Goal: Task Accomplishment & Management: Complete application form

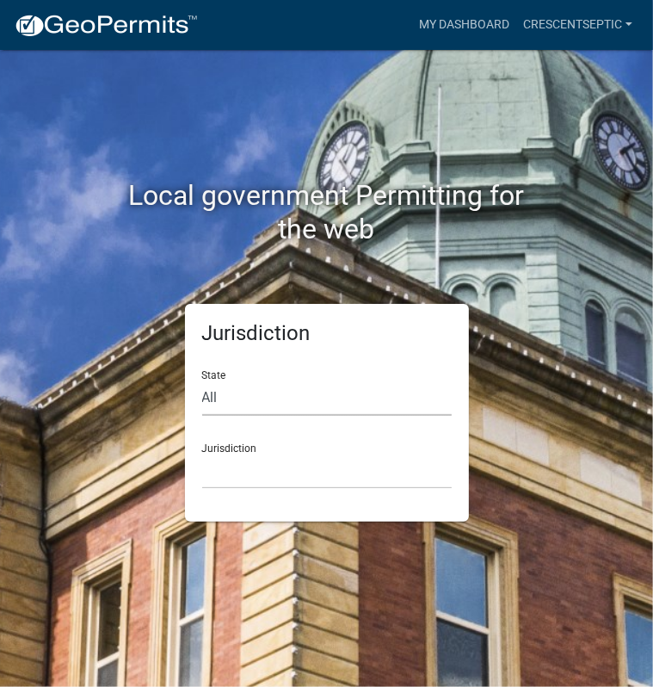
click at [214, 405] on select "All [US_STATE] [US_STATE] [US_STATE] [US_STATE] [US_STATE] [US_STATE] [US_STATE…" at bounding box center [327, 397] width 250 height 35
select select "[US_STATE]"
click at [202, 380] on select "All [US_STATE] [US_STATE] [US_STATE] [US_STATE] [US_STATE] [US_STATE] [US_STATE…" at bounding box center [327, 397] width 250 height 35
click at [240, 473] on select "Becker County, Minnesota Benton County, Minnesota Carlton County, Minnesota Cit…" at bounding box center [327, 471] width 250 height 35
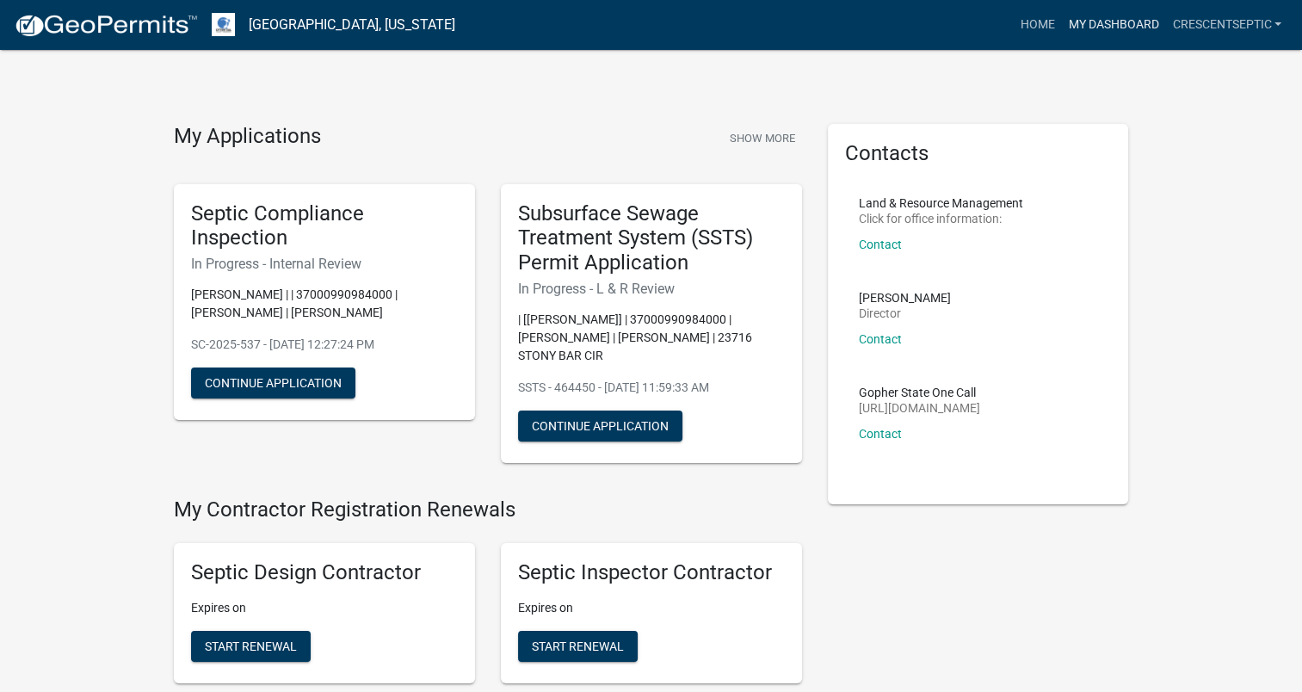
click at [652, 25] on link "My Dashboard" at bounding box center [1113, 25] width 104 height 33
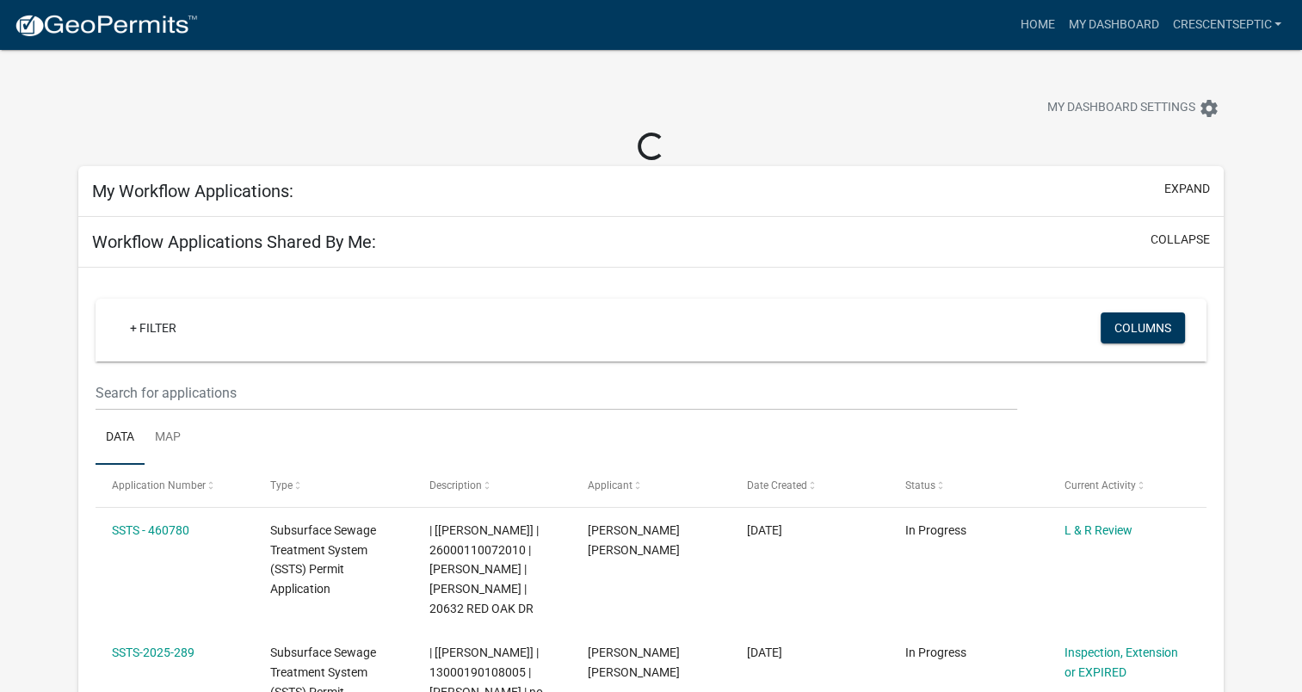
select select "3: 100"
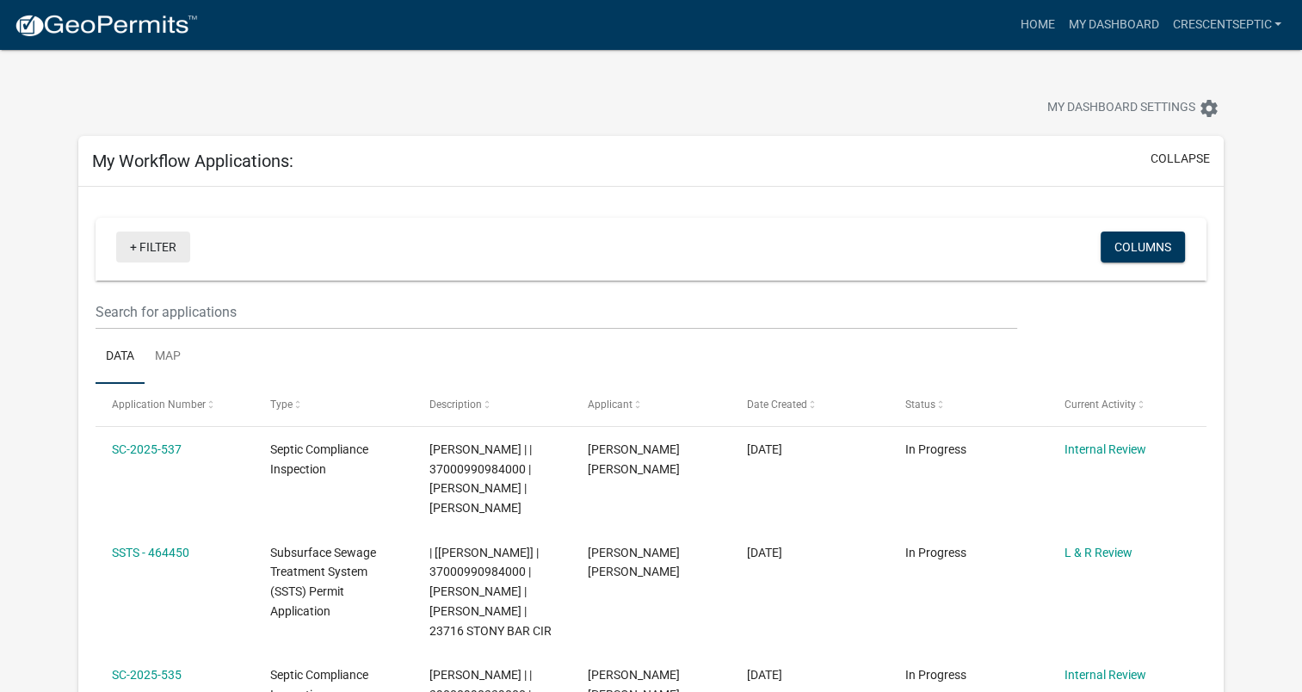
click at [170, 251] on link "+ Filter" at bounding box center [153, 247] width 74 height 31
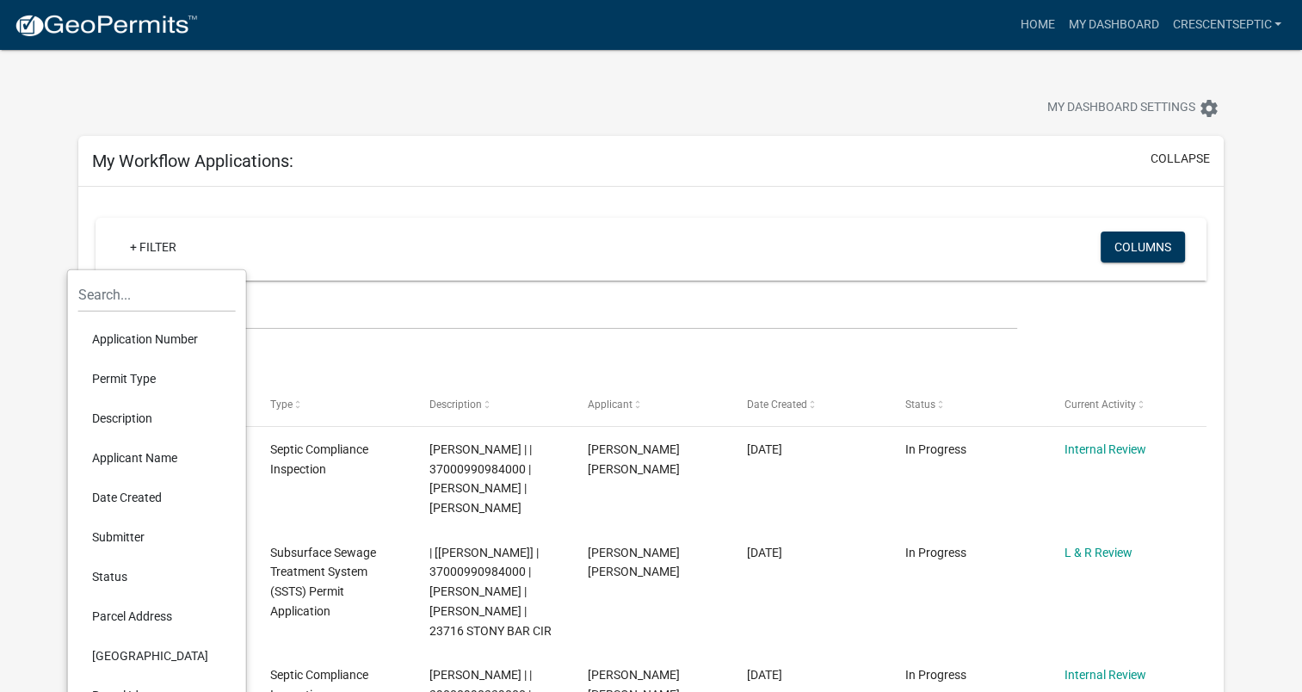
click at [146, 418] on li "Description" at bounding box center [157, 418] width 158 height 40
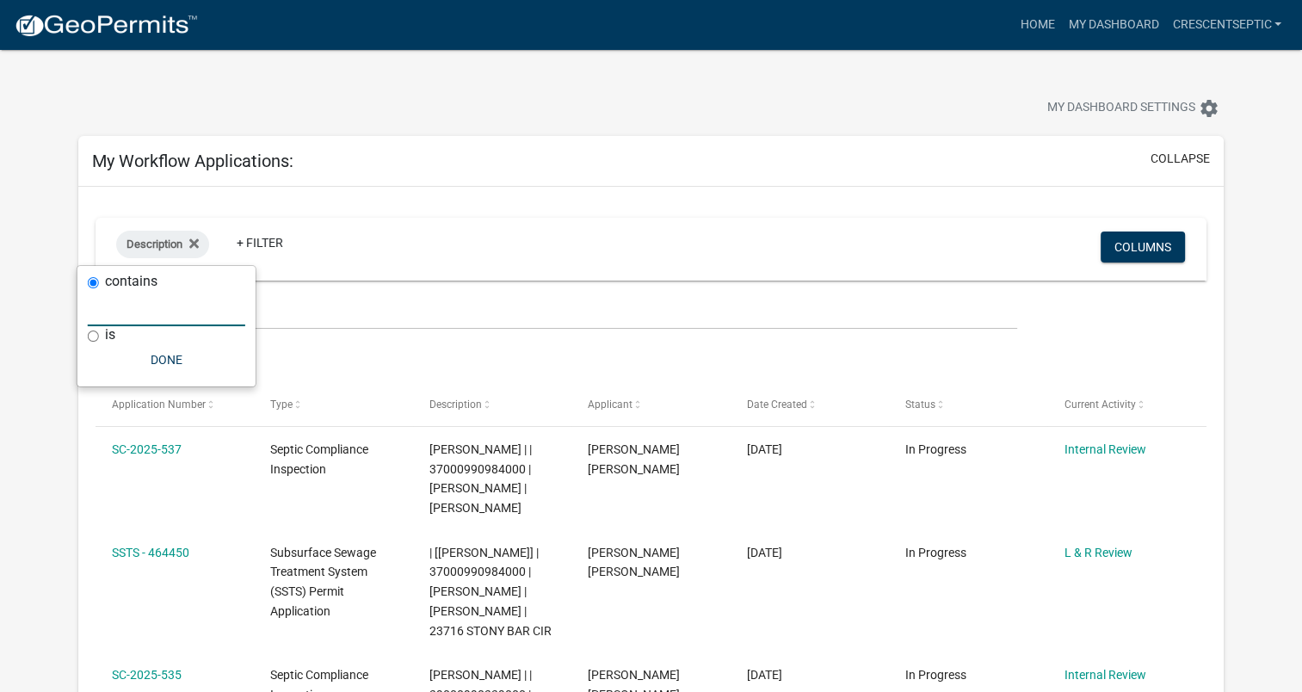
click at [164, 310] on input "text" at bounding box center [167, 308] width 158 height 35
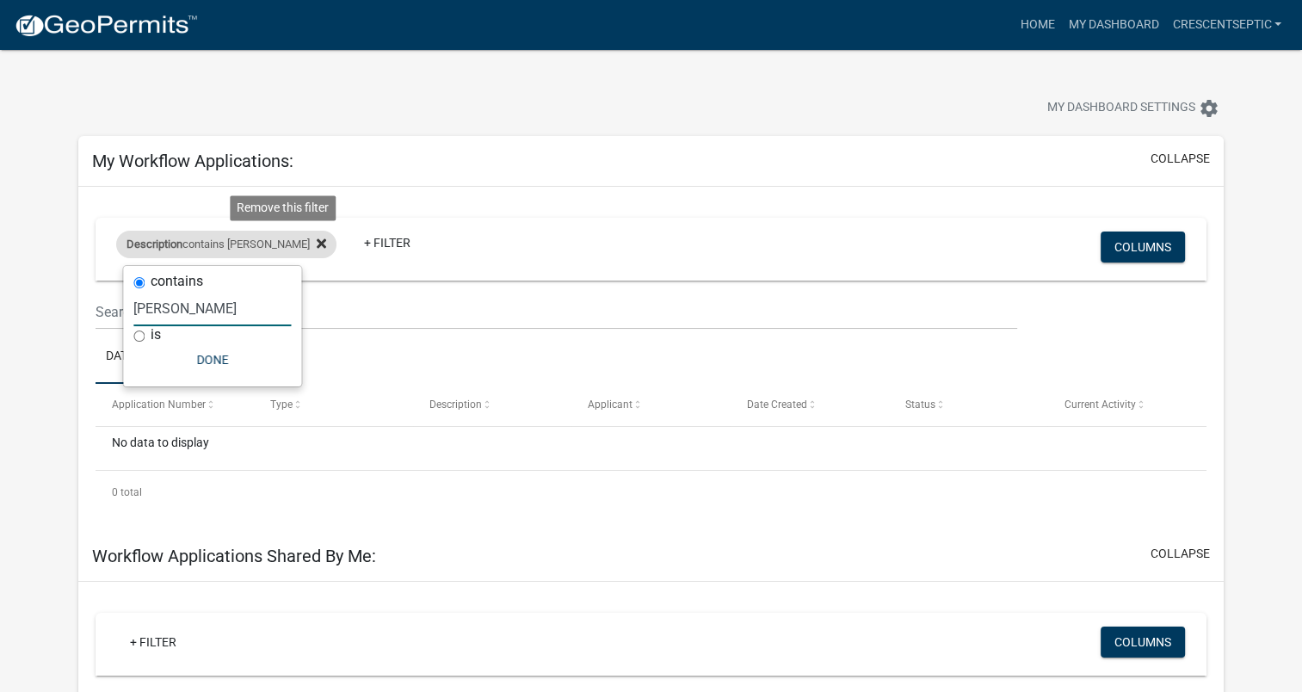
type input "lundberg"
click at [317, 244] on icon at bounding box center [321, 242] width 9 height 9
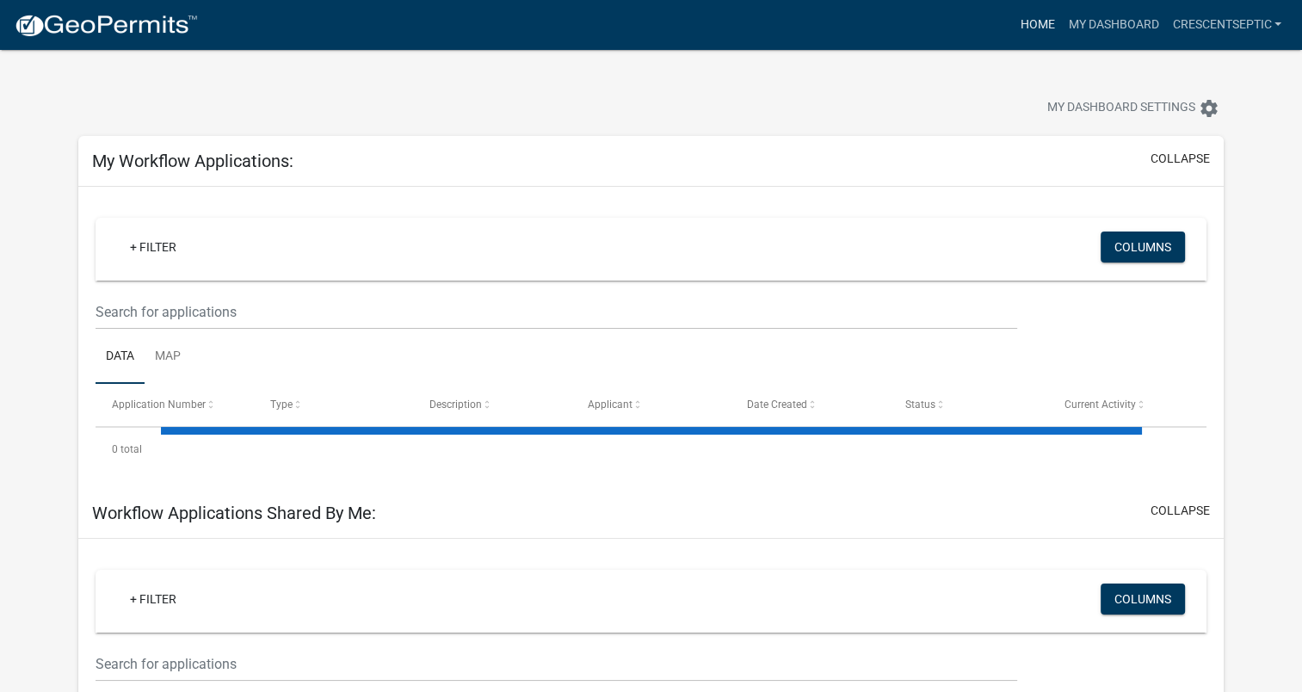
click at [652, 22] on link "Home" at bounding box center [1037, 25] width 48 height 33
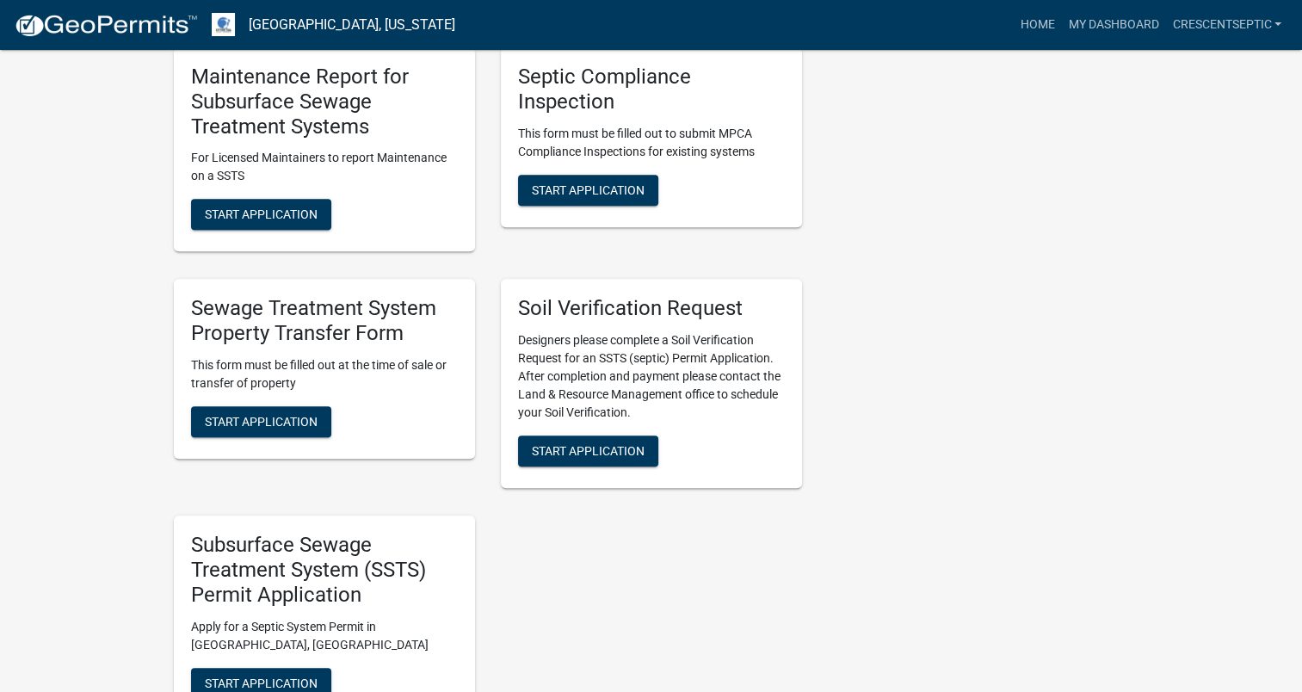
scroll to position [1119, 0]
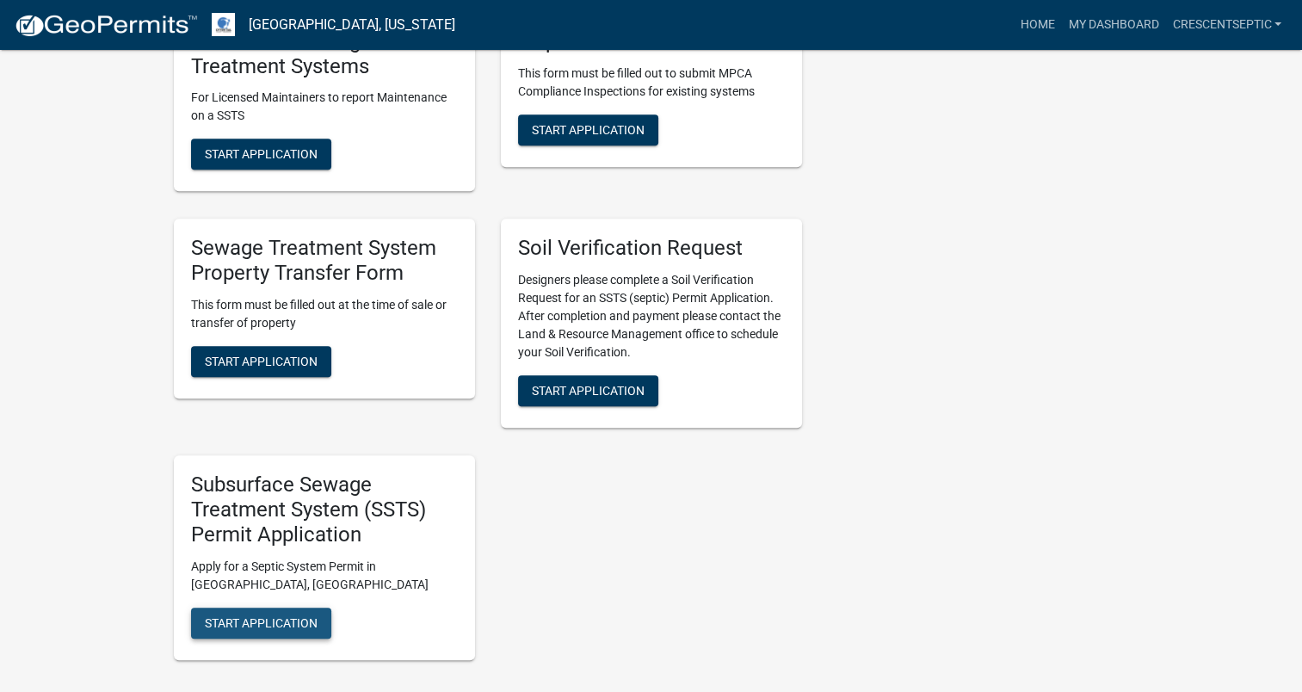
click at [253, 615] on span "Start Application" at bounding box center [261, 622] width 113 height 14
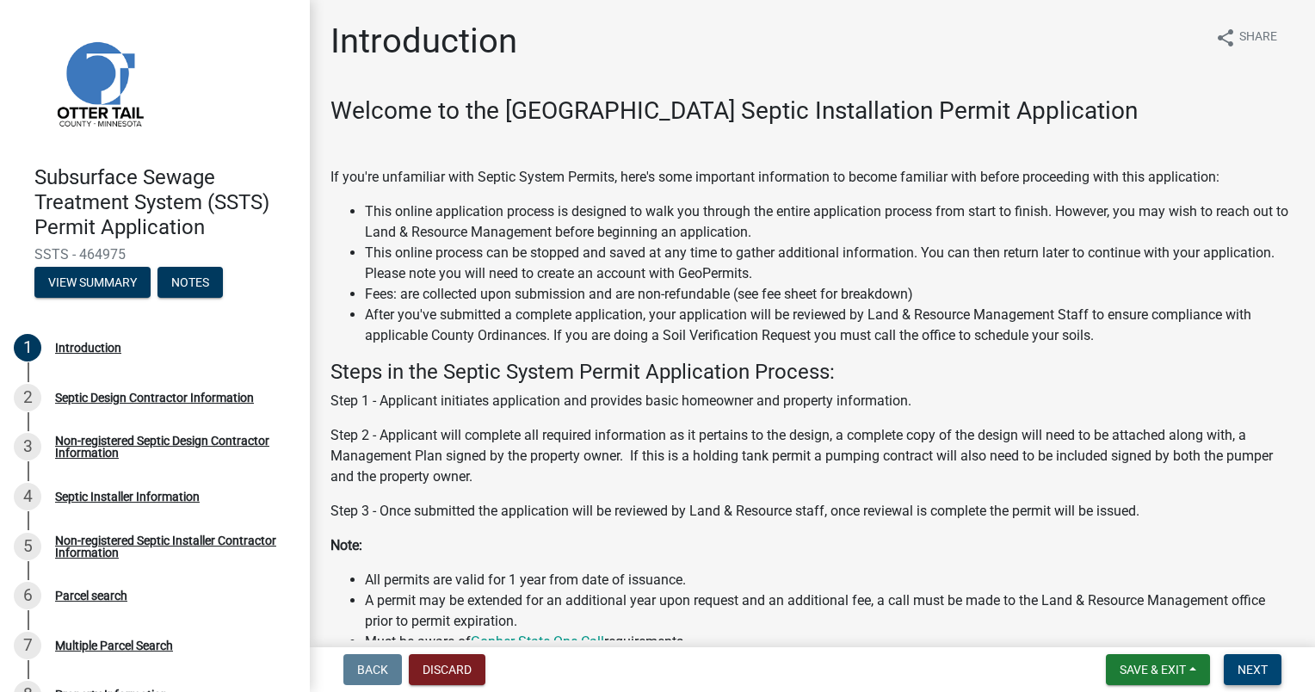
click at [652, 663] on span "Next" at bounding box center [1253, 670] width 30 height 14
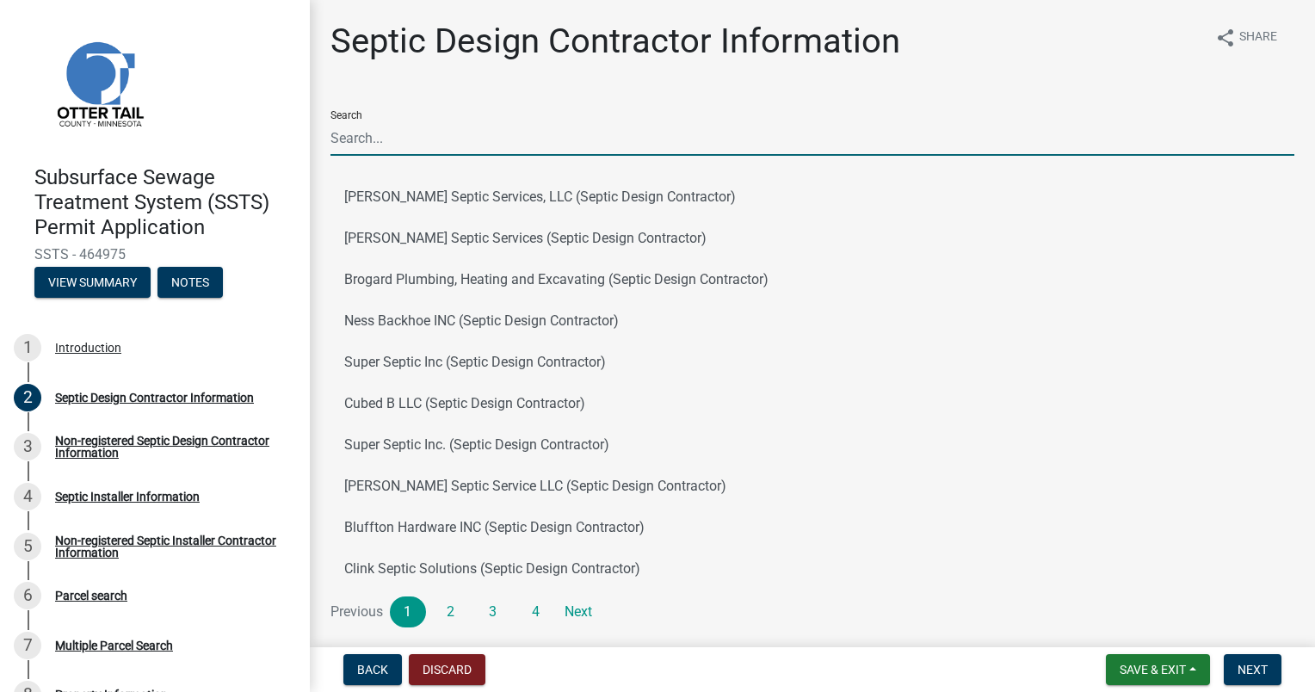
click at [437, 132] on input "Search" at bounding box center [812, 137] width 964 height 35
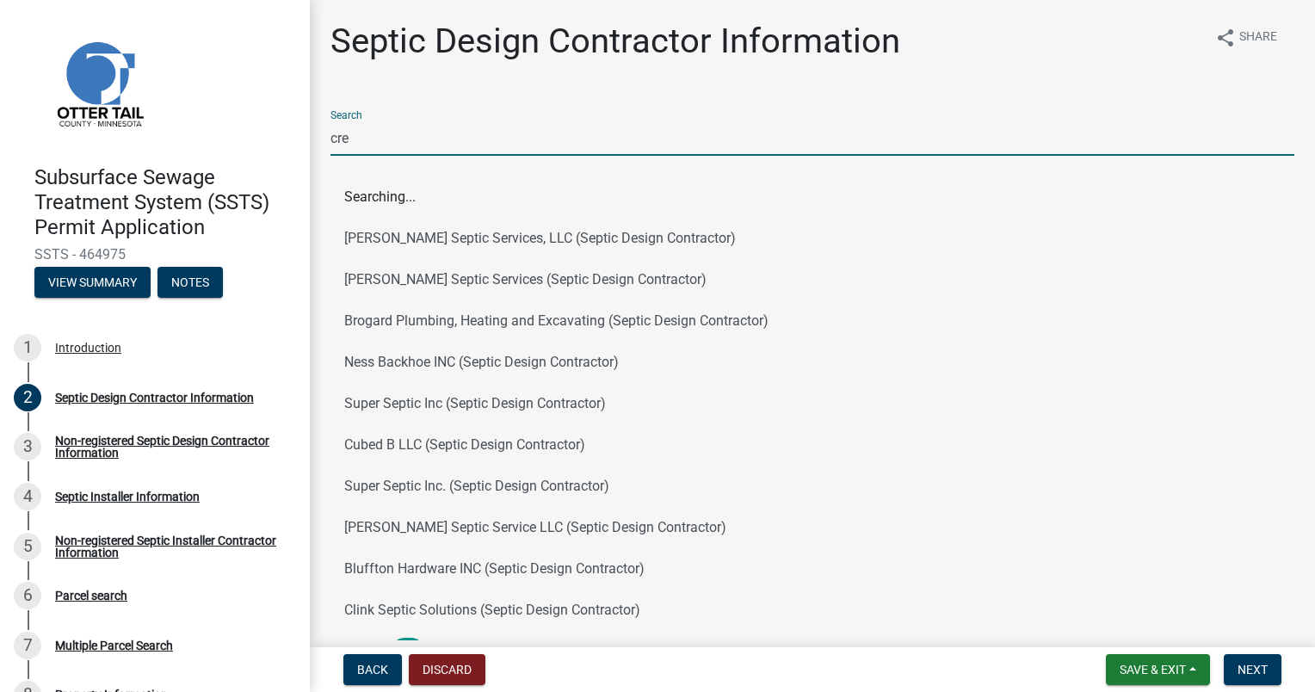
type input "cresc"
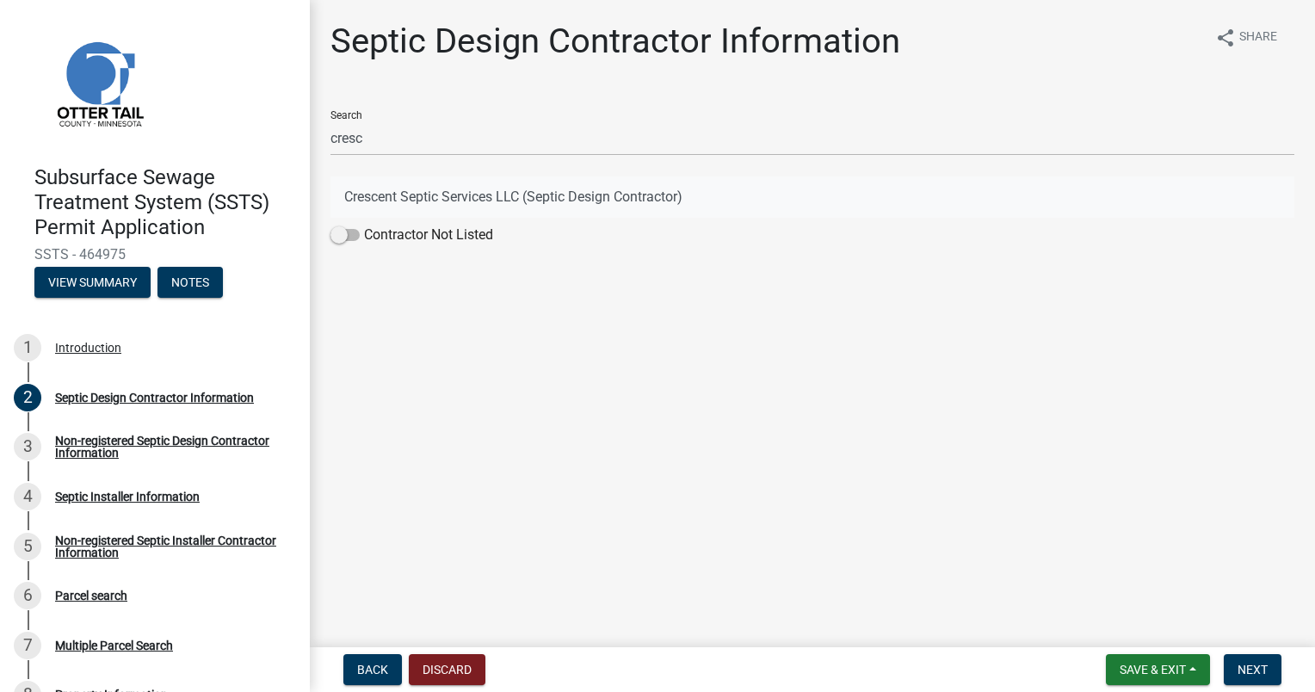
click at [430, 200] on button "Crescent Septic Services LLC (Septic Design Contractor)" at bounding box center [812, 196] width 964 height 41
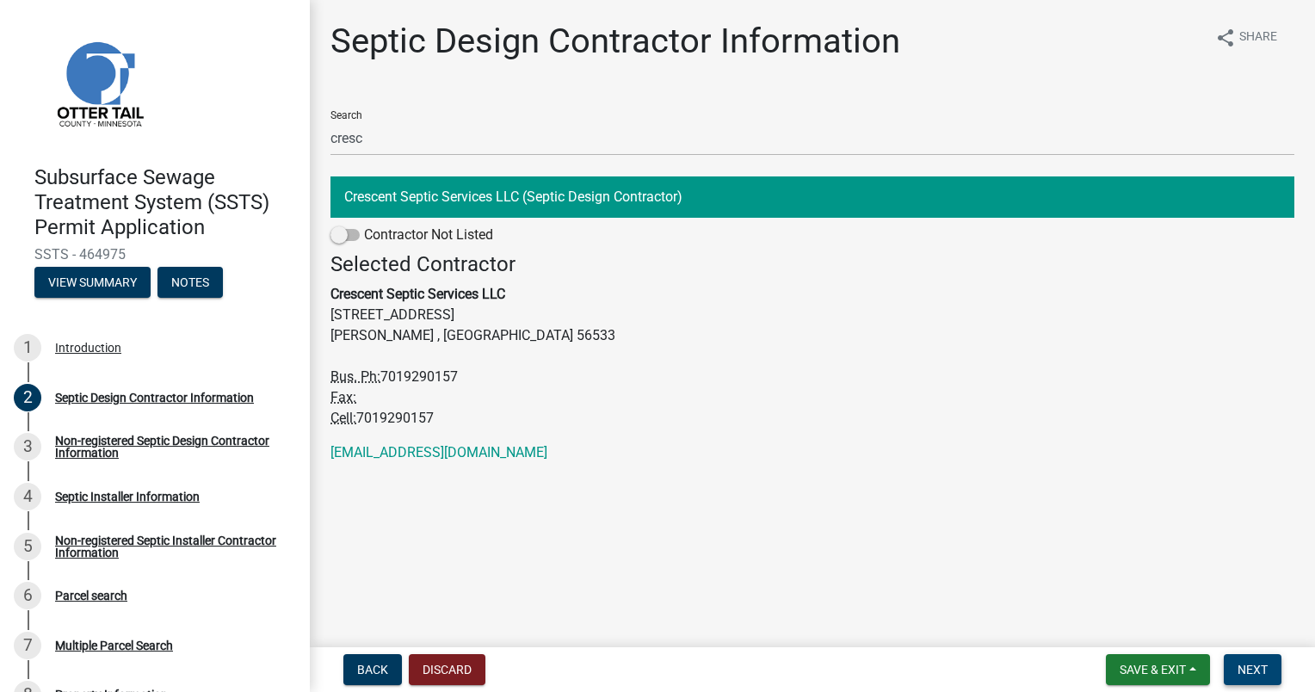
click at [652, 675] on span "Next" at bounding box center [1253, 670] width 30 height 14
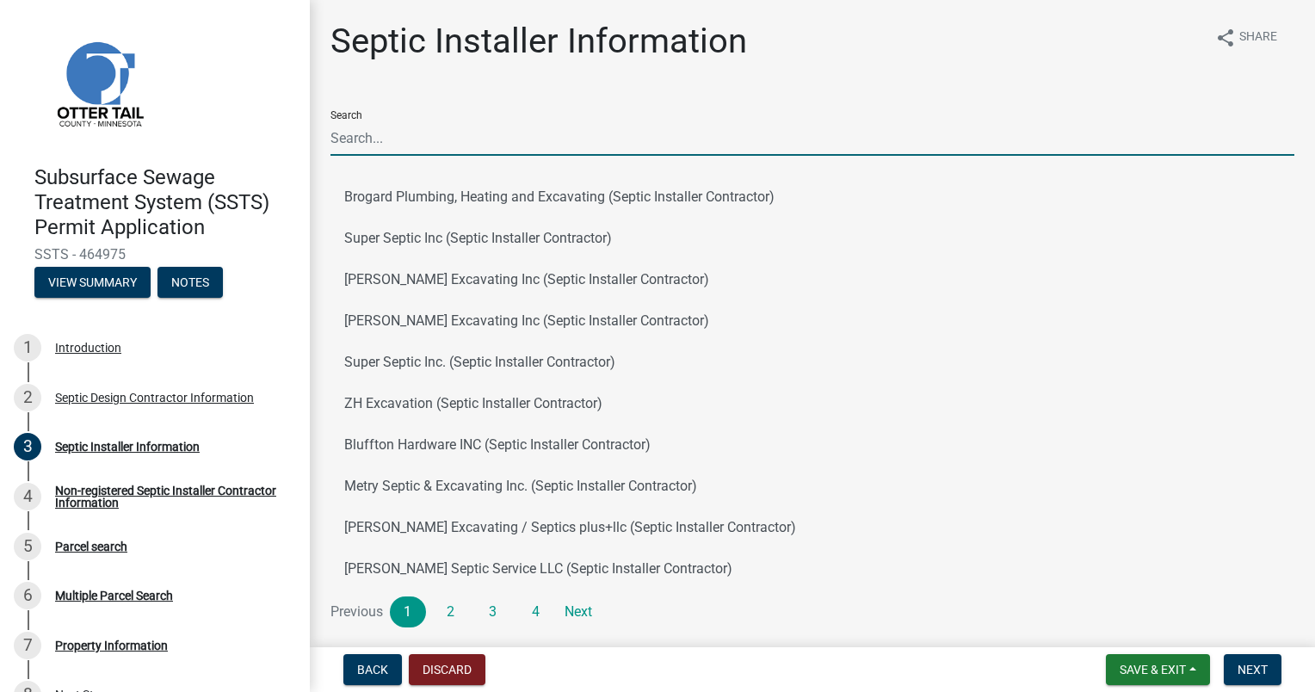
click at [379, 129] on input "Search" at bounding box center [812, 137] width 964 height 35
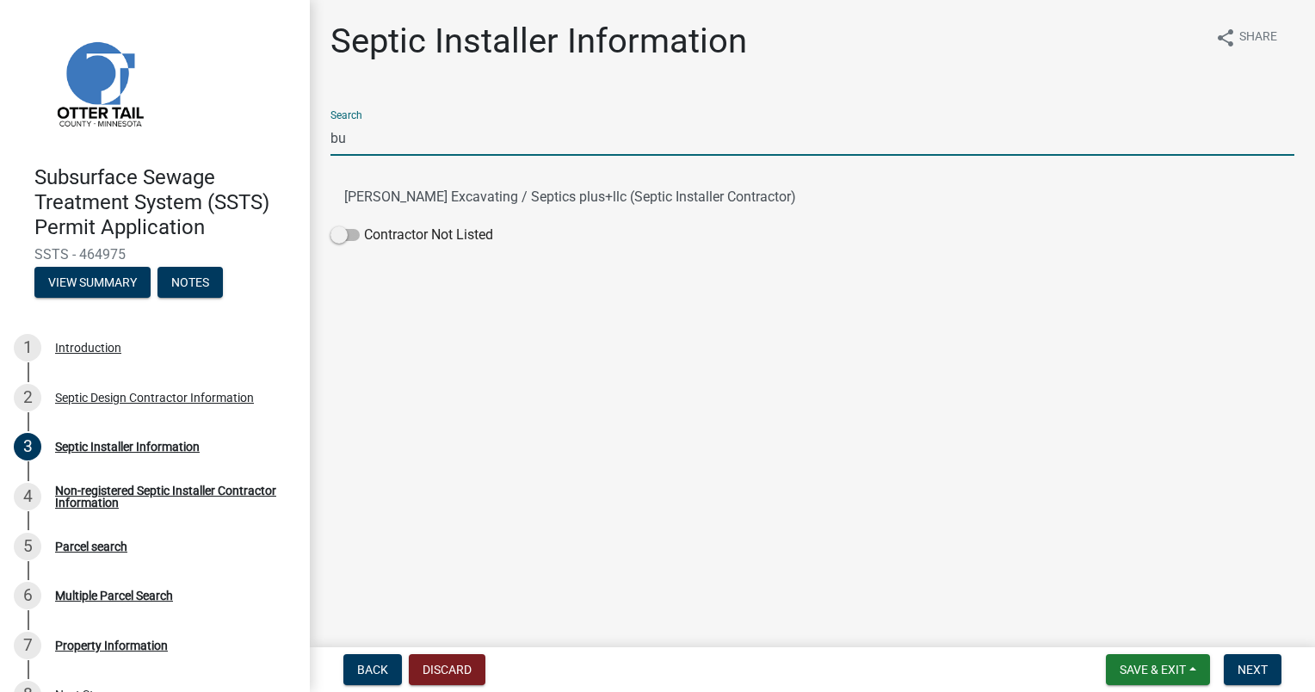
type input "bud"
click at [396, 198] on button "Budke Excavating / Septics plus+llc (Septic Installer Contractor)" at bounding box center [812, 196] width 964 height 41
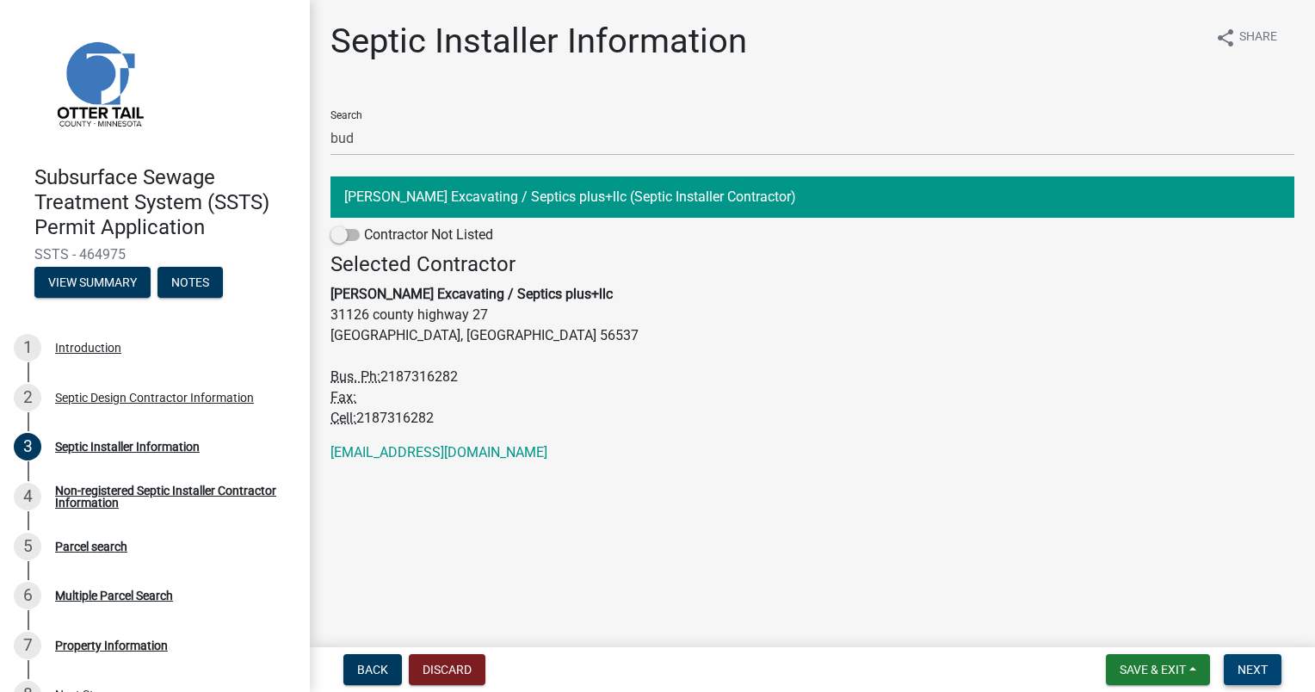
click at [652, 667] on span "Next" at bounding box center [1253, 670] width 30 height 14
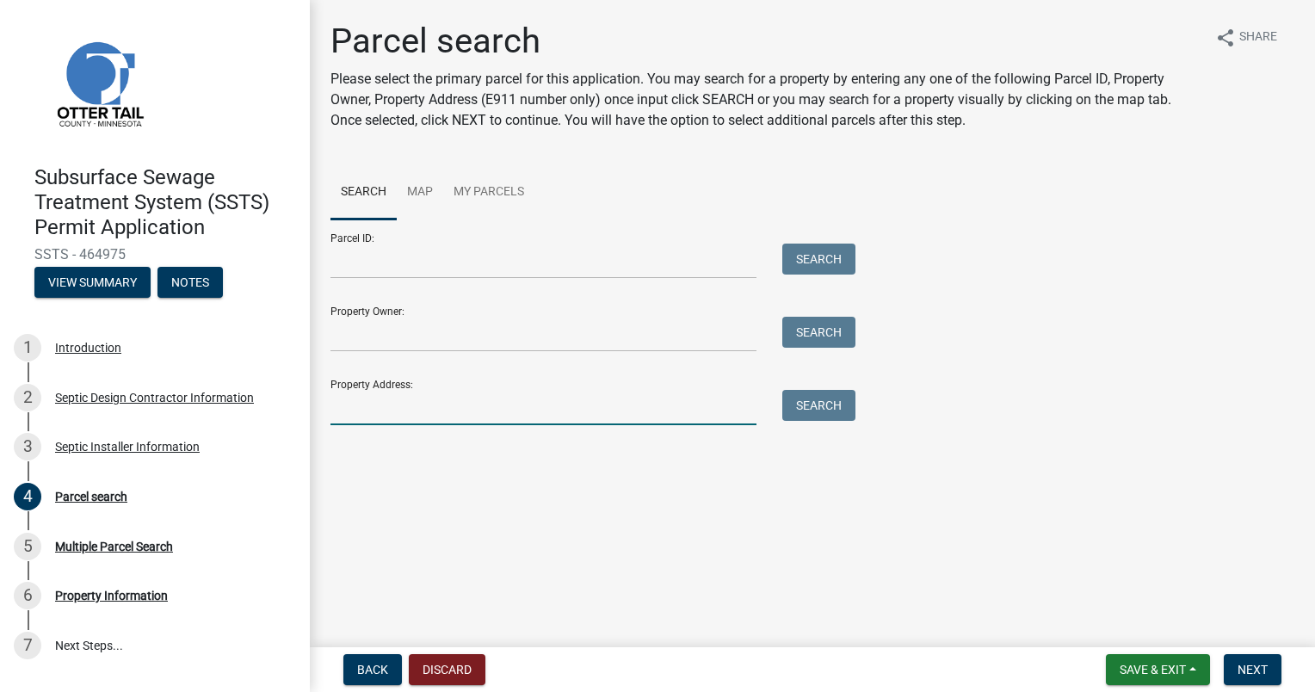
click at [370, 409] on input "Property Address:" at bounding box center [543, 407] width 426 height 35
type input "17850 cedar"
click at [652, 408] on button "Search" at bounding box center [818, 405] width 73 height 31
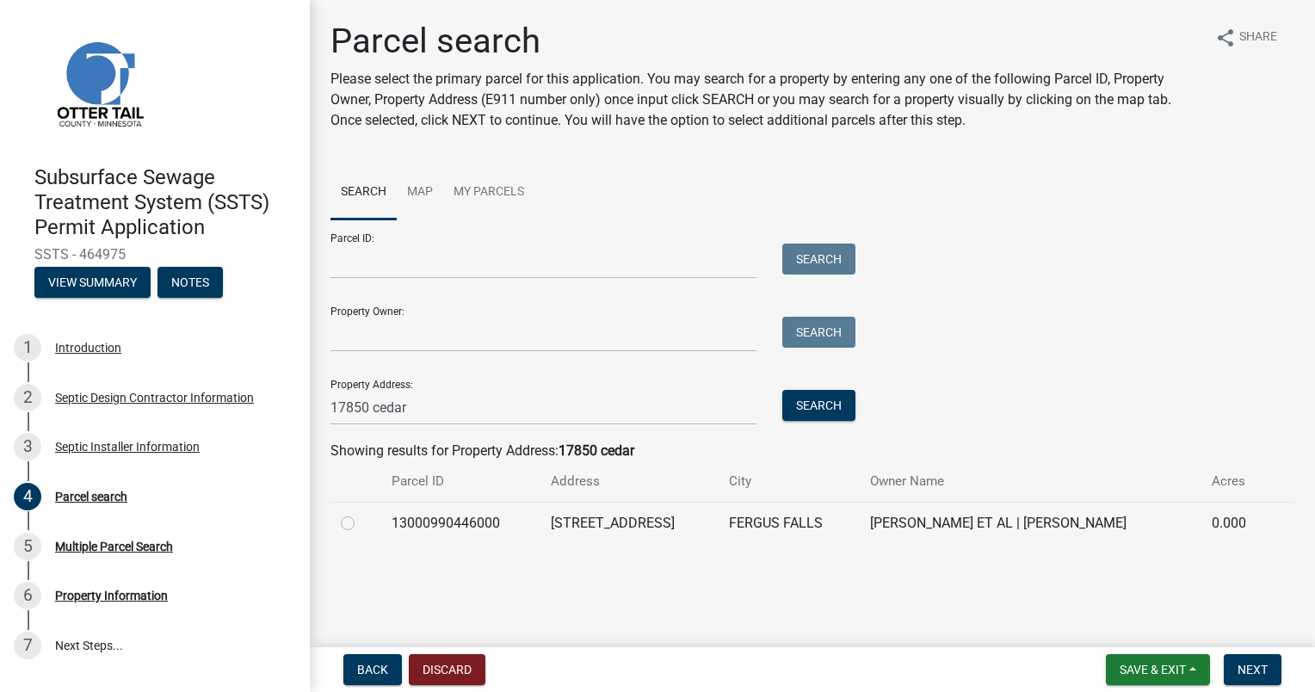
click at [361, 513] on label at bounding box center [361, 513] width 0 height 0
click at [361, 524] on input "radio" at bounding box center [366, 518] width 11 height 11
radio input "true"
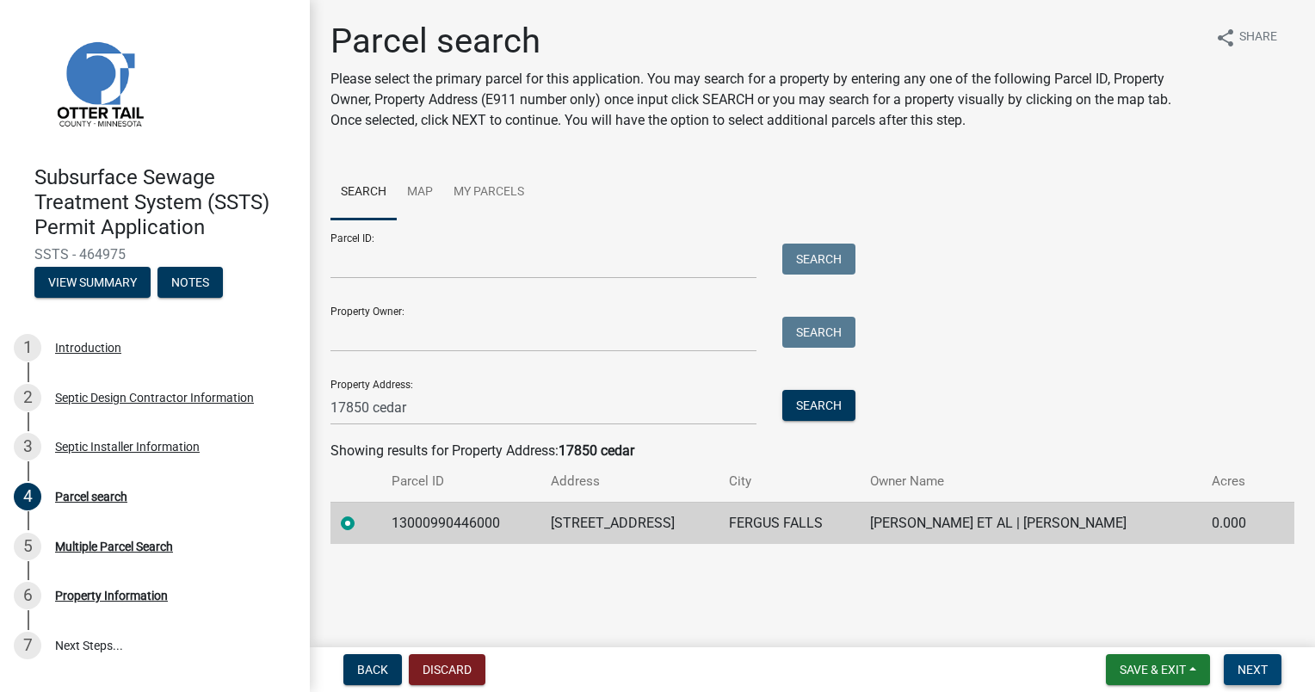
click at [652, 667] on span "Next" at bounding box center [1253, 670] width 30 height 14
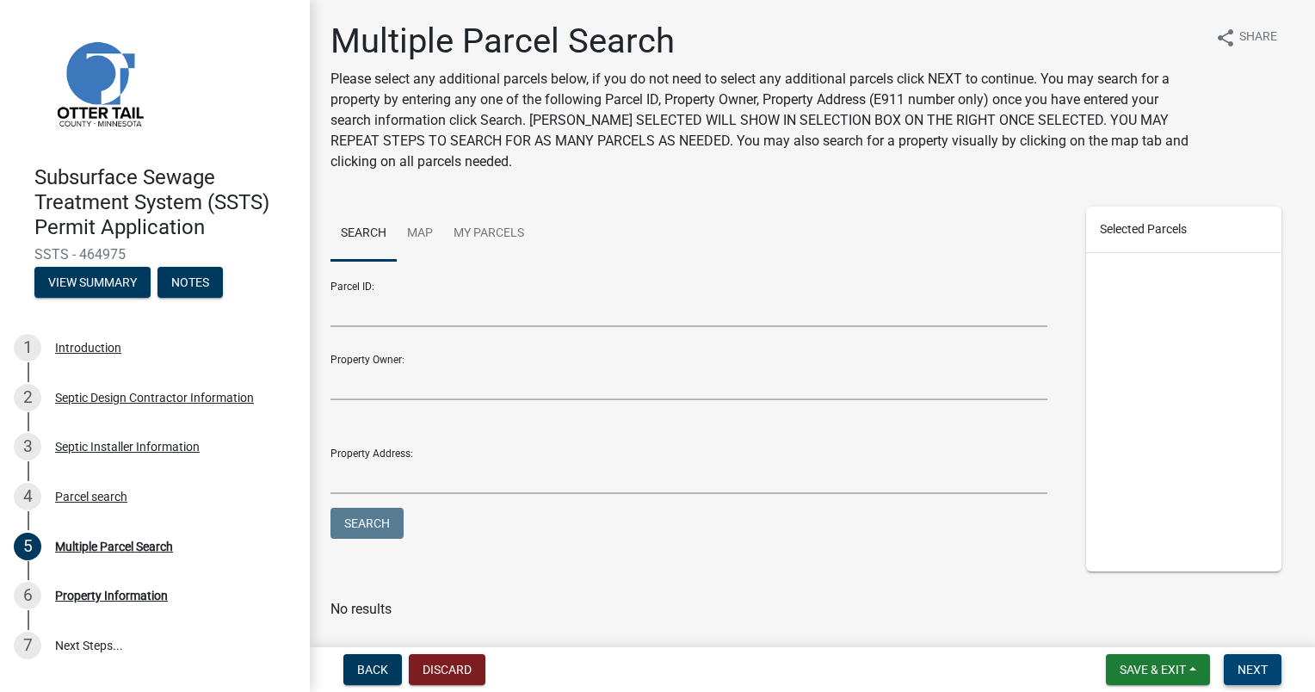
click at [652, 666] on span "Next" at bounding box center [1253, 670] width 30 height 14
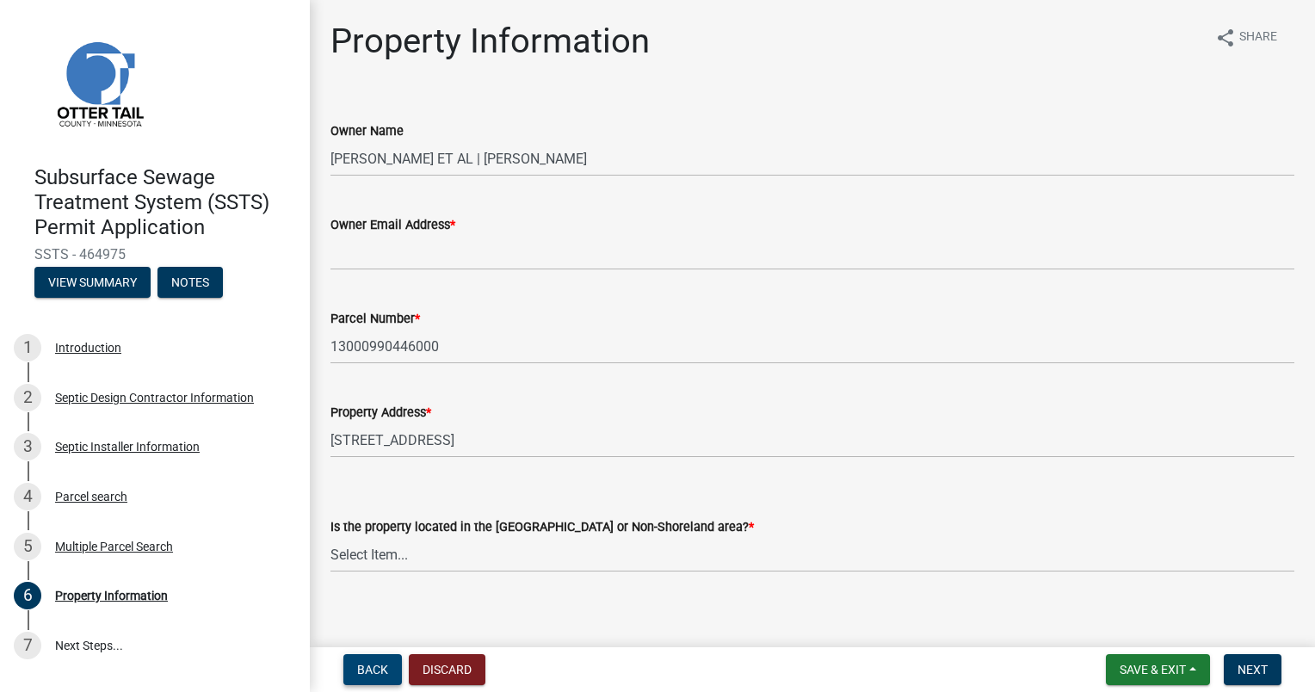
click at [378, 670] on span "Back" at bounding box center [372, 670] width 31 height 14
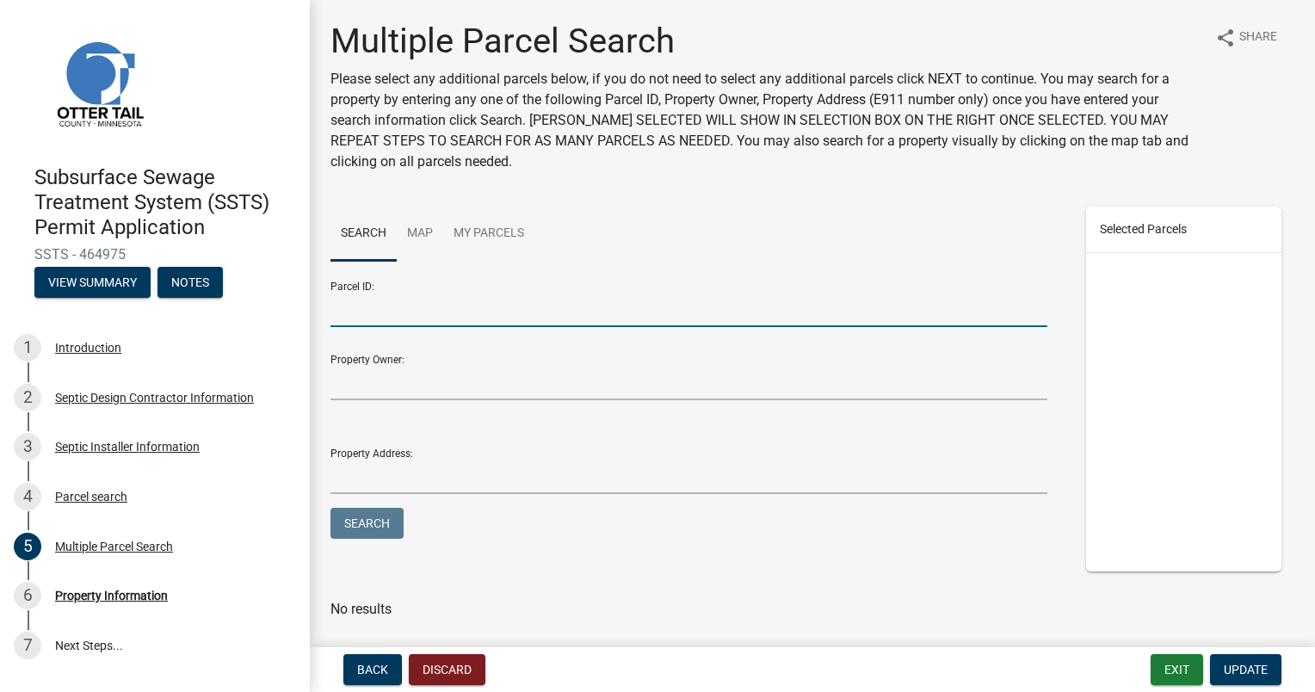
click at [409, 312] on input "Parcel ID:" at bounding box center [688, 309] width 717 height 35
paste input "13000990482000"
type input "13000990482000"
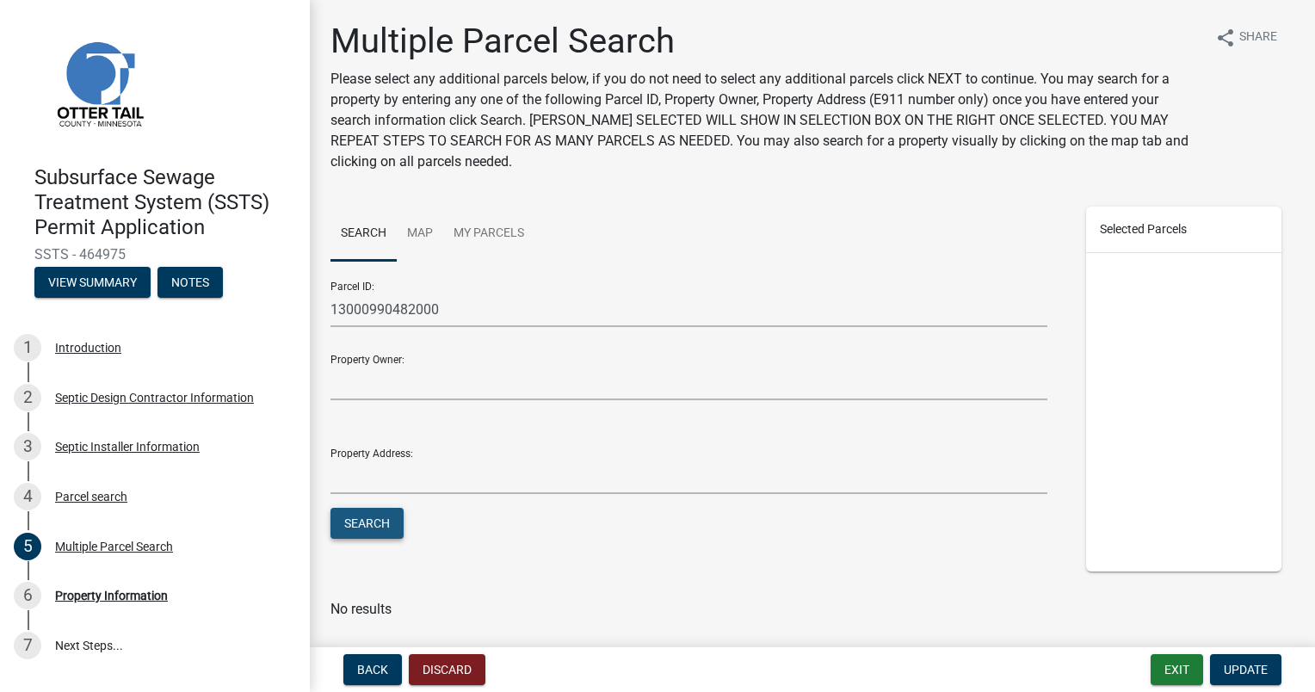
click at [363, 527] on button "Search" at bounding box center [366, 523] width 73 height 31
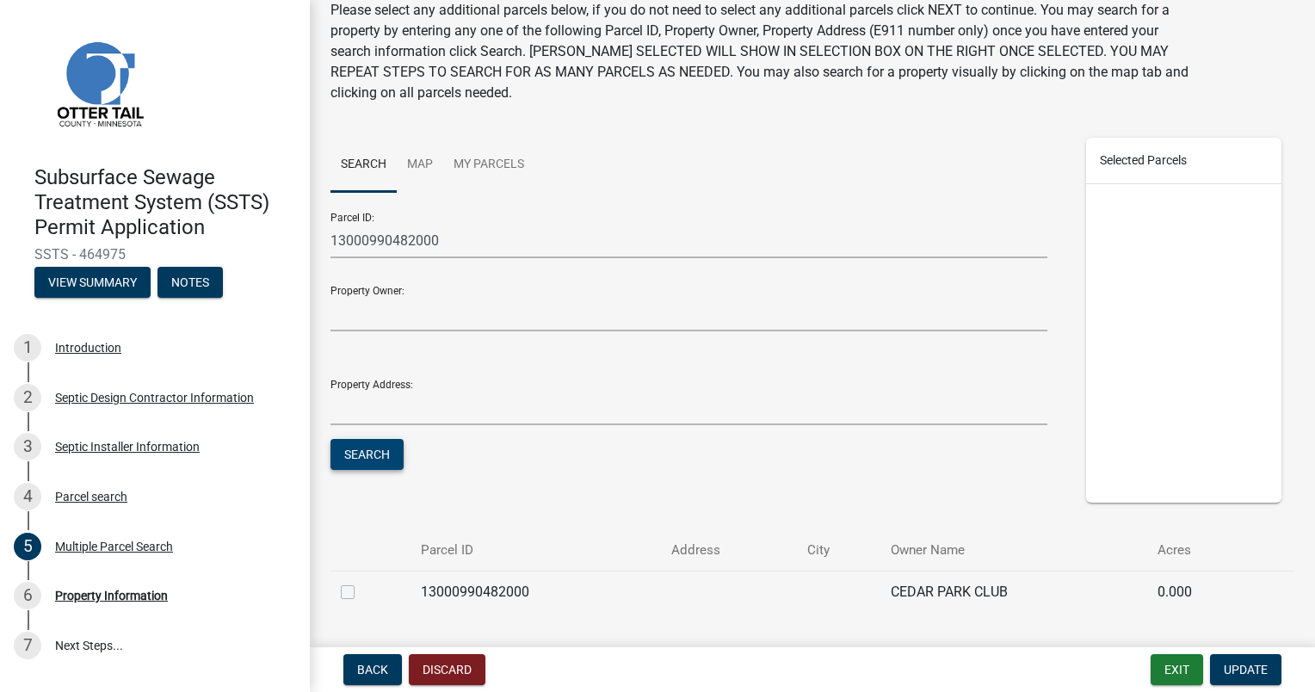
scroll to position [121, 0]
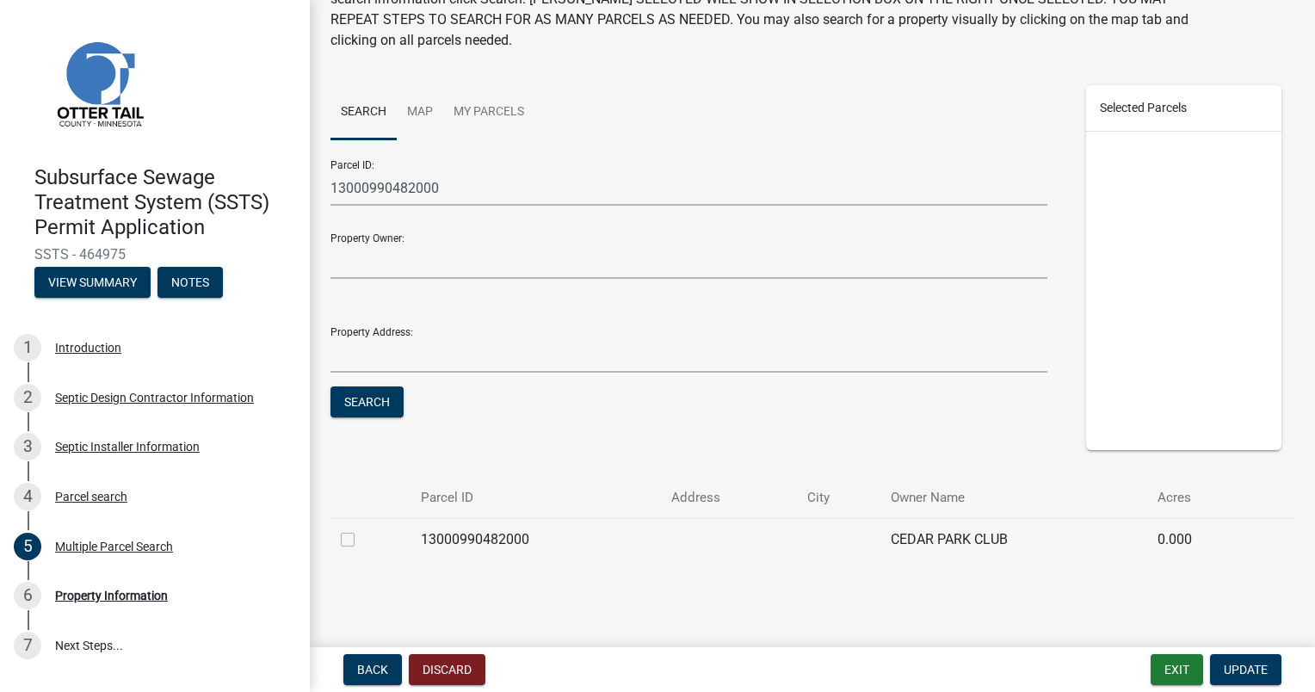
click at [361, 529] on label at bounding box center [361, 529] width 0 height 0
click at [361, 540] on input "checkbox" at bounding box center [366, 534] width 11 height 11
checkbox input "true"
click at [652, 666] on span "Update" at bounding box center [1246, 670] width 44 height 14
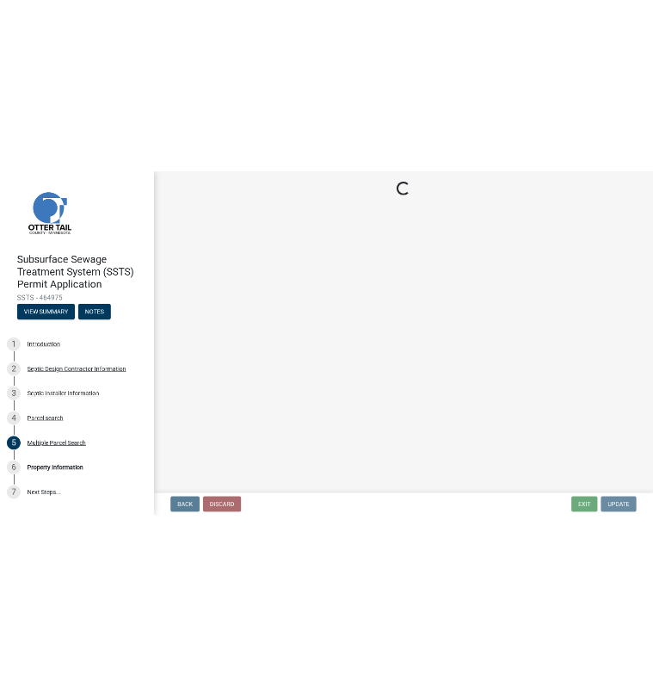
scroll to position [0, 0]
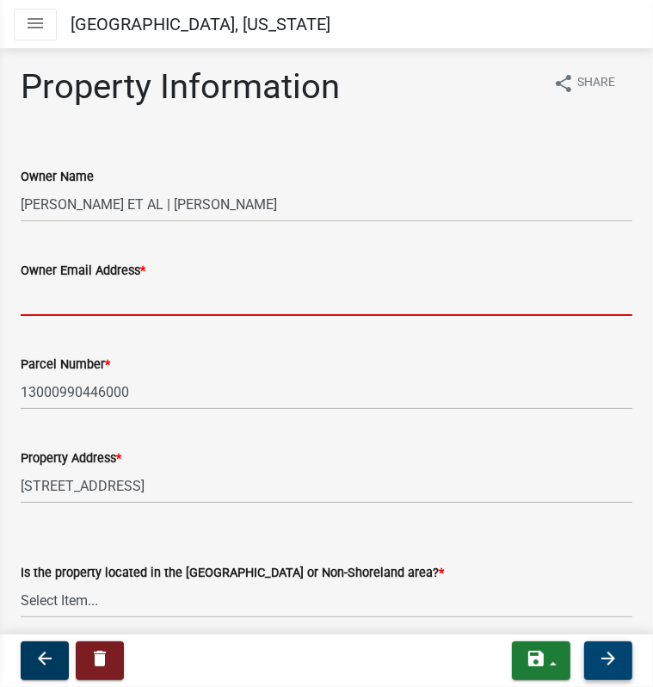
click at [46, 307] on input "Owner Email Address *" at bounding box center [327, 298] width 612 height 35
paste input "[EMAIL_ADDRESS][DOMAIN_NAME]"
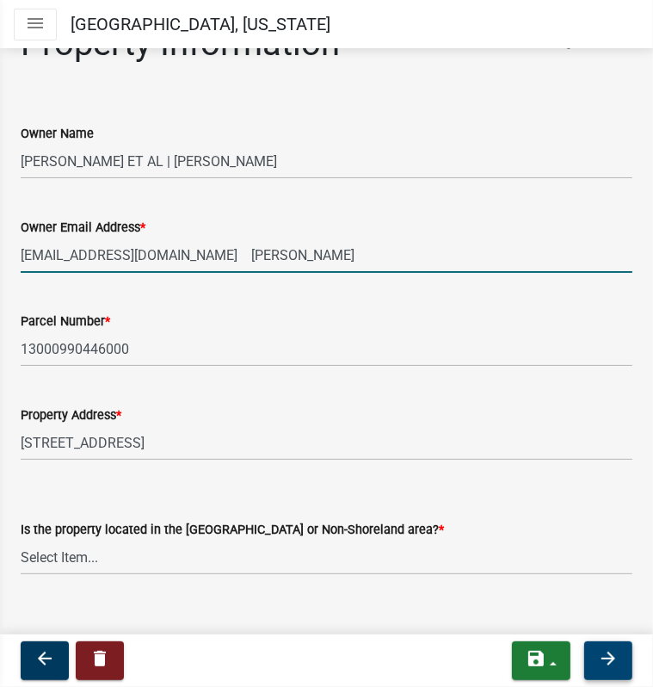
scroll to position [65, 0]
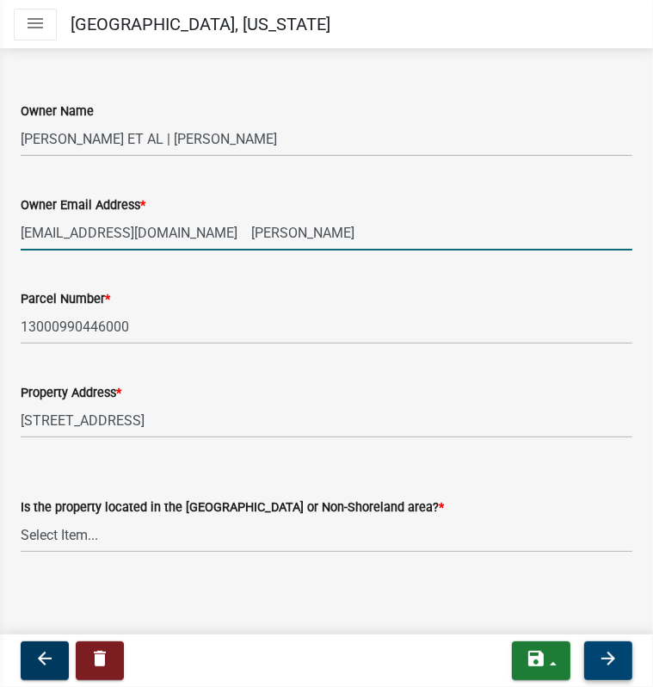
type input "quilters@prtel.com Christy"
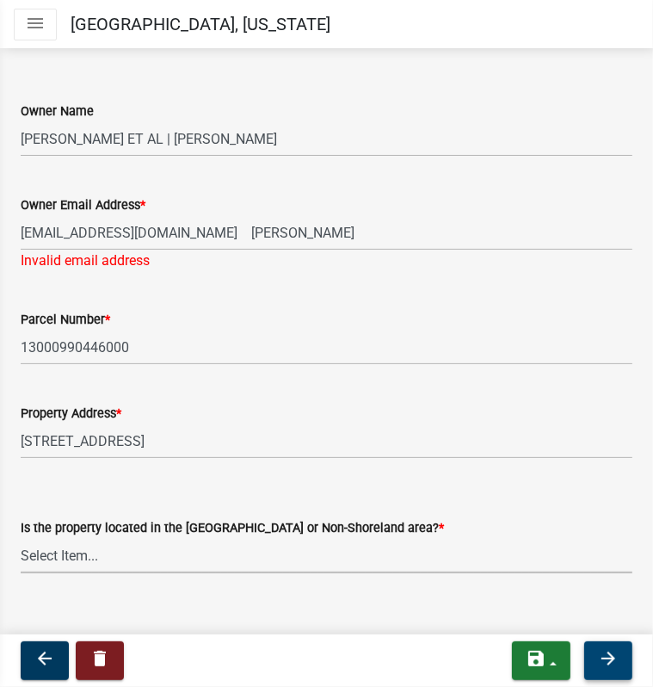
click at [75, 531] on div "Is the property located in the Shoreland or Non-Shoreland area? * Select Item..…" at bounding box center [327, 545] width 612 height 56
click at [21, 538] on select "Select Item... Shoreland Non-Shoreland" at bounding box center [327, 555] width 612 height 35
select select "f91142e6-e911-469c-9754-896c7e7f9e05"
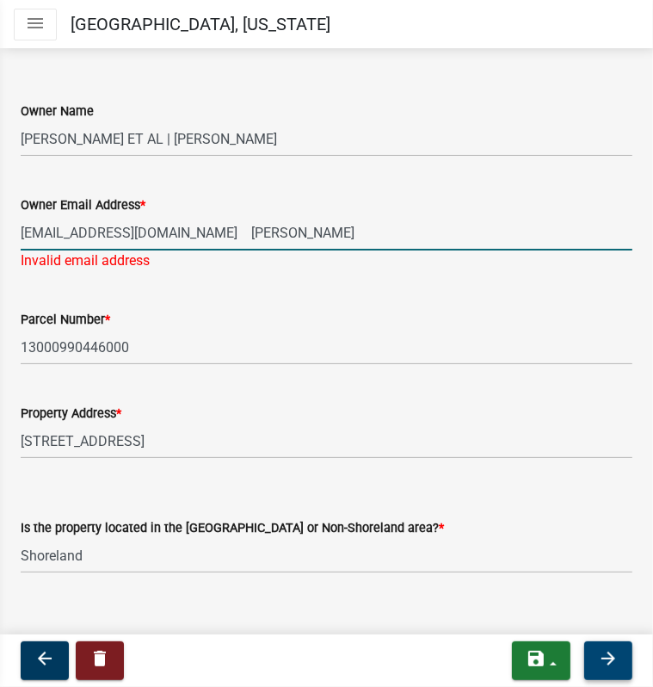
drag, startPoint x: 151, startPoint y: 234, endPoint x: 436, endPoint y: 234, distance: 284.9
click at [428, 239] on input "quilters@prtel.com Christy" at bounding box center [327, 232] width 612 height 35
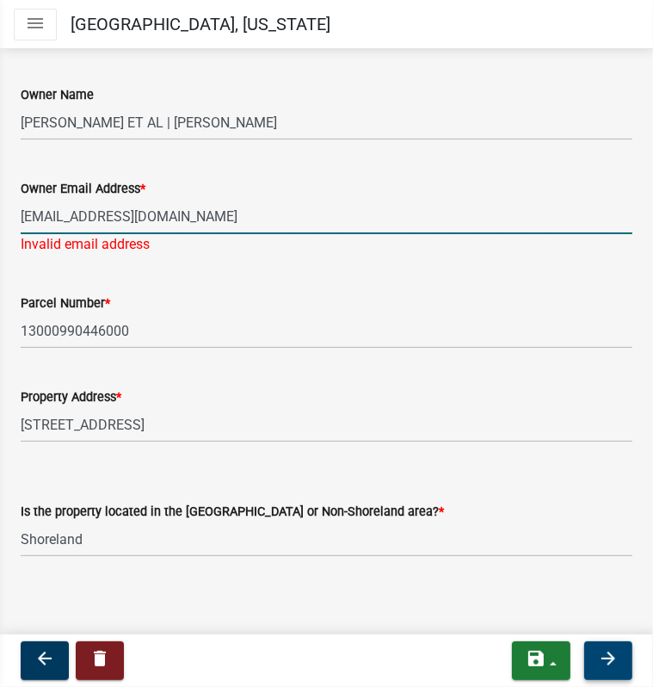
scroll to position [86, 0]
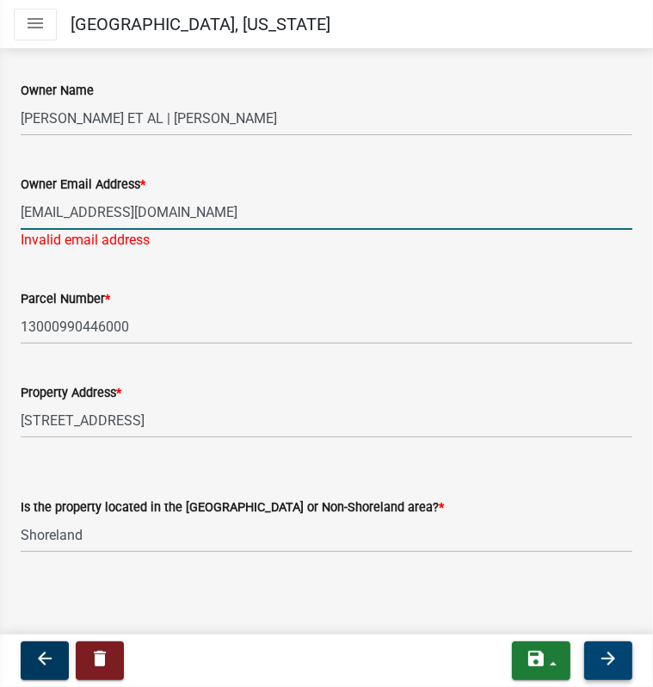
click at [616, 655] on icon "arrow_forward" at bounding box center [608, 658] width 21 height 21
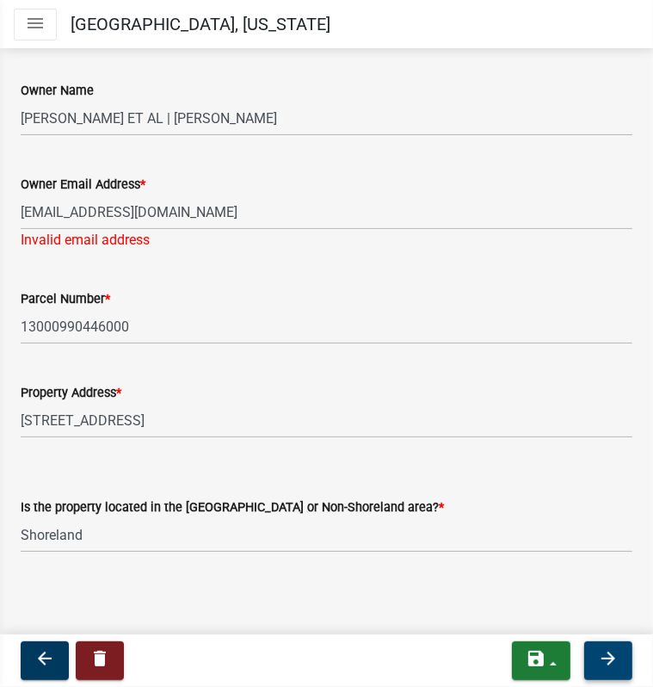
click at [605, 655] on icon "arrow_forward" at bounding box center [608, 658] width 21 height 21
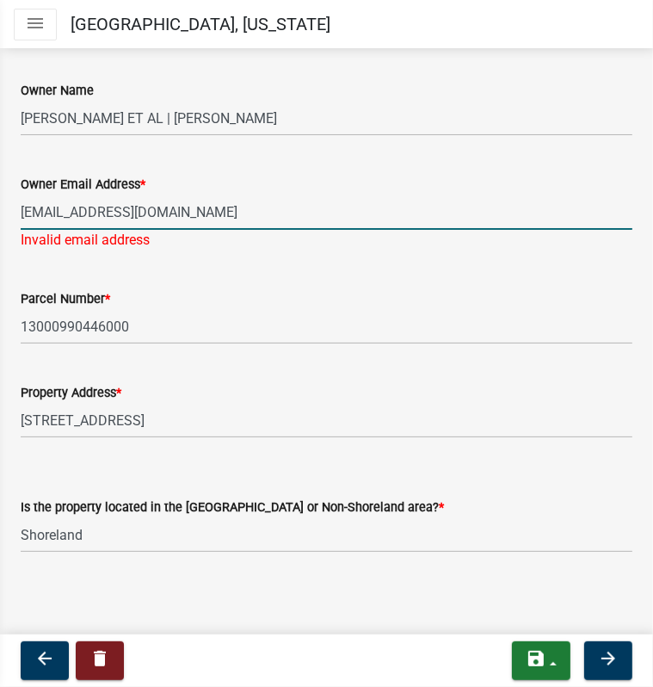
drag, startPoint x: 132, startPoint y: 208, endPoint x: 143, endPoint y: 213, distance: 12.0
click at [133, 208] on input "[EMAIL_ADDRESS][DOMAIN_NAME]" at bounding box center [327, 212] width 612 height 35
drag, startPoint x: 145, startPoint y: 212, endPoint x: -4, endPoint y: 205, distance: 149.9
click at [0, 205] on html "Internet Explorer does NOT work with GeoPermits. Get a new browser for more sec…" at bounding box center [326, 343] width 653 height 687
click at [46, 215] on input "[EMAIL_ADDRESS][DOMAIN_NAME]" at bounding box center [327, 212] width 612 height 35
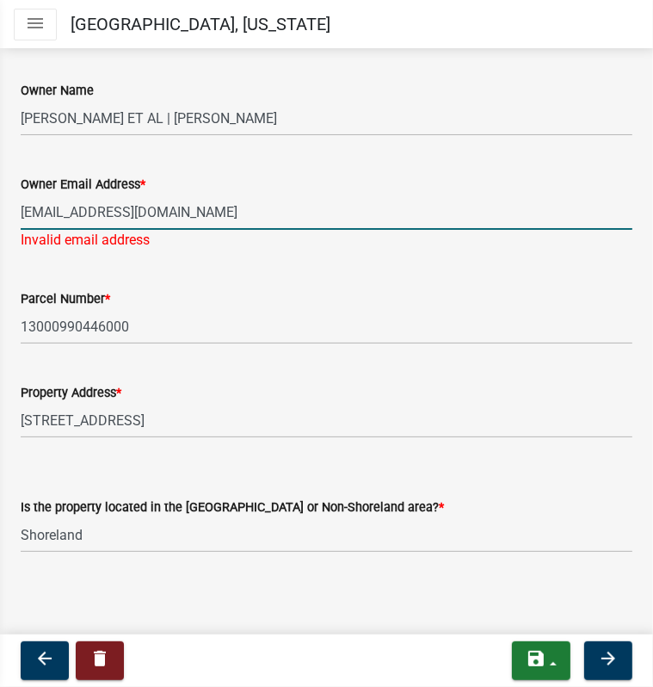
click at [21, 211] on input "[EMAIL_ADDRESS][DOMAIN_NAME]" at bounding box center [327, 212] width 612 height 35
click at [609, 661] on icon "arrow_forward" at bounding box center [608, 658] width 21 height 21
click at [65, 207] on input "[EMAIL_ADDRESS][DOMAIN_NAME]" at bounding box center [327, 212] width 612 height 35
drag, startPoint x: 145, startPoint y: 213, endPoint x: -4, endPoint y: 228, distance: 149.6
click at [0, 228] on html "Internet Explorer does NOT work with GeoPermits. Get a new browser for more sec…" at bounding box center [326, 343] width 653 height 687
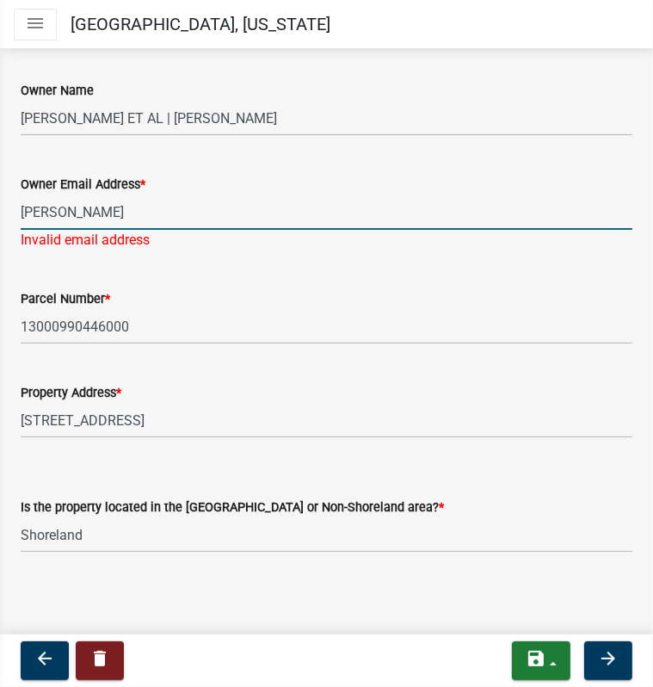
type input "[EMAIL_ADDRESS][DOMAIN_NAME]"
click at [599, 658] on icon "arrow_forward" at bounding box center [608, 658] width 21 height 21
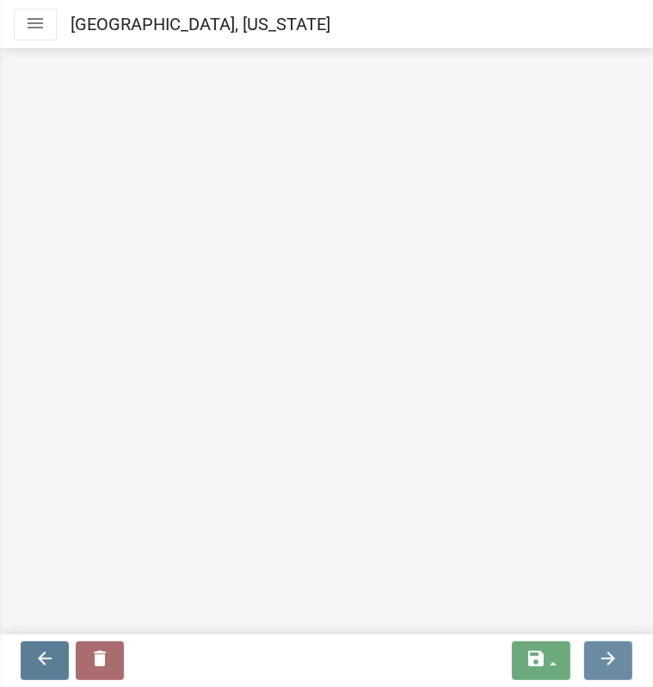
scroll to position [0, 0]
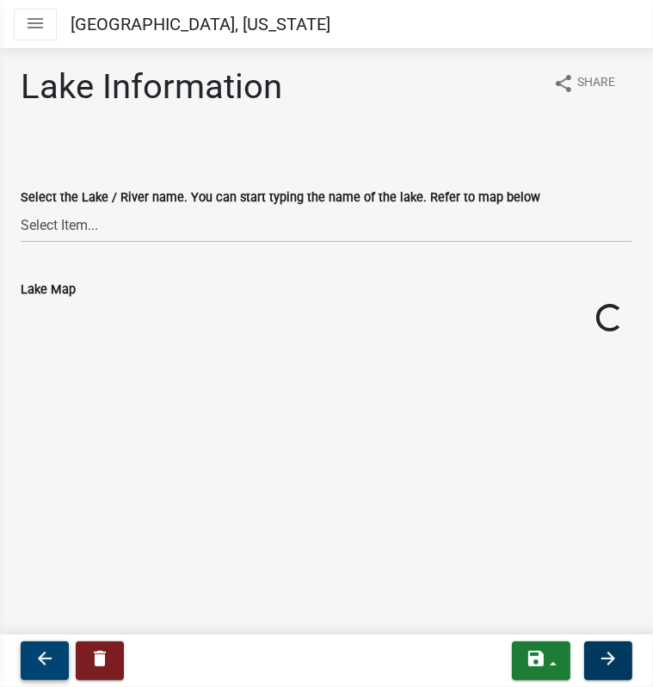
click at [48, 655] on icon "arrow_back" at bounding box center [44, 658] width 21 height 21
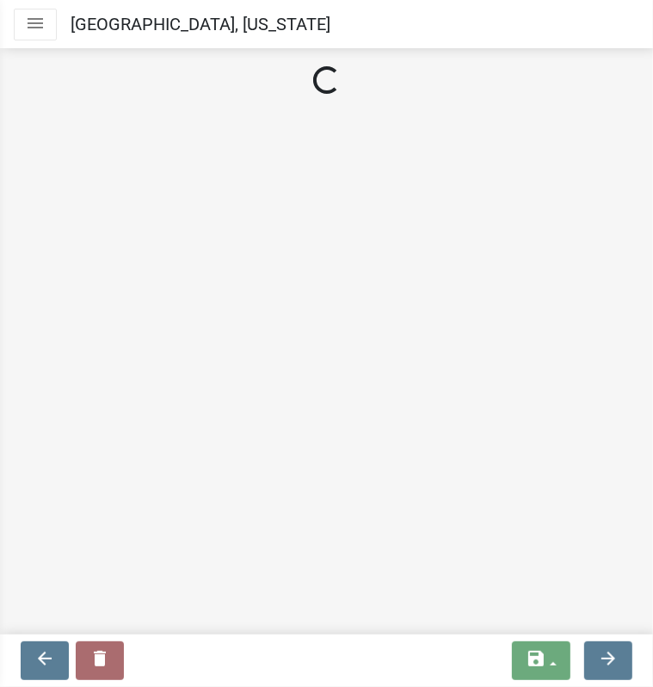
select select "f91142e6-e911-469c-9754-896c7e7f9e05"
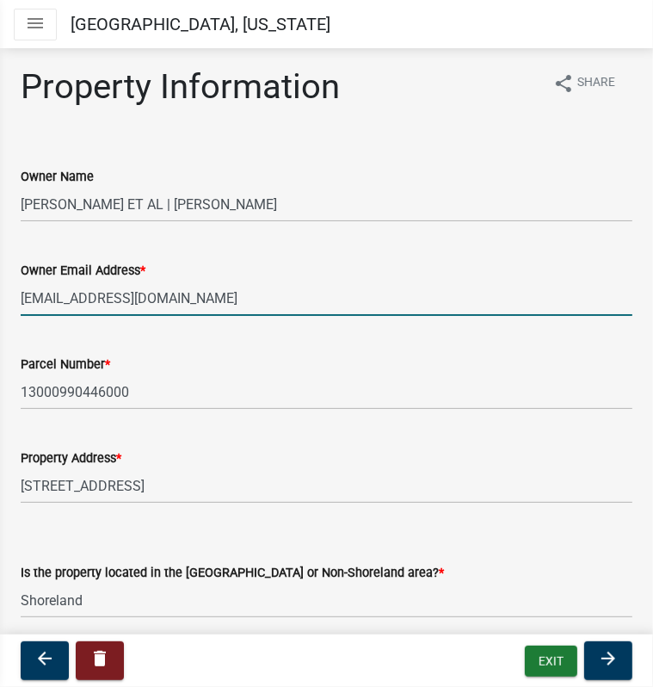
drag, startPoint x: 209, startPoint y: 299, endPoint x: 0, endPoint y: 287, distance: 209.5
click at [0, 287] on html "Internet Explorer does NOT work with GeoPermits. Get a new browser for more sec…" at bounding box center [326, 343] width 653 height 687
type input "[EMAIL_ADDRESS][DOMAIN_NAME]"
click at [606, 650] on icon "arrow_forward" at bounding box center [608, 658] width 21 height 21
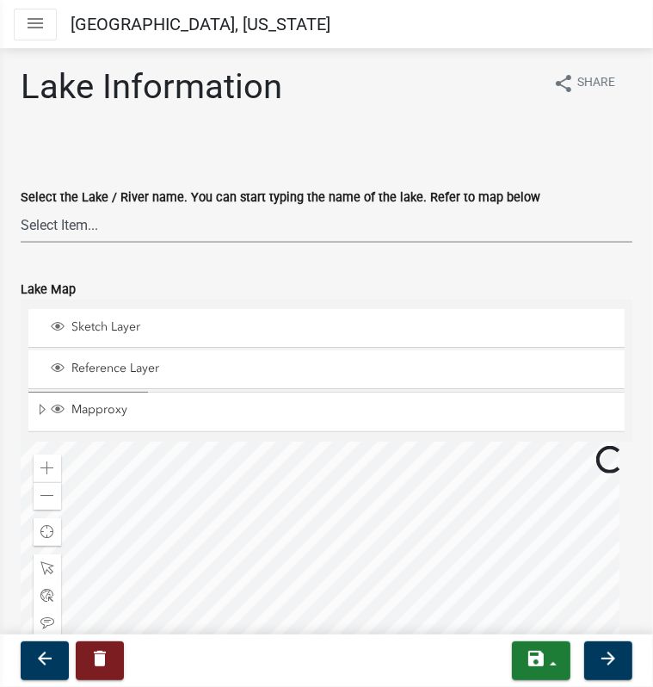
click at [87, 214] on select "Select Item... None Adley 56-031 Albert 56-118 Alfred 56-600 Alice 56-244 Alice…" at bounding box center [327, 224] width 612 height 35
select select "dd336d21-5801-41d4-a7ef-48f028456d6d"
click at [71, 231] on select "Select Item... None Adley 56-031 Albert 56-118 Alfred 56-600 Alice 56-244 Alice…" at bounding box center [327, 224] width 612 height 35
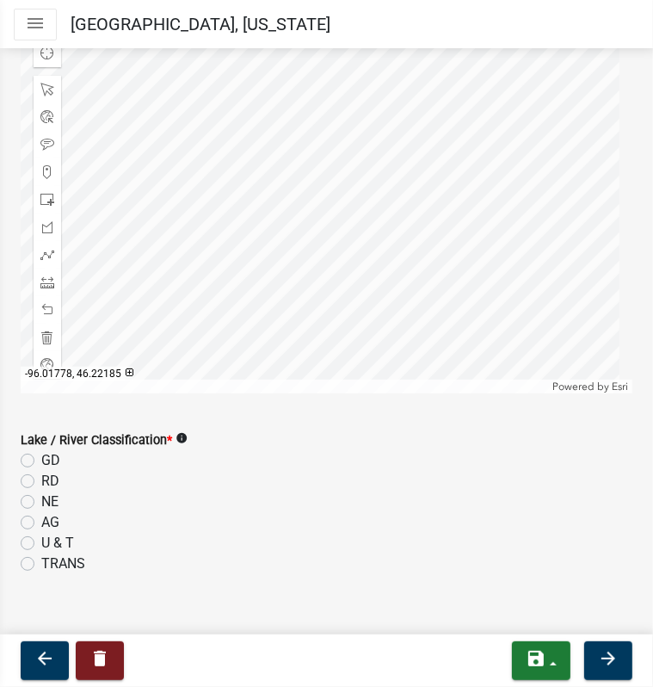
scroll to position [516, 0]
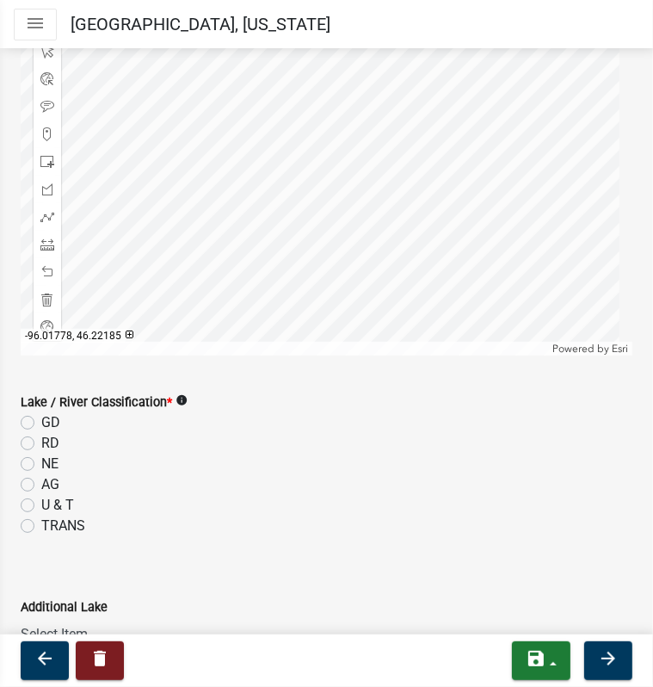
click at [41, 440] on label "RD" at bounding box center [50, 443] width 18 height 21
click at [41, 440] on input "RD" at bounding box center [46, 438] width 11 height 11
radio input "true"
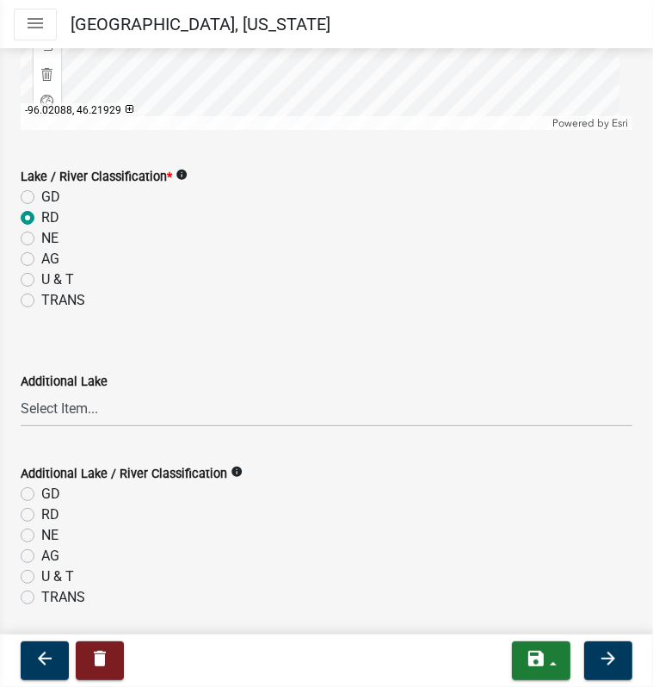
scroll to position [795, 0]
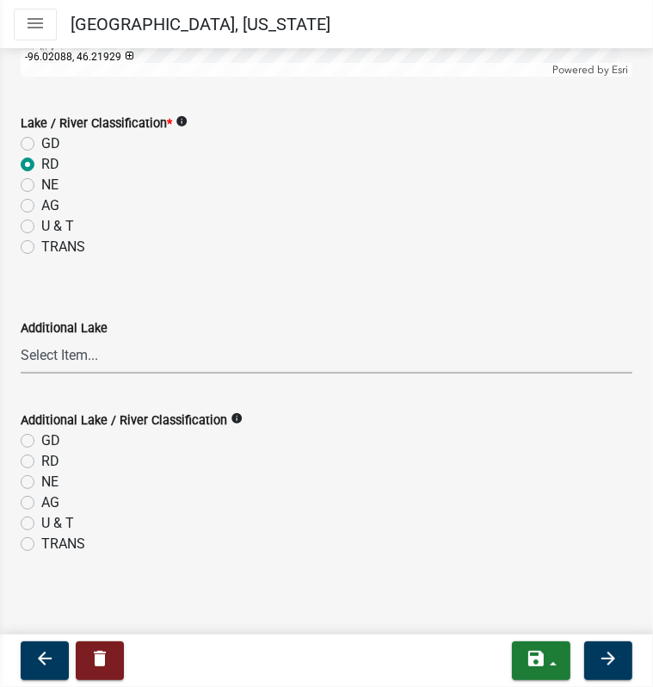
click at [79, 350] on select "Select Item... None Adley 56-031 Albert 56-118 Alfred 56-600 Alice 56-244 Alice…" at bounding box center [327, 355] width 612 height 35
click at [60, 353] on select "Select Item... None Adley 56-031 Albert 56-118 Alfred 56-600 Alice 56-244 Alice…" at bounding box center [327, 355] width 612 height 35
click at [60, 356] on select "Select Item... None Adley 56-031 Albert 56-118 Alfred 56-600 Alice 56-244 Alice…" at bounding box center [327, 355] width 612 height 35
click at [21, 338] on select "Select Item... None Adley 56-031 Albert 56-118 Alfred 56-600 Alice 56-244 Alice…" at bounding box center [327, 355] width 612 height 35
select select "b7404008-8a36-4a97-b738-b51f844fbf61"
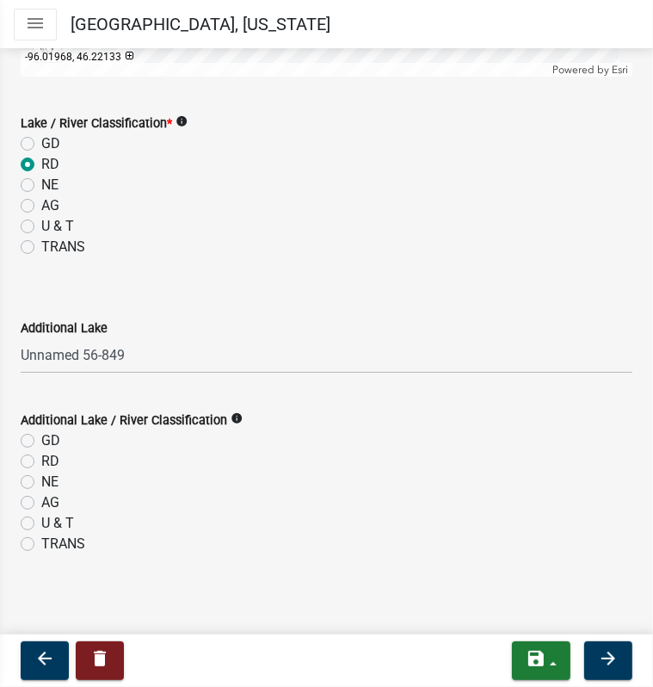
click at [41, 479] on label "NE" at bounding box center [49, 482] width 17 height 21
click at [41, 479] on input "NE" at bounding box center [46, 477] width 11 height 11
radio input "true"
click at [607, 664] on icon "arrow_forward" at bounding box center [608, 658] width 21 height 21
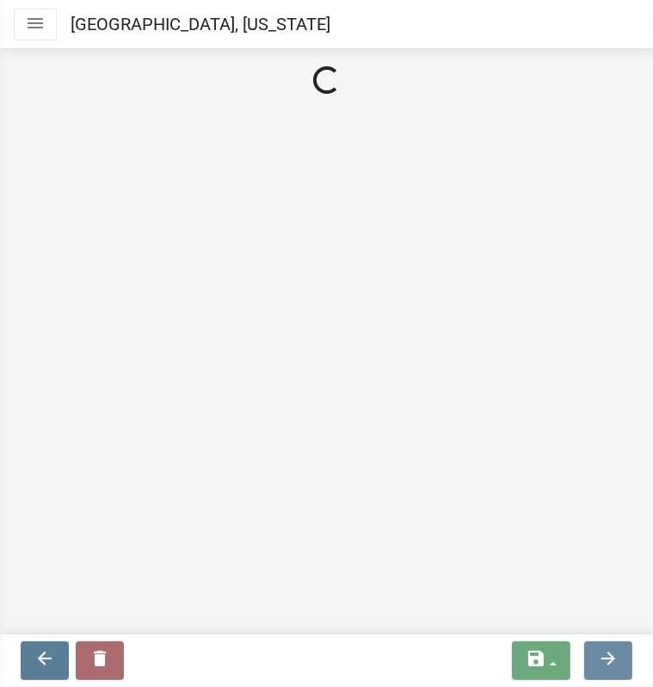
scroll to position [0, 0]
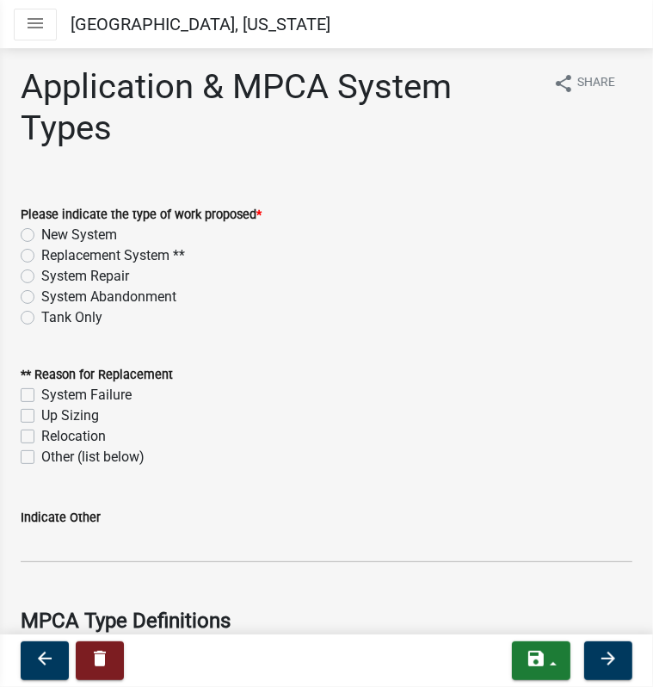
click at [41, 255] on label "Replacement System **" at bounding box center [113, 255] width 144 height 21
click at [41, 255] on input "Replacement System **" at bounding box center [46, 250] width 11 height 11
radio input "true"
click at [41, 395] on label "System Failure" at bounding box center [86, 395] width 90 height 21
click at [41, 395] on input "System Failure" at bounding box center [46, 390] width 11 height 11
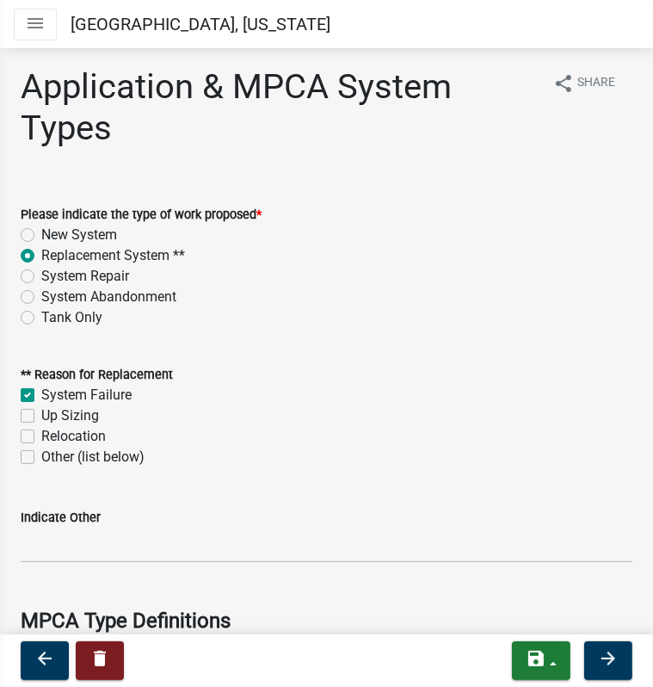
checkbox input "true"
checkbox input "false"
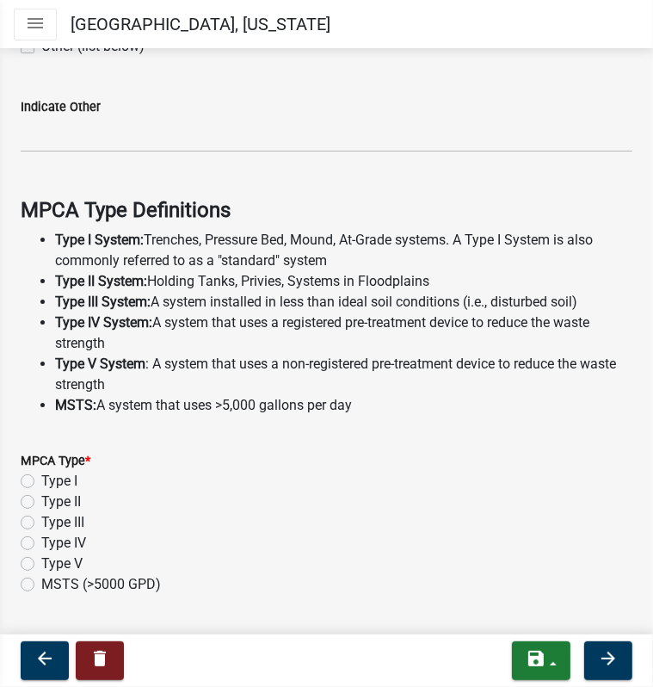
scroll to position [430, 0]
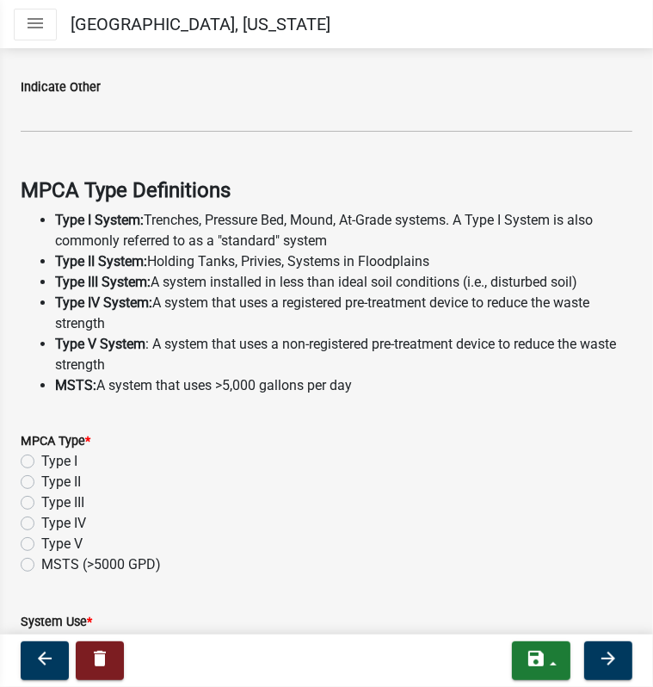
click at [41, 463] on label "Type I" at bounding box center [59, 461] width 36 height 21
click at [41, 462] on input "Type I" at bounding box center [46, 456] width 11 height 11
radio input "true"
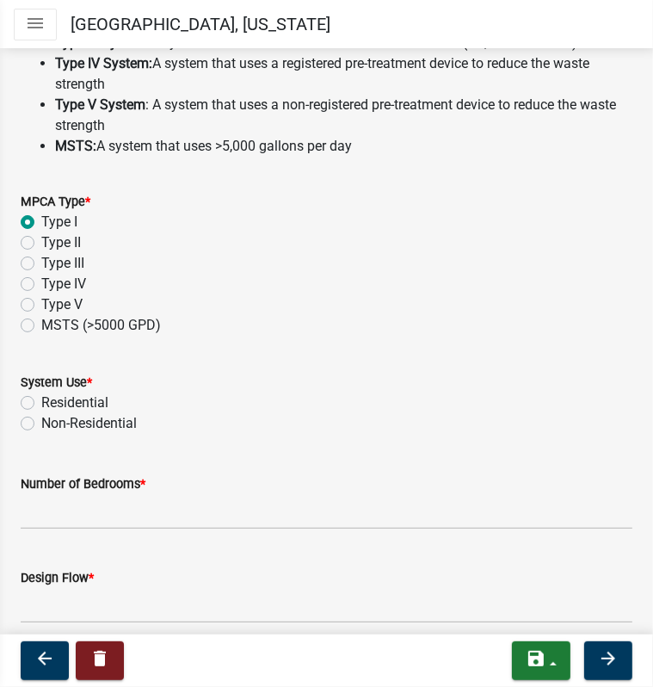
scroll to position [738, 0]
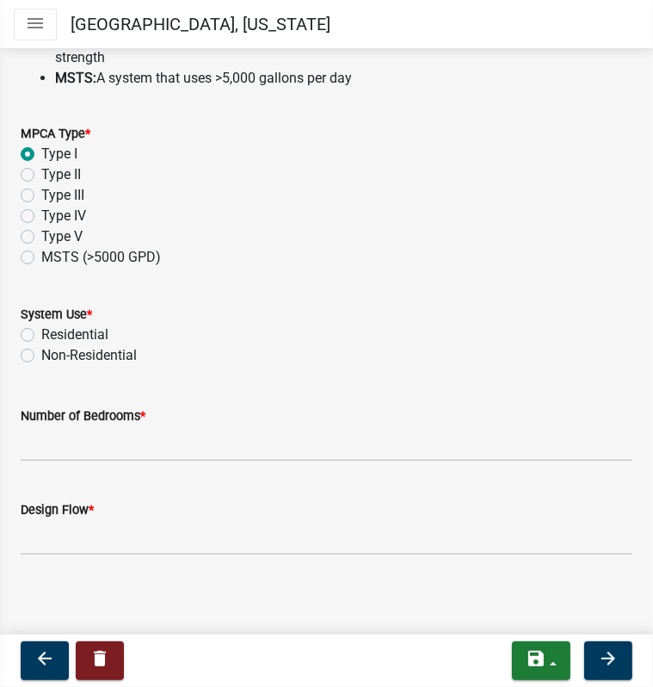
click at [18, 324] on div "System Use * Residential Non-Residential" at bounding box center [327, 324] width 638 height 83
click at [41, 336] on label "Residential" at bounding box center [74, 334] width 67 height 21
click at [41, 336] on input "Residential" at bounding box center [46, 329] width 11 height 11
radio input "true"
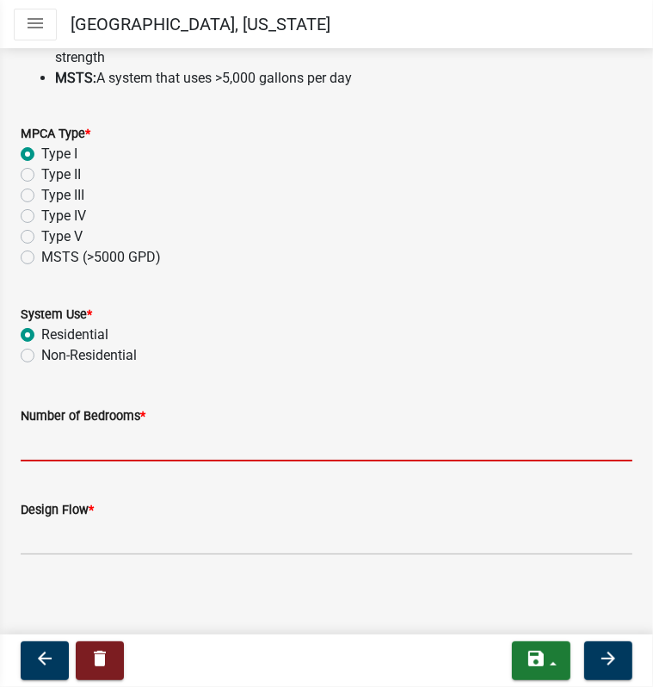
click at [52, 441] on input "Number of Bedrooms *" at bounding box center [327, 443] width 612 height 35
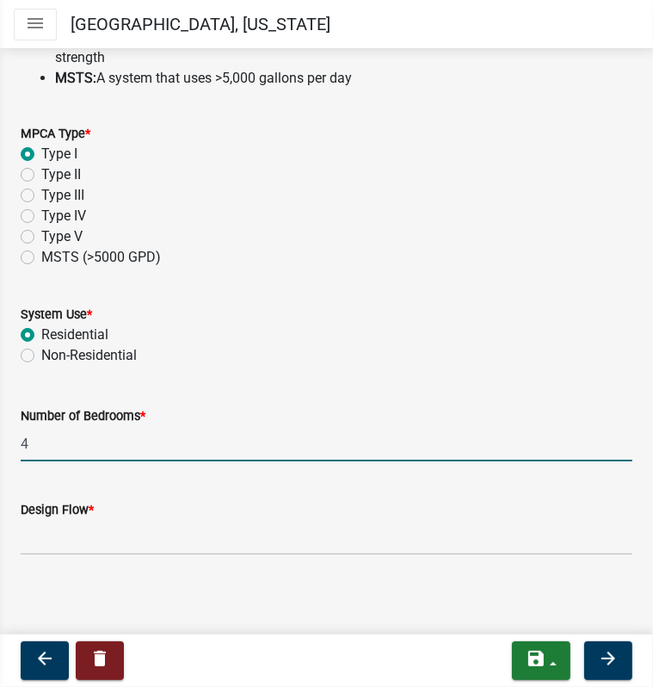
type input "4"
click at [58, 535] on input "Design Flow *" at bounding box center [327, 537] width 612 height 35
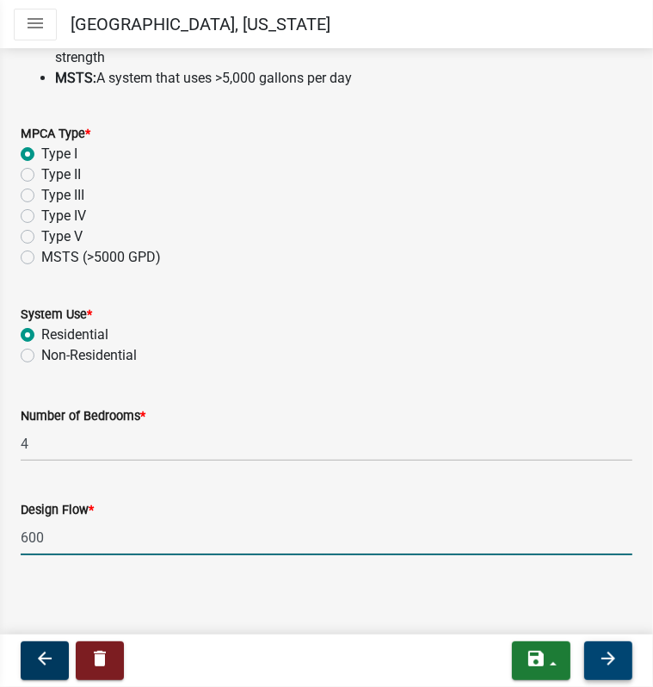
type input "600"
click at [599, 656] on icon "arrow_forward" at bounding box center [608, 658] width 21 height 21
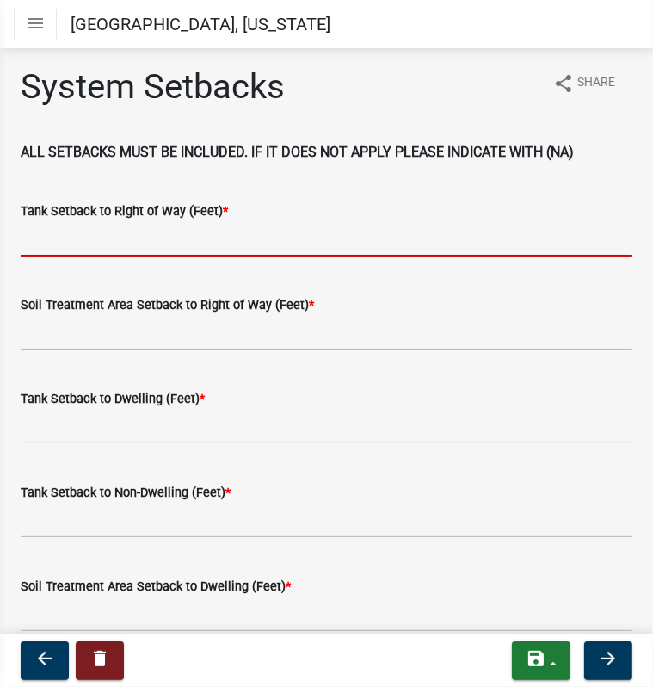
click at [89, 242] on input "Tank Setback to Right of Way (Feet) *" at bounding box center [327, 238] width 612 height 35
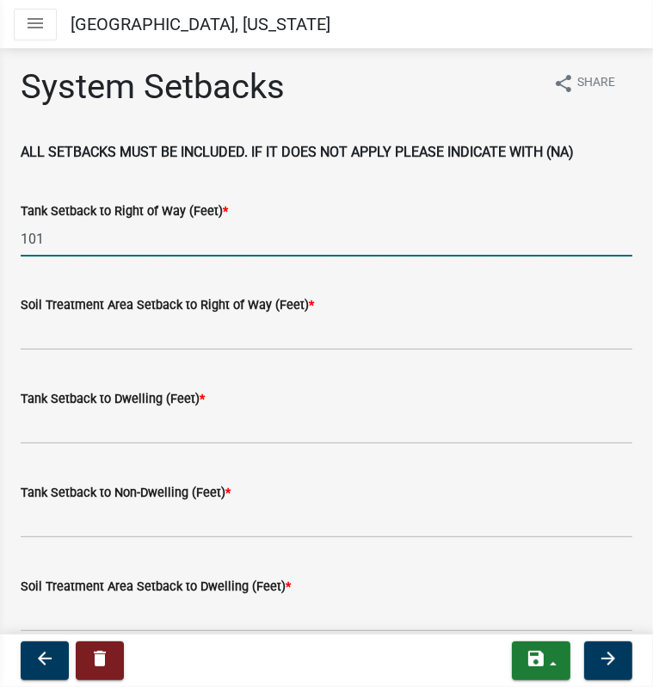
type input "101"
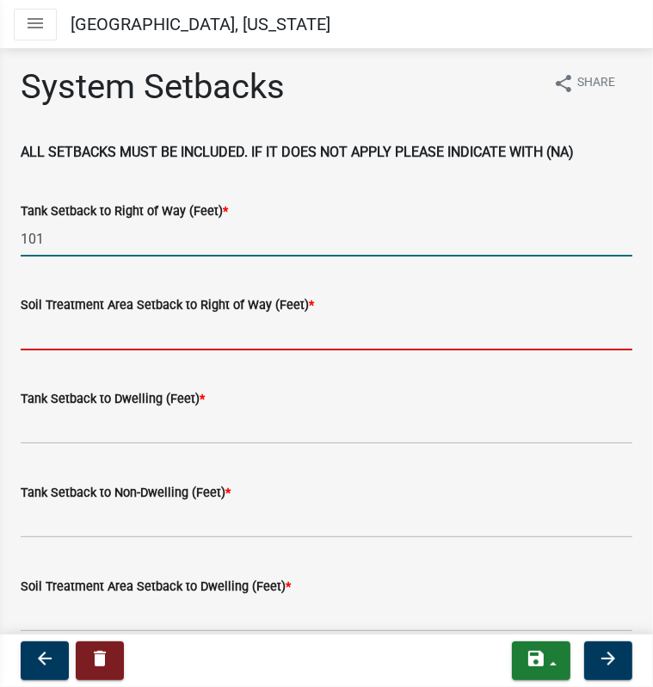
click at [53, 338] on input "Soil Treatment Area Setback to Right of Way (Feet) *" at bounding box center [327, 332] width 612 height 35
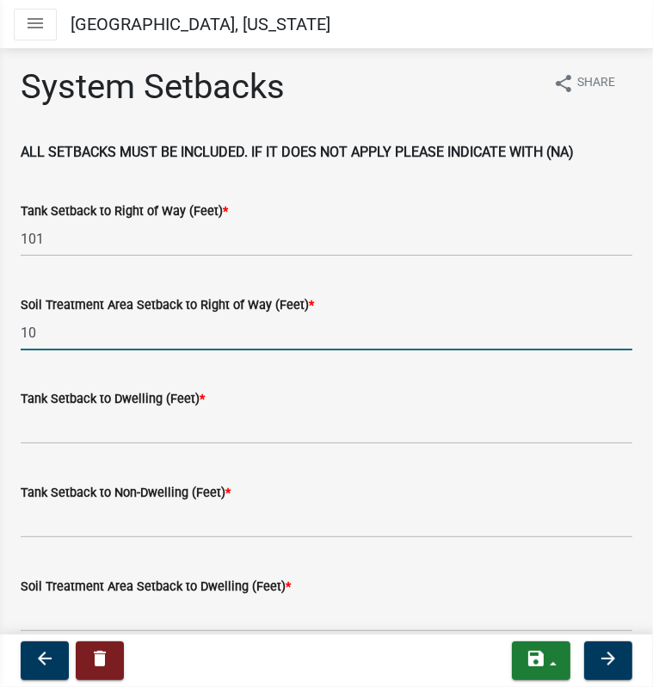
type input "10"
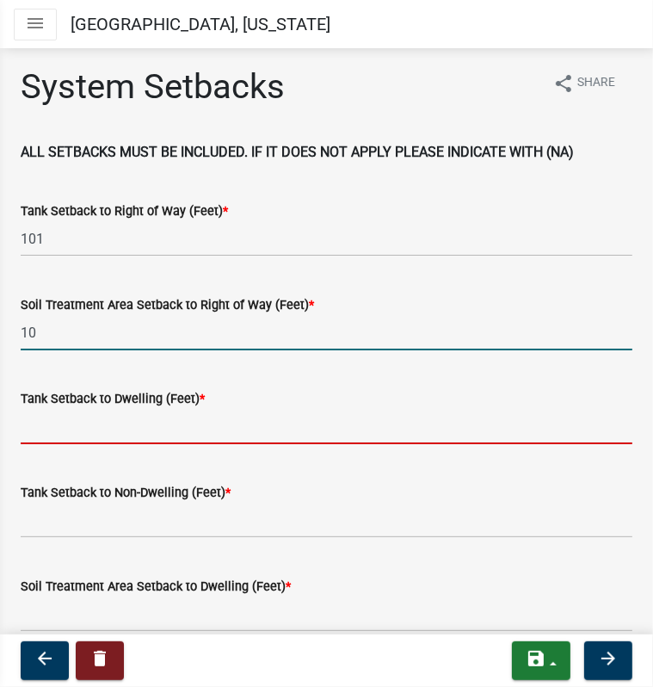
click at [34, 422] on input "Tank Setback to Dwelling (Feet) *" at bounding box center [327, 426] width 612 height 35
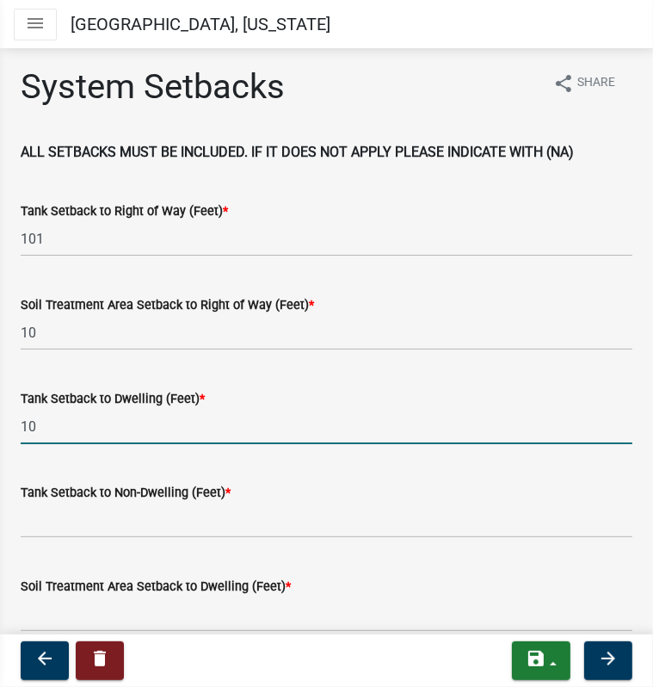
type input "10"
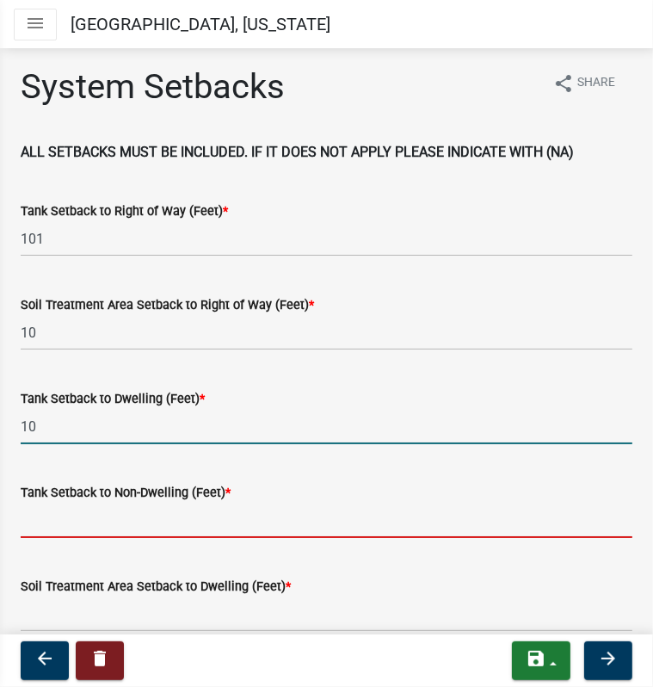
click at [41, 524] on input "Tank Setback to Non-Dwelling (Feet) *" at bounding box center [327, 520] width 612 height 35
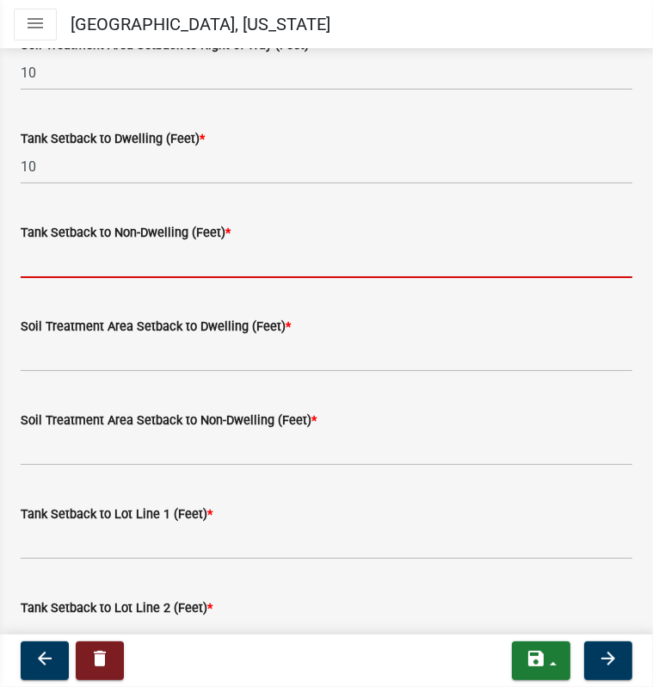
scroll to position [258, 0]
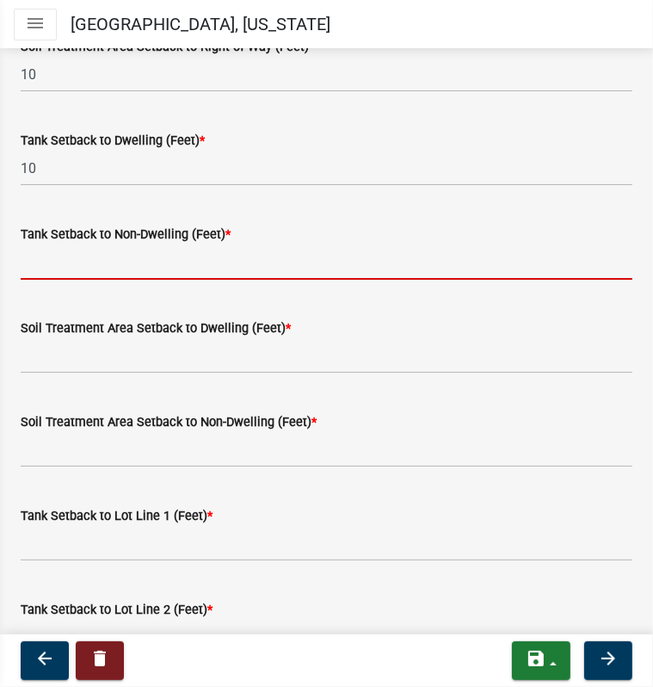
click at [114, 264] on input "Tank Setback to Non-Dwelling (Feet) *" at bounding box center [327, 261] width 612 height 35
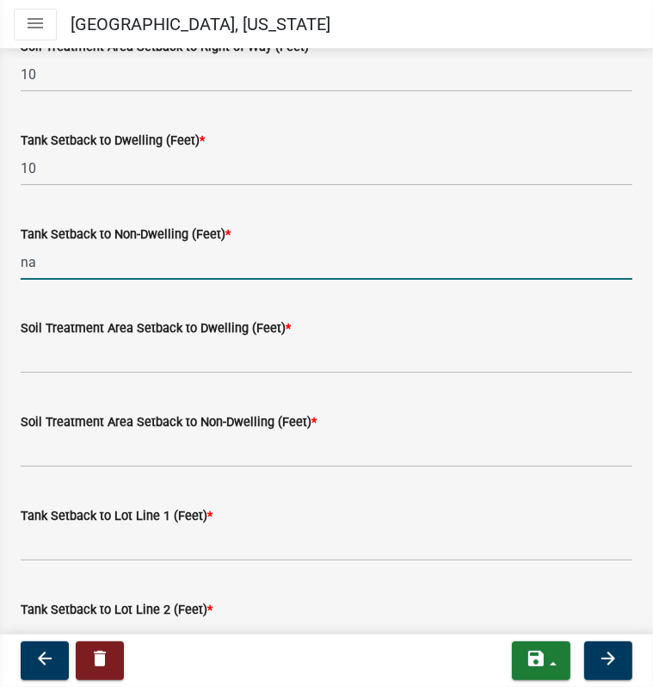
type input "na"
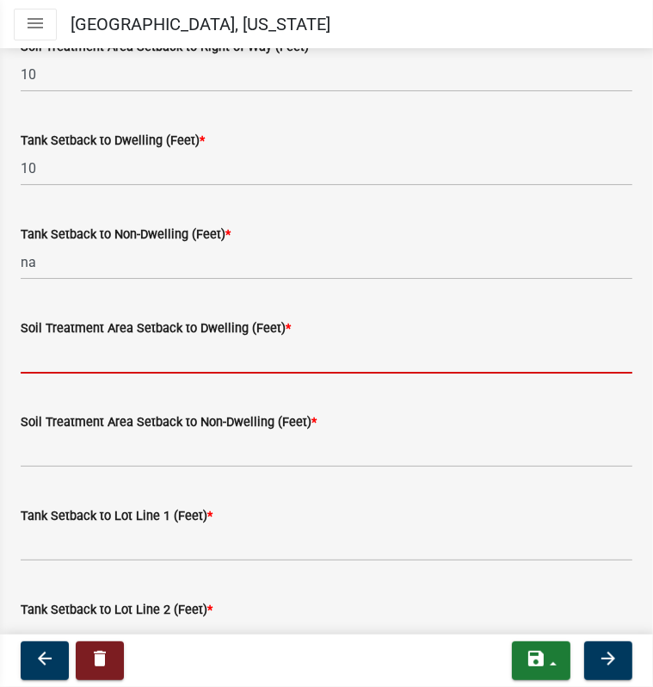
click at [69, 355] on input "Soil Treatment Area Setback to Dwelling (Feet) *" at bounding box center [327, 355] width 612 height 35
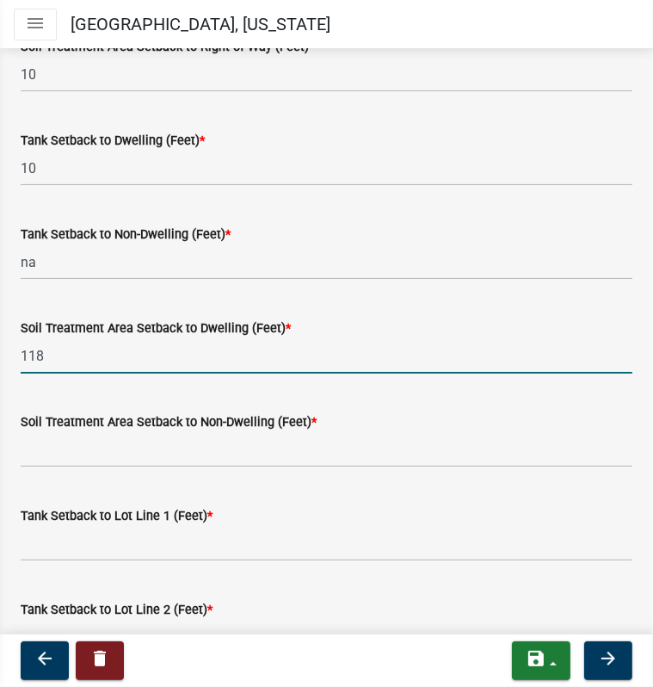
type input "118"
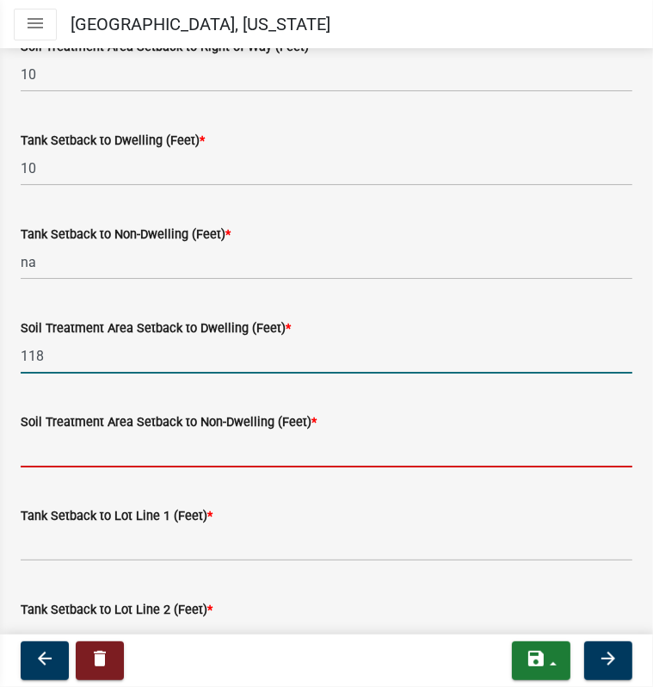
click at [48, 448] on input "Soil Treatment Area Setback to Non-Dwelling (Feet) *" at bounding box center [327, 449] width 612 height 35
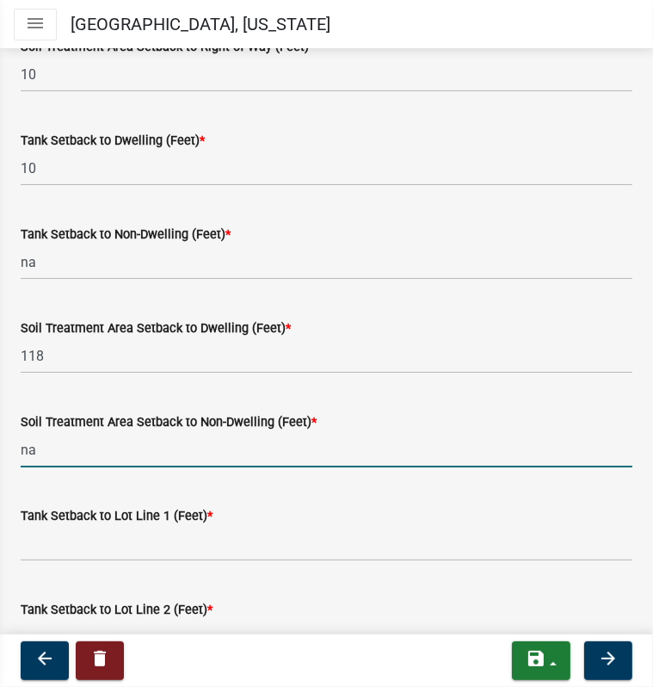
type input "na"
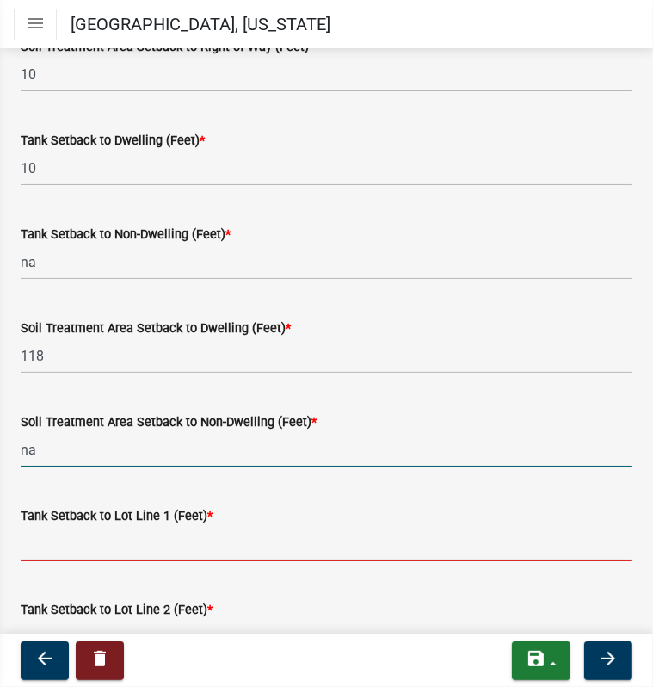
click at [41, 541] on input "Tank Setback to Lot Line 1 (Feet) *" at bounding box center [327, 543] width 612 height 35
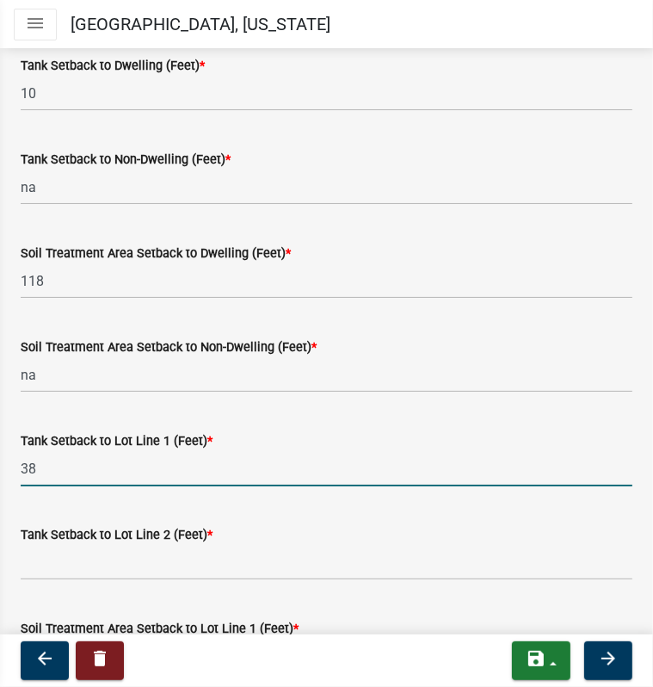
scroll to position [430, 0]
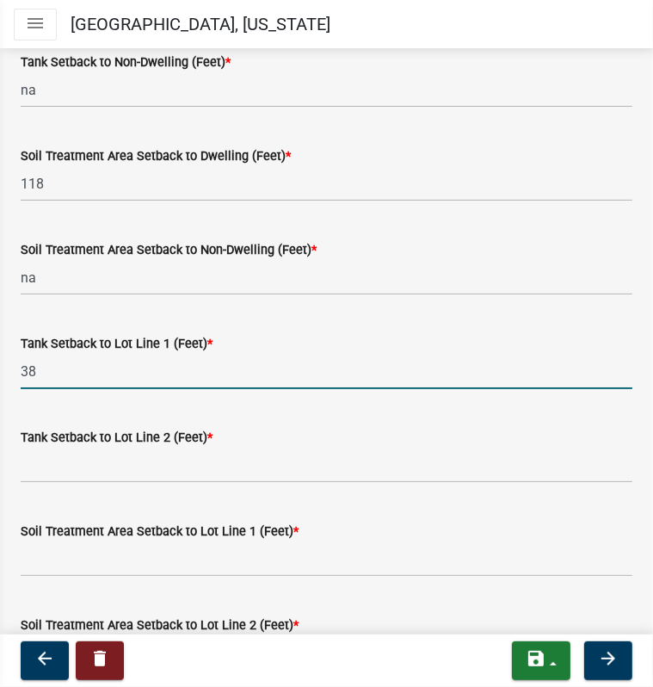
type input "38"
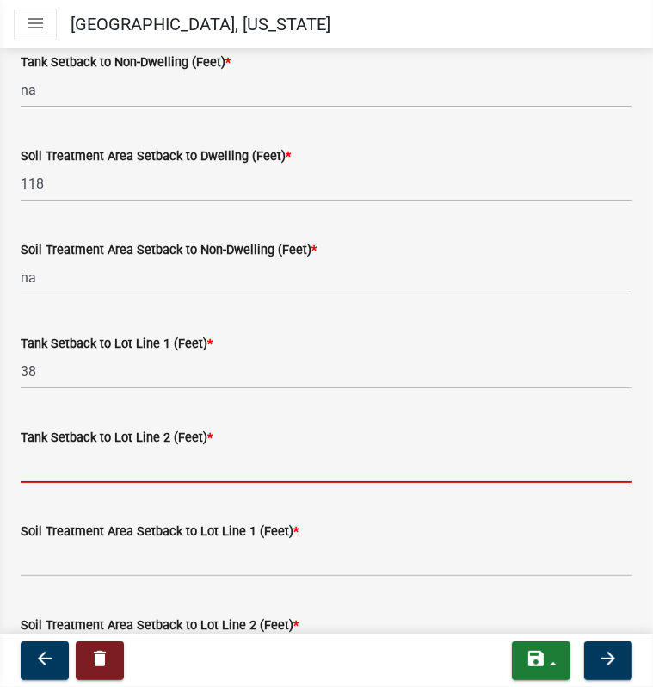
click at [48, 469] on input "Tank Setback to Lot Line 2 (Feet) *" at bounding box center [327, 465] width 612 height 35
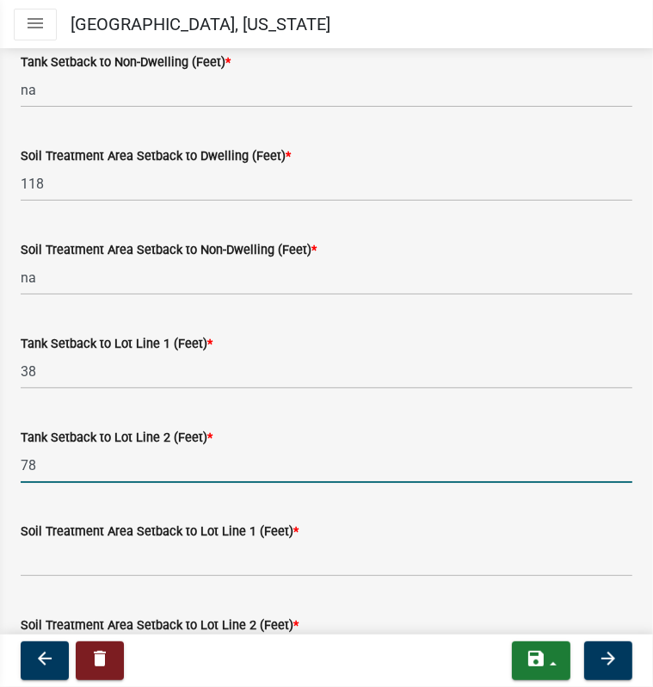
type input "78"
click at [48, 554] on input "Soil Treatment Area Setback to Lot Line 1 (Feet) *" at bounding box center [327, 558] width 612 height 35
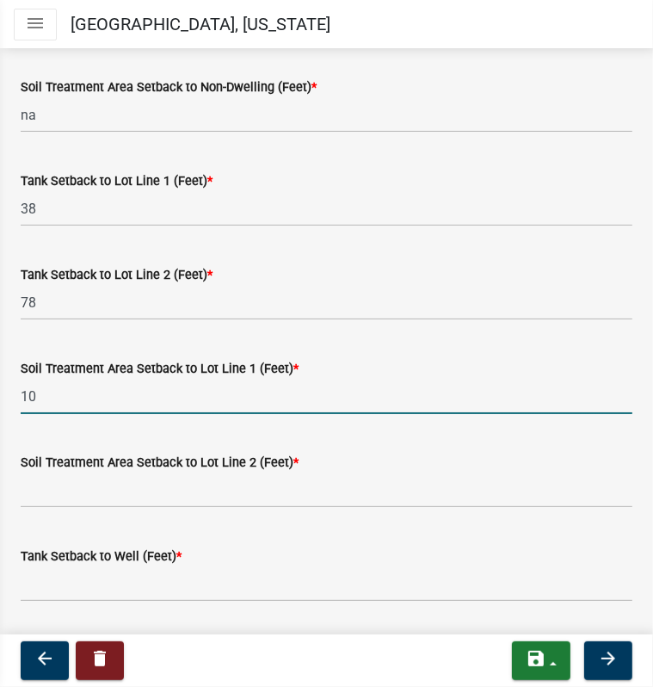
scroll to position [602, 0]
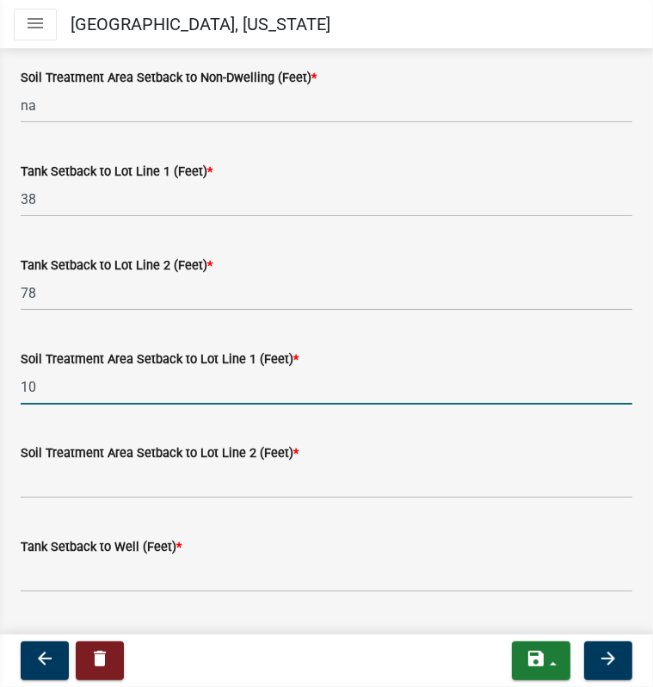
type input "10"
click at [65, 485] on input "Soil Treatment Area Setback to Lot Line 2 (Feet) *" at bounding box center [327, 480] width 612 height 35
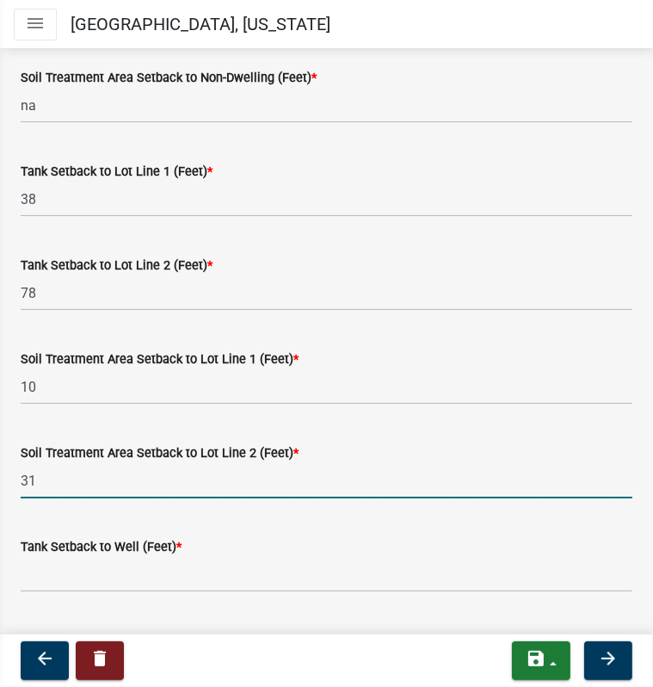
type input "31"
click at [60, 569] on input "Tank Setback to Well (Feet) *" at bounding box center [327, 574] width 612 height 35
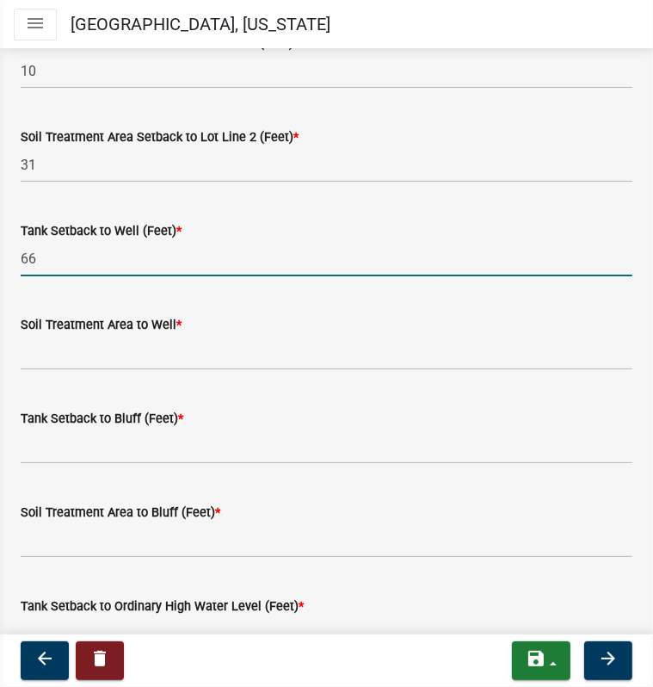
scroll to position [1033, 0]
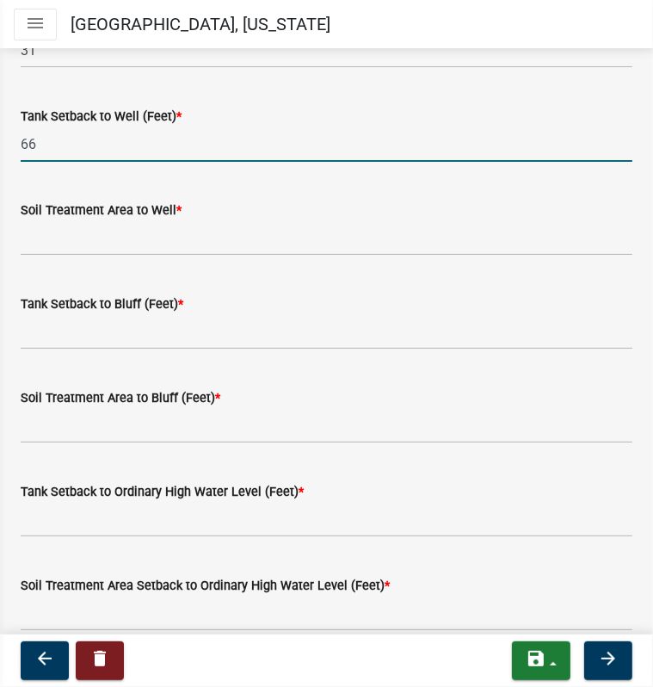
type input "66"
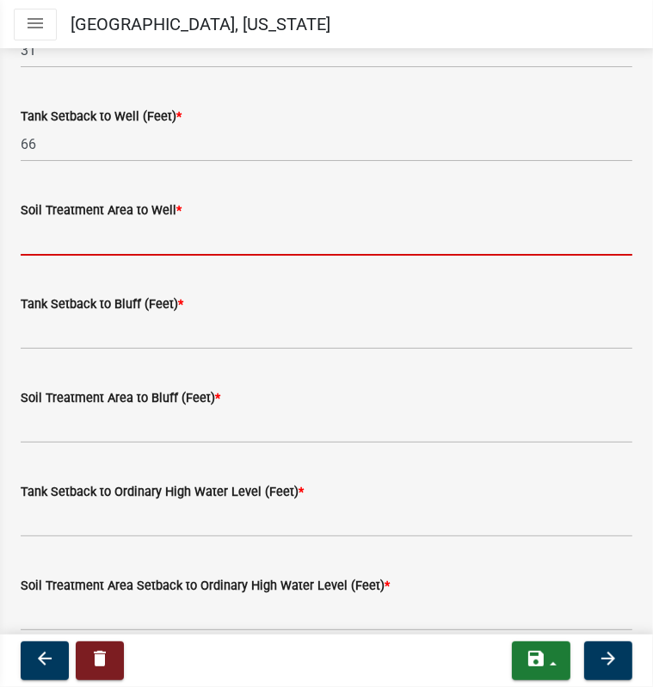
click at [57, 240] on input "Soil Treatment Area to Well *" at bounding box center [327, 237] width 612 height 35
type input "112"
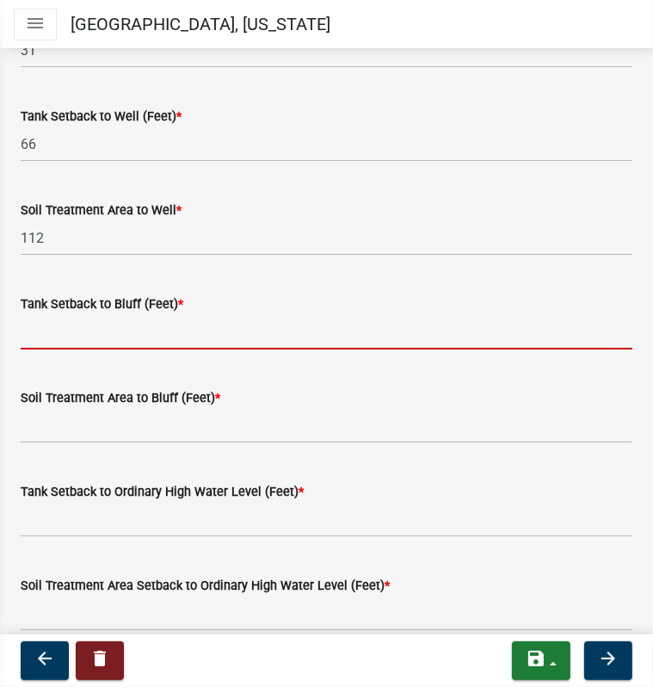
click at [57, 335] on input "Tank Setback to Bluff (Feet) *" at bounding box center [327, 331] width 612 height 35
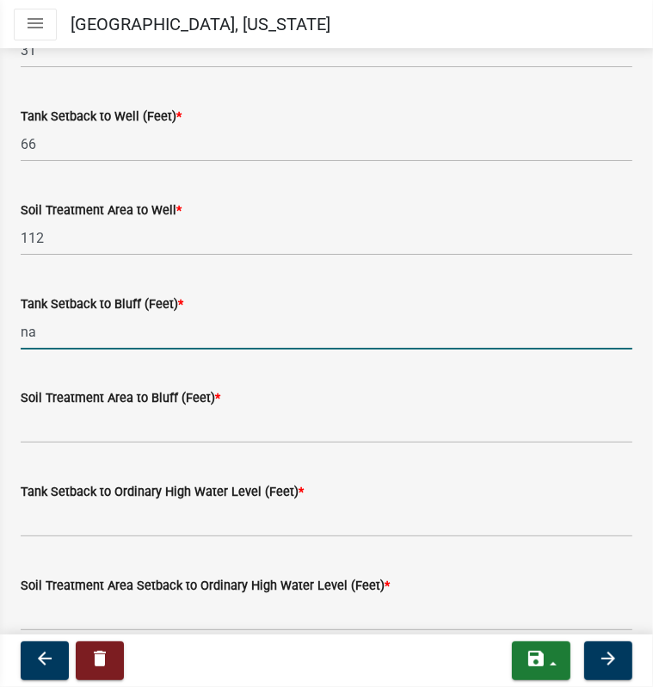
type input "na"
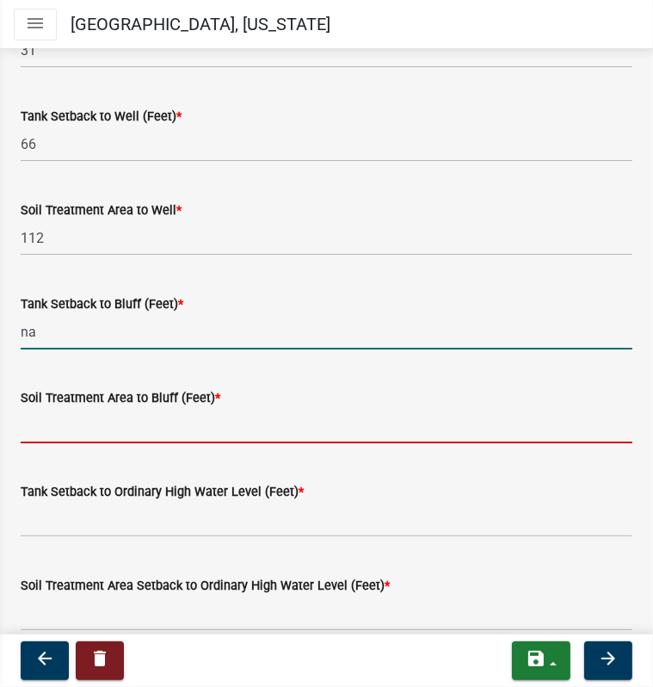
click at [102, 425] on input "Soil Treatment Area to Bluff (Feet) *" at bounding box center [327, 425] width 612 height 35
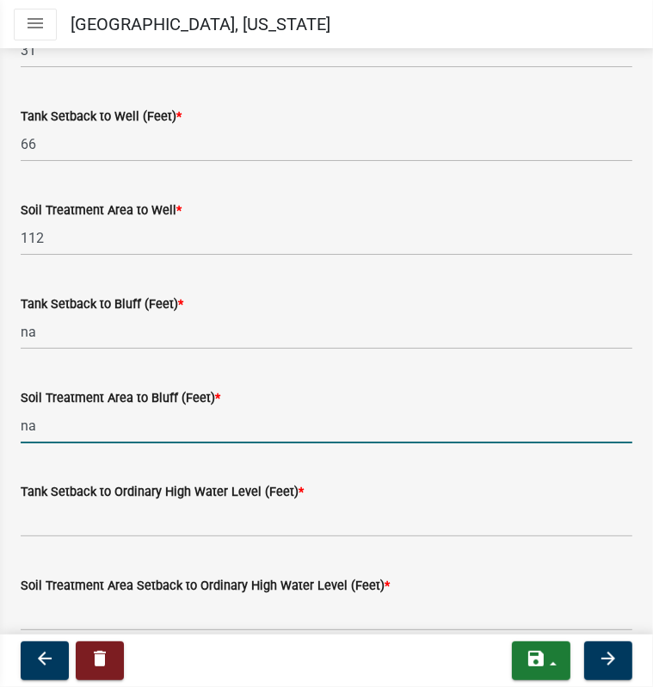
type input "na"
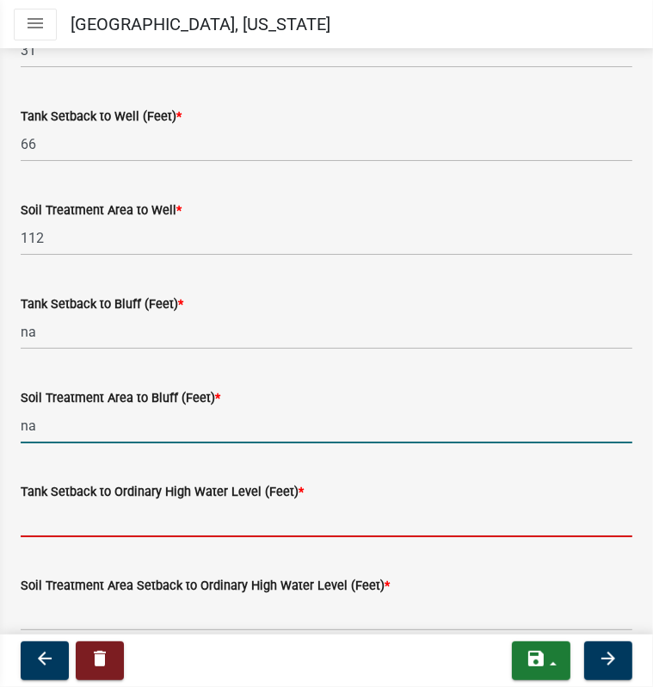
click at [75, 519] on input "Tank Setback to Ordinary High Water Level (Feet) *" at bounding box center [327, 519] width 612 height 35
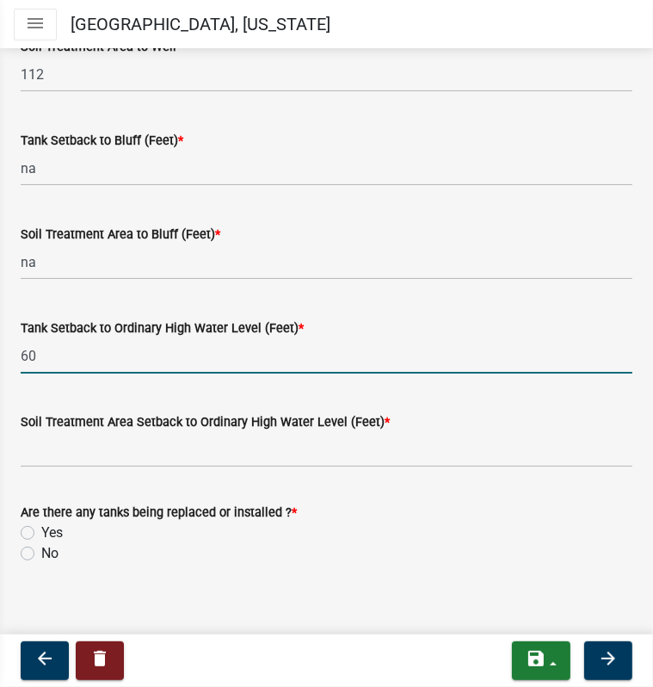
scroll to position [1208, 0]
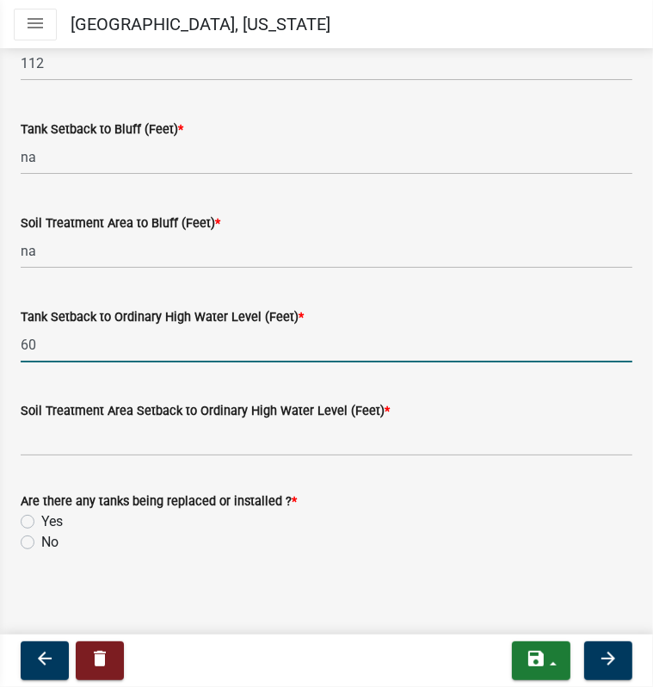
type input "60"
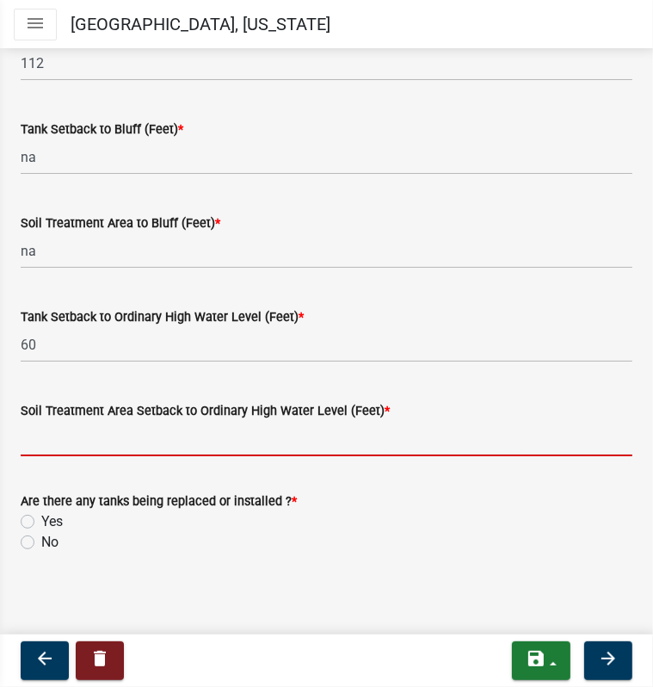
click at [40, 440] on input "Soil Treatment Area Setback to Ordinary High Water Level (Feet) *" at bounding box center [327, 438] width 612 height 35
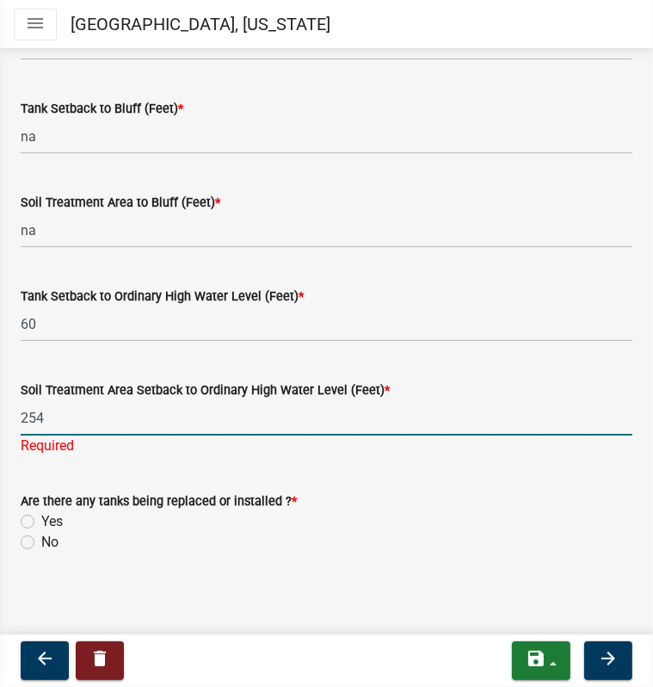
type input "254"
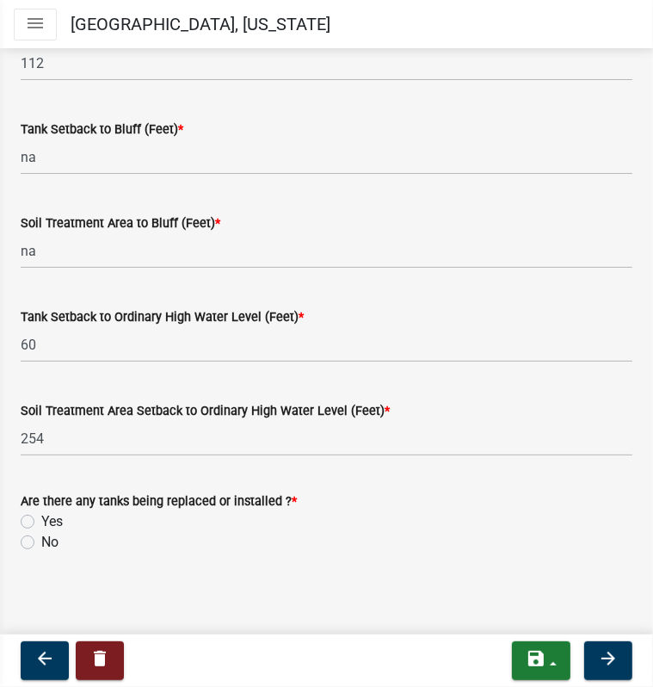
drag, startPoint x: 31, startPoint y: 517, endPoint x: 64, endPoint y: 517, distance: 32.7
click at [41, 517] on label "Yes" at bounding box center [52, 521] width 22 height 21
click at [41, 517] on input "Yes" at bounding box center [46, 516] width 11 height 11
radio input "true"
click at [606, 654] on icon "arrow_forward" at bounding box center [608, 658] width 21 height 21
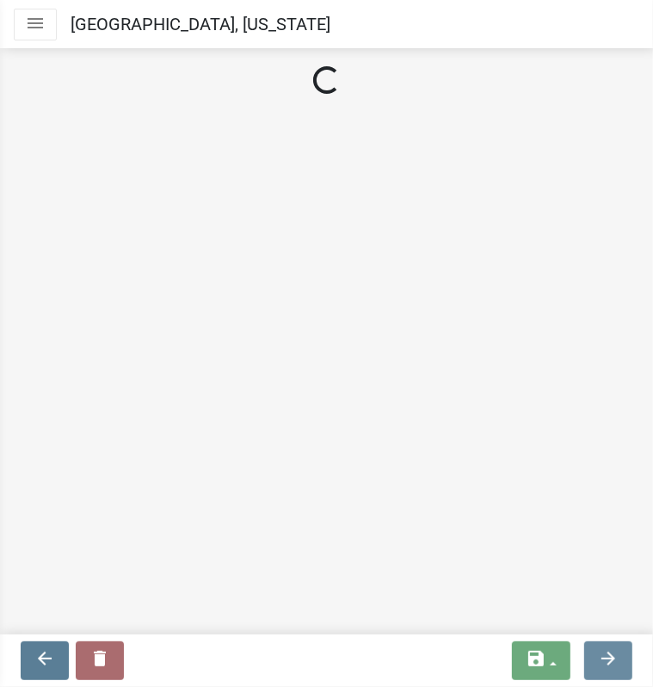
scroll to position [0, 0]
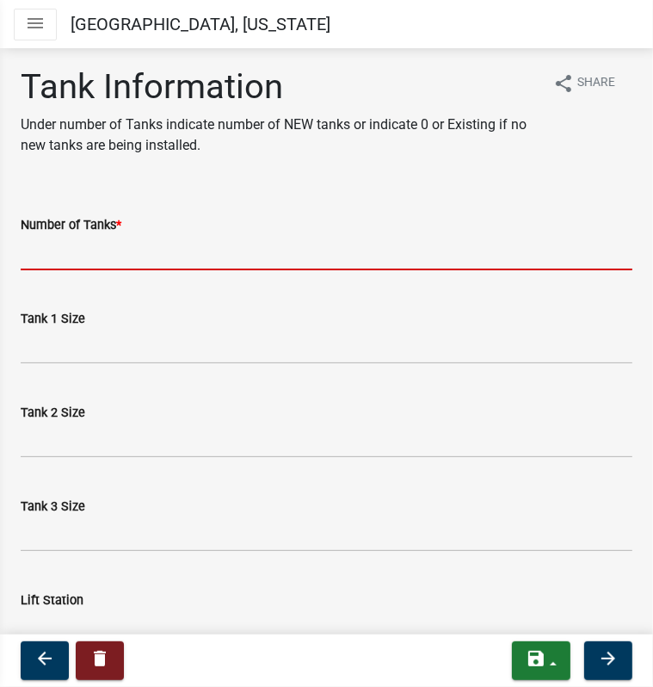
click at [81, 247] on input "Number of Tanks *" at bounding box center [327, 252] width 612 height 35
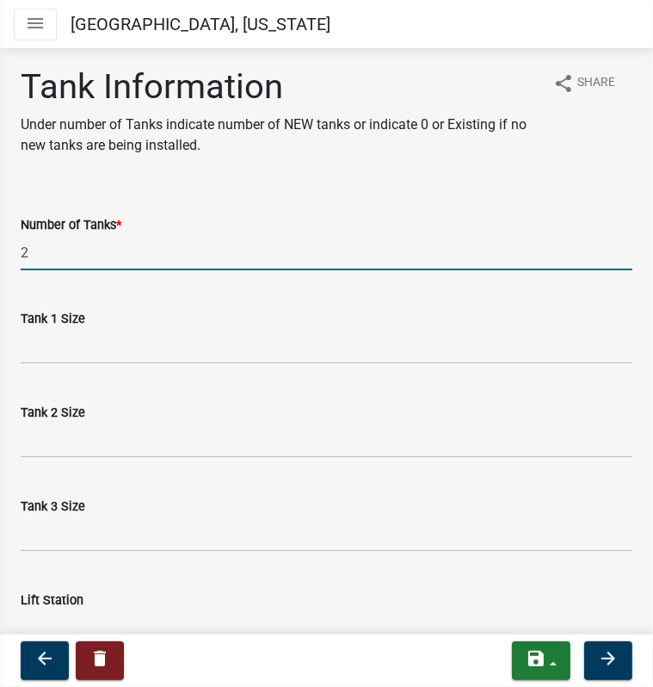
type input "2"
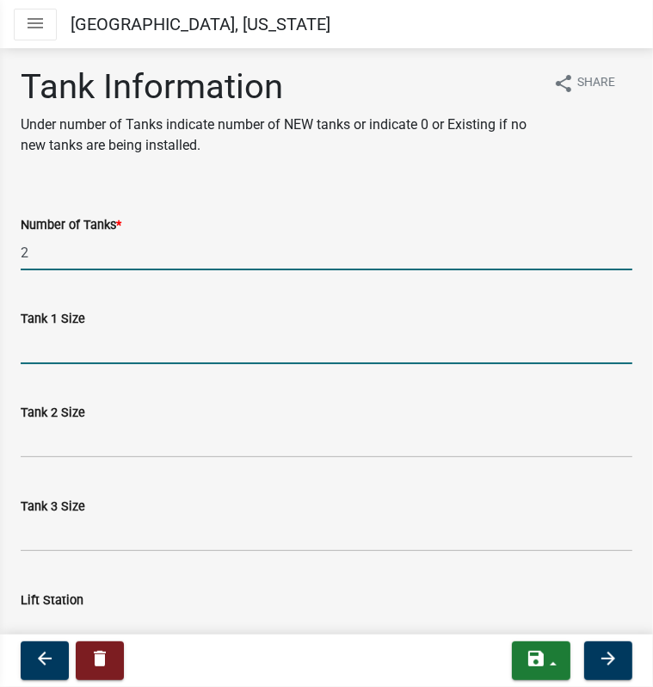
click at [64, 346] on input "Tank 1 Size" at bounding box center [327, 346] width 612 height 35
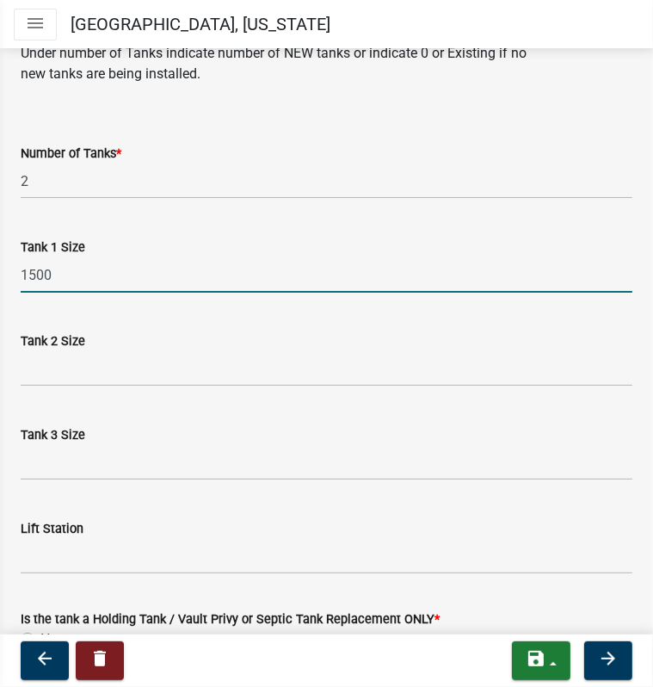
scroll to position [189, 0]
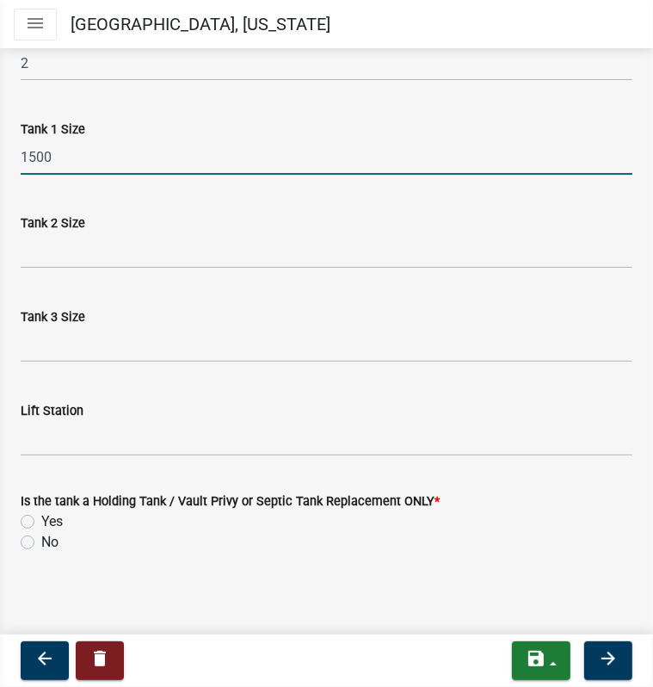
type input "1500"
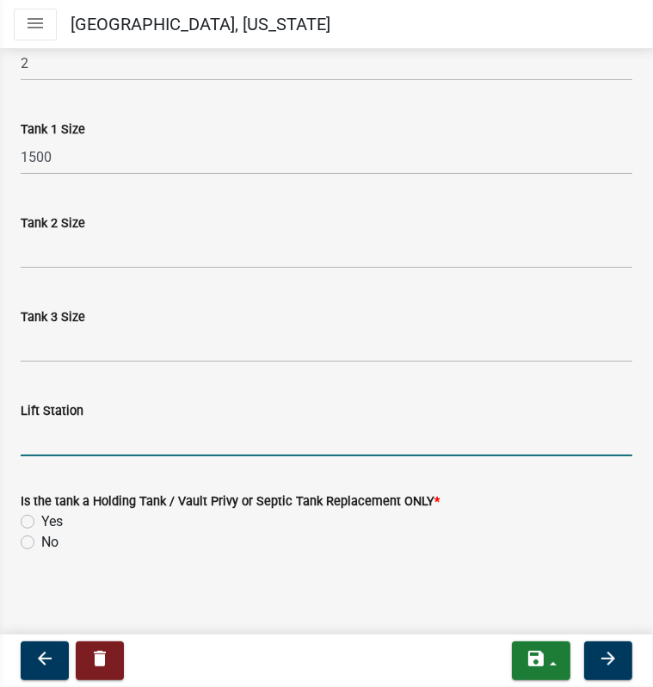
click at [29, 442] on input "Lift Station" at bounding box center [327, 438] width 612 height 35
type input "650"
click at [41, 521] on label "Yes" at bounding box center [52, 521] width 22 height 21
click at [41, 521] on input "Yes" at bounding box center [46, 516] width 11 height 11
radio input "true"
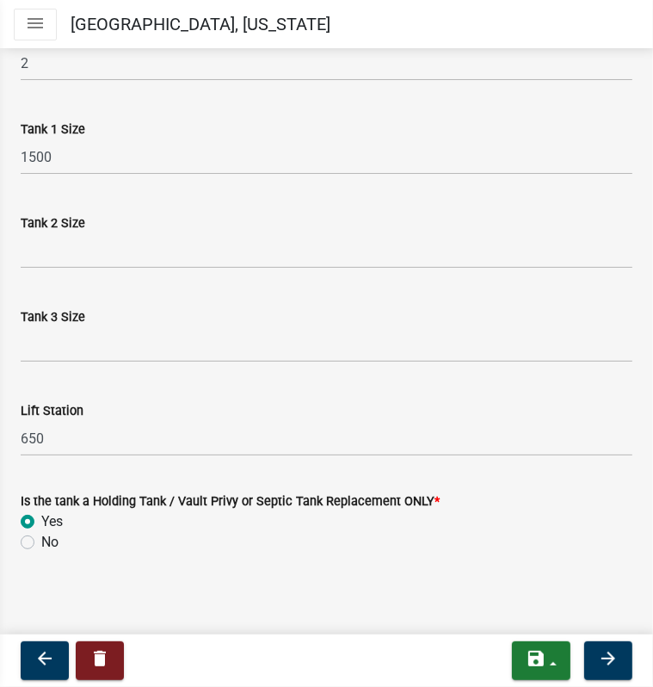
click at [41, 538] on label "No" at bounding box center [49, 542] width 17 height 21
click at [41, 538] on input "No" at bounding box center [46, 537] width 11 height 11
radio input "true"
click at [601, 654] on icon "arrow_forward" at bounding box center [608, 658] width 21 height 21
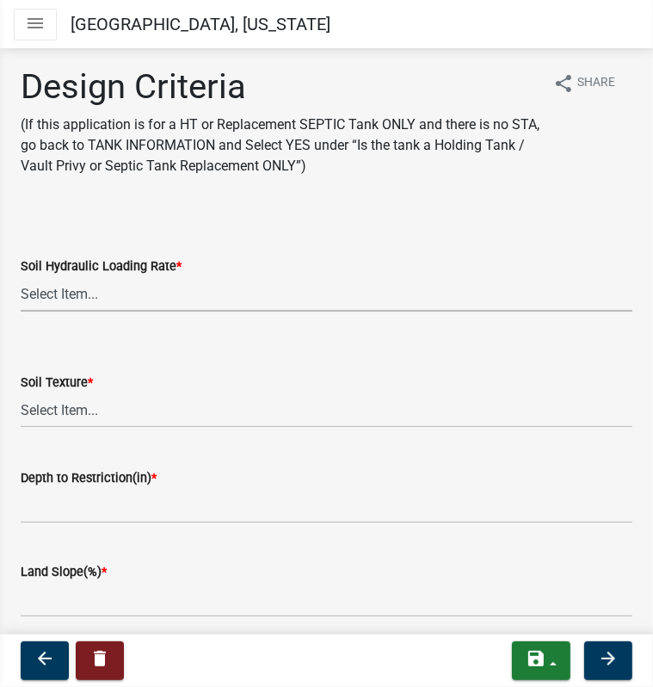
click at [87, 294] on select "Select Item... 1.6 gpd/ft2 1.2 gpd/ft2 1.0 gpd/ft2 0.87 gpd/ft2 0.78 gpd/ft2 0.…" at bounding box center [327, 293] width 612 height 35
click at [21, 276] on select "Select Item... 1.6 gpd/ft2 1.2 gpd/ft2 1.0 gpd/ft2 0.87 gpd/ft2 0.78 gpd/ft2 0.…" at bounding box center [327, 293] width 612 height 35
select select "eaa6e4cf-be76-4366-bfe5-e87acfaaf3f4"
click at [54, 411] on select "Select Item... Coarse Sand (COS) Sand (S) Fine Sand (FS) Very Fine Sand (VFS) L…" at bounding box center [327, 409] width 612 height 35
click at [21, 392] on select "Select Item... Coarse Sand (COS) Sand (S) Fine Sand (FS) Very Fine Sand (VFS) L…" at bounding box center [327, 409] width 612 height 35
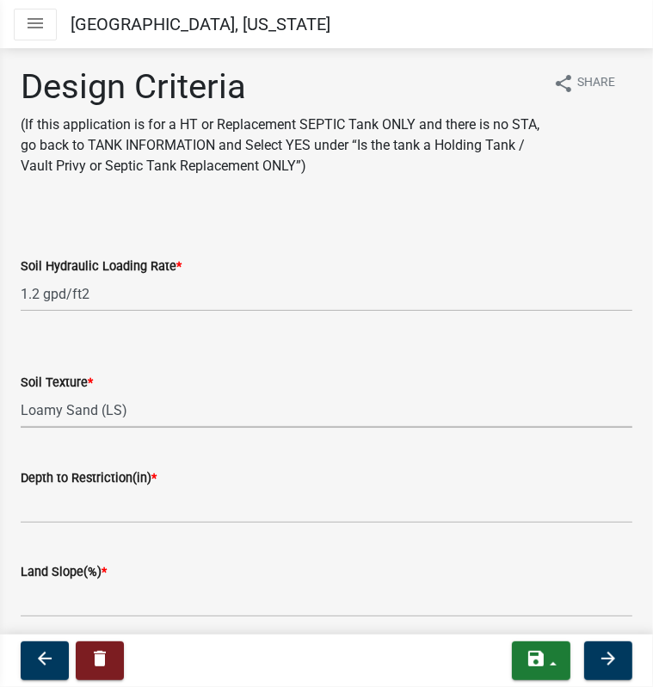
select select "6a6ab172-1321-4f18-8c37-999bd65d2f3f"
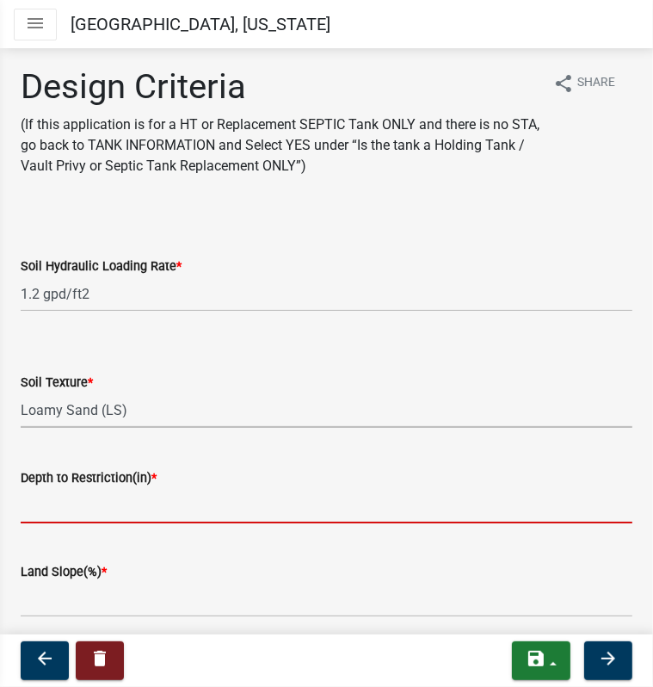
click at [118, 506] on input "Depth to Restriction(in) *" at bounding box center [327, 505] width 612 height 35
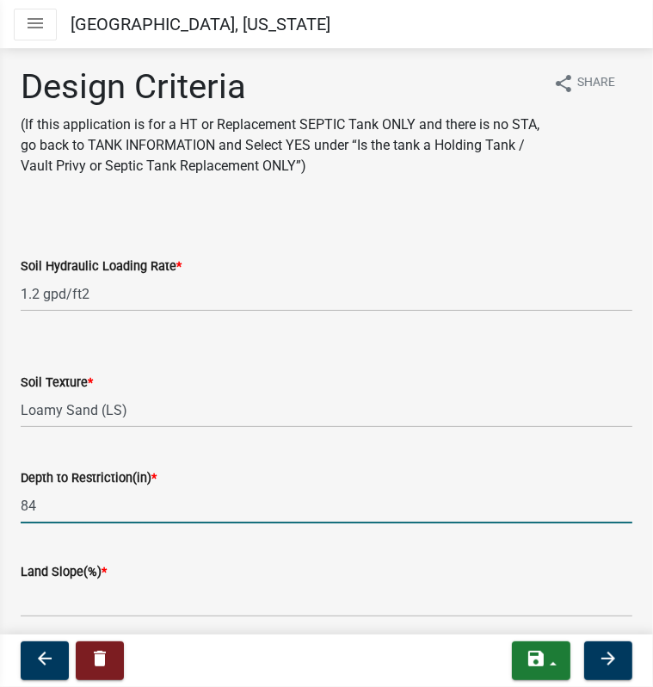
type input "8"
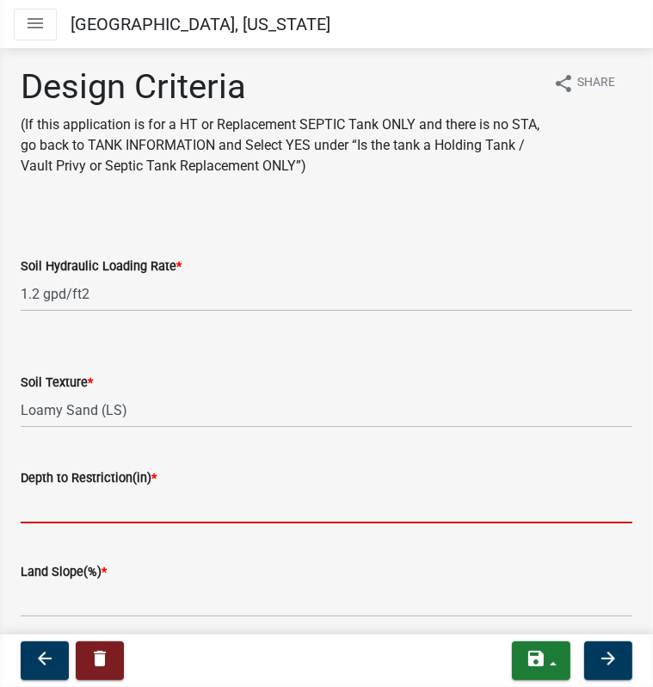
type input "0"
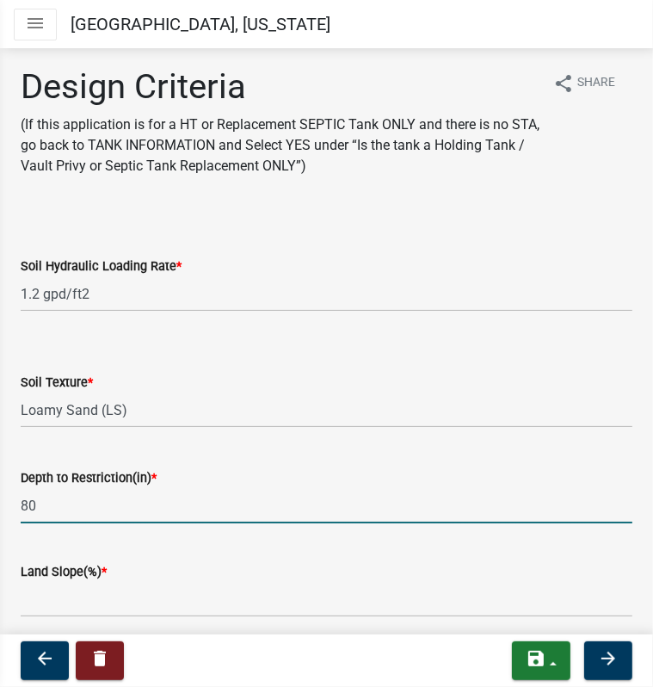
type input "80"
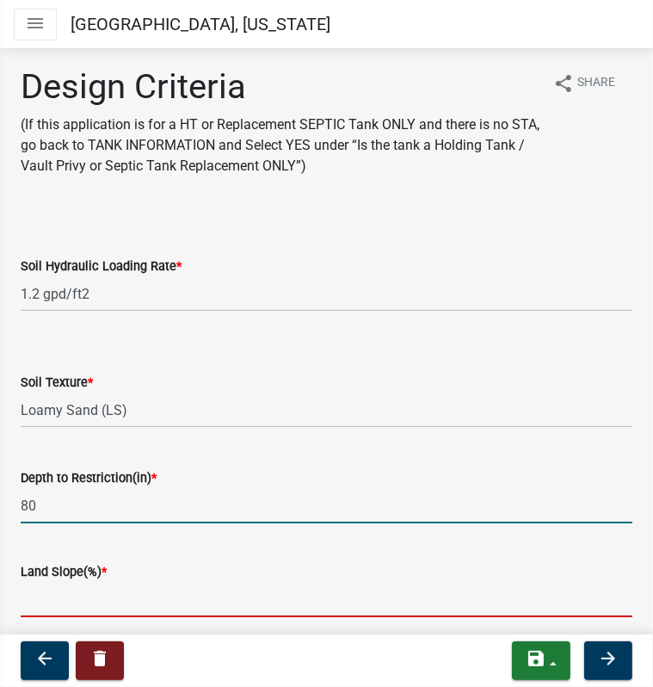
click at [59, 603] on input "Land Slope(%) *" at bounding box center [327, 599] width 612 height 35
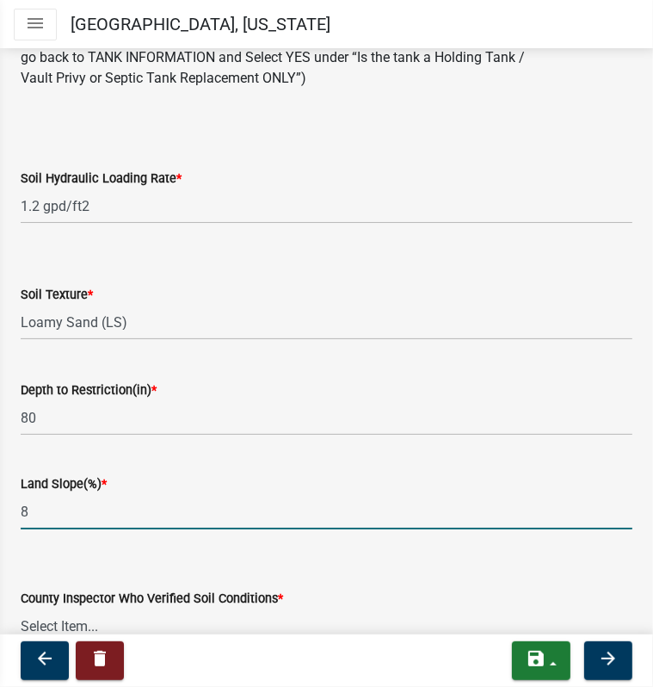
scroll to position [179, 0]
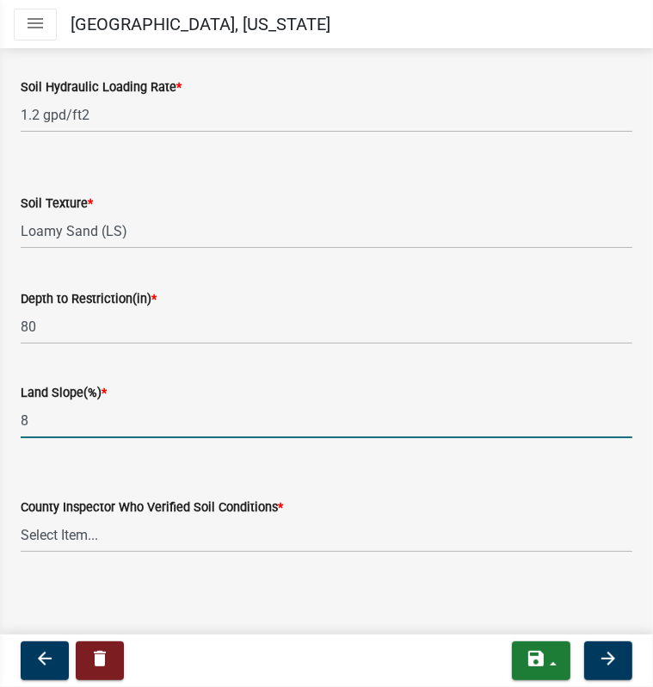
type input "8"
click at [189, 534] on select "Select Item... Alexis Newark Andrea Perales Brittany Tollefson Chris LeClair Co…" at bounding box center [327, 534] width 612 height 35
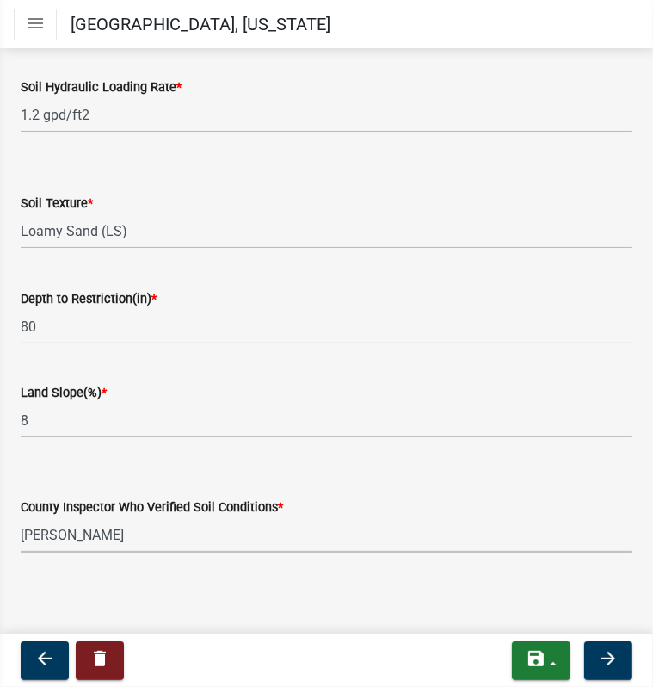
click at [21, 517] on select "Select Item... Alexis Newark Andrea Perales Brittany Tollefson Chris LeClair Co…" at bounding box center [327, 534] width 612 height 35
select select "45db2b75-262a-4f3c-9010-aae25997cba1"
click at [611, 658] on icon "arrow_forward" at bounding box center [608, 658] width 21 height 21
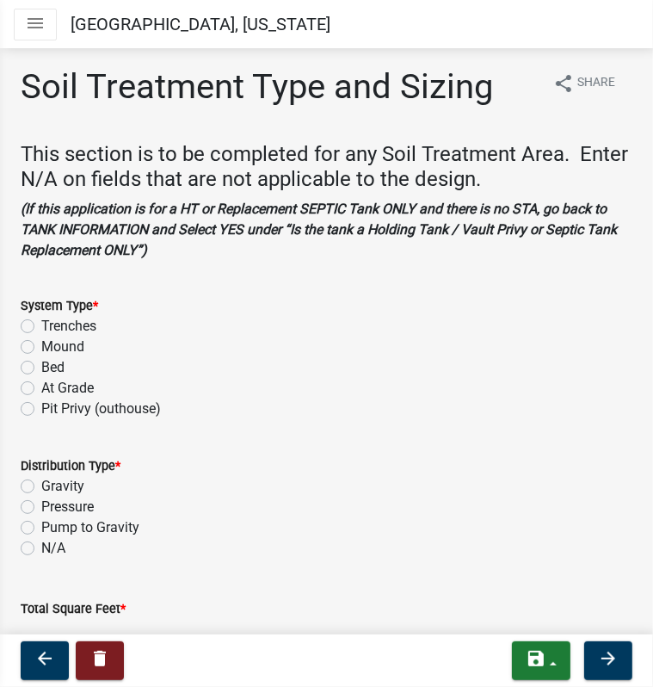
click at [41, 324] on label "Trenches" at bounding box center [68, 326] width 55 height 21
click at [41, 324] on input "Trenches" at bounding box center [46, 321] width 11 height 11
radio input "true"
click at [41, 483] on label "Gravity" at bounding box center [62, 486] width 43 height 21
click at [41, 483] on input "Gravity" at bounding box center [46, 481] width 11 height 11
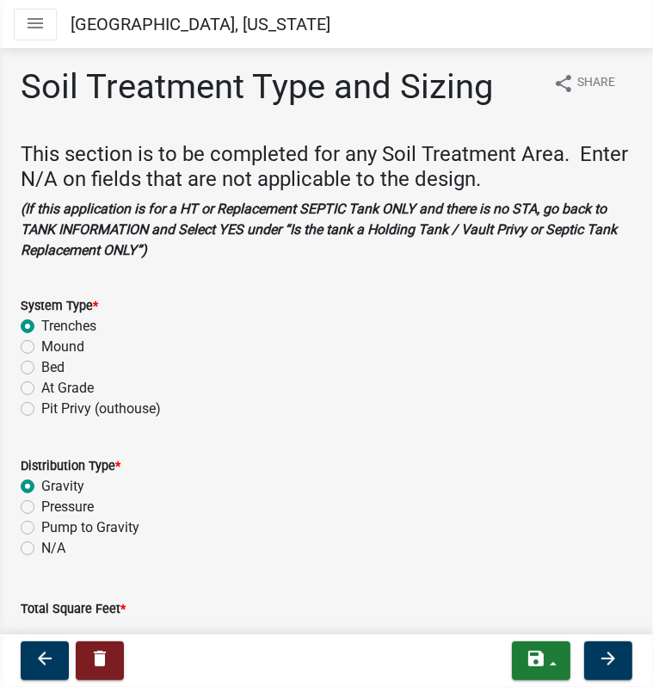
radio input "true"
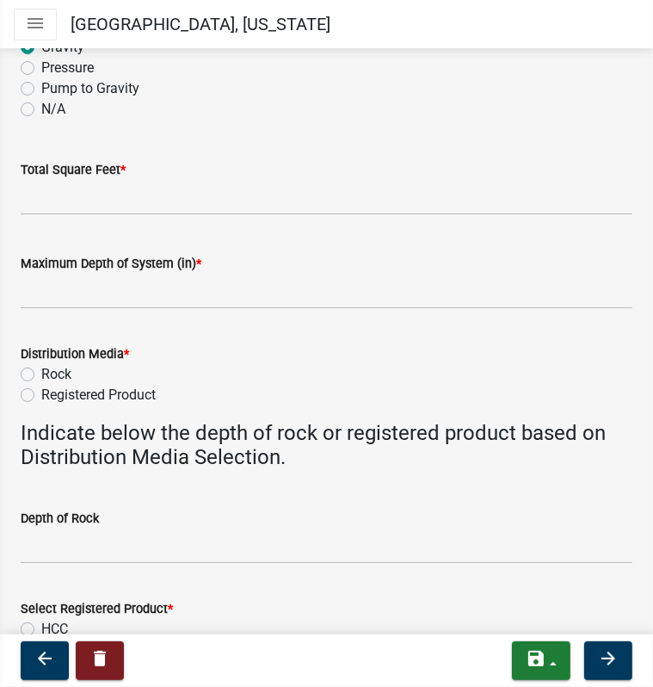
scroll to position [430, 0]
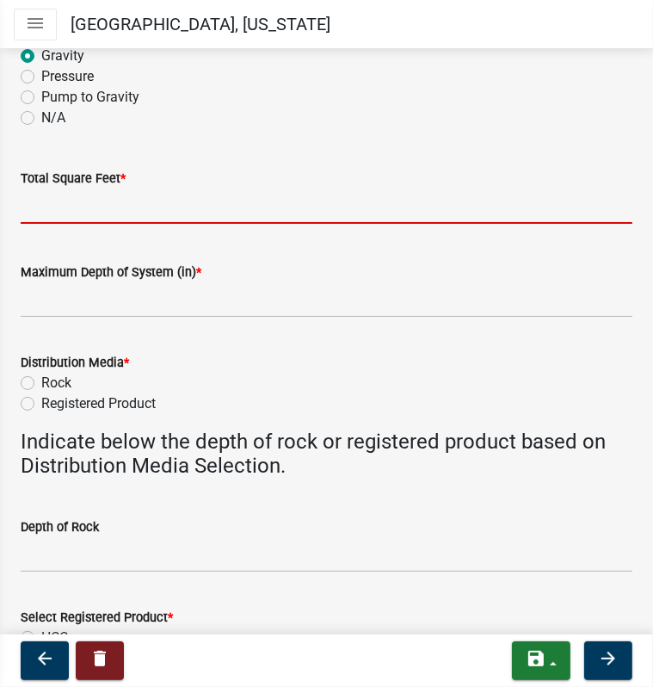
click at [65, 207] on input "Total Square Feet *" at bounding box center [327, 205] width 612 height 35
type input "500"
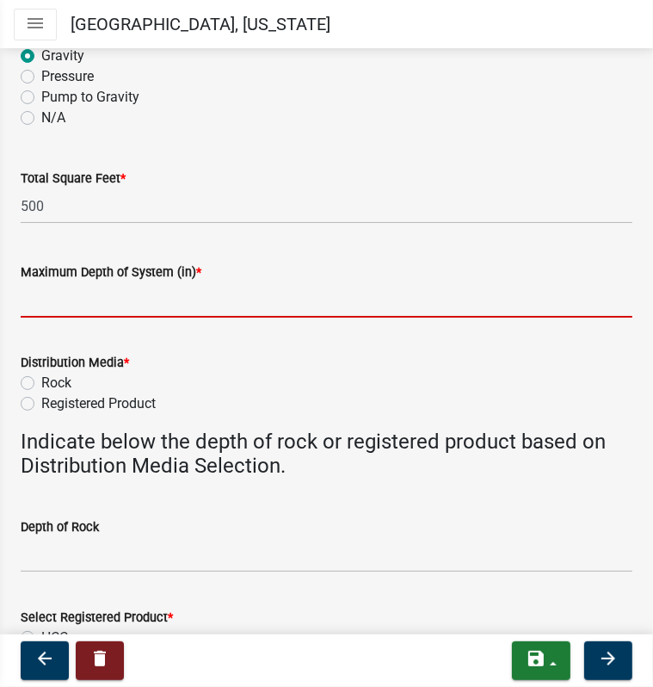
click at [100, 301] on input "Maximum Depth of System (in) *" at bounding box center [327, 299] width 612 height 35
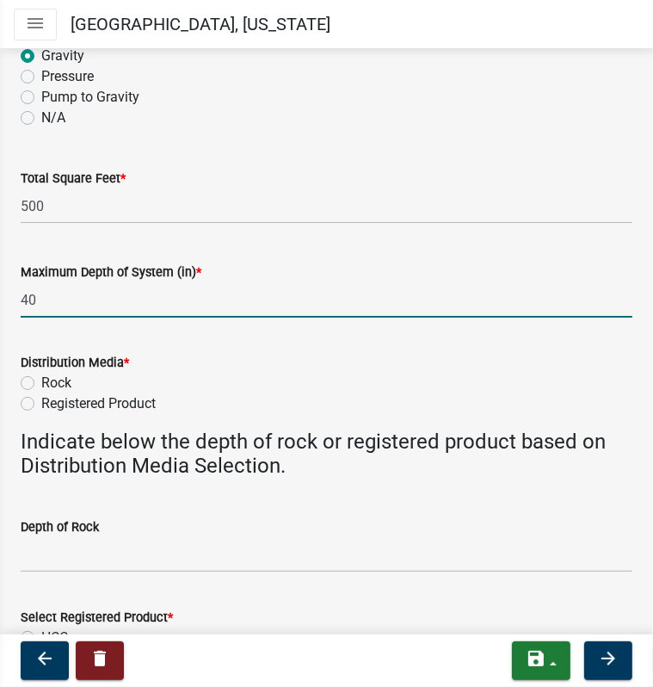
type input "40"
drag, startPoint x: 40, startPoint y: 305, endPoint x: 17, endPoint y: 304, distance: 23.3
click at [17, 304] on div "Maximum Depth of System (in) * 40" at bounding box center [327, 278] width 638 height 80
click at [41, 406] on label "Registered Product" at bounding box center [98, 403] width 114 height 21
click at [41, 405] on input "Registered Product" at bounding box center [46, 398] width 11 height 11
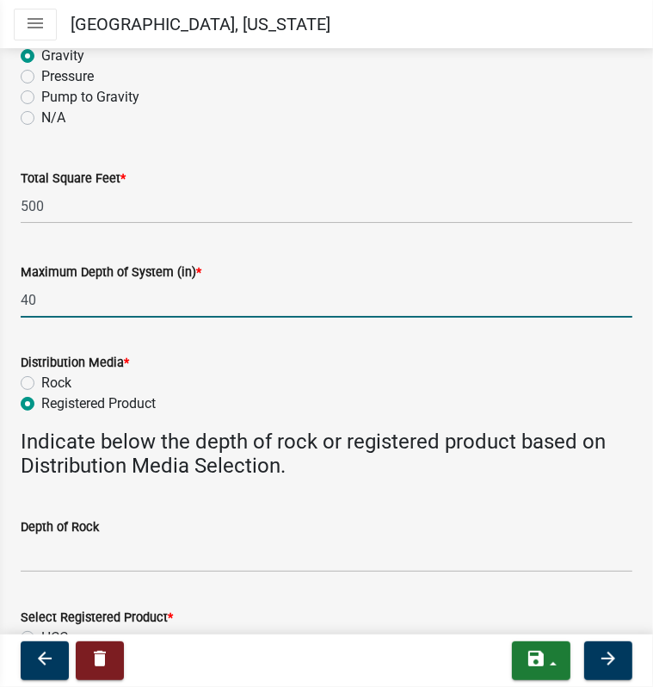
radio input "true"
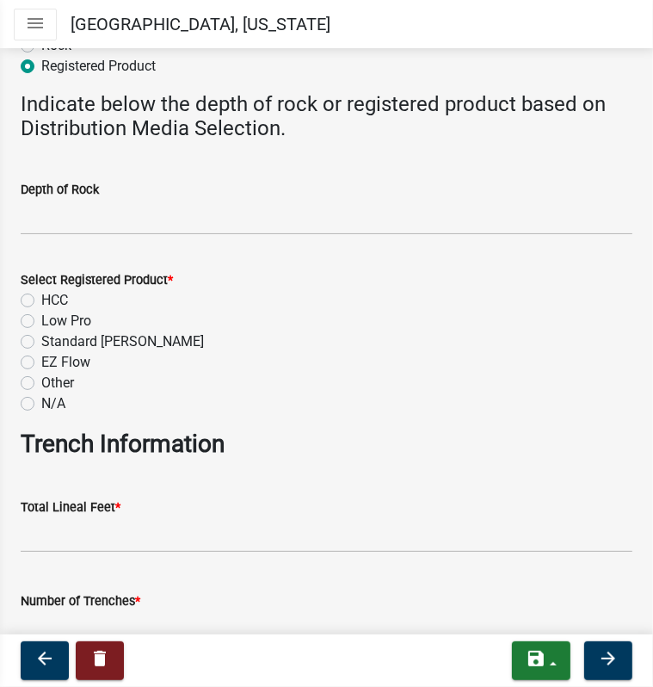
scroll to position [775, 0]
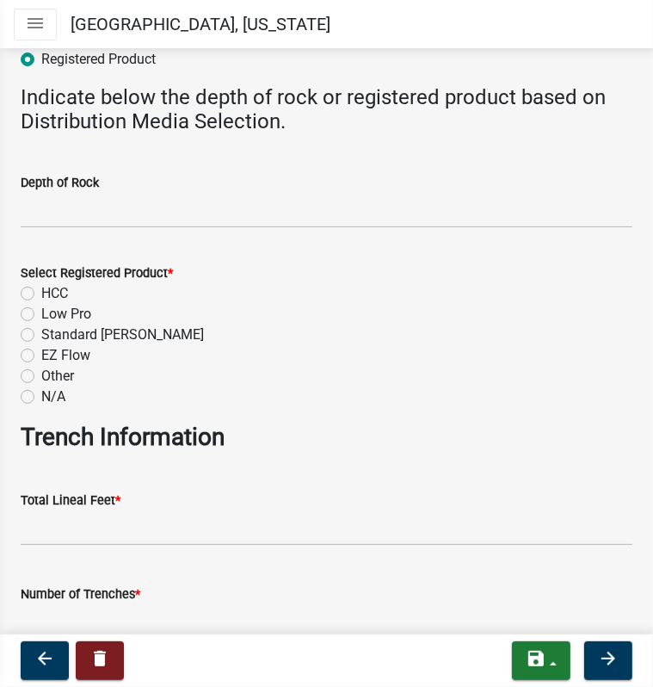
click at [41, 294] on label "HCC" at bounding box center [54, 293] width 27 height 21
click at [41, 294] on input "HCC" at bounding box center [46, 288] width 11 height 11
radio input "true"
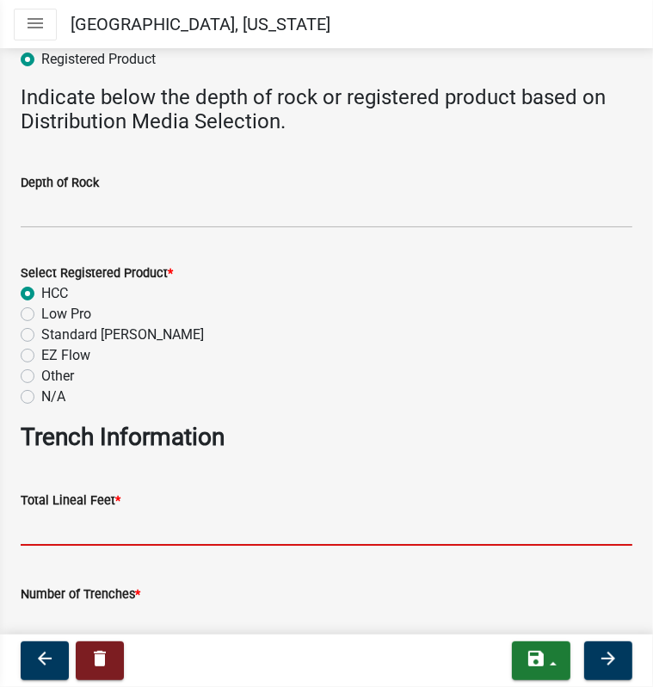
click at [80, 533] on input "Total Lineal Feet *" at bounding box center [327, 527] width 612 height 35
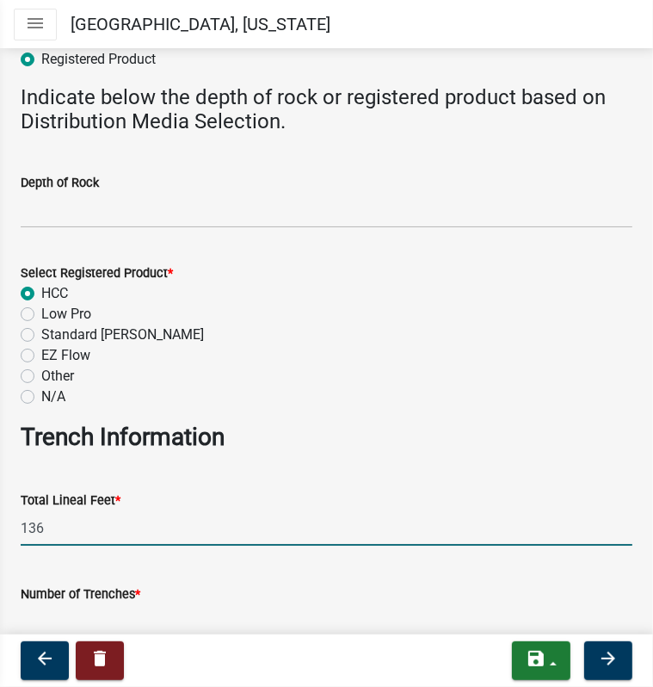
type input "136"
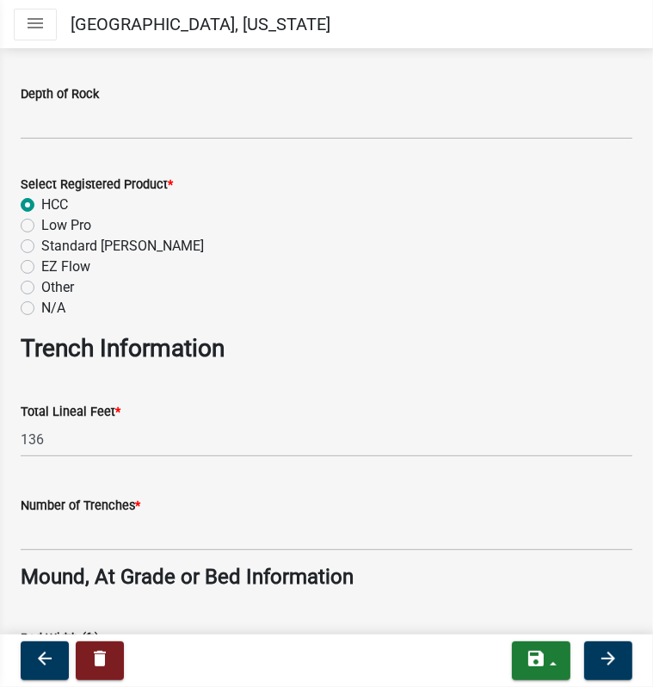
scroll to position [1033, 0]
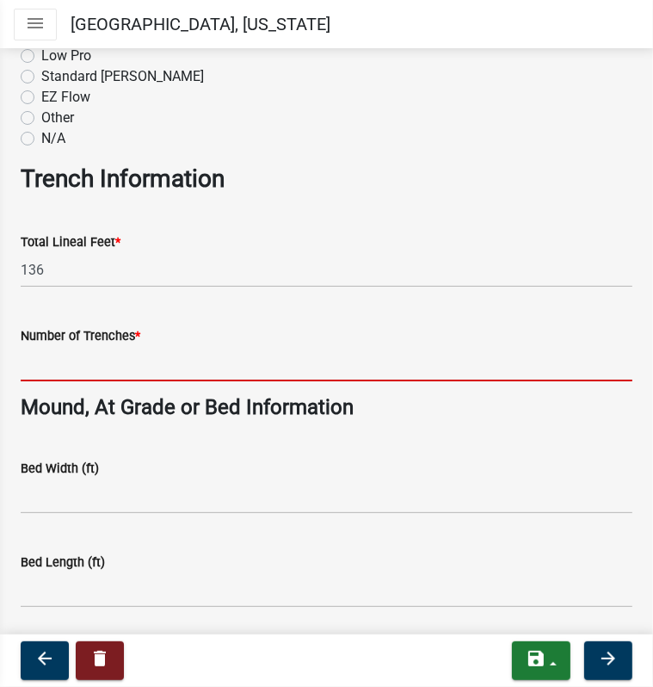
click at [46, 368] on input "Number of Trenches *" at bounding box center [327, 363] width 612 height 35
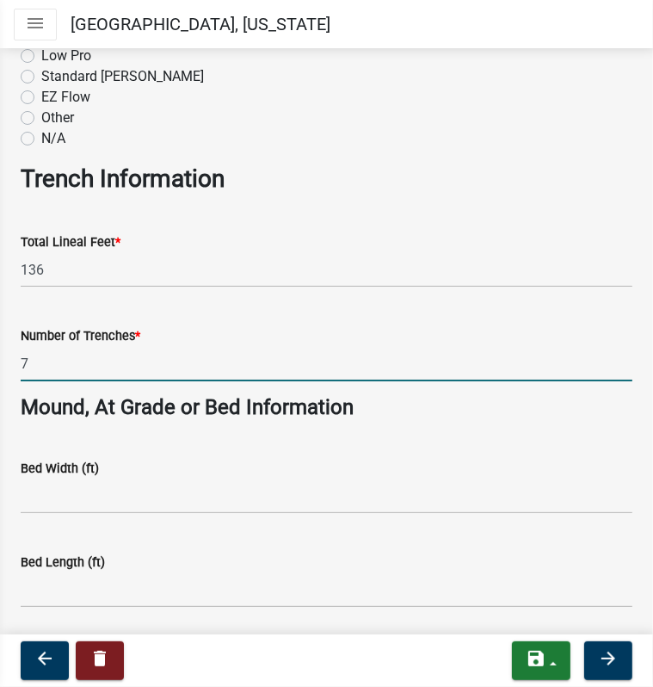
type input "7"
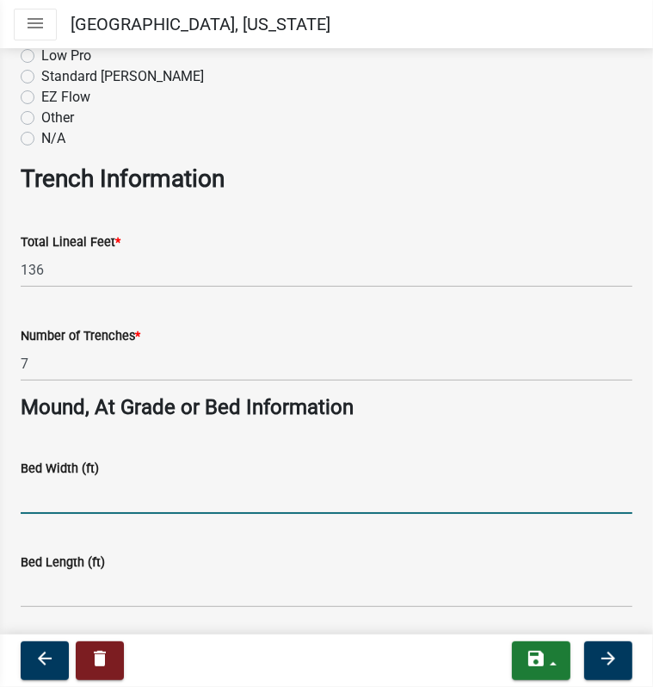
click at [40, 496] on input "Bed Width (ft)" at bounding box center [327, 496] width 612 height 35
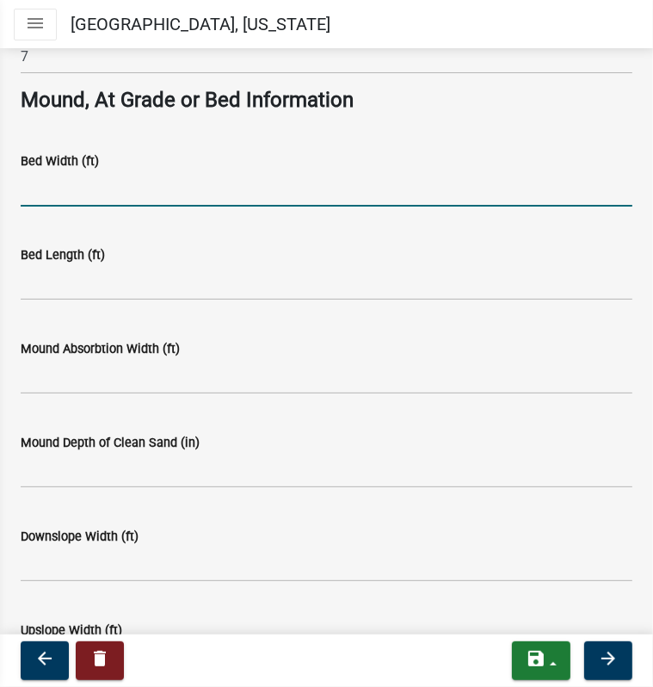
scroll to position [1461, 0]
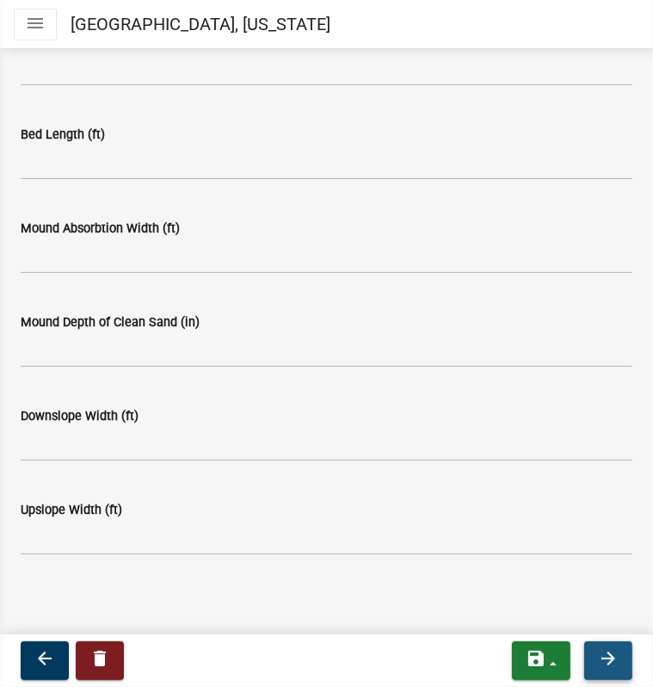
click at [606, 661] on icon "arrow_forward" at bounding box center [608, 658] width 21 height 21
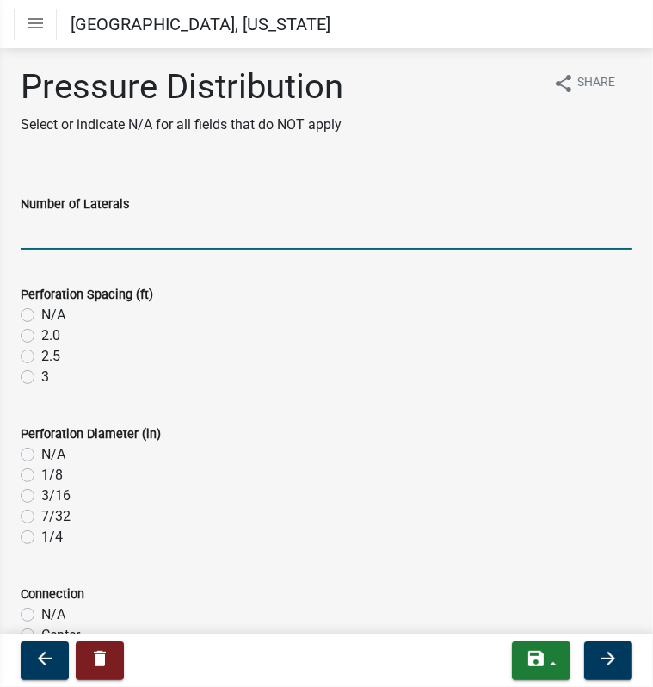
click at [121, 238] on input "Number of Laterals" at bounding box center [327, 231] width 612 height 35
type input "na"
click at [41, 313] on label "N/A" at bounding box center [53, 315] width 24 height 21
click at [41, 313] on input "N/A" at bounding box center [46, 310] width 11 height 11
radio input "true"
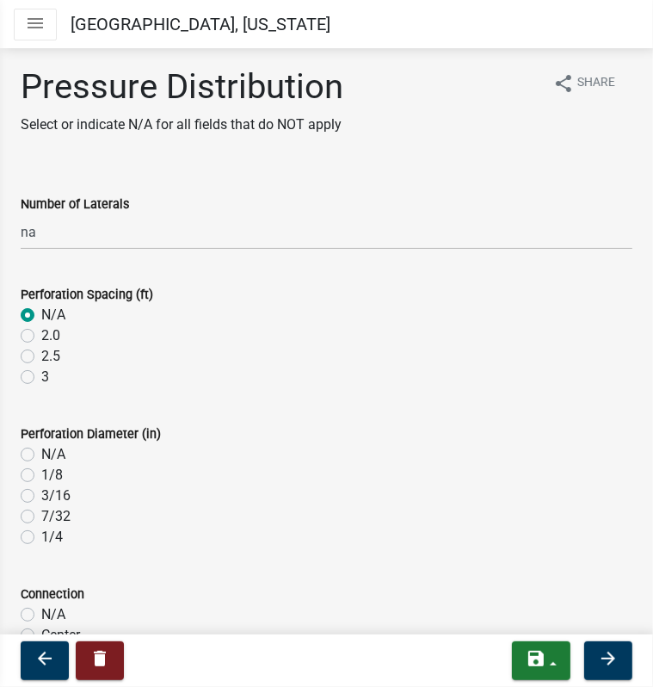
click at [41, 460] on label "N/A" at bounding box center [53, 454] width 24 height 21
click at [41, 455] on input "N/A" at bounding box center [46, 449] width 11 height 11
radio input "true"
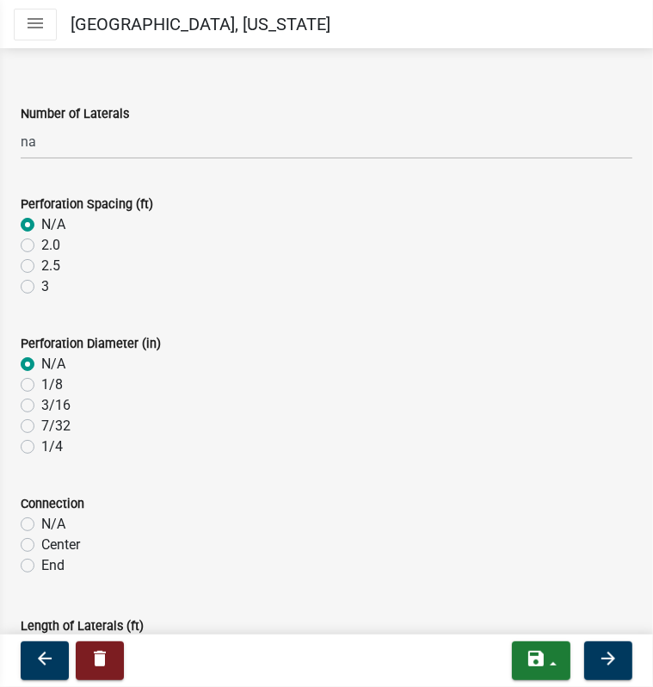
scroll to position [430, 0]
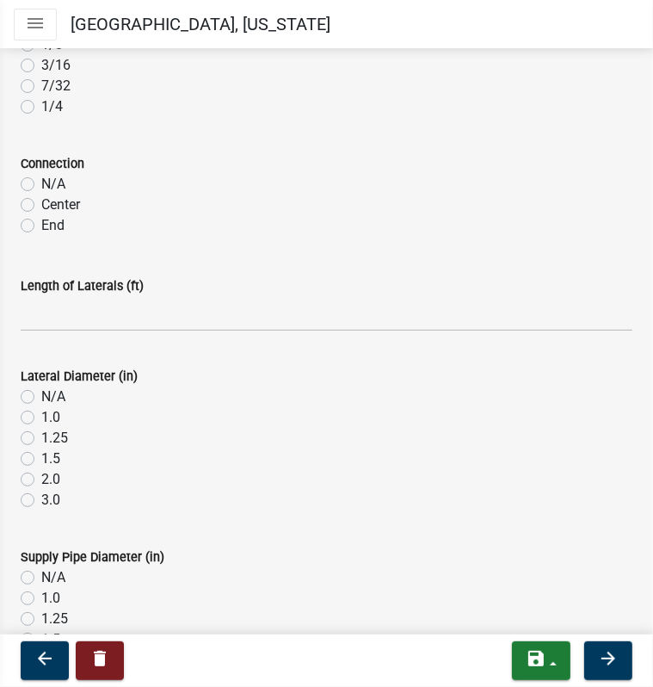
click at [41, 183] on label "N/A" at bounding box center [53, 184] width 24 height 21
click at [41, 183] on input "N/A" at bounding box center [46, 179] width 11 height 11
radio input "true"
click at [41, 396] on label "N/A" at bounding box center [53, 396] width 24 height 21
click at [41, 396] on input "N/A" at bounding box center [46, 391] width 11 height 11
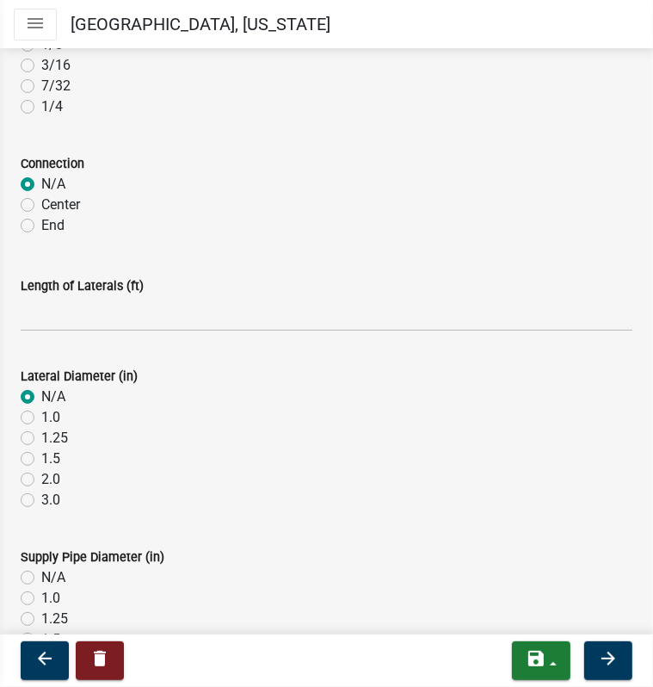
radio input "true"
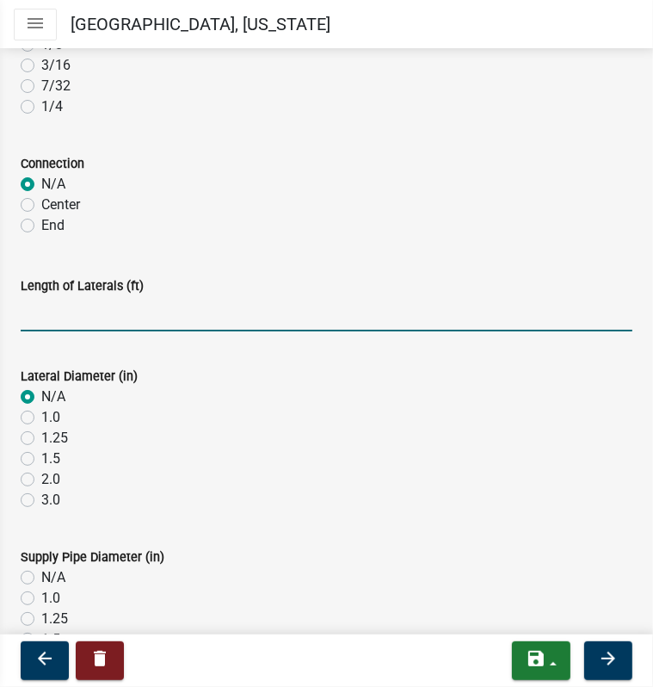
click at [48, 314] on input "Length of Laterals (ft)" at bounding box center [327, 313] width 612 height 35
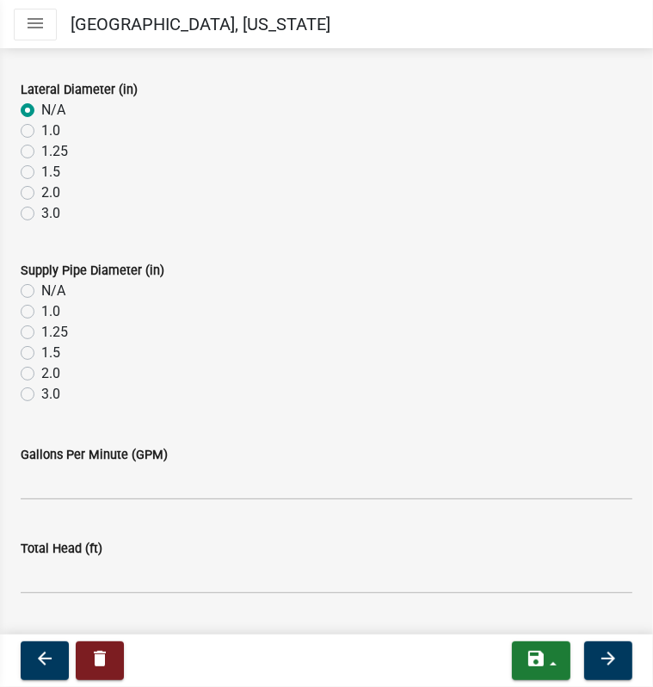
scroll to position [757, 0]
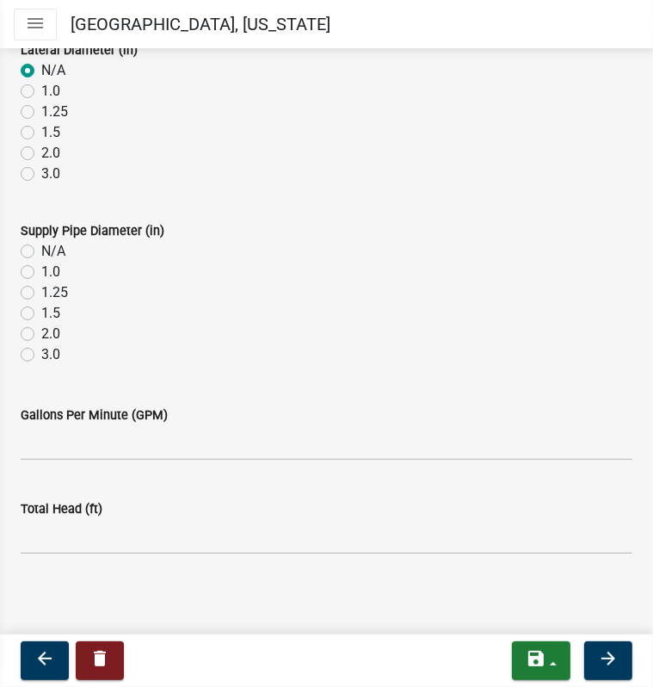
type input "na"
click at [41, 335] on label "2.0" at bounding box center [50, 334] width 19 height 21
click at [41, 335] on input "2.0" at bounding box center [46, 329] width 11 height 11
radio input "true"
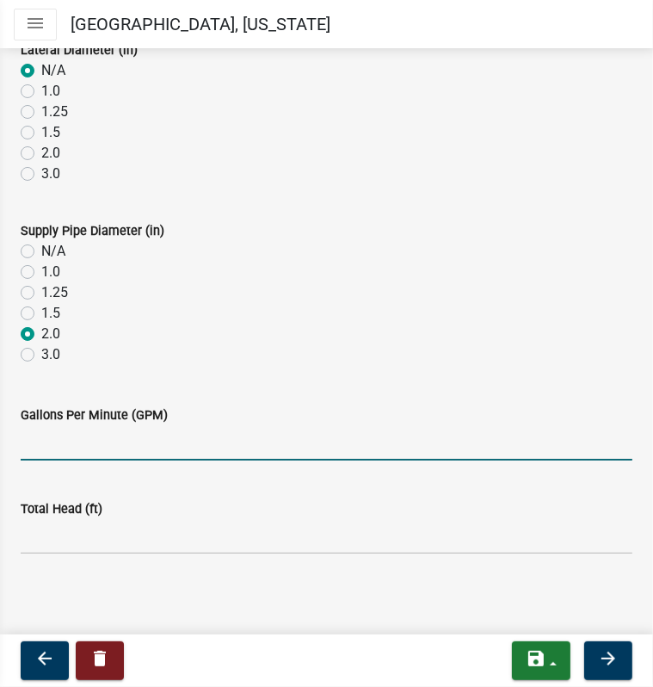
click at [53, 442] on input "Gallons Per Minute (GPM)" at bounding box center [327, 442] width 612 height 35
type input "35"
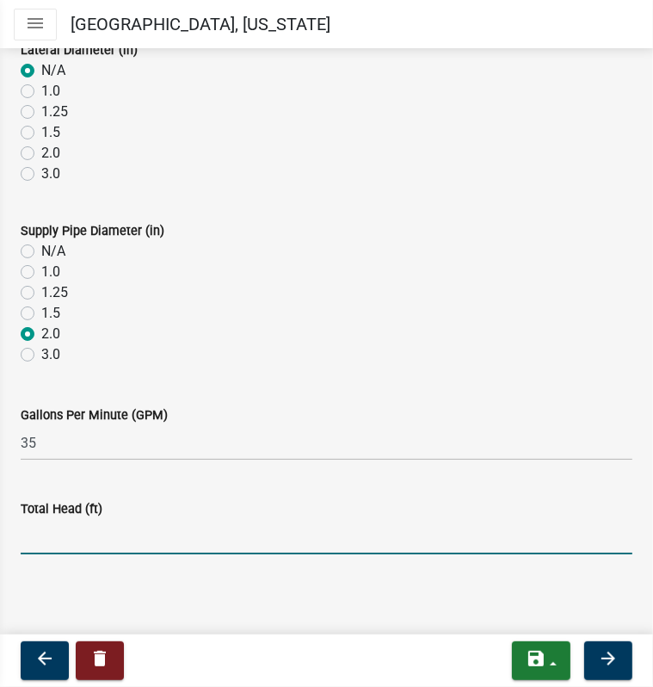
click at [46, 535] on input "Total Head (ft)" at bounding box center [327, 536] width 612 height 35
type input "18.4"
click at [603, 652] on icon "arrow_forward" at bounding box center [608, 658] width 21 height 21
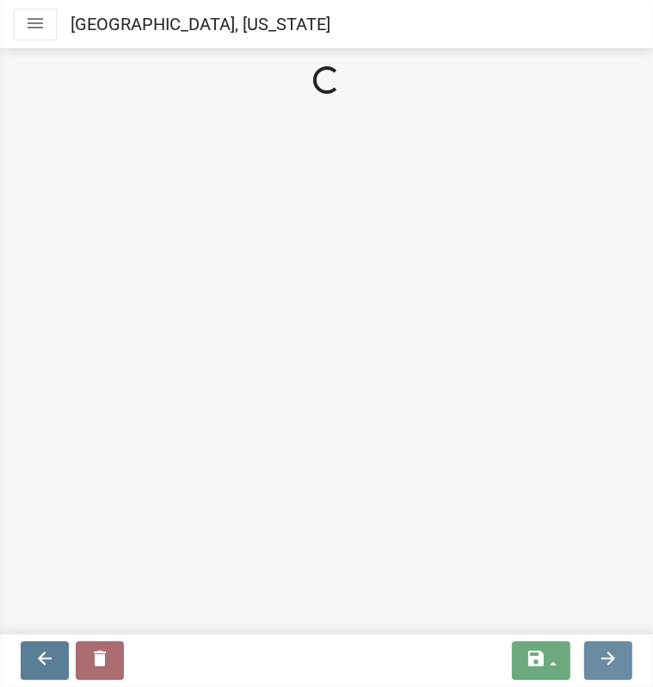
scroll to position [0, 0]
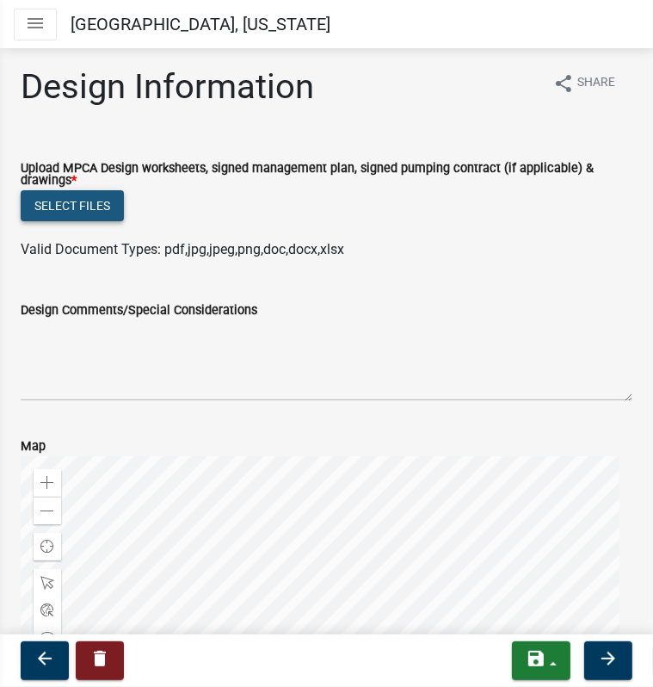
click at [86, 200] on button "Select files" at bounding box center [72, 205] width 103 height 31
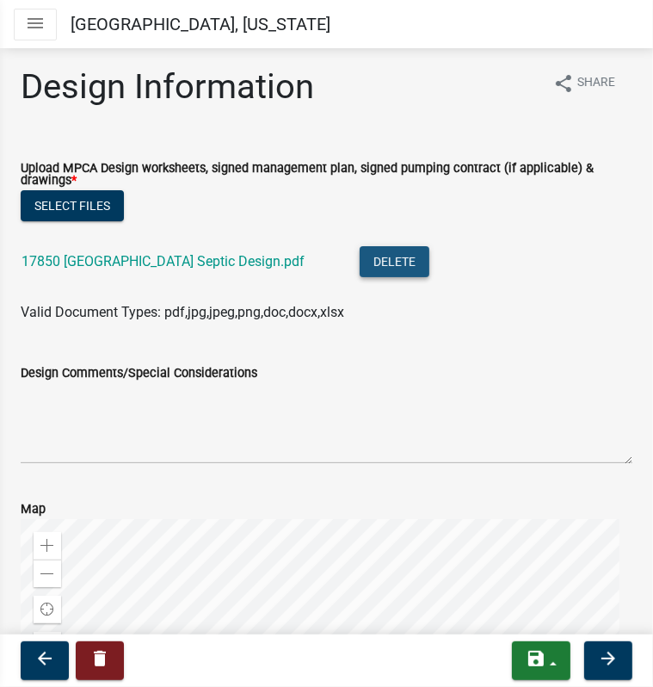
click at [372, 263] on button "Delete" at bounding box center [395, 261] width 70 height 31
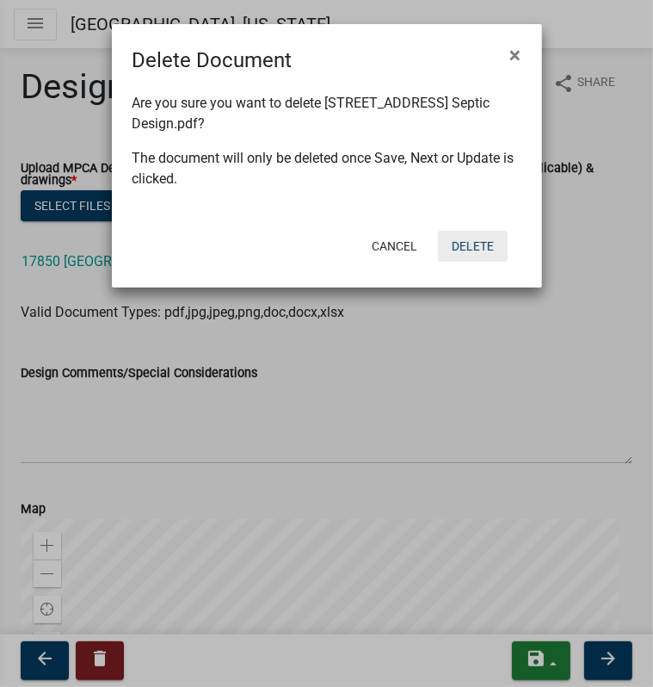
click at [482, 249] on button "Delete" at bounding box center [473, 246] width 70 height 31
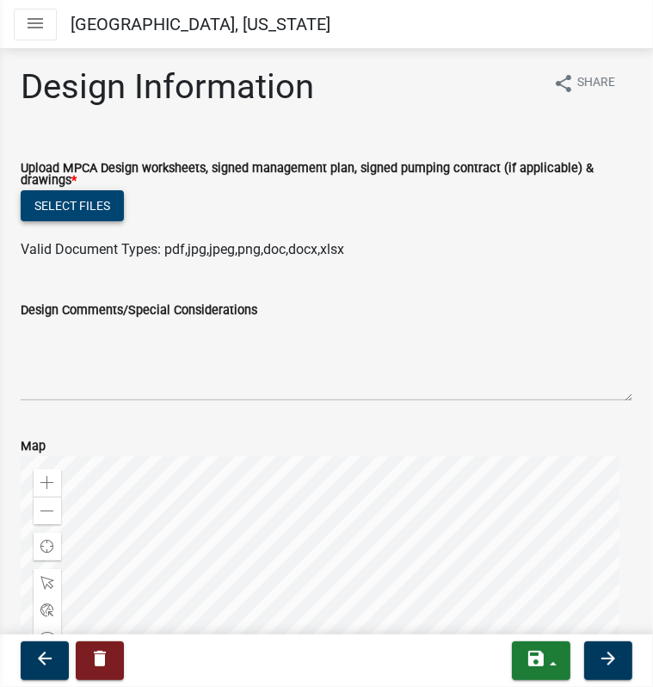
click at [89, 207] on button "Select files" at bounding box center [72, 205] width 103 height 31
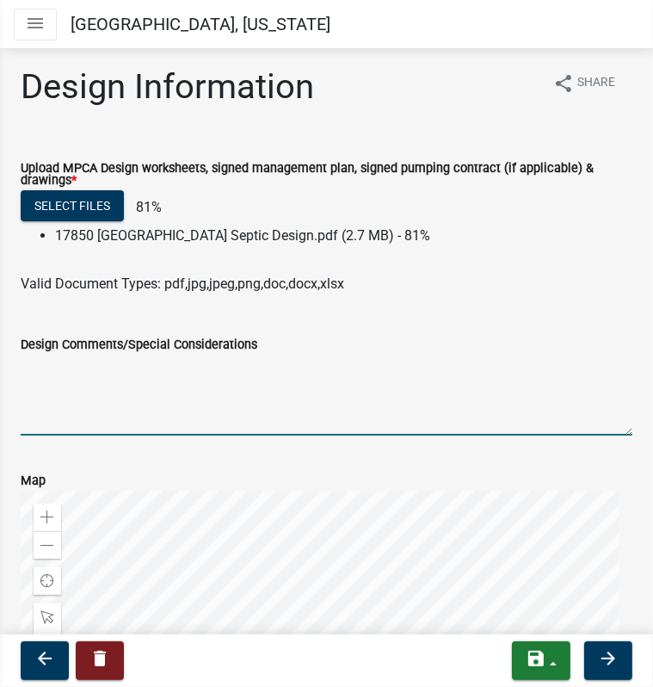
click at [100, 405] on textarea "Design Comments/Special Considerations" at bounding box center [327, 395] width 612 height 81
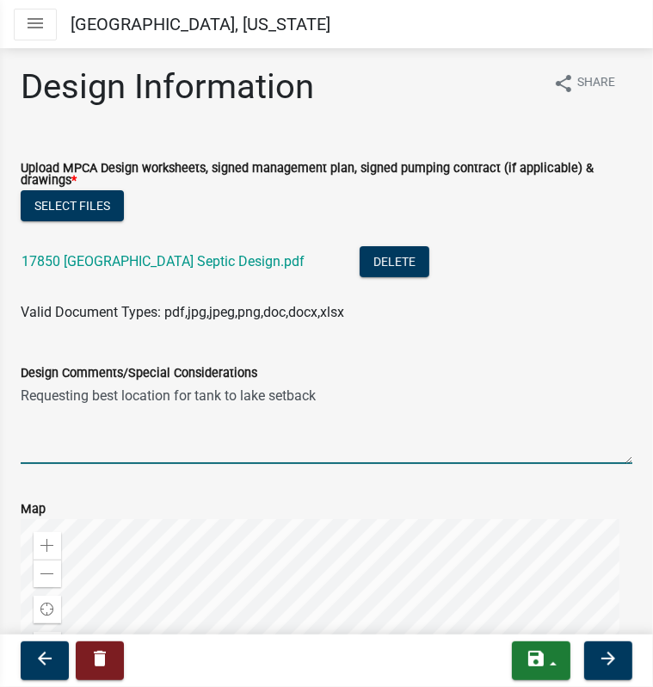
scroll to position [398, 0]
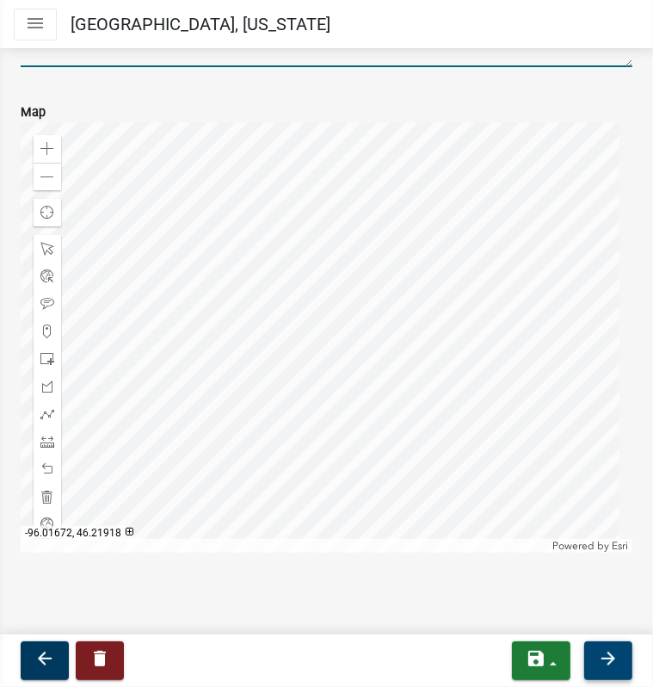
type textarea "Requesting best location for tank to lake setback"
click at [598, 655] on icon "arrow_forward" at bounding box center [608, 658] width 21 height 21
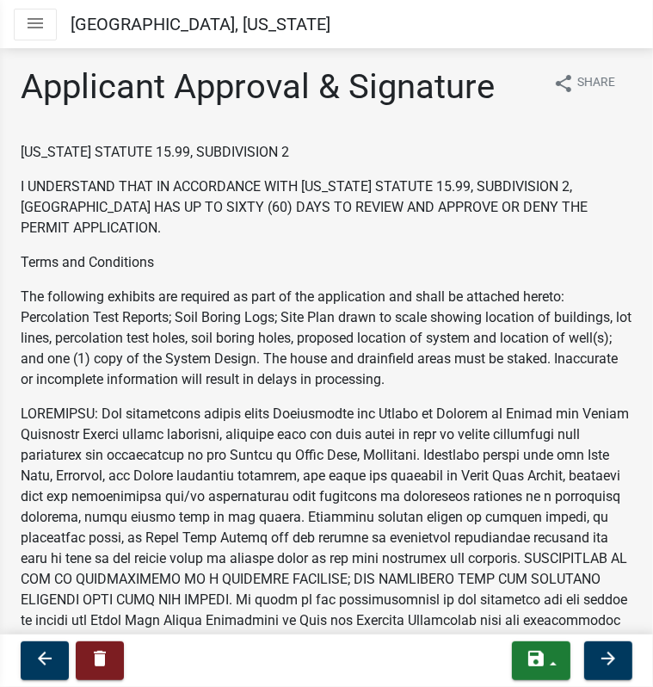
scroll to position [516, 0]
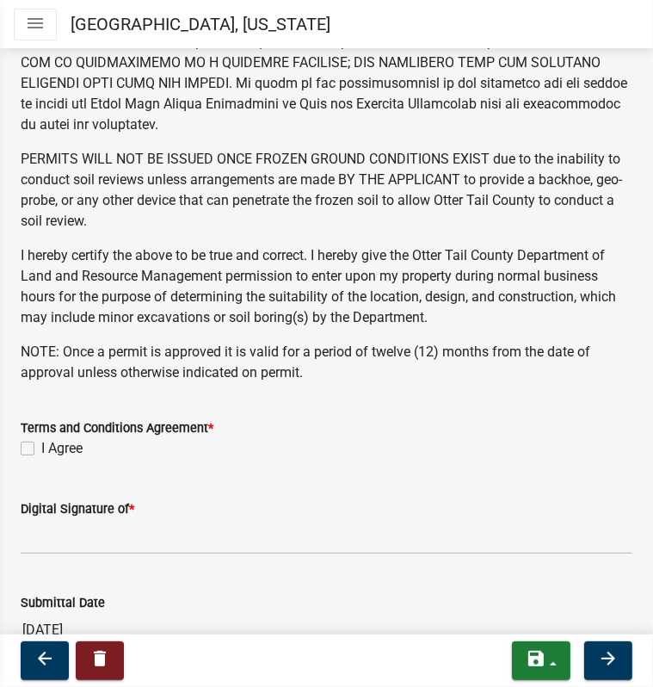
click at [41, 442] on label "I Agree" at bounding box center [61, 448] width 41 height 21
click at [41, 442] on input "I Agree" at bounding box center [46, 443] width 11 height 11
checkbox input "true"
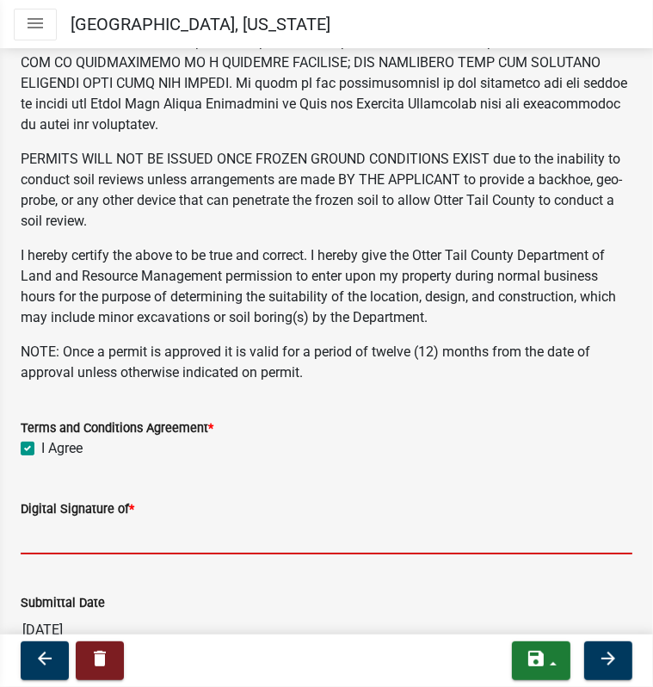
click at [51, 534] on input "Digital Signature of *" at bounding box center [327, 536] width 612 height 35
type input "[PERSON_NAME] [PERSON_NAME]"
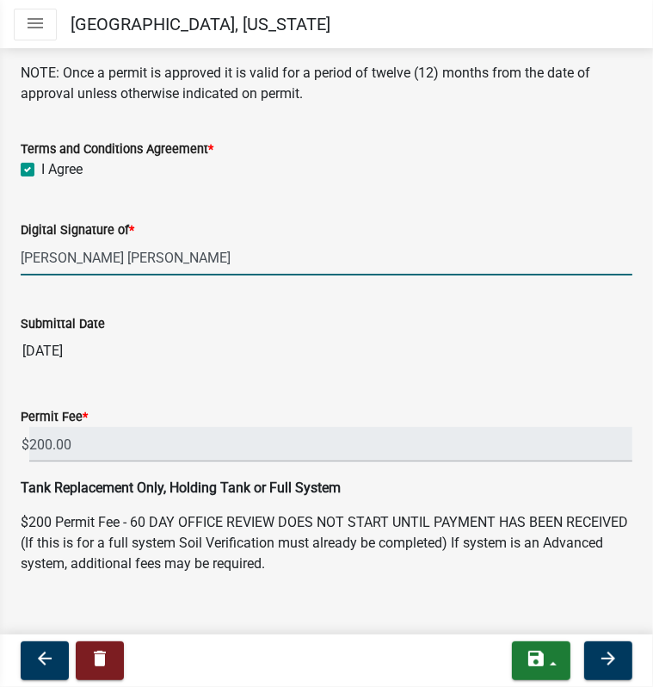
scroll to position [815, 0]
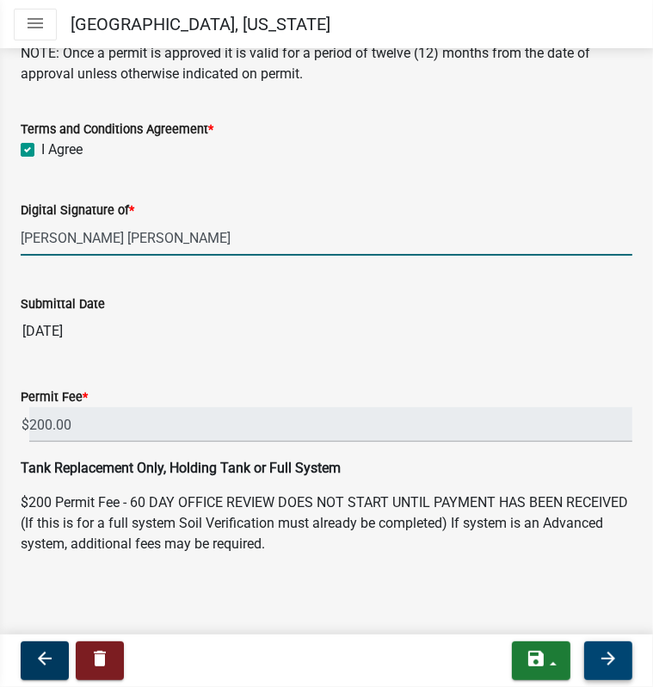
click at [607, 665] on icon "arrow_forward" at bounding box center [608, 658] width 21 height 21
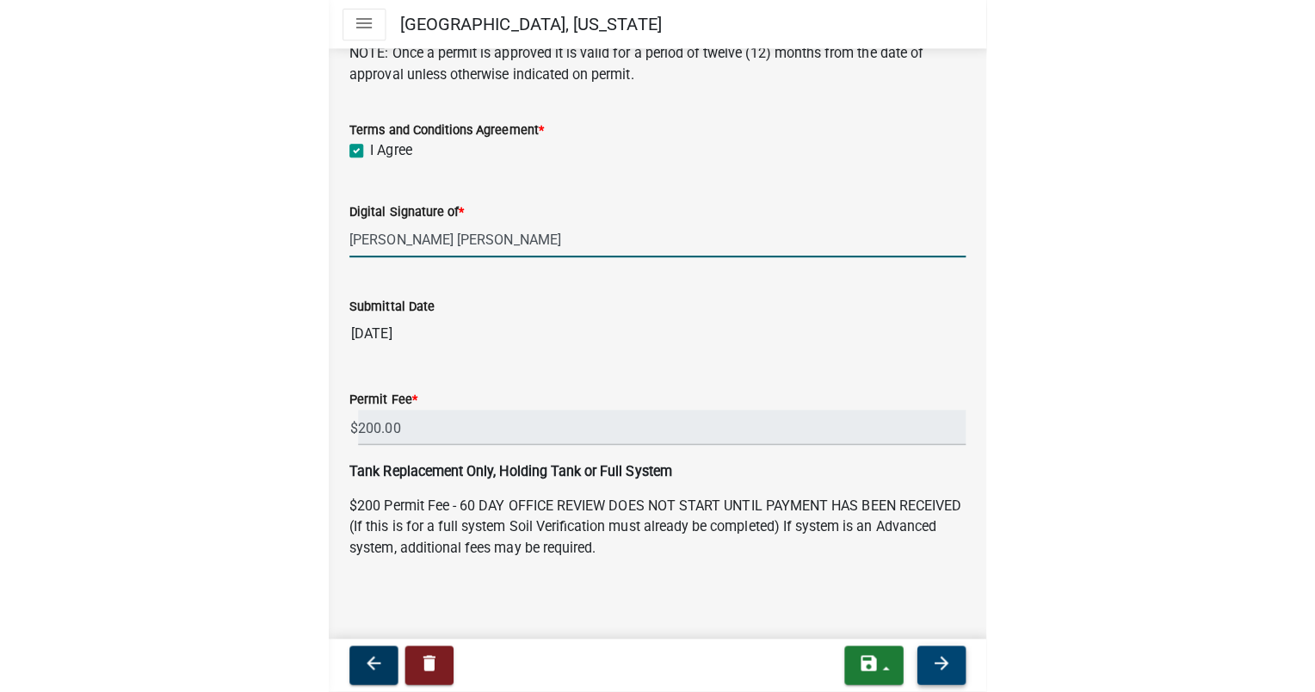
scroll to position [0, 0]
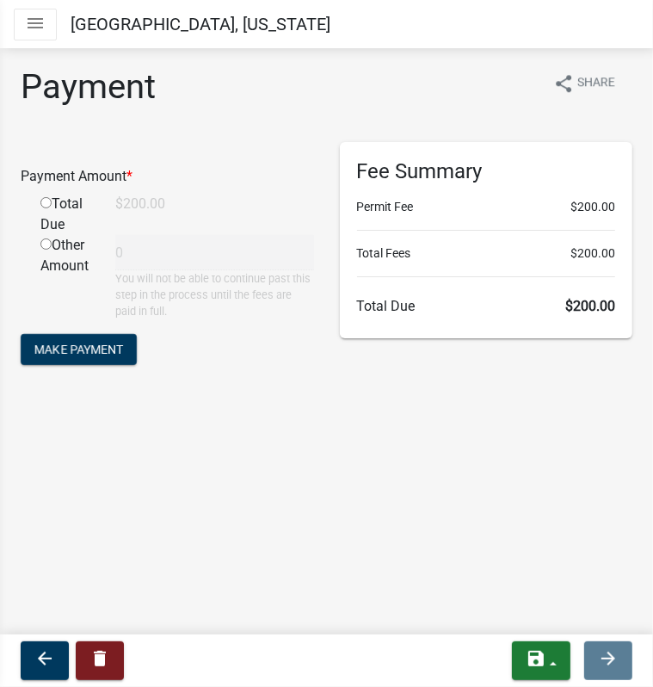
click at [45, 207] on div "Total Due" at bounding box center [65, 214] width 75 height 41
click at [46, 202] on input "radio" at bounding box center [45, 202] width 11 height 11
radio input "true"
type input "200"
click at [72, 349] on span "Make Payment" at bounding box center [78, 349] width 89 height 14
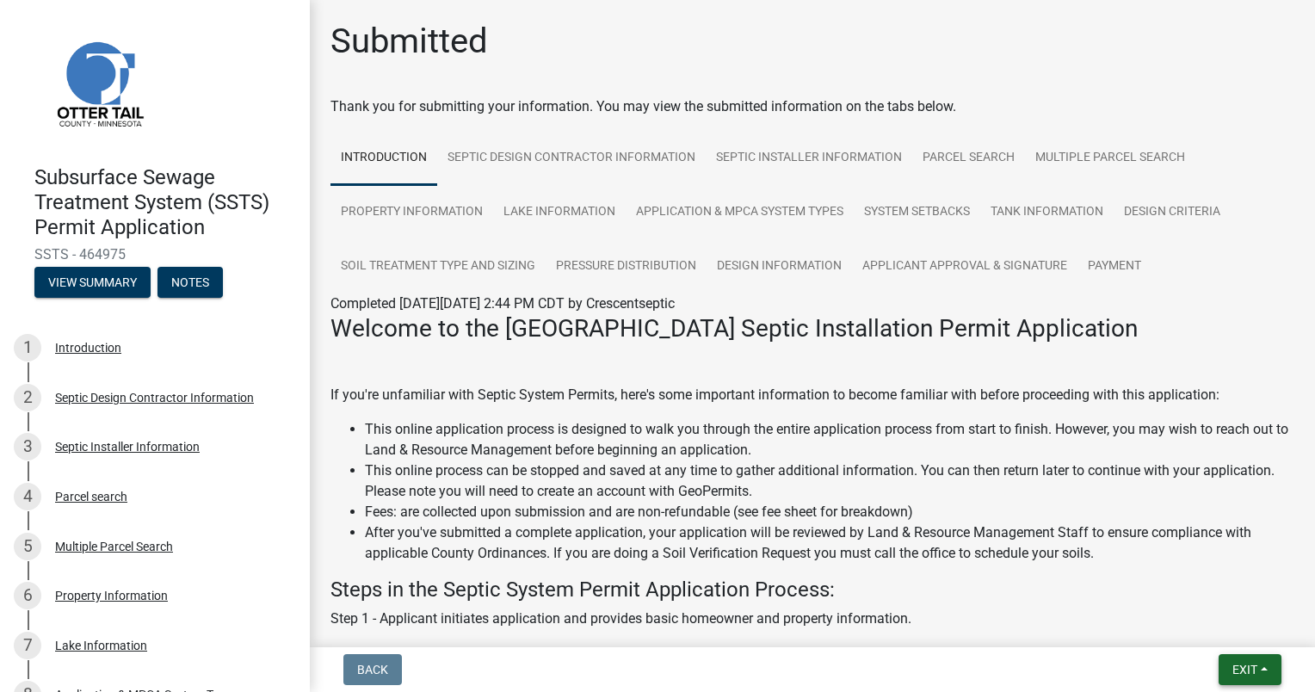
click at [1232, 666] on span "Exit" at bounding box center [1244, 670] width 25 height 14
click at [1189, 622] on button "Save & Exit" at bounding box center [1214, 624] width 138 height 41
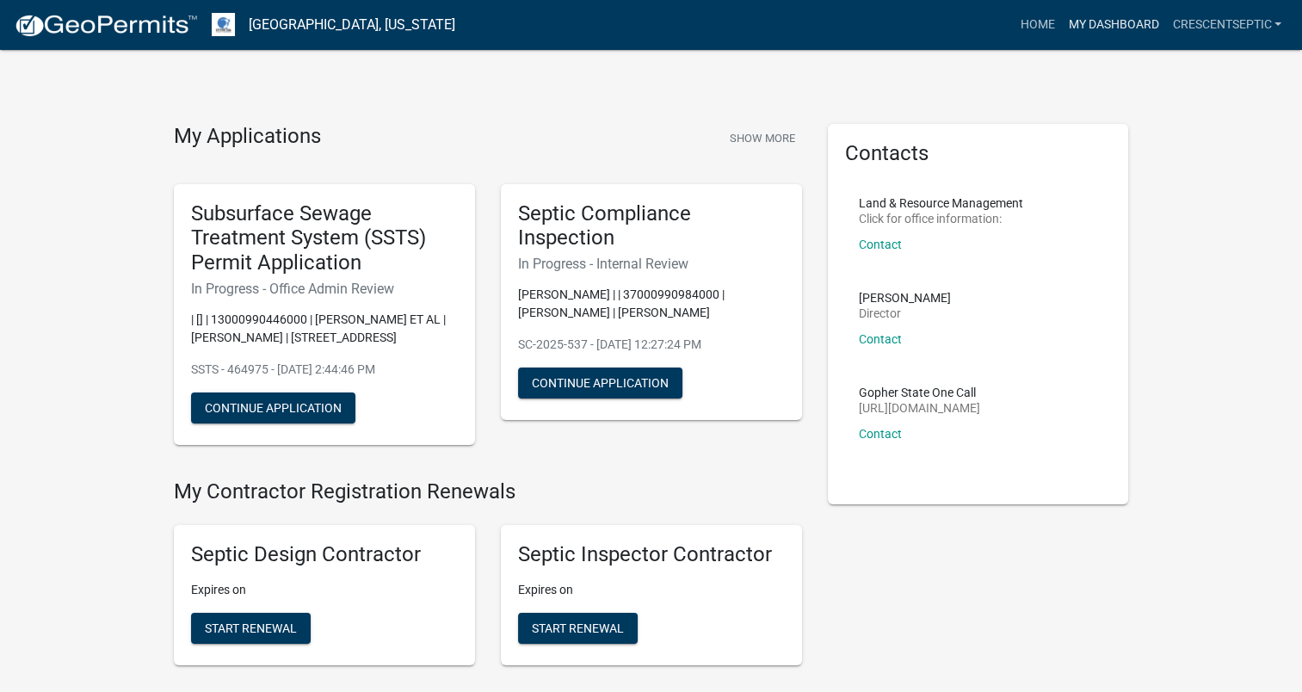
click at [1119, 23] on link "My Dashboard" at bounding box center [1113, 25] width 104 height 33
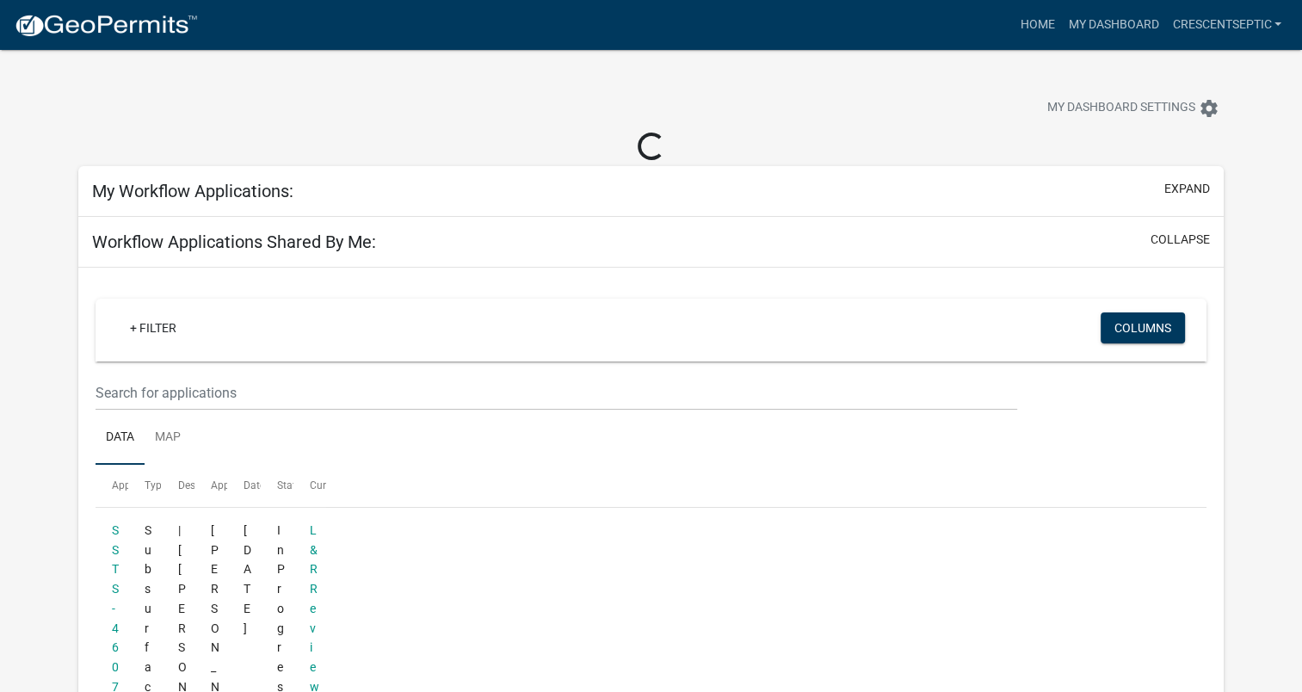
select select "3: 100"
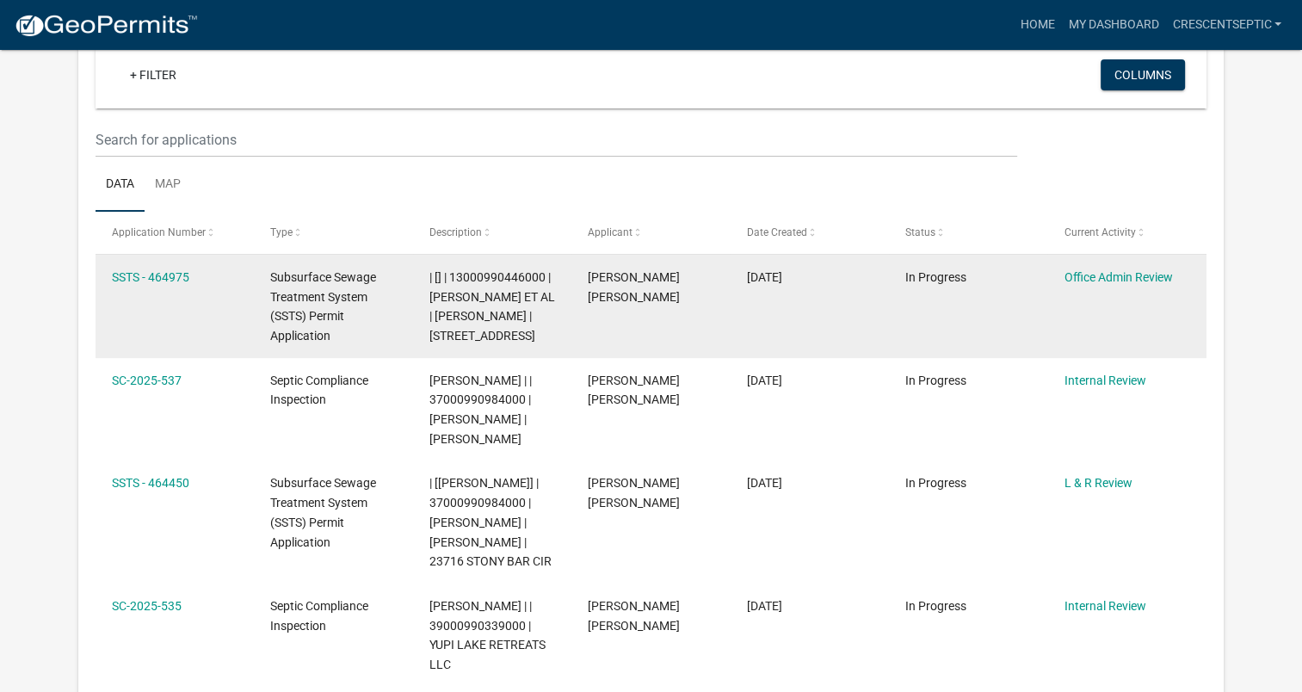
scroll to position [142, 0]
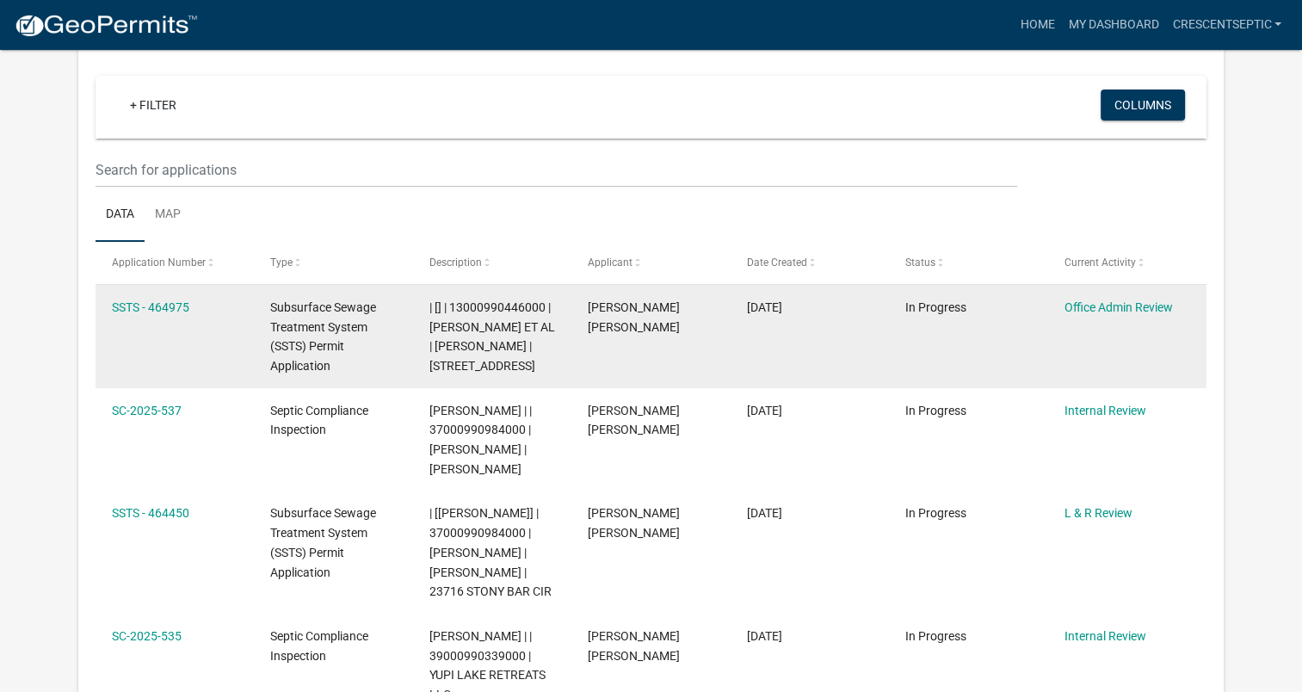
click at [482, 333] on div "| [] | 13000990446000 | [PERSON_NAME] ET AL | [PERSON_NAME] | [STREET_ADDRESS]" at bounding box center [492, 337] width 126 height 78
click at [155, 301] on link "SSTS - 464975" at bounding box center [150, 307] width 77 height 14
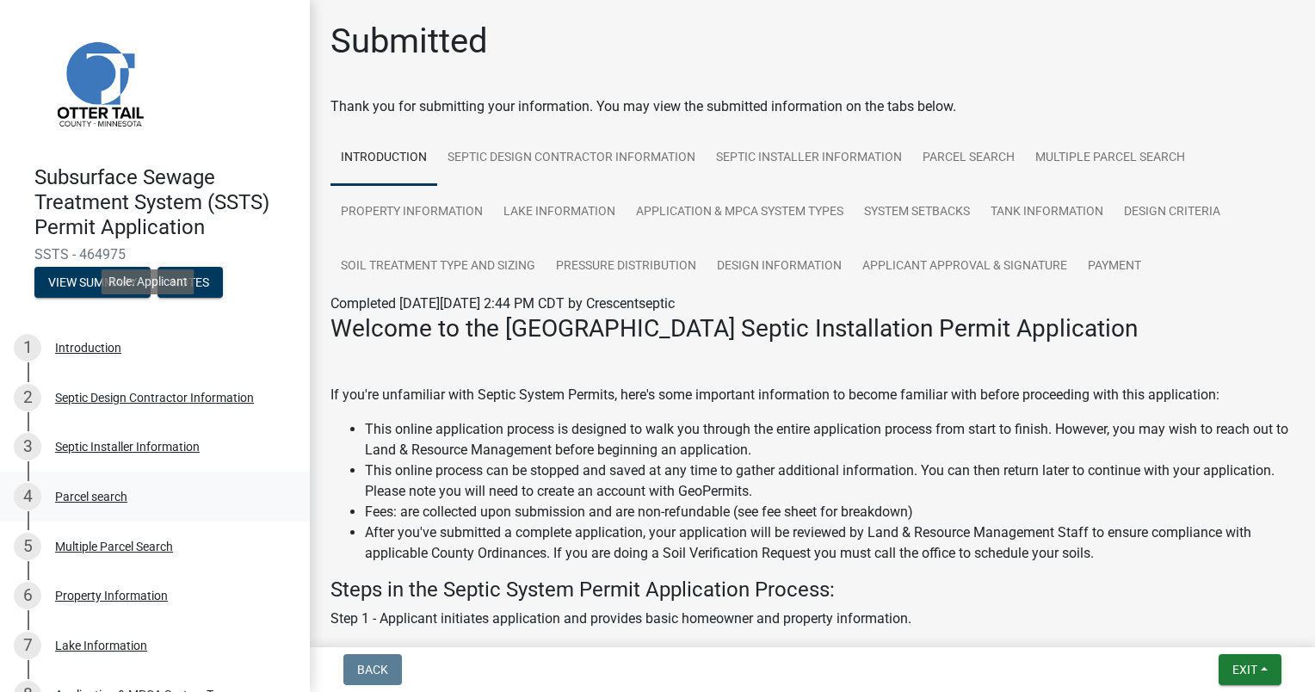
scroll to position [430, 0]
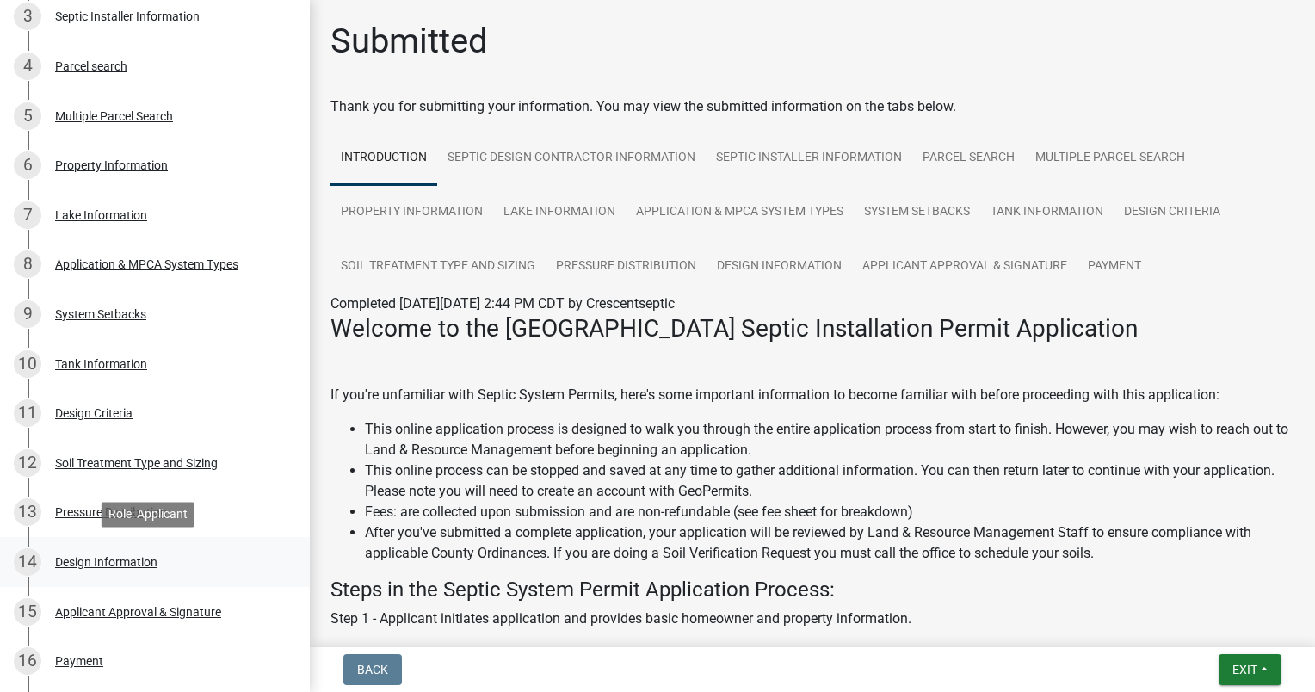
click at [127, 559] on div "Design Information" at bounding box center [106, 562] width 102 height 12
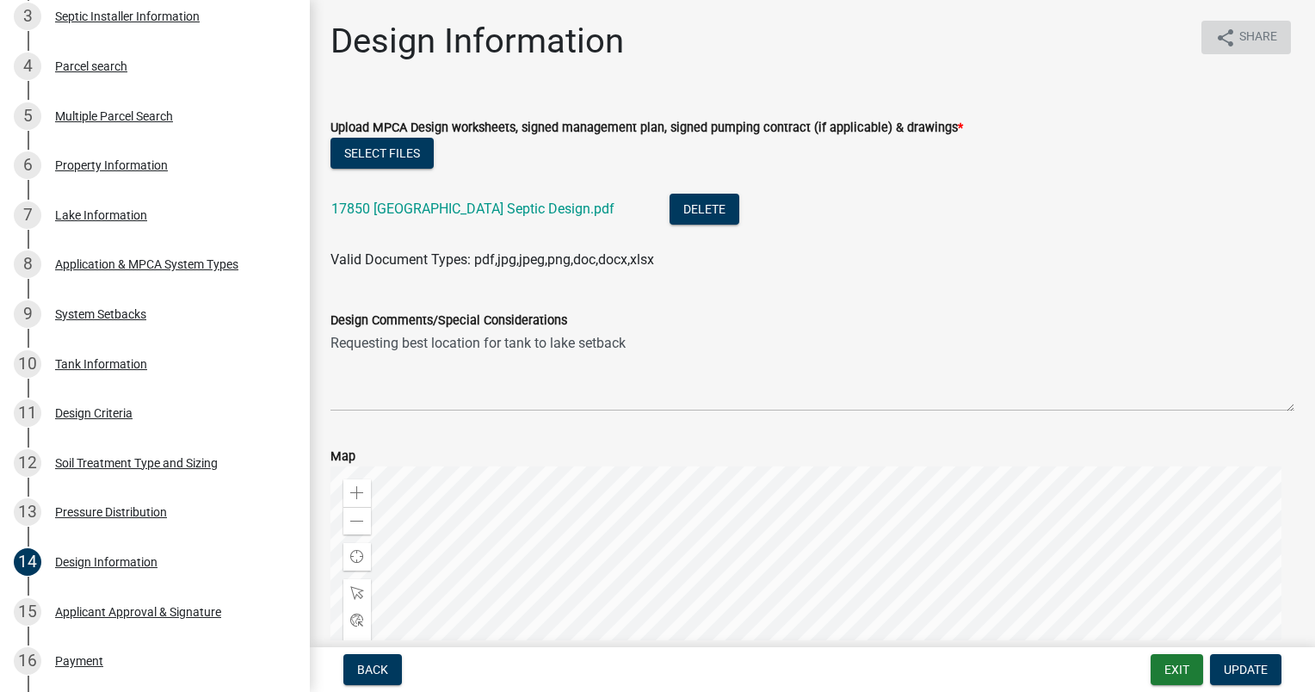
click at [1215, 31] on icon "share" at bounding box center [1225, 38] width 21 height 21
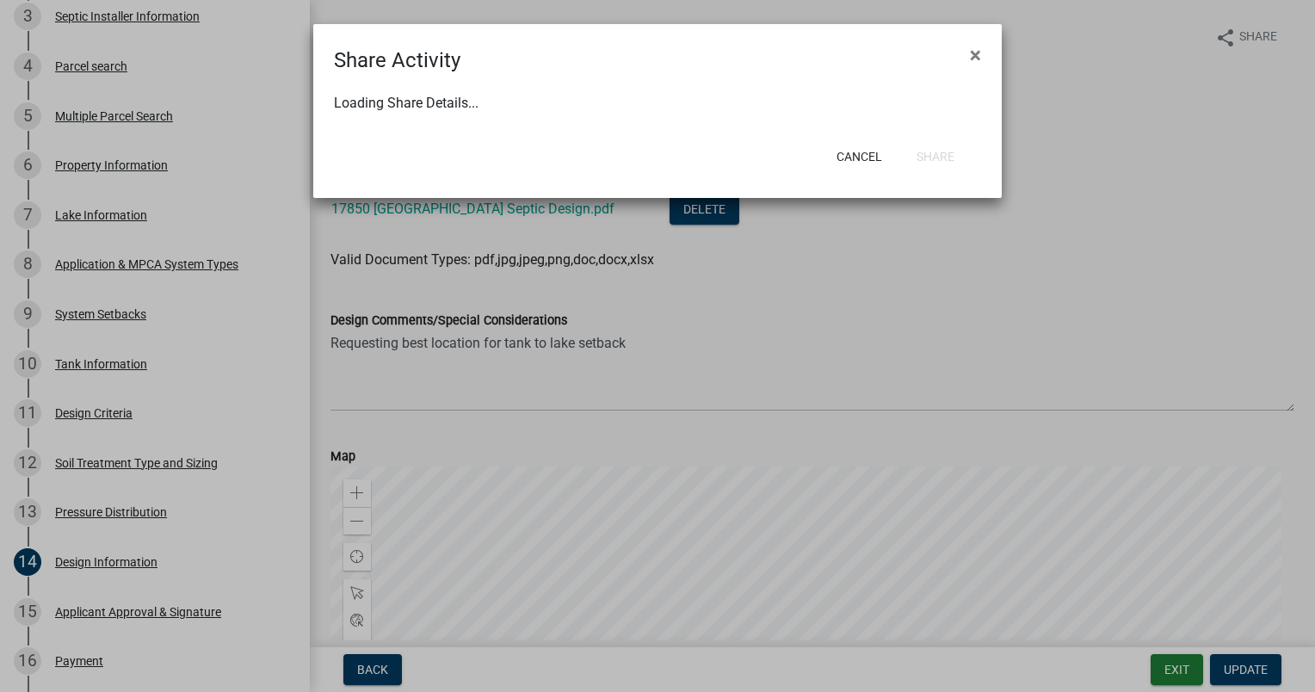
select select "1"
select select "0"
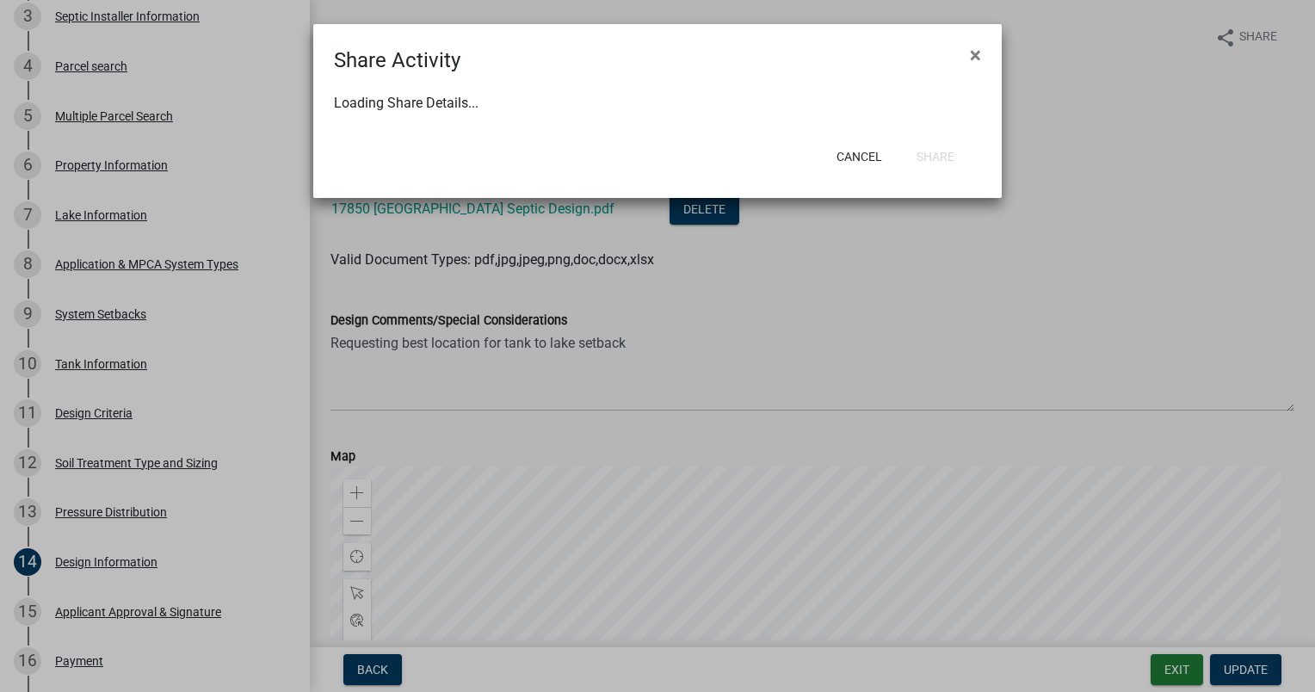
select select "0"
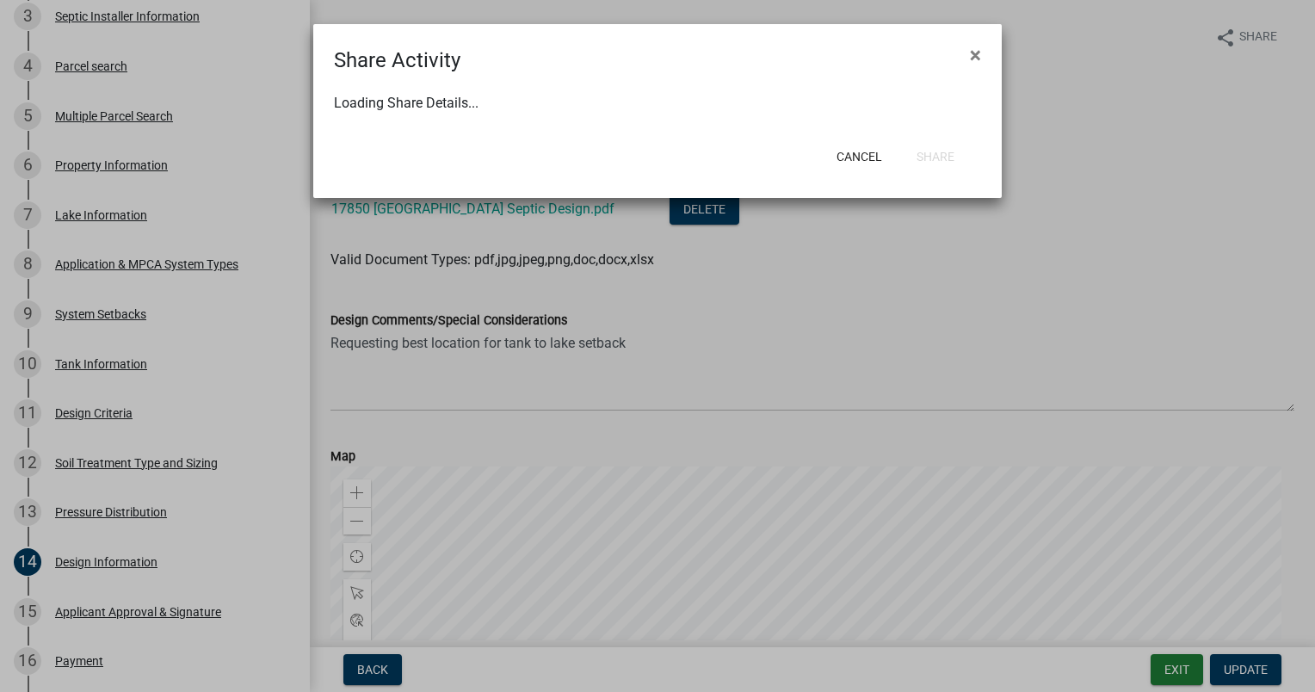
select select "0"
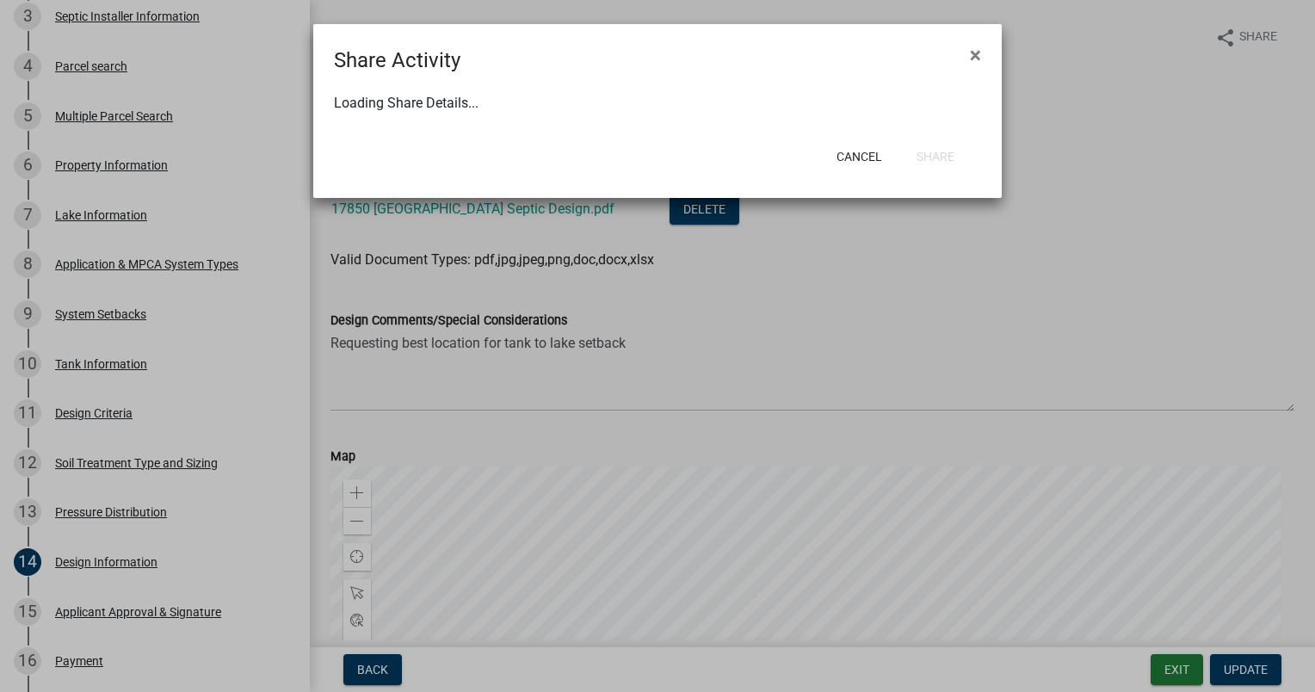
select select "0"
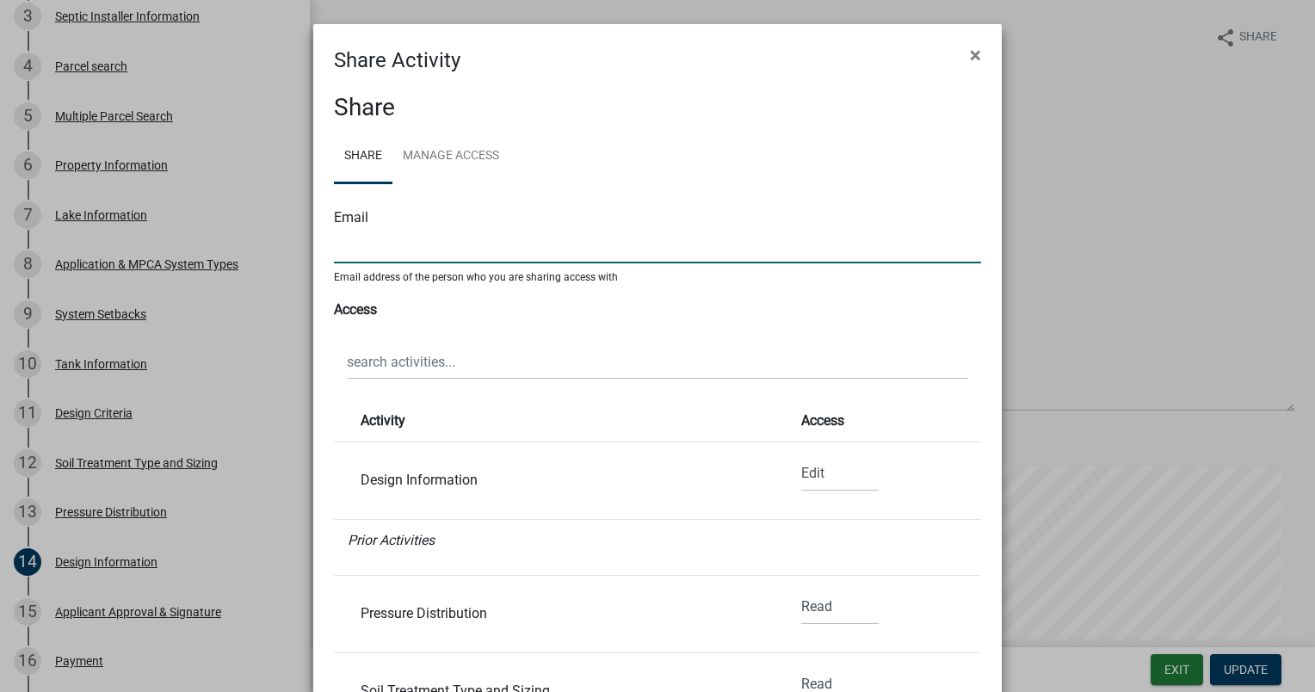
click at [386, 251] on input "text" at bounding box center [657, 245] width 647 height 35
type input "[EMAIL_ADDRESS][DOMAIN_NAME]"
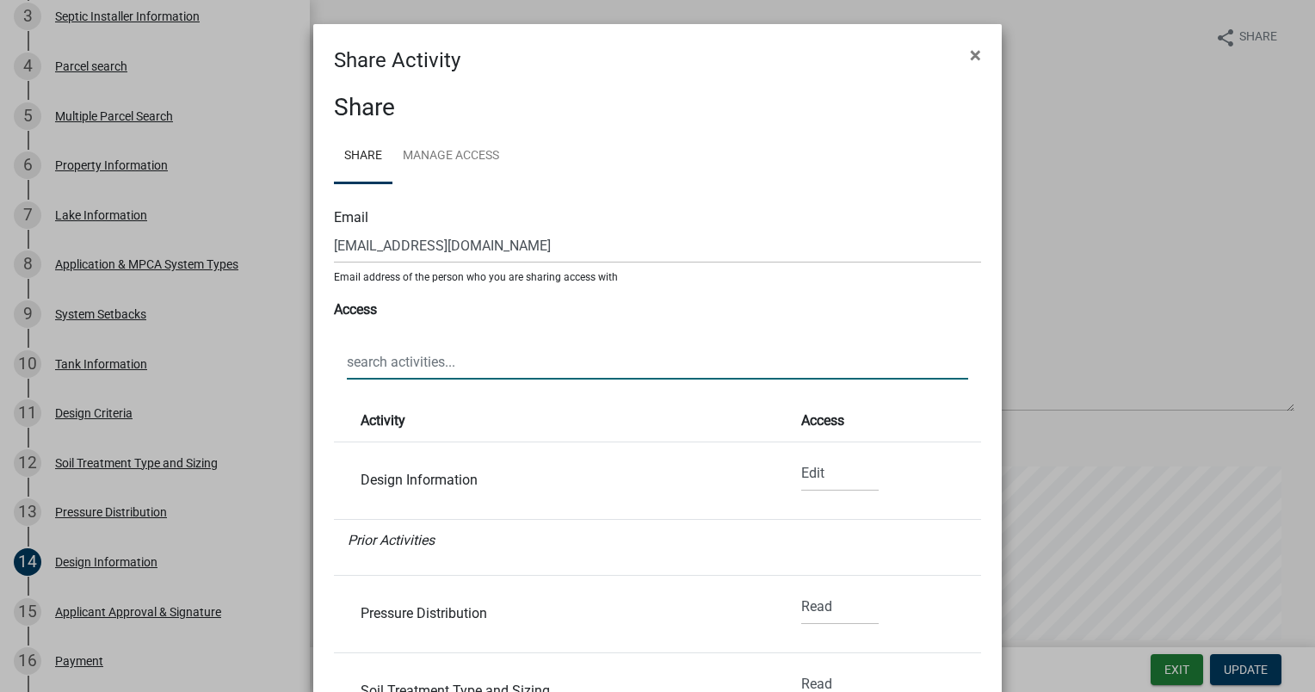
click at [456, 361] on input "text" at bounding box center [657, 361] width 621 height 35
click at [801, 478] on select "None Read Edit" at bounding box center [839, 473] width 77 height 35
select select "0"
click at [801, 456] on select "None Read Edit" at bounding box center [839, 473] width 77 height 35
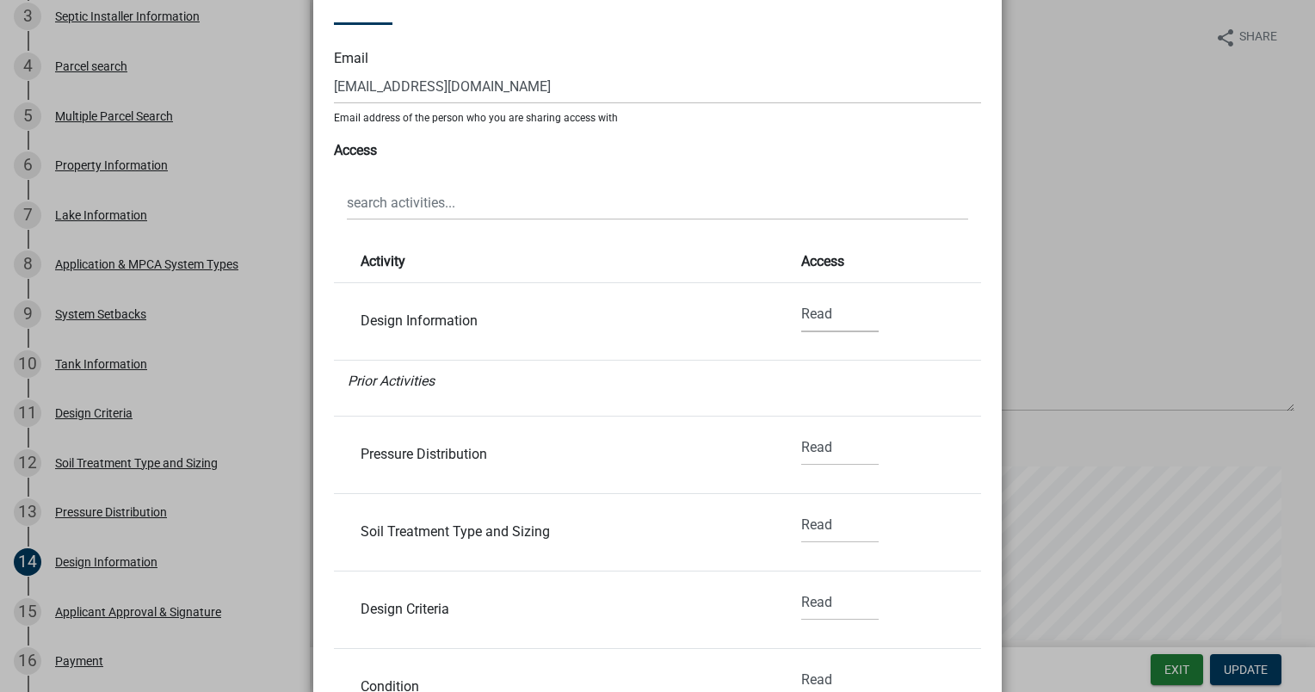
scroll to position [326, 0]
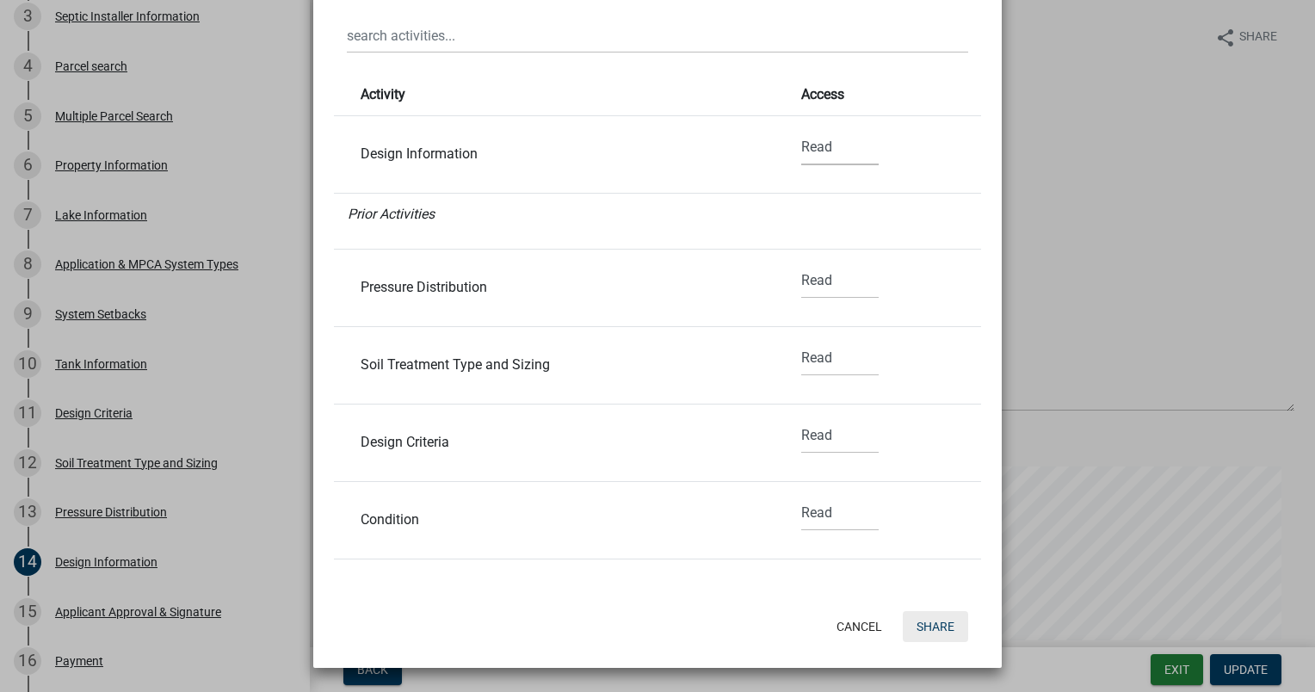
click at [927, 625] on button "Share" at bounding box center [935, 626] width 65 height 31
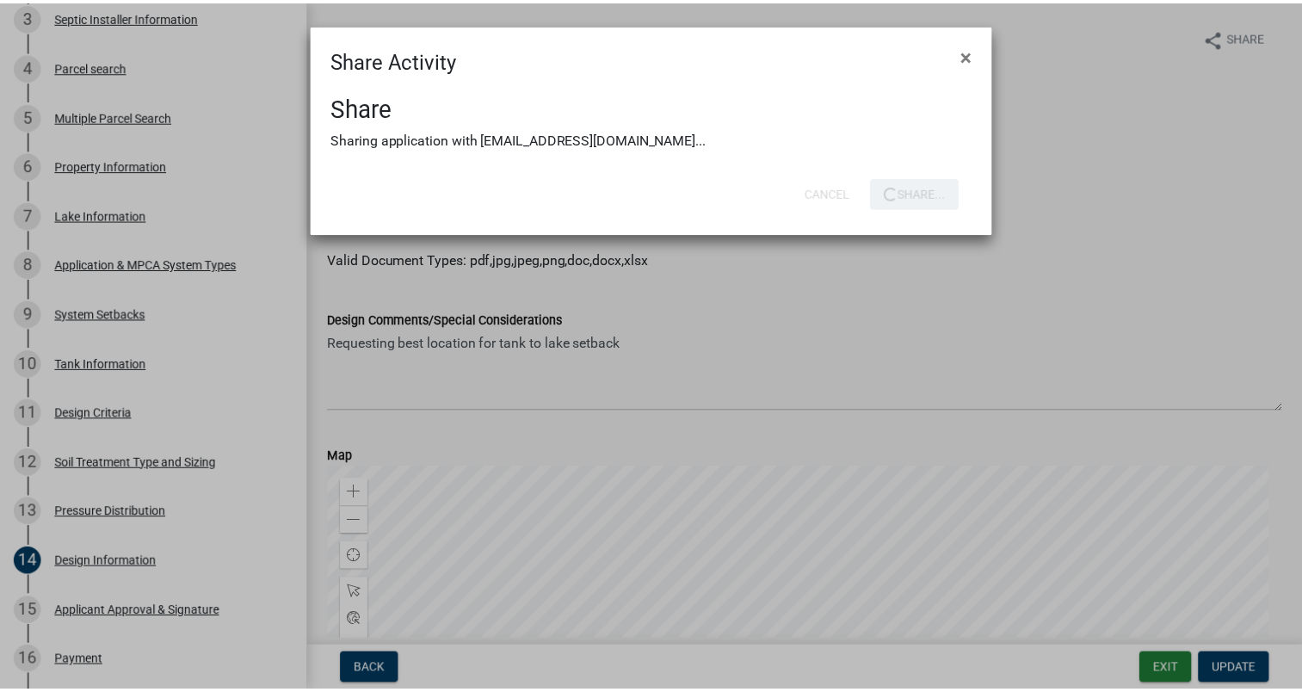
scroll to position [0, 0]
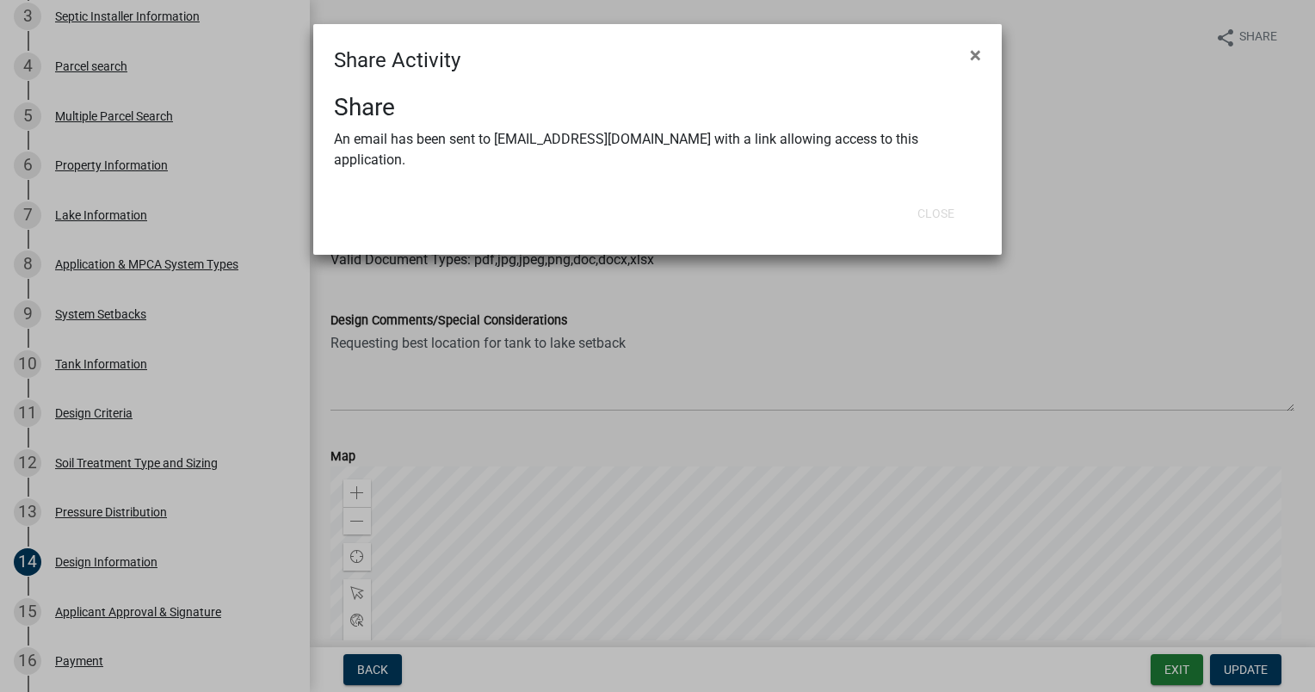
click at [1041, 190] on ngb-modal-window "Share Activity × Share An email has been sent to [EMAIL_ADDRESS][DOMAIN_NAME] w…" at bounding box center [657, 346] width 1315 height 692
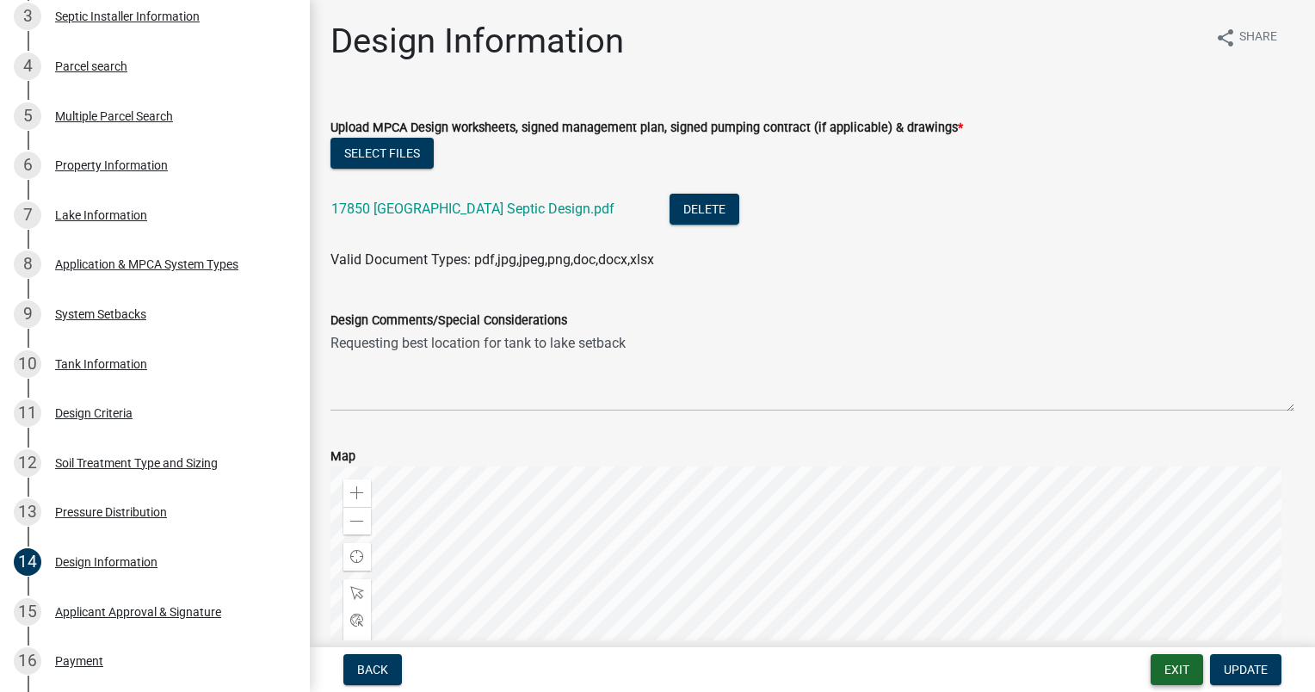
click at [1174, 668] on button "Exit" at bounding box center [1177, 669] width 53 height 31
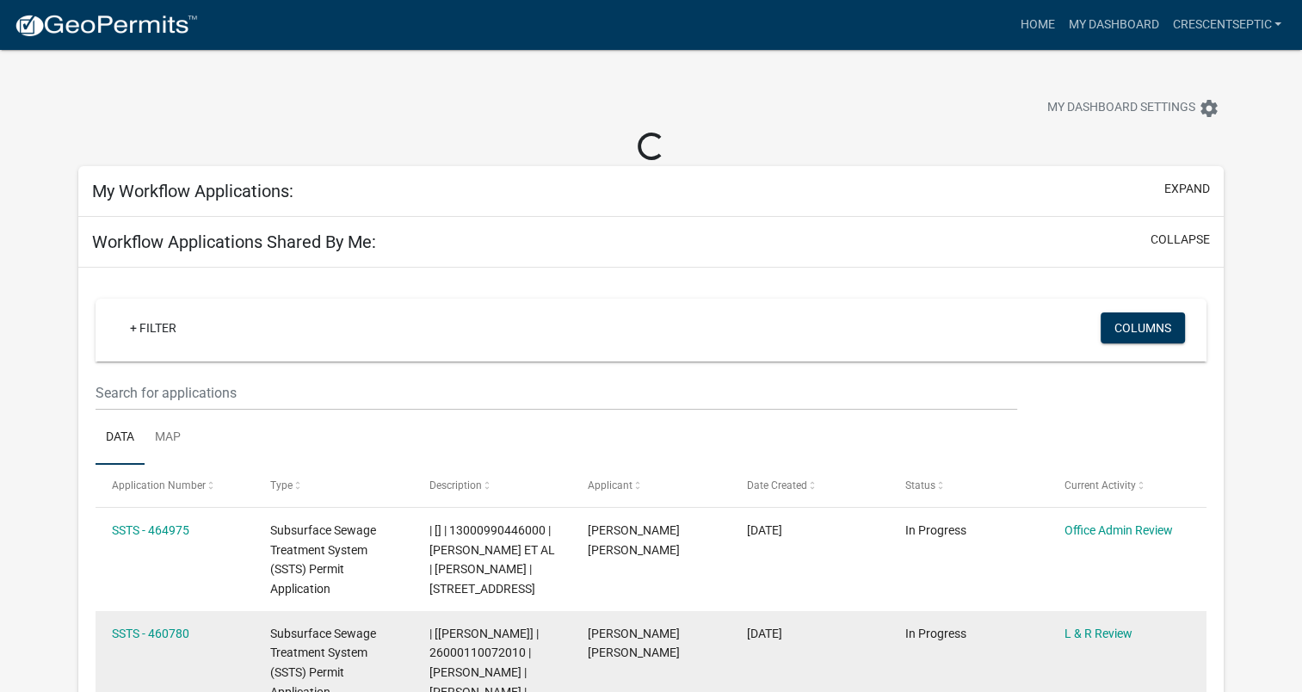
select select "3: 100"
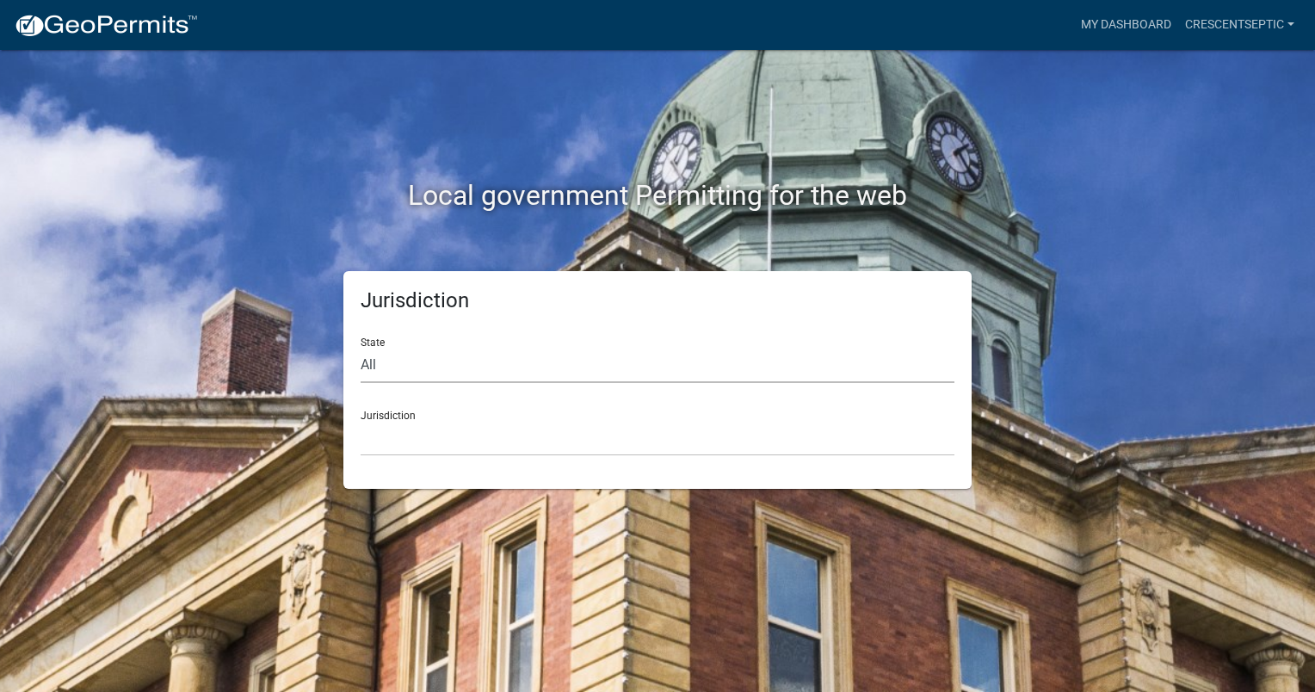
click at [372, 370] on select "All Colorado Georgia Indiana Iowa Kansas Minnesota Ohio South Carolina Wisconsin" at bounding box center [658, 365] width 594 height 35
select select "Minnesota"
click at [361, 348] on select "All Colorado Georgia Indiana Iowa Kansas Minnesota Ohio South Carolina Wisconsin" at bounding box center [658, 365] width 594 height 35
click at [379, 441] on select "Becker County, Minnesota Benton County, Minnesota Carlton County, Minnesota Cit…" at bounding box center [658, 438] width 594 height 35
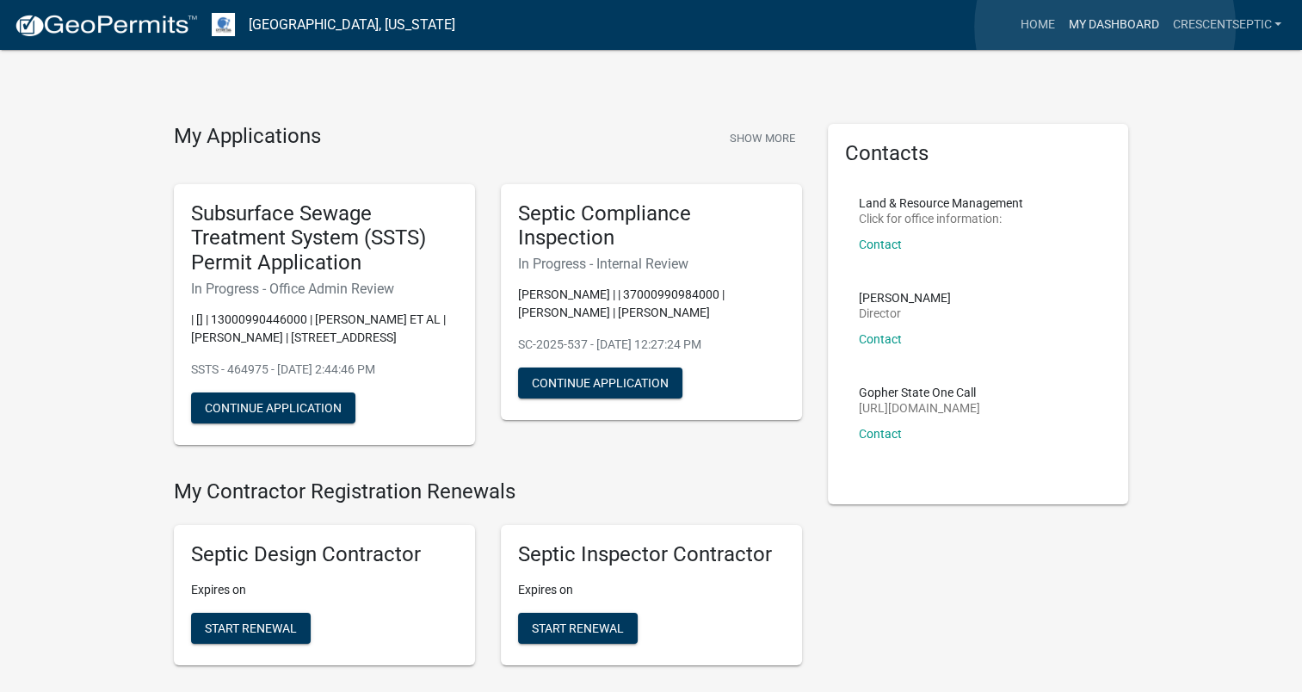
click at [1105, 27] on link "My Dashboard" at bounding box center [1113, 25] width 104 height 33
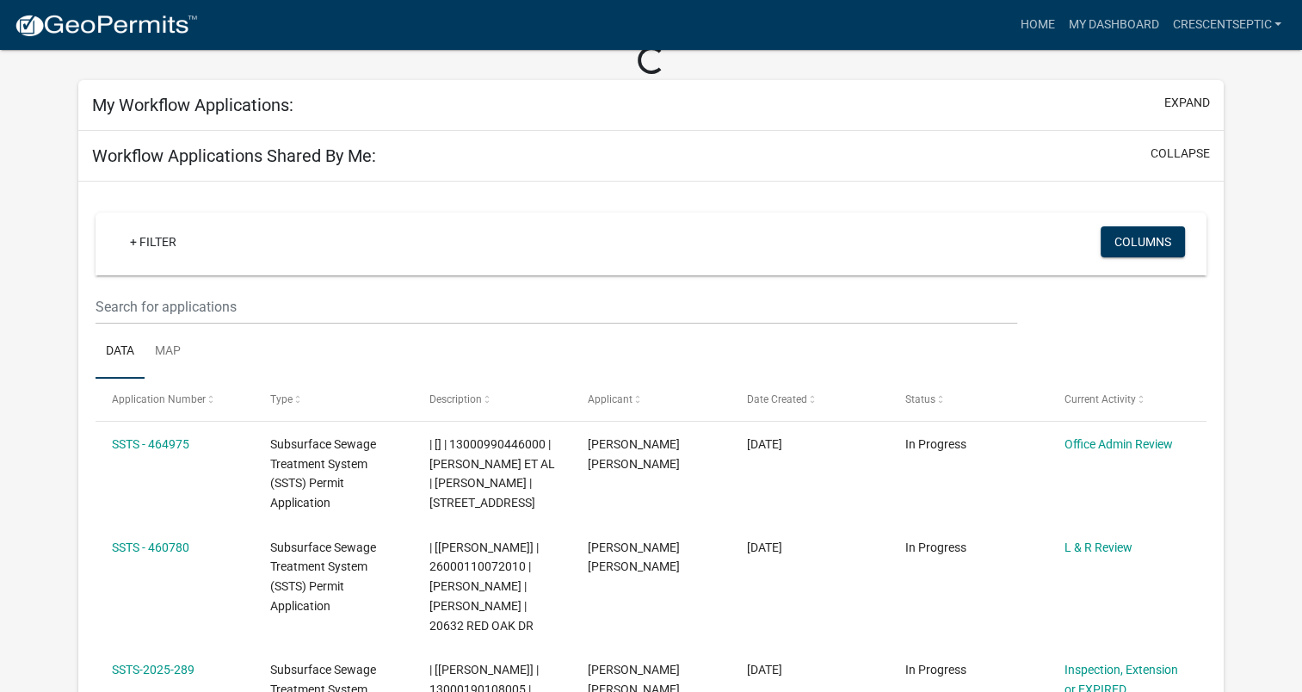
scroll to position [172, 0]
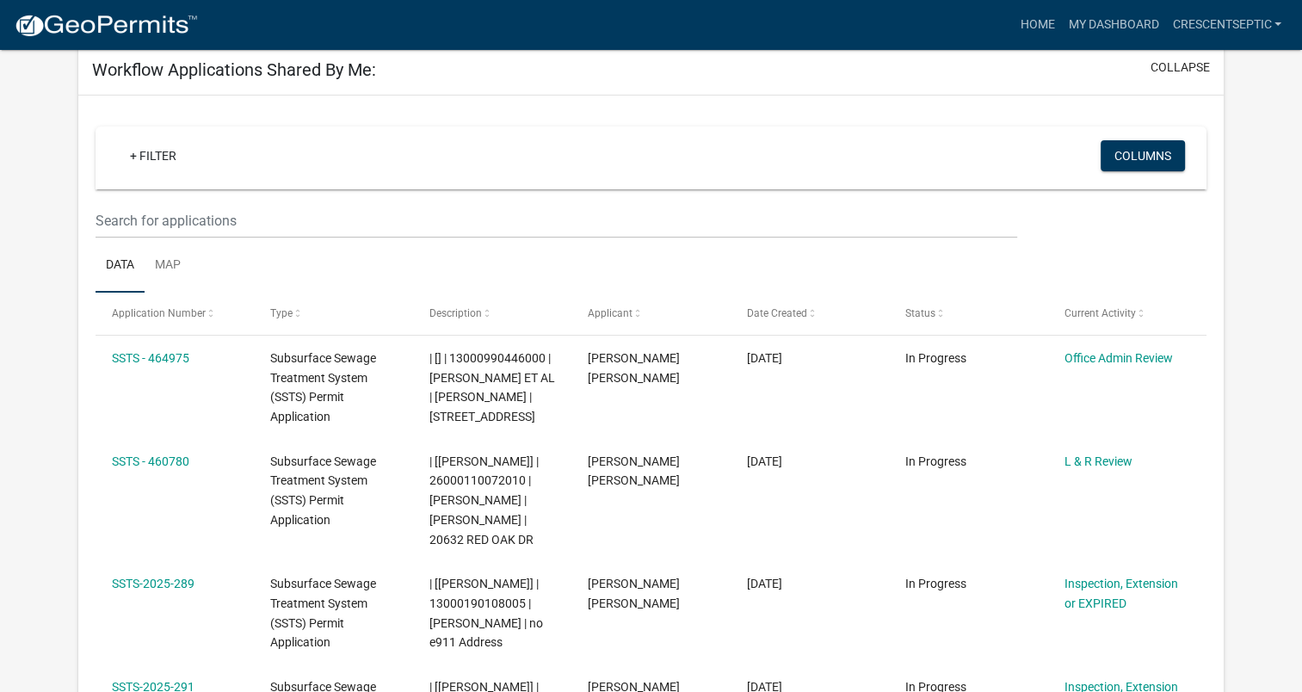
select select "3: 100"
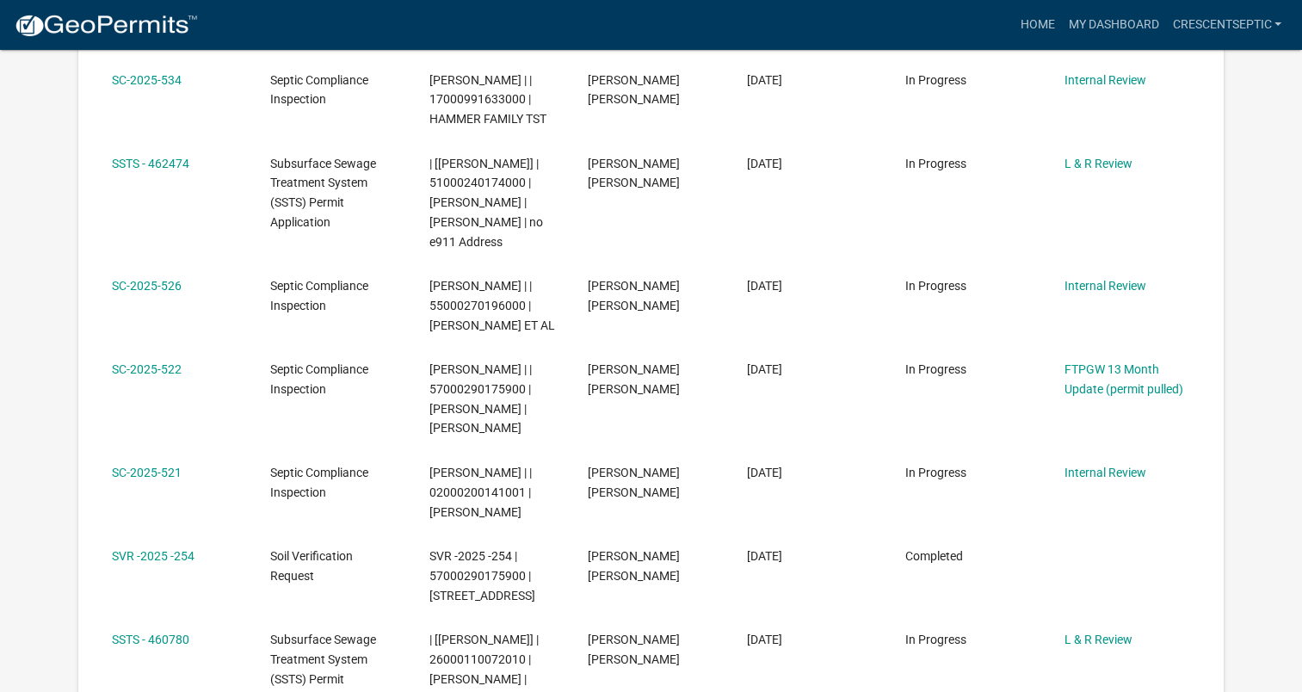
scroll to position [831, 0]
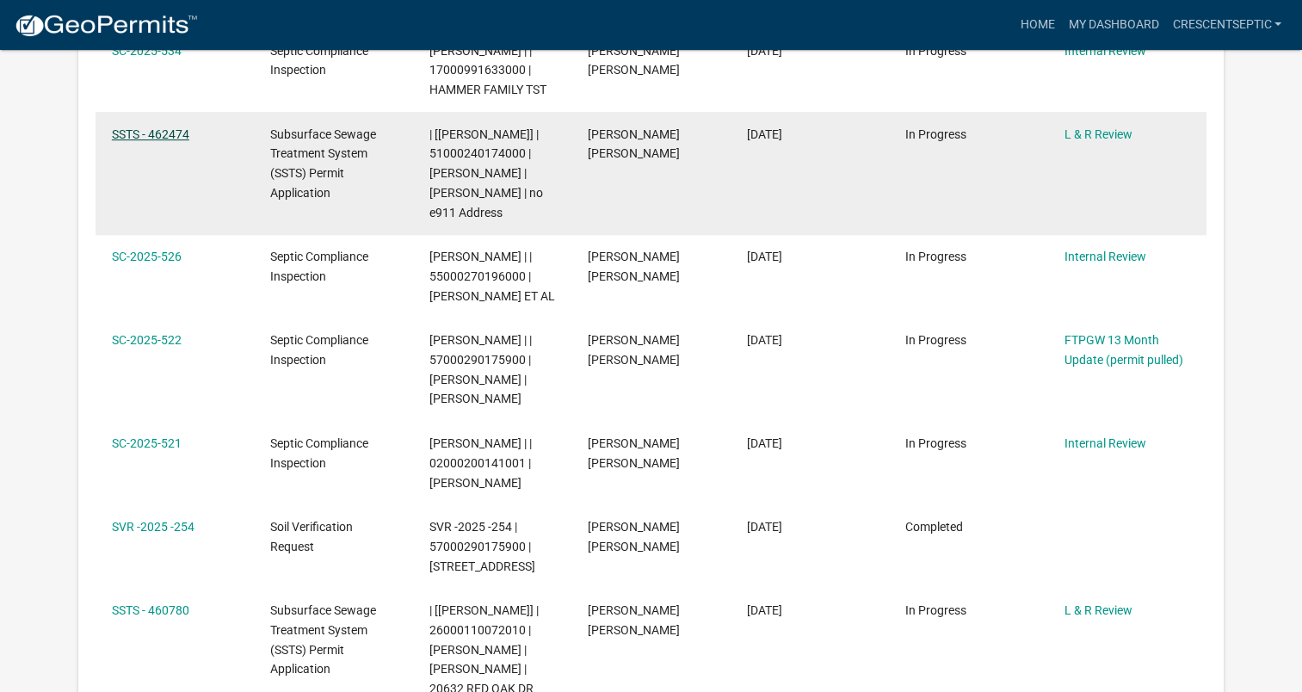
click at [165, 141] on link "SSTS - 462474" at bounding box center [150, 134] width 77 height 14
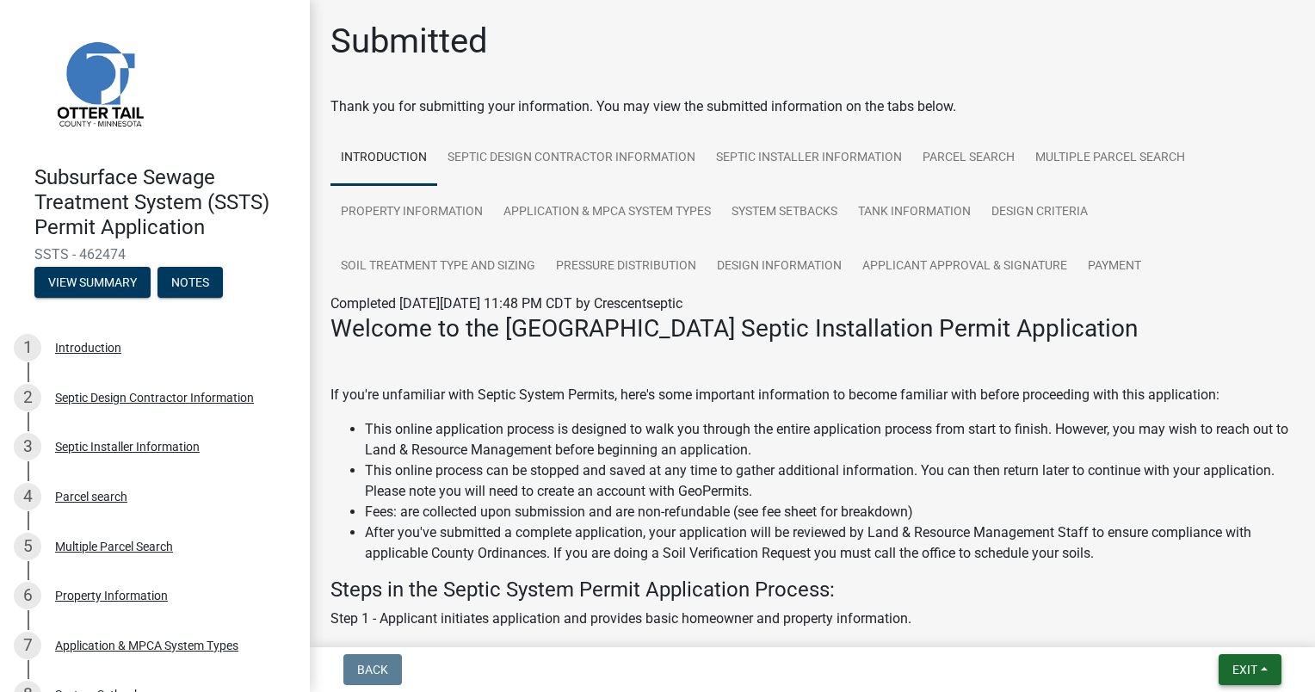
click at [1232, 669] on span "Exit" at bounding box center [1244, 670] width 25 height 14
click at [1183, 620] on button "Save & Exit" at bounding box center [1214, 624] width 138 height 41
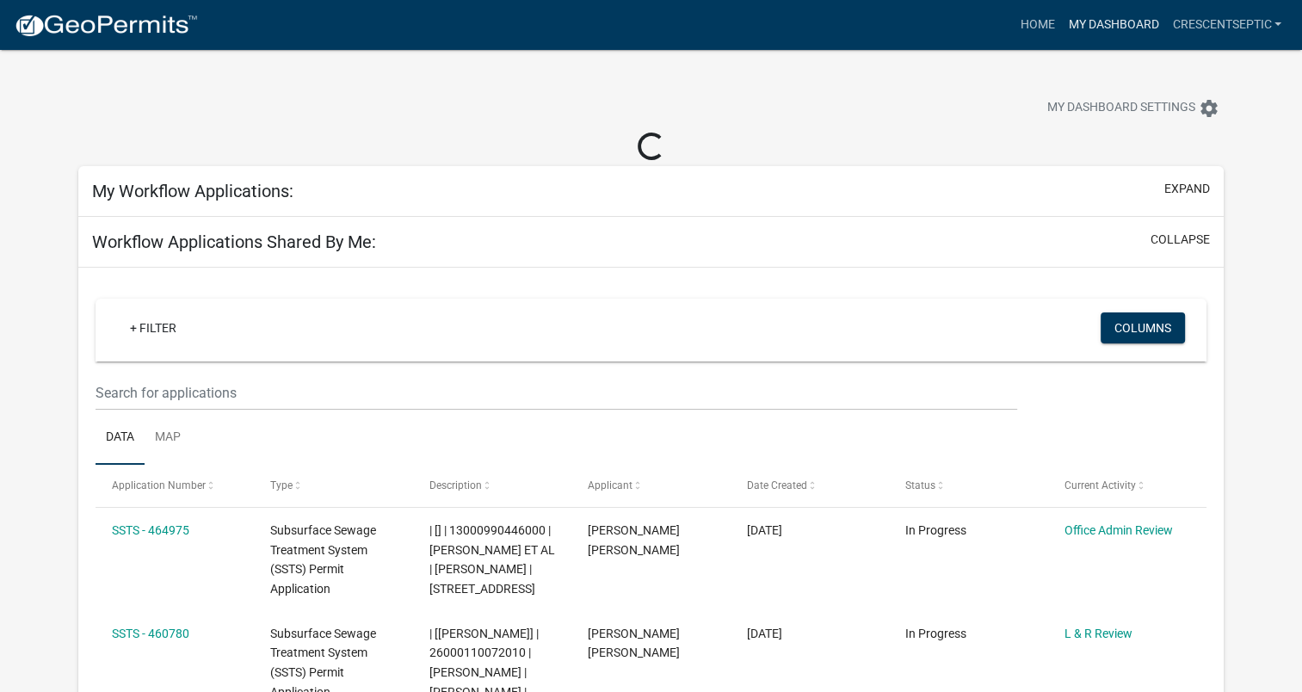
click at [1126, 26] on link "My Dashboard" at bounding box center [1113, 25] width 104 height 33
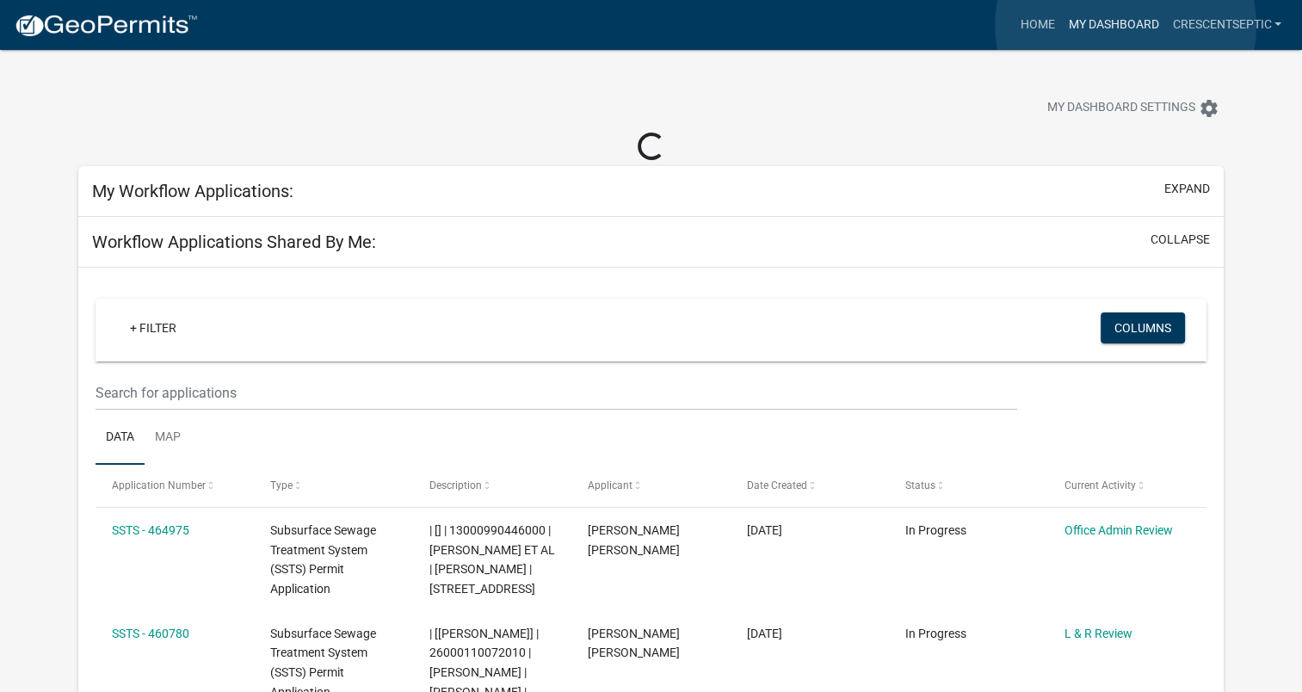
select select "3: 100"
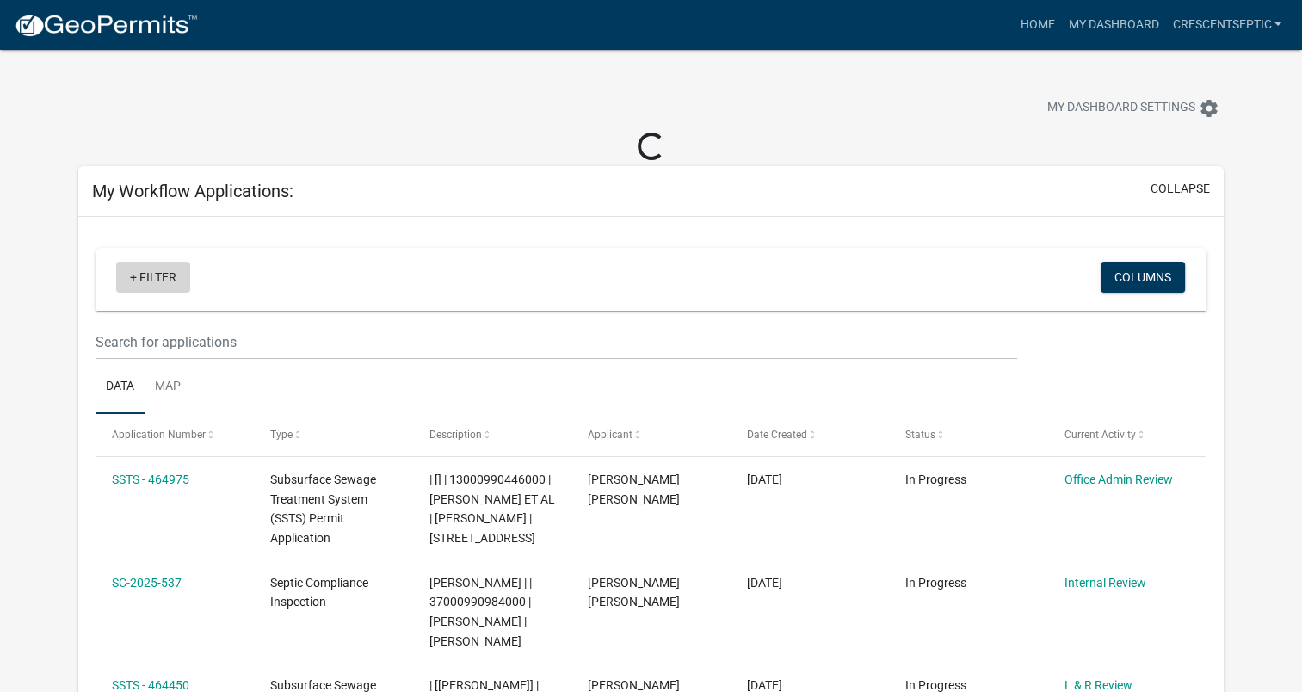
click at [144, 277] on div "+ Filter Columns" at bounding box center [651, 279] width 1097 height 63
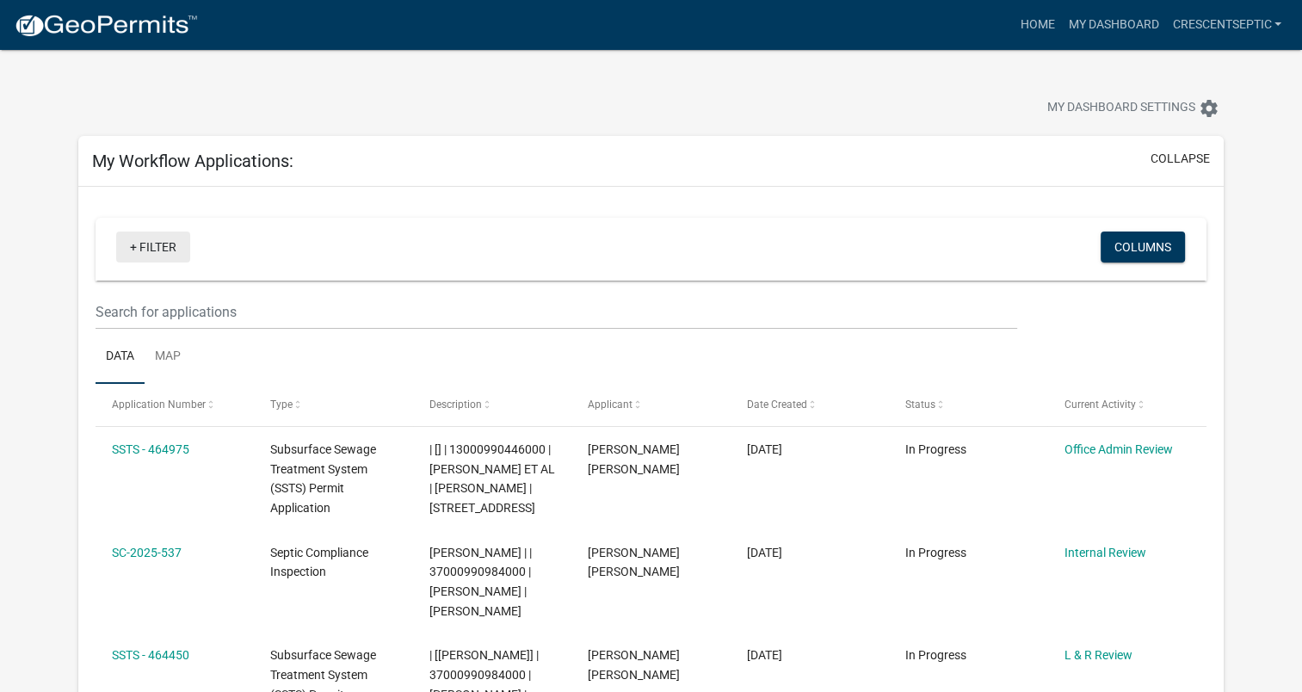
click at [152, 248] on link "+ Filter" at bounding box center [153, 247] width 74 height 31
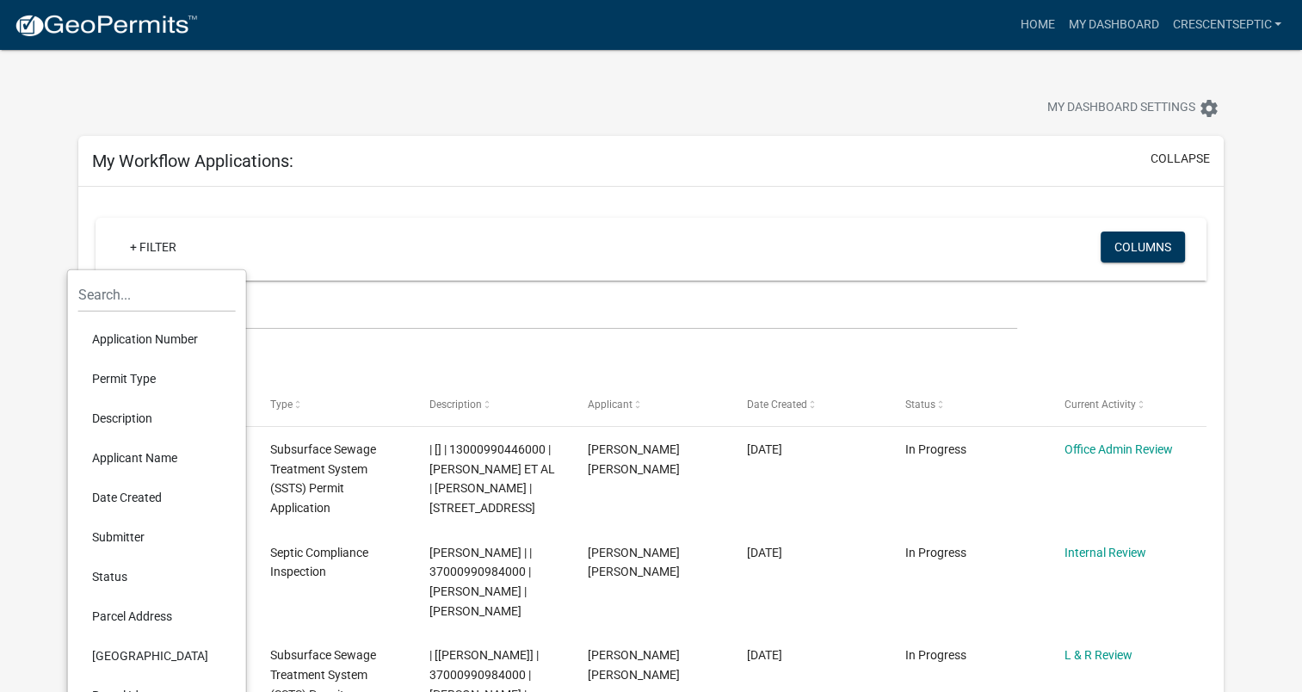
click at [143, 419] on li "Description" at bounding box center [157, 418] width 158 height 40
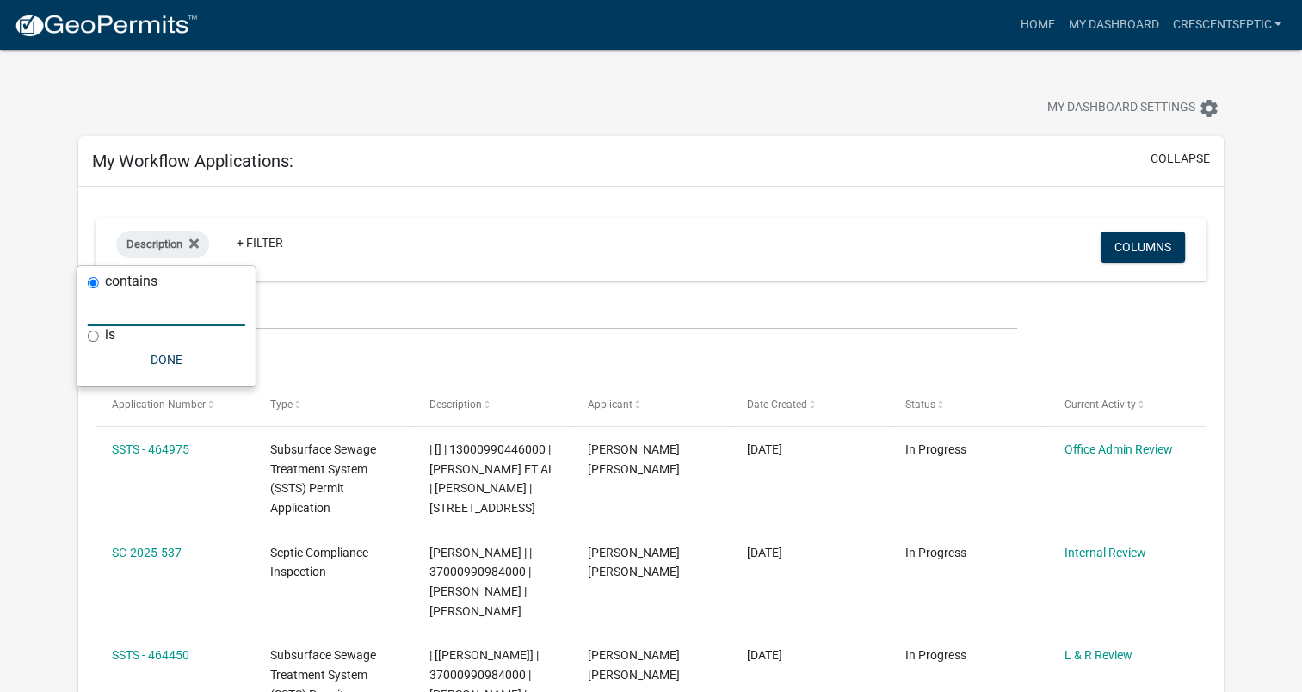
click at [141, 318] on input "text" at bounding box center [167, 308] width 158 height 35
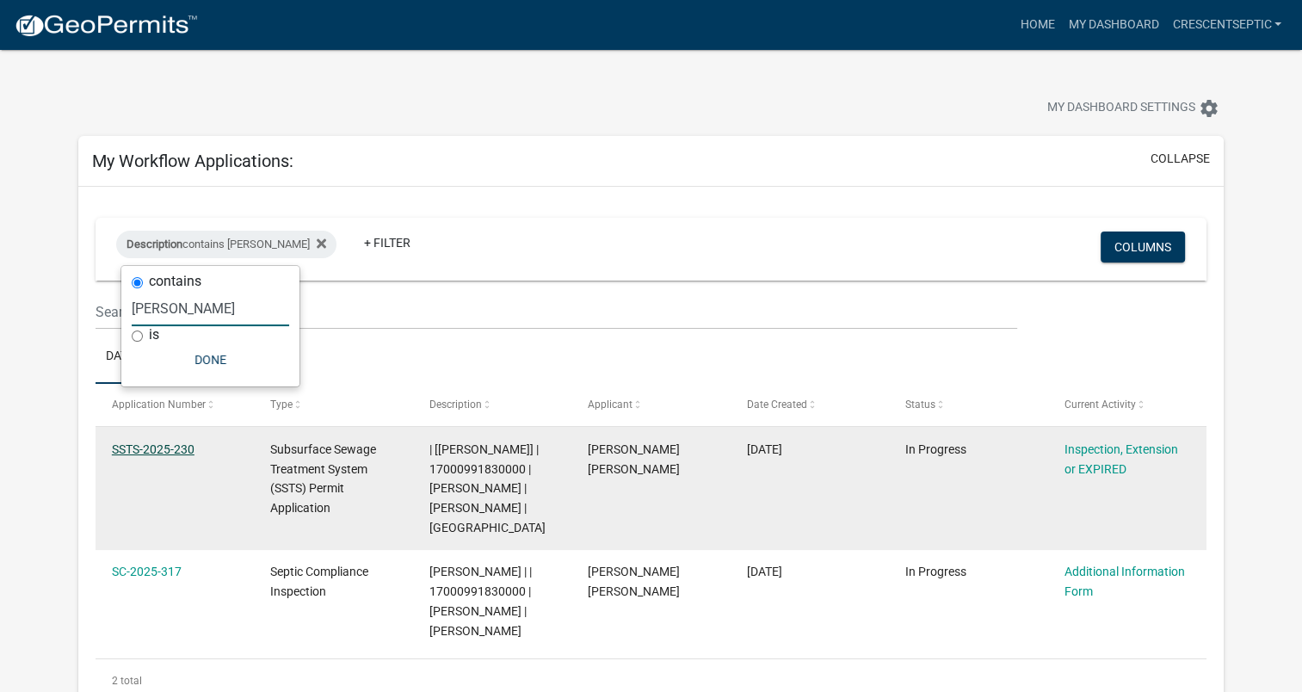
type input "goolsby"
click at [169, 451] on link "SSTS-2025-230" at bounding box center [153, 449] width 83 height 14
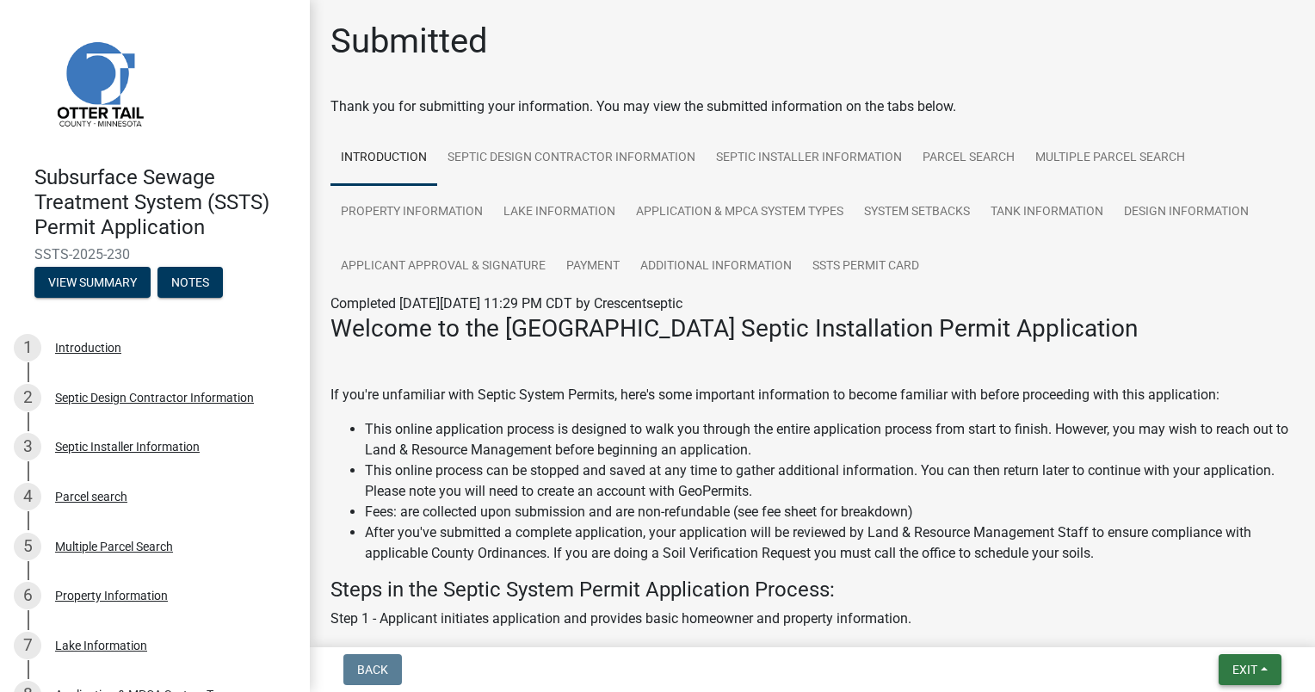
click at [1235, 658] on button "Exit" at bounding box center [1250, 669] width 63 height 31
click at [1200, 615] on button "Save & Exit" at bounding box center [1214, 624] width 138 height 41
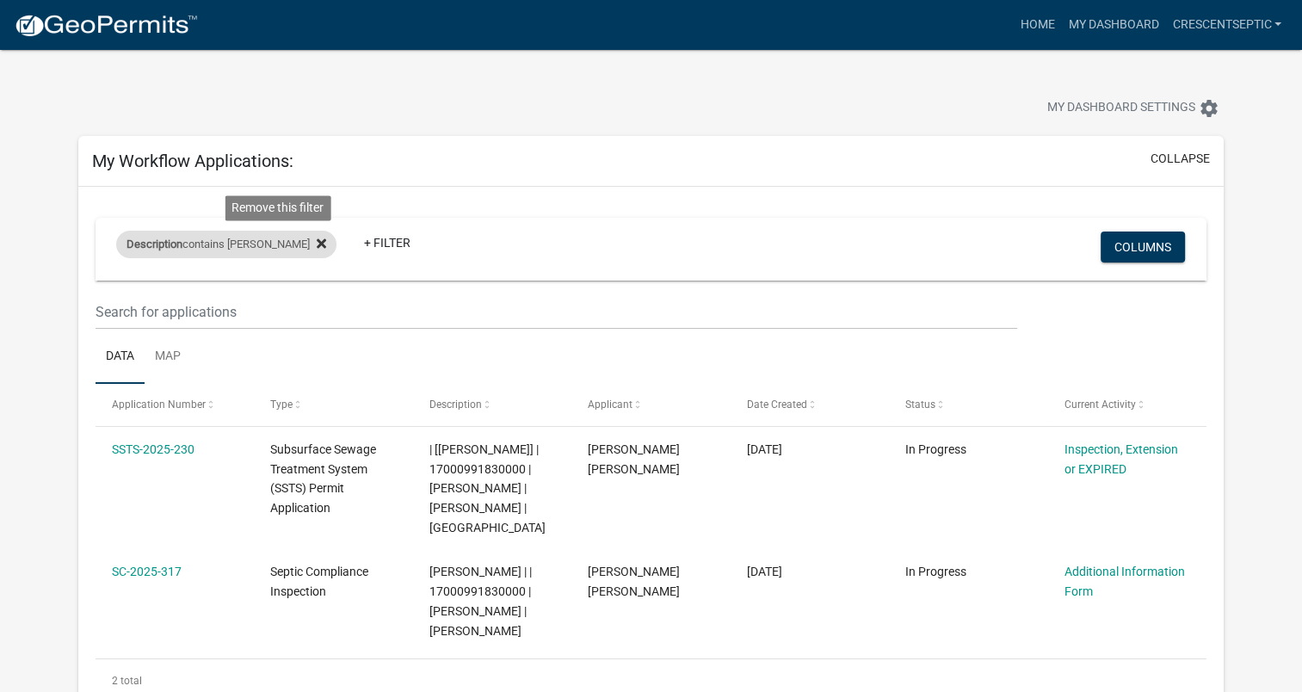
click at [317, 244] on icon at bounding box center [321, 242] width 9 height 9
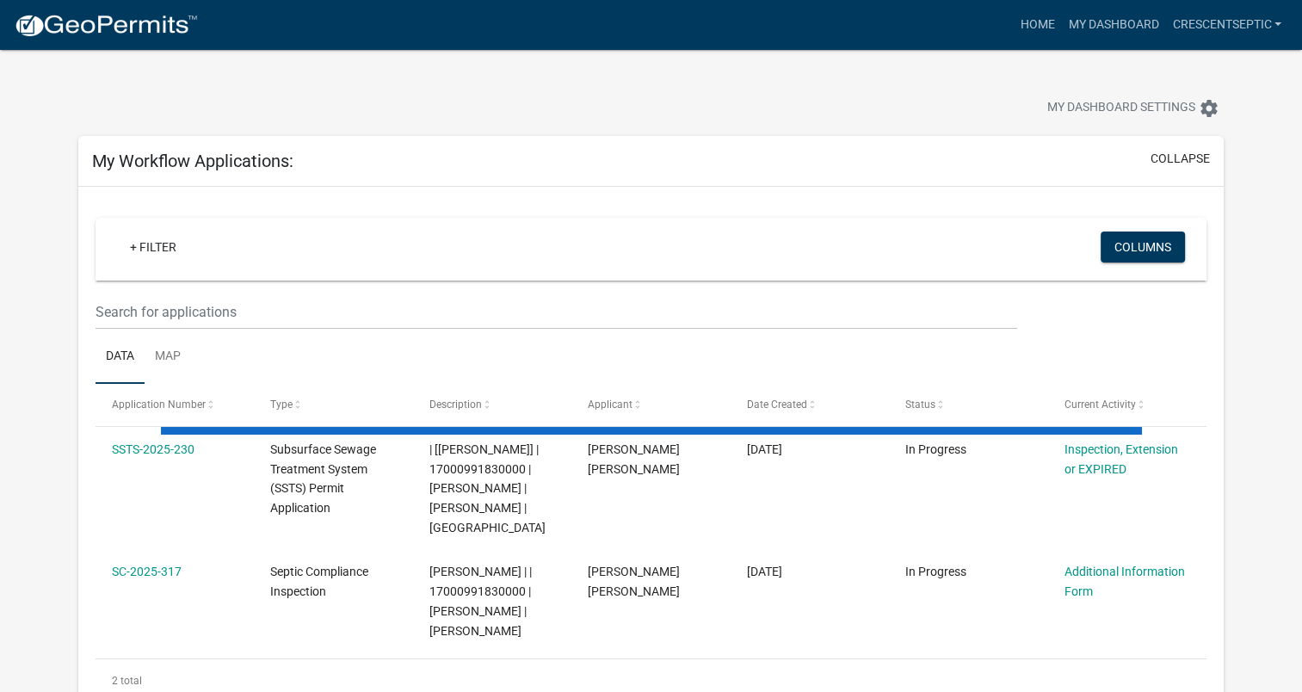
select select "3: 100"
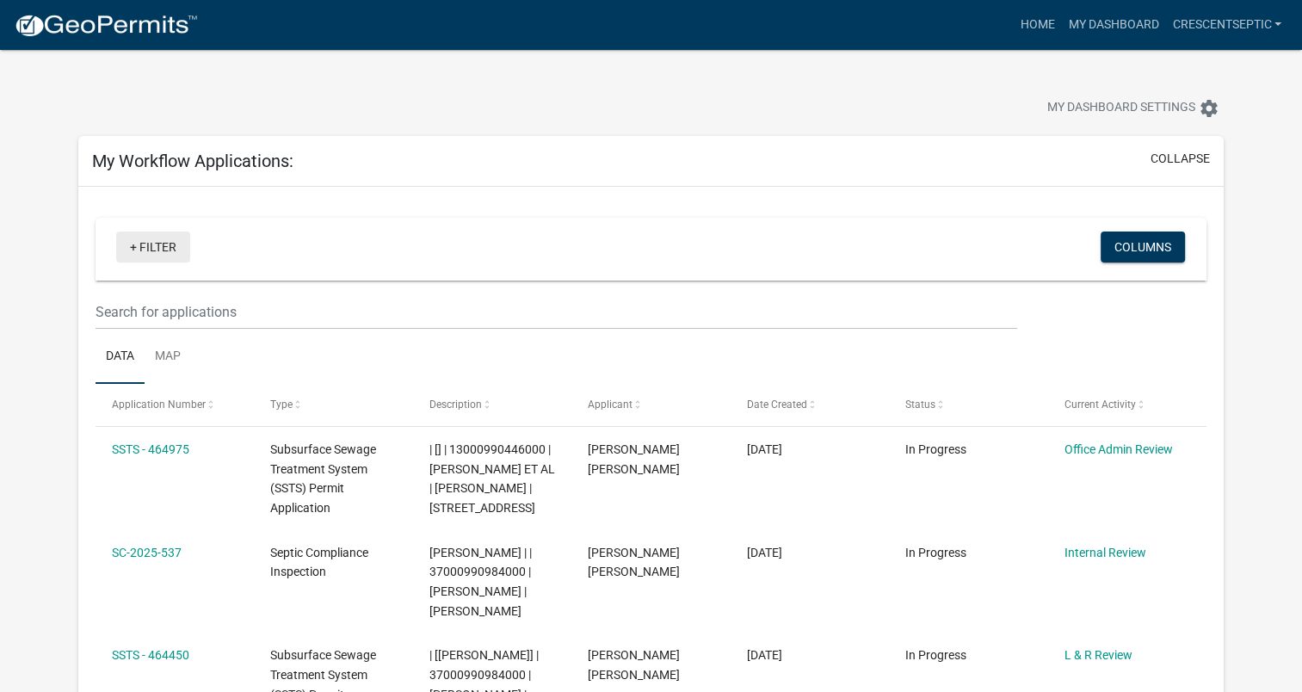
click at [165, 243] on link "+ Filter" at bounding box center [153, 247] width 74 height 31
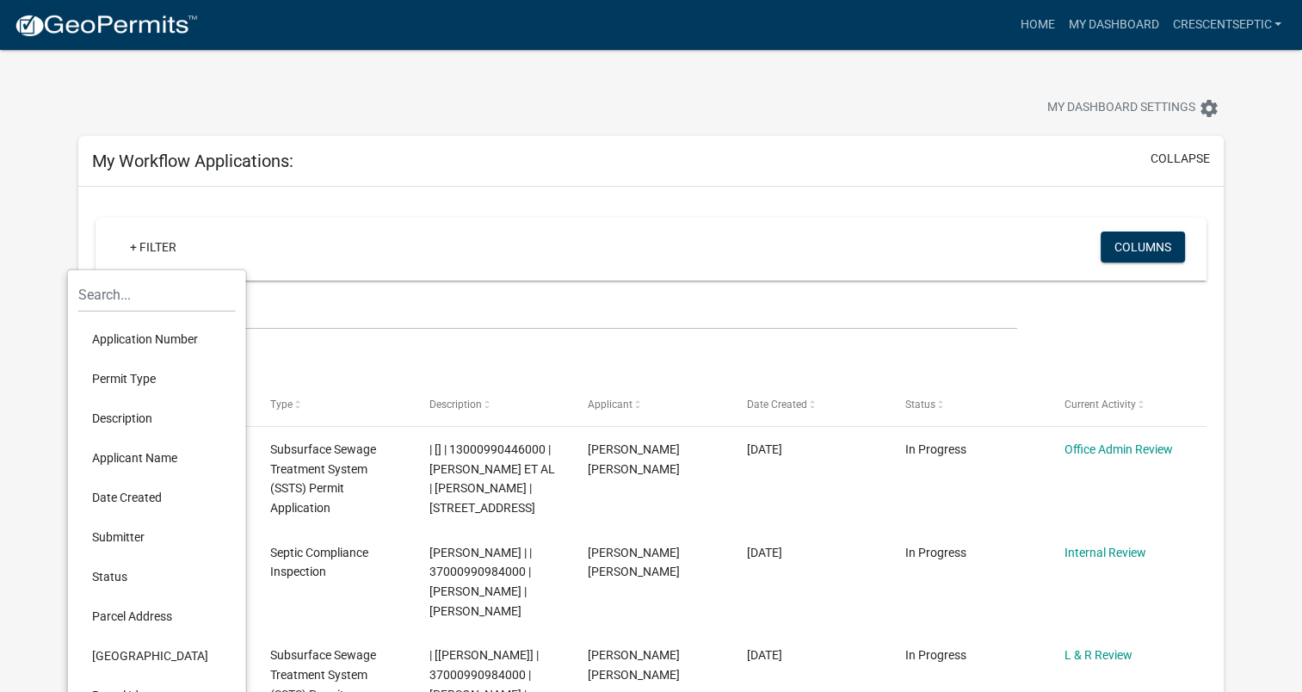
click at [466, 368] on ul "Data Map" at bounding box center [652, 357] width 1112 height 54
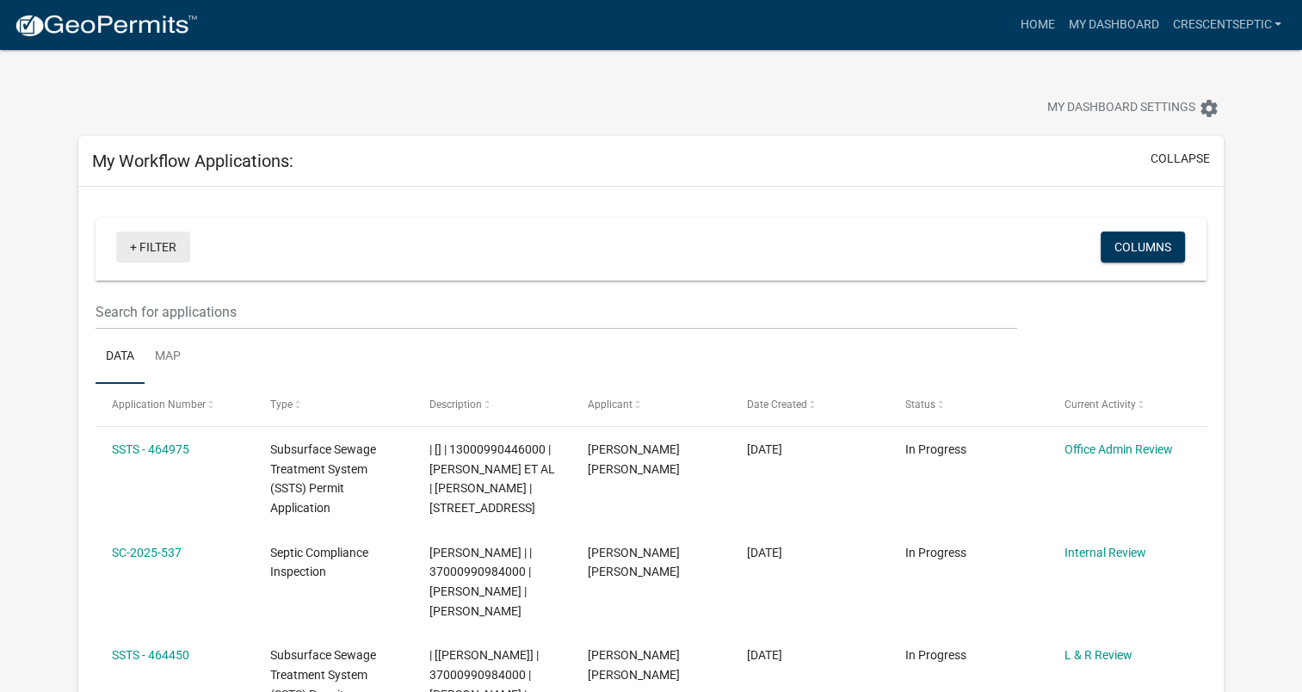
click at [161, 244] on link "+ Filter" at bounding box center [153, 247] width 74 height 31
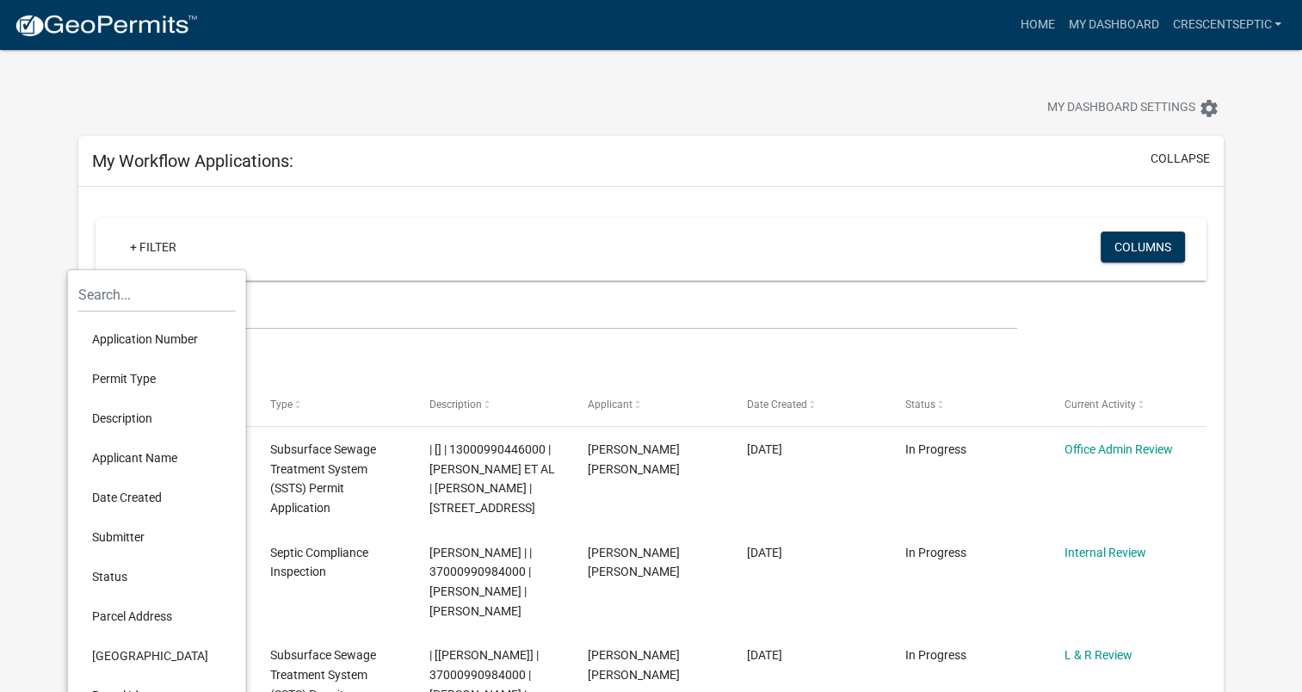
click at [119, 417] on li "Description" at bounding box center [157, 418] width 158 height 40
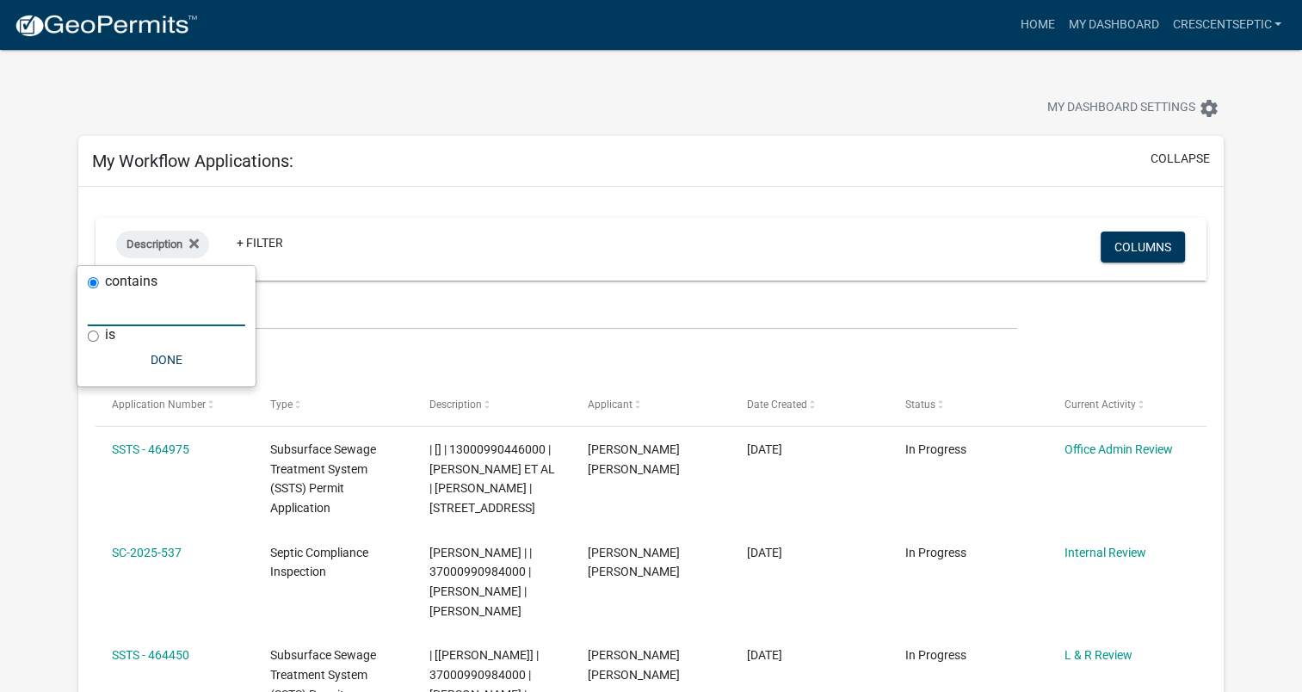
click at [130, 309] on input "text" at bounding box center [167, 308] width 158 height 35
paste input "43091"
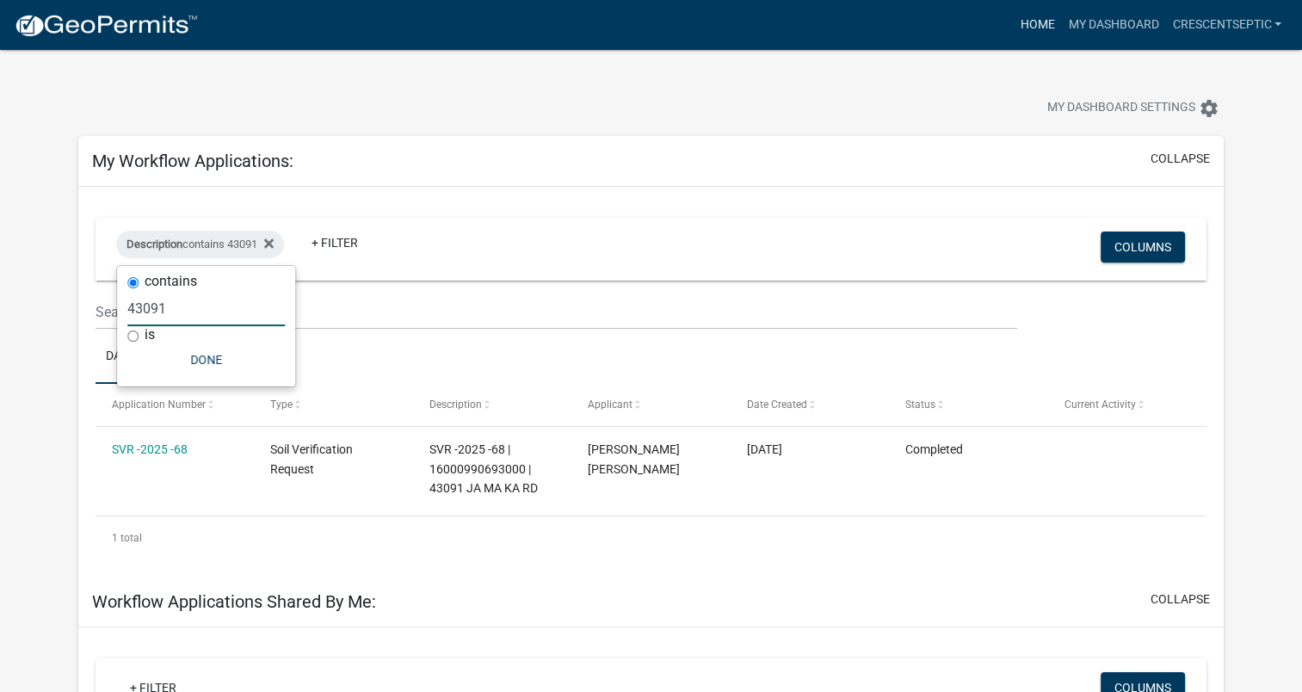
type input "43091"
click at [1023, 21] on link "Home" at bounding box center [1037, 25] width 48 height 33
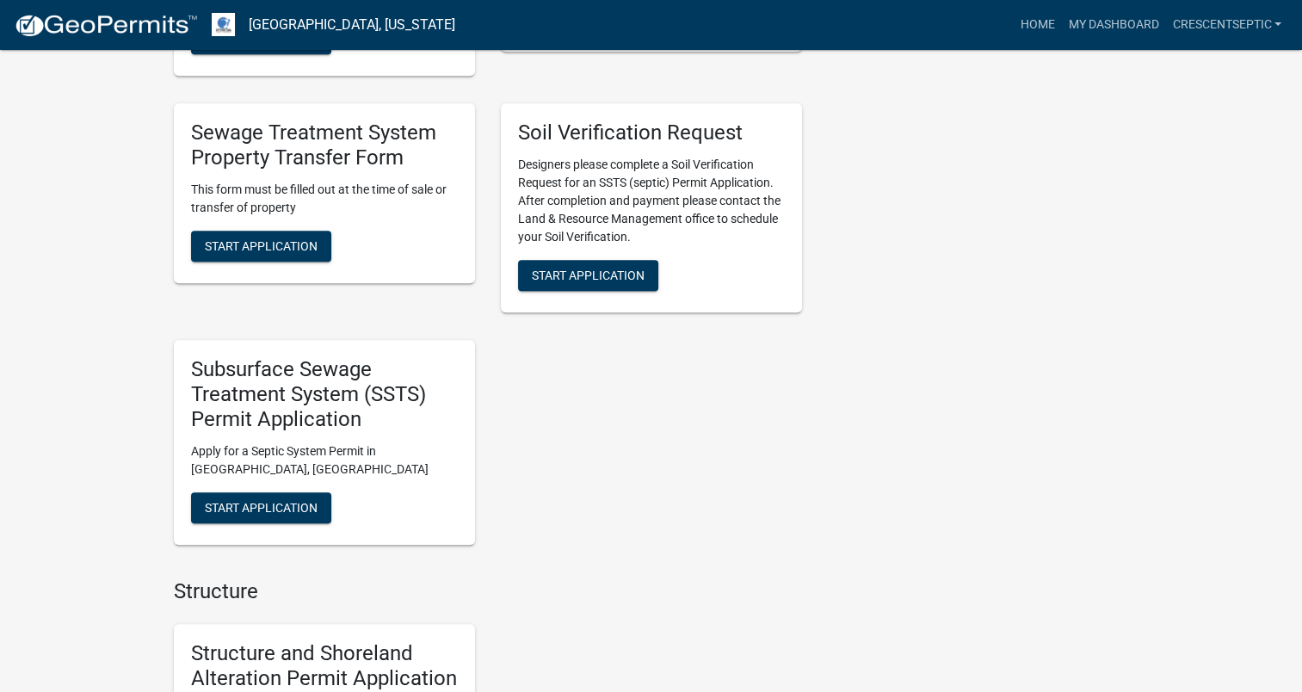
scroll to position [1205, 0]
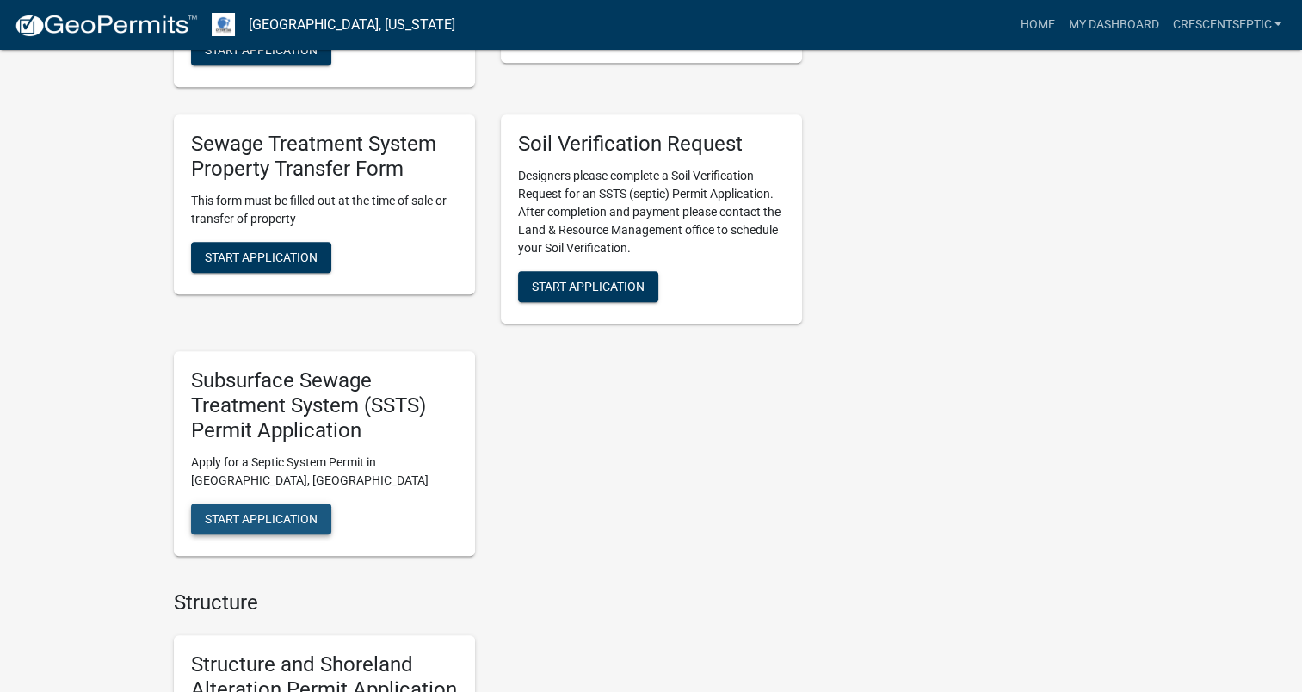
click at [284, 525] on span "Start Application" at bounding box center [261, 518] width 113 height 14
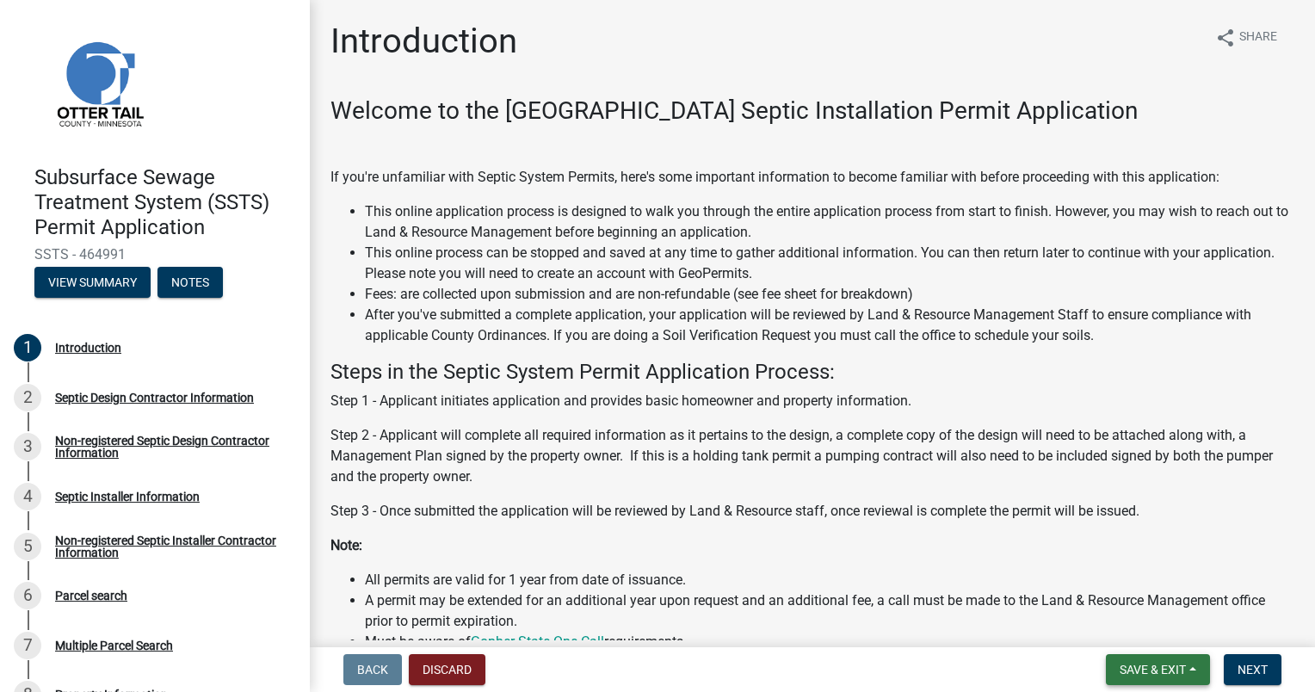
click at [1129, 671] on span "Save & Exit" at bounding box center [1153, 670] width 66 height 14
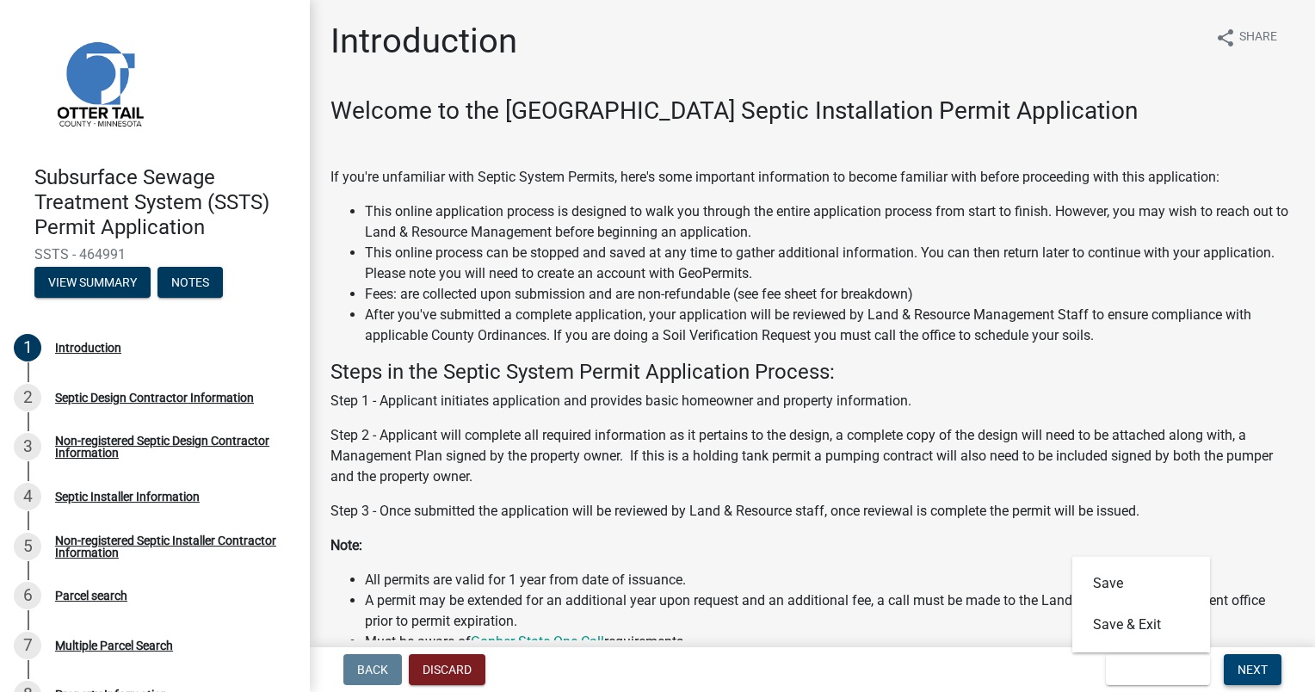
click at [1250, 669] on span "Next" at bounding box center [1253, 670] width 30 height 14
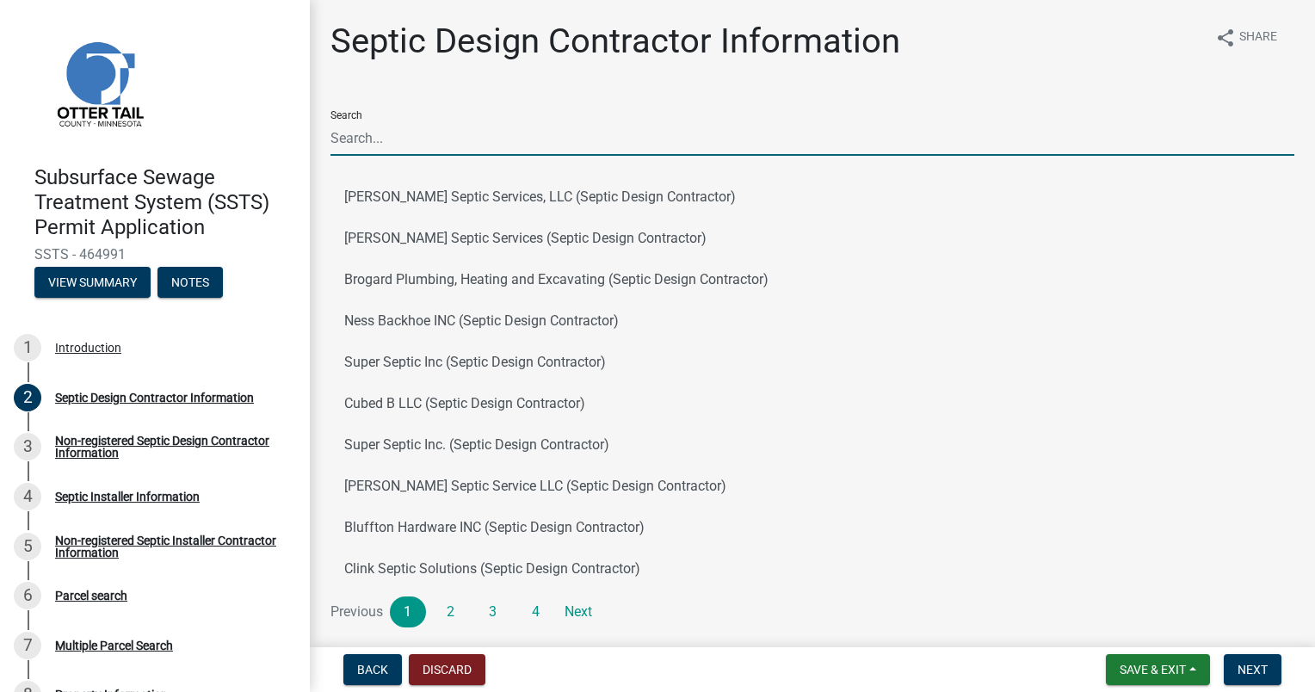
click at [376, 137] on input "Search" at bounding box center [812, 137] width 964 height 35
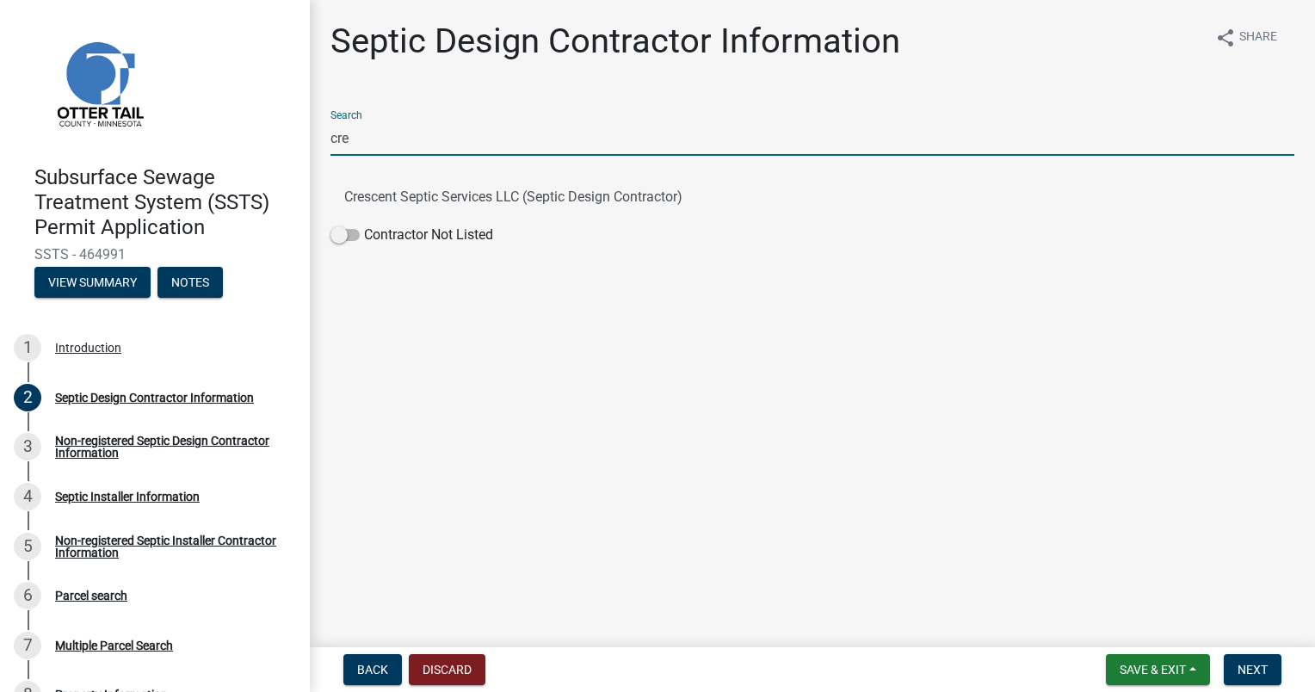
type input "cresc"
click at [389, 200] on button "Crescent Septic Services LLC (Septic Design Contractor)" at bounding box center [812, 196] width 964 height 41
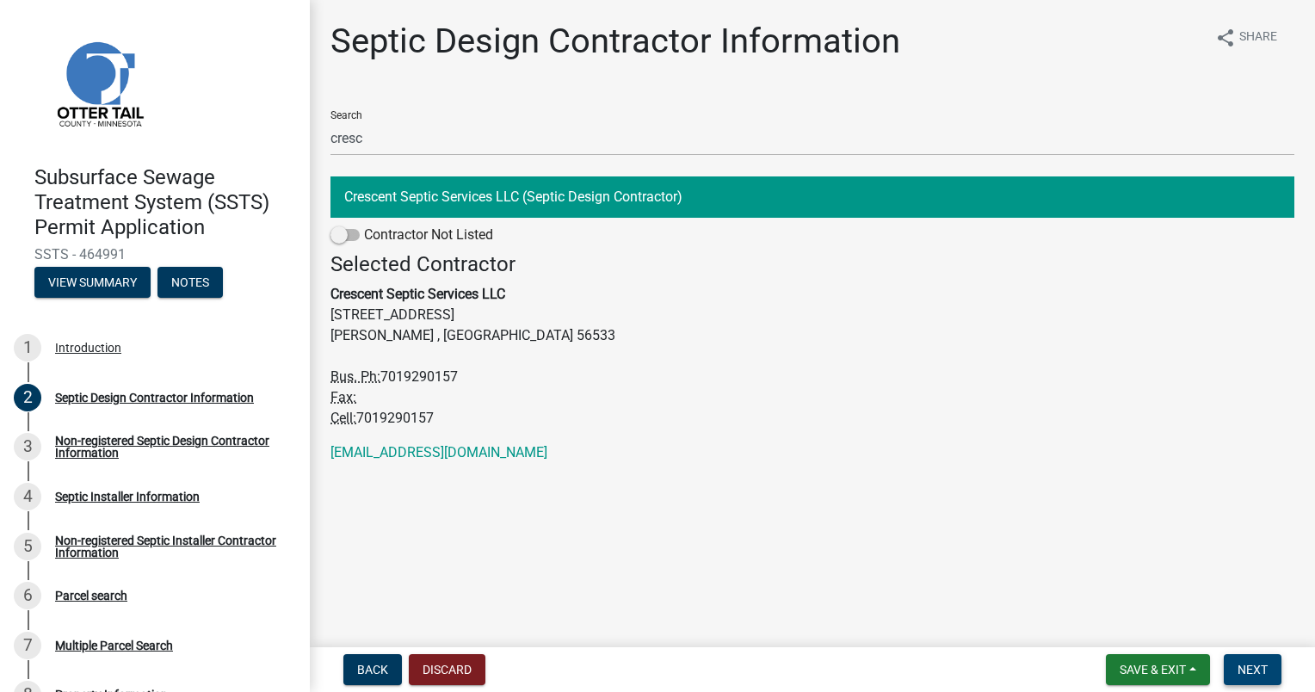
click at [1244, 665] on span "Next" at bounding box center [1253, 670] width 30 height 14
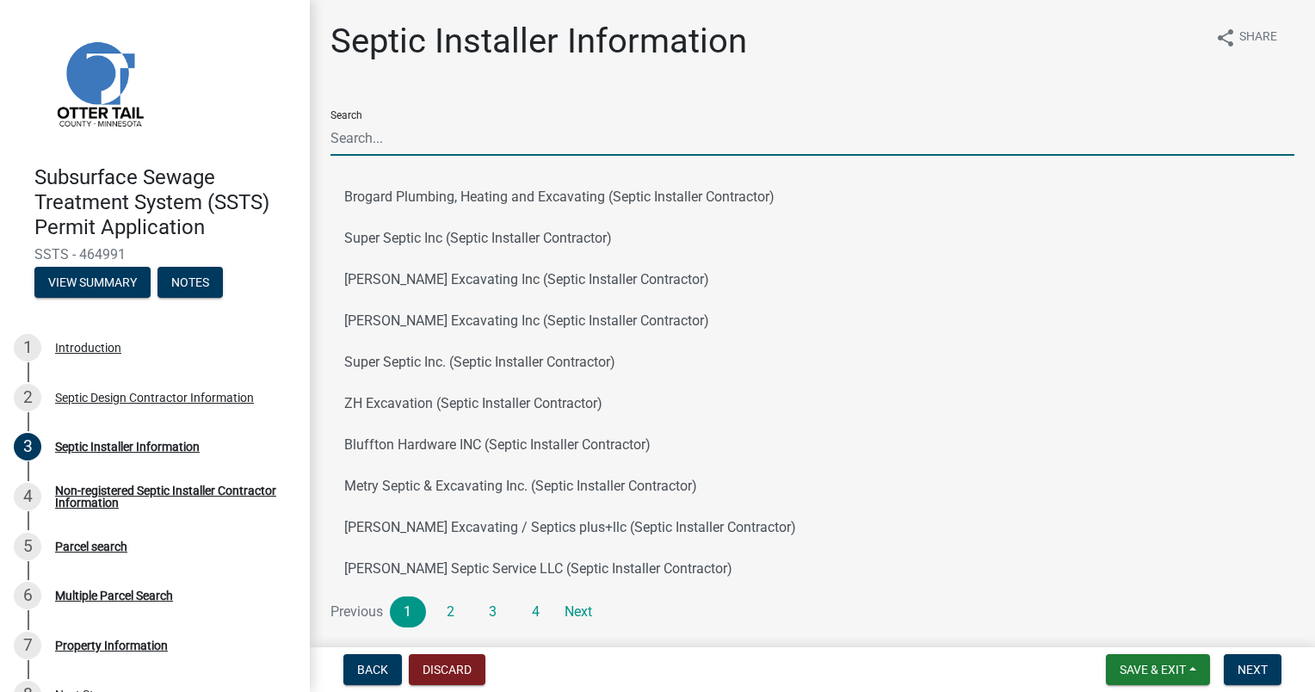
click at [372, 139] on input "Search" at bounding box center [812, 137] width 964 height 35
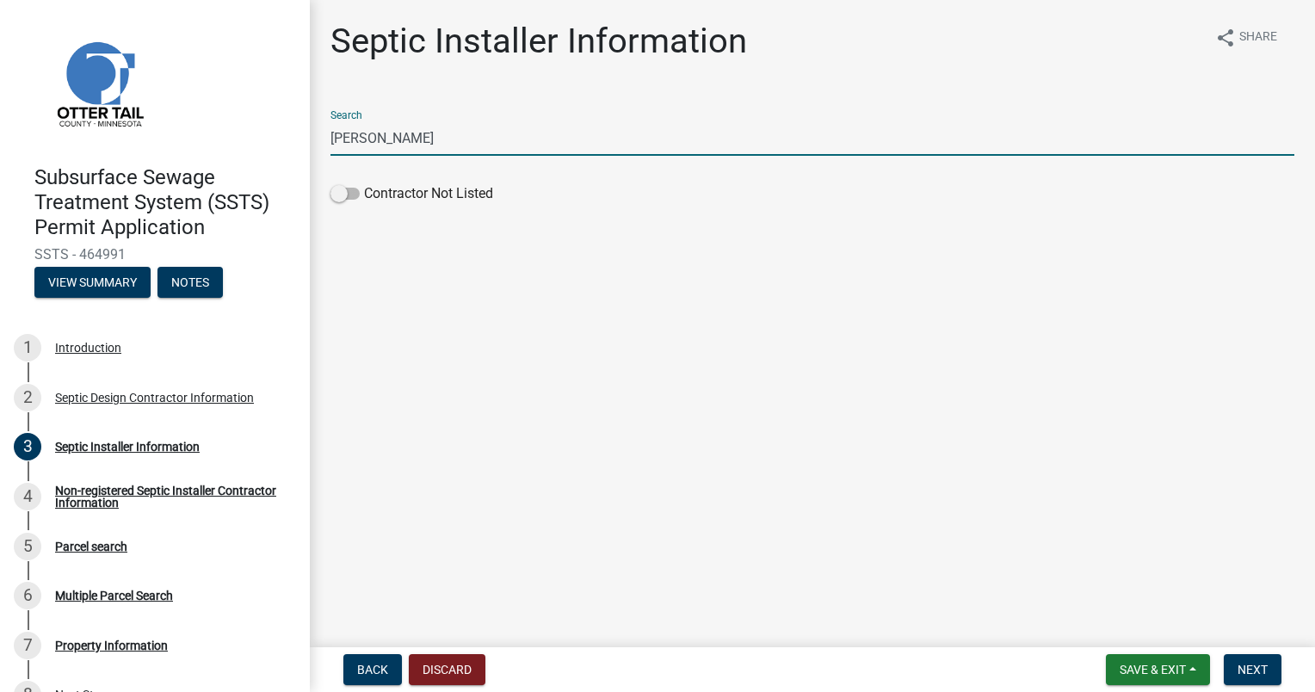
drag, startPoint x: 361, startPoint y: 135, endPoint x: 306, endPoint y: 129, distance: 55.4
click at [306, 129] on div "Subsurface Sewage Treatment System (SSTS) Permit Application SSTS - 464991 View…" at bounding box center [657, 346] width 1315 height 692
drag, startPoint x: 382, startPoint y: 135, endPoint x: 306, endPoint y: 138, distance: 76.6
click at [306, 138] on div "Subsurface Sewage Treatment System (SSTS) Permit Application SSTS - 464991 View…" at bounding box center [657, 346] width 1315 height 692
paste input "Wegscheid"
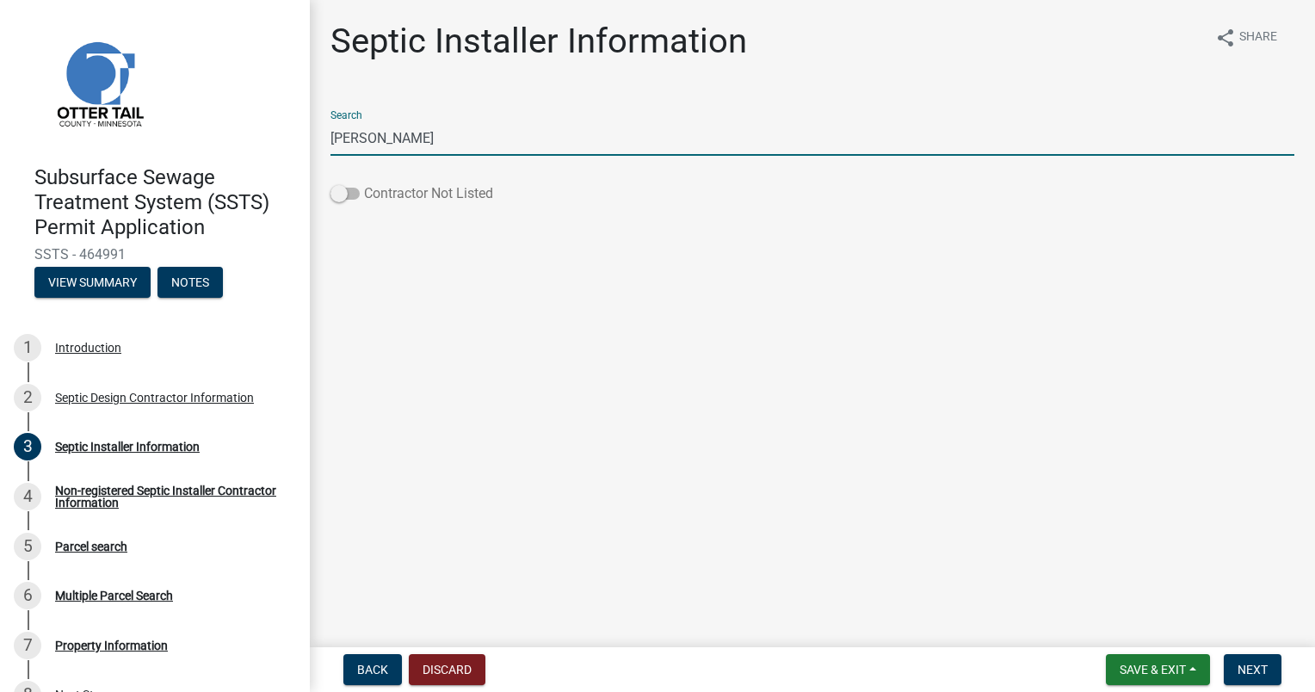
type input "Wegscheid"
click at [346, 195] on span at bounding box center [344, 194] width 29 height 12
click at [364, 183] on input "Contractor Not Listed" at bounding box center [364, 183] width 0 height 0
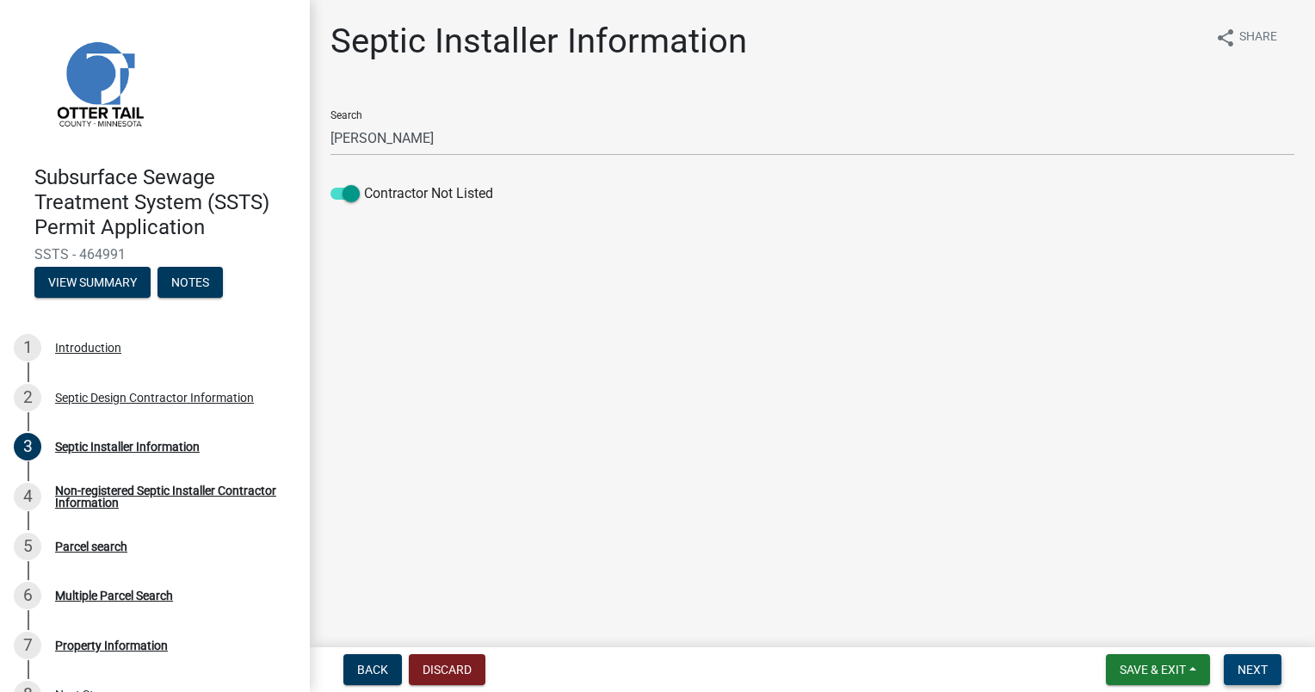
click at [1247, 666] on span "Next" at bounding box center [1253, 670] width 30 height 14
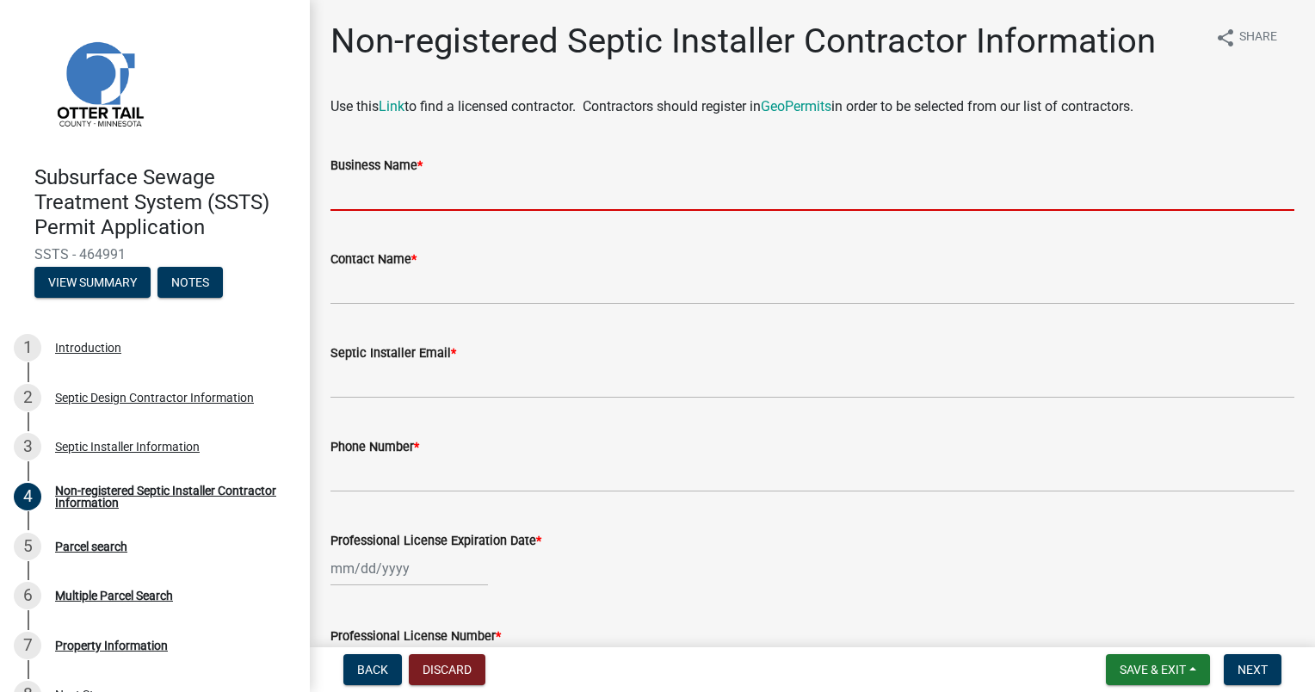
click at [389, 195] on input "Business Name *" at bounding box center [812, 193] width 964 height 35
click at [362, 673] on span "Back" at bounding box center [372, 670] width 31 height 14
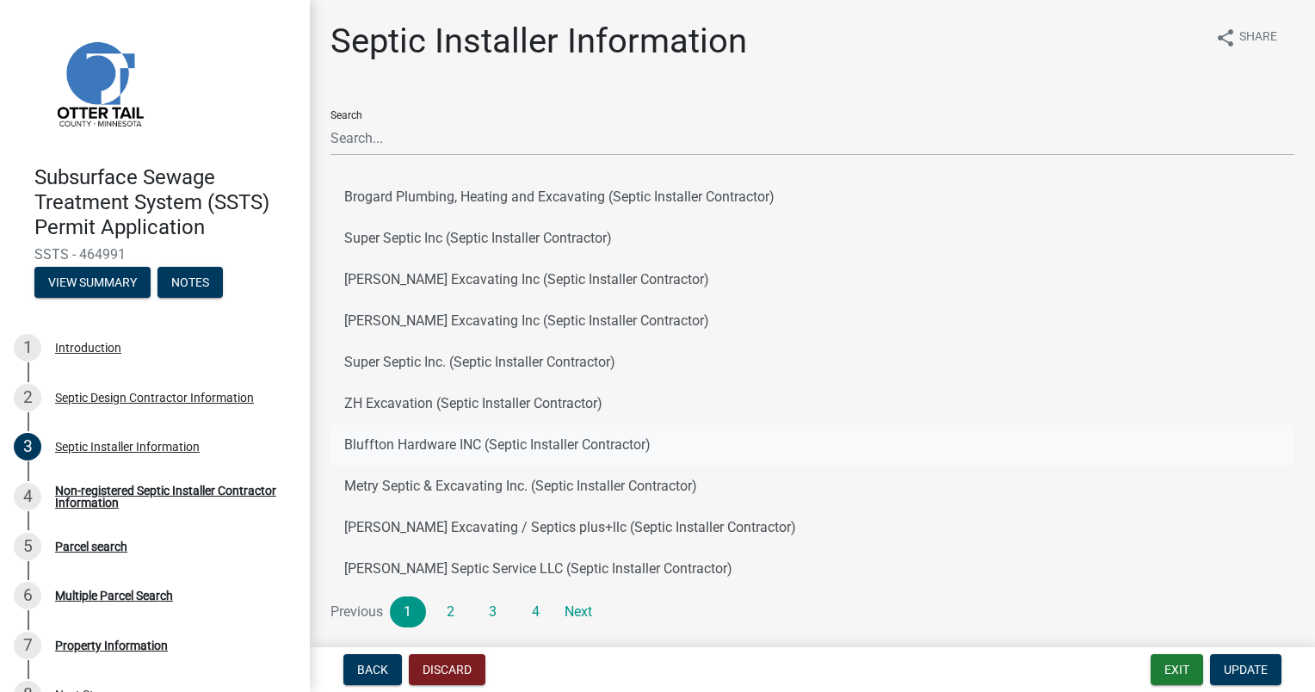
click at [469, 439] on button "Bluffton Hardware INC (Septic Installer Contractor)" at bounding box center [812, 444] width 964 height 41
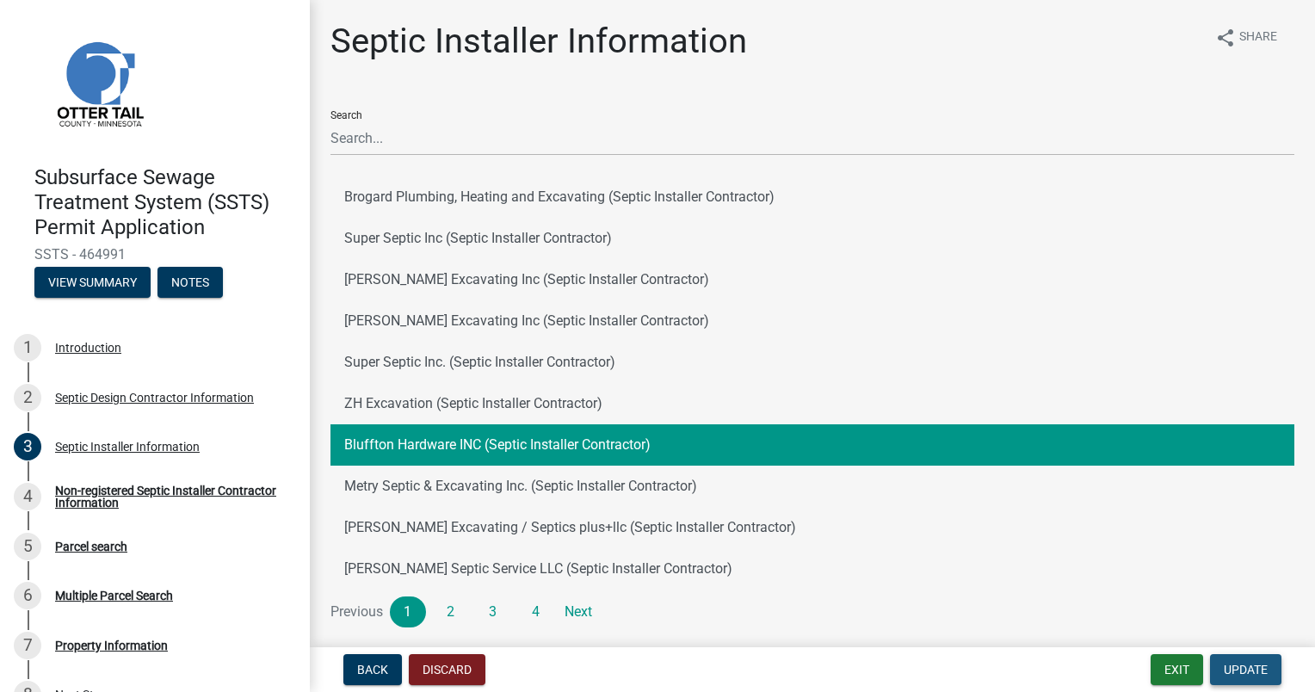
click at [1257, 664] on span "Update" at bounding box center [1246, 670] width 44 height 14
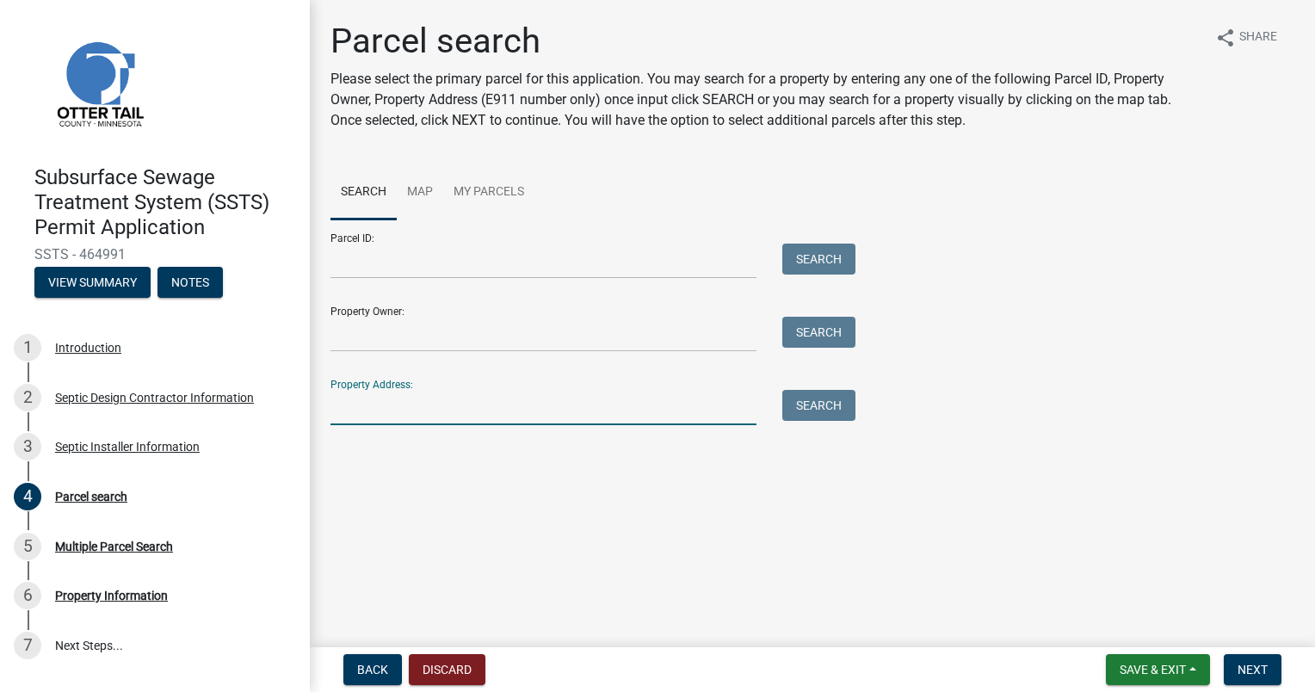
click at [472, 404] on input "Property Address:" at bounding box center [543, 407] width 426 height 35
type input "43091"
click at [825, 392] on button "Search" at bounding box center [818, 405] width 73 height 31
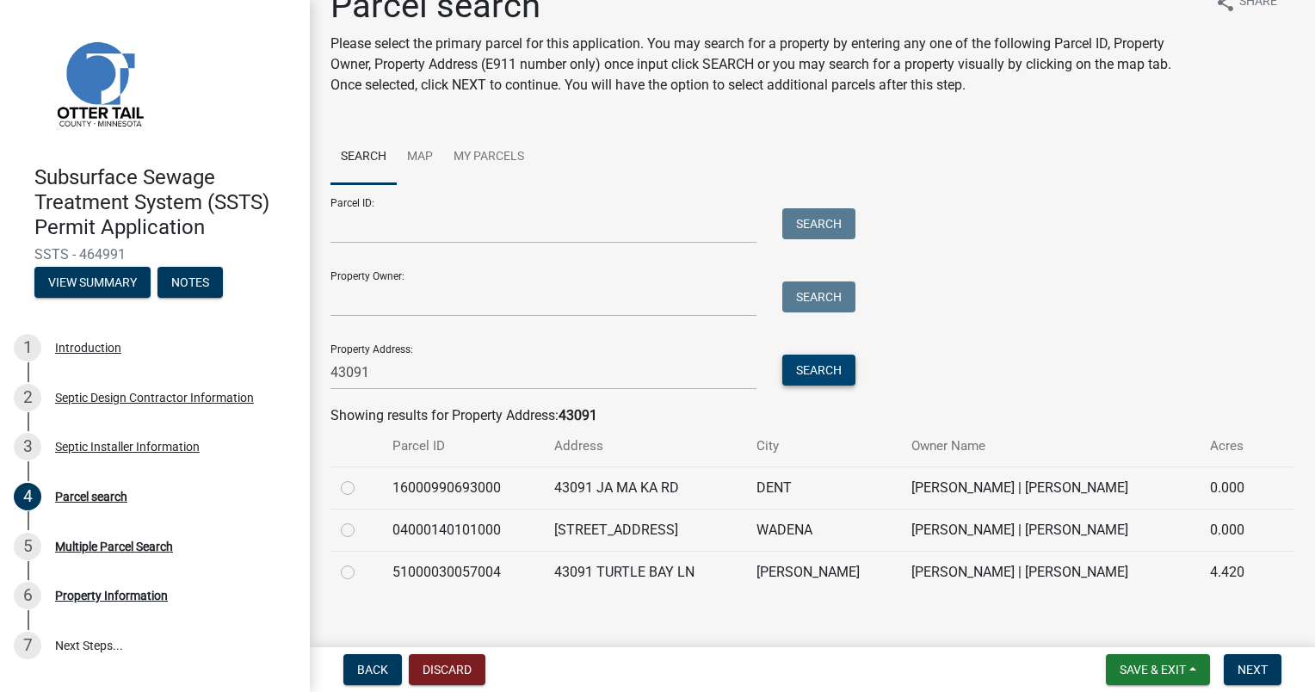
scroll to position [54, 0]
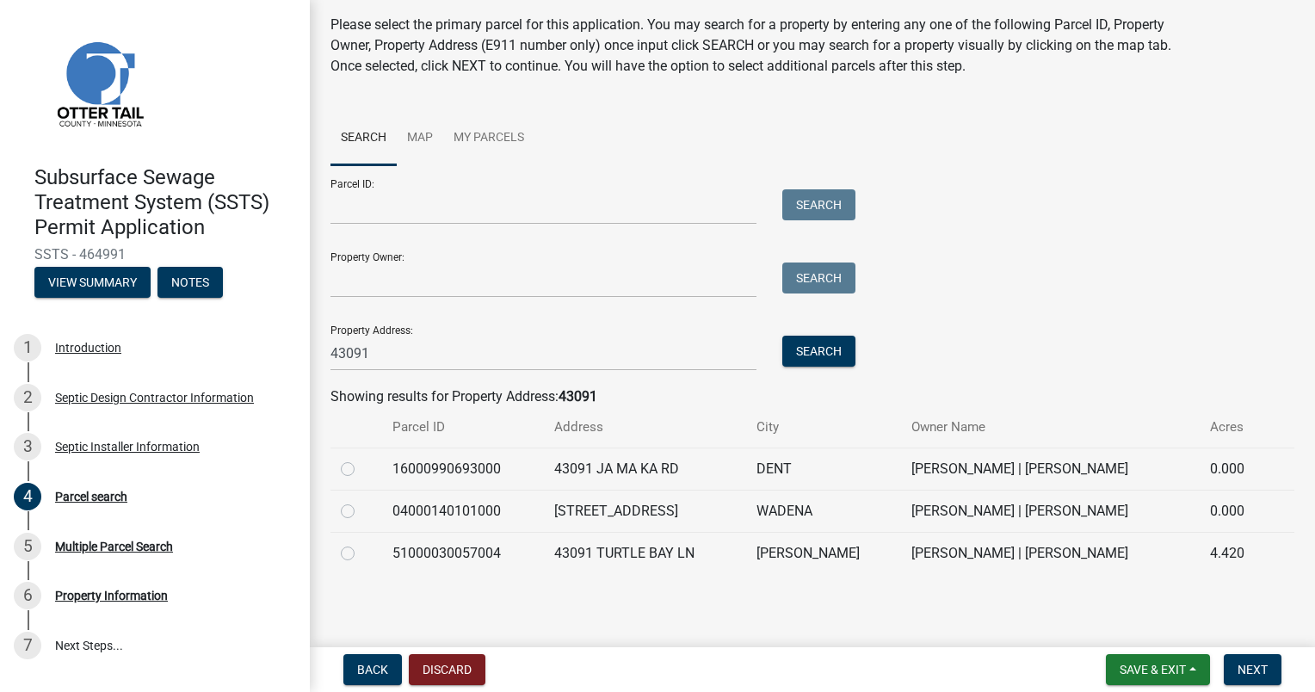
click at [361, 459] on label at bounding box center [361, 459] width 0 height 0
click at [361, 468] on input "radio" at bounding box center [366, 464] width 11 height 11
radio input "true"
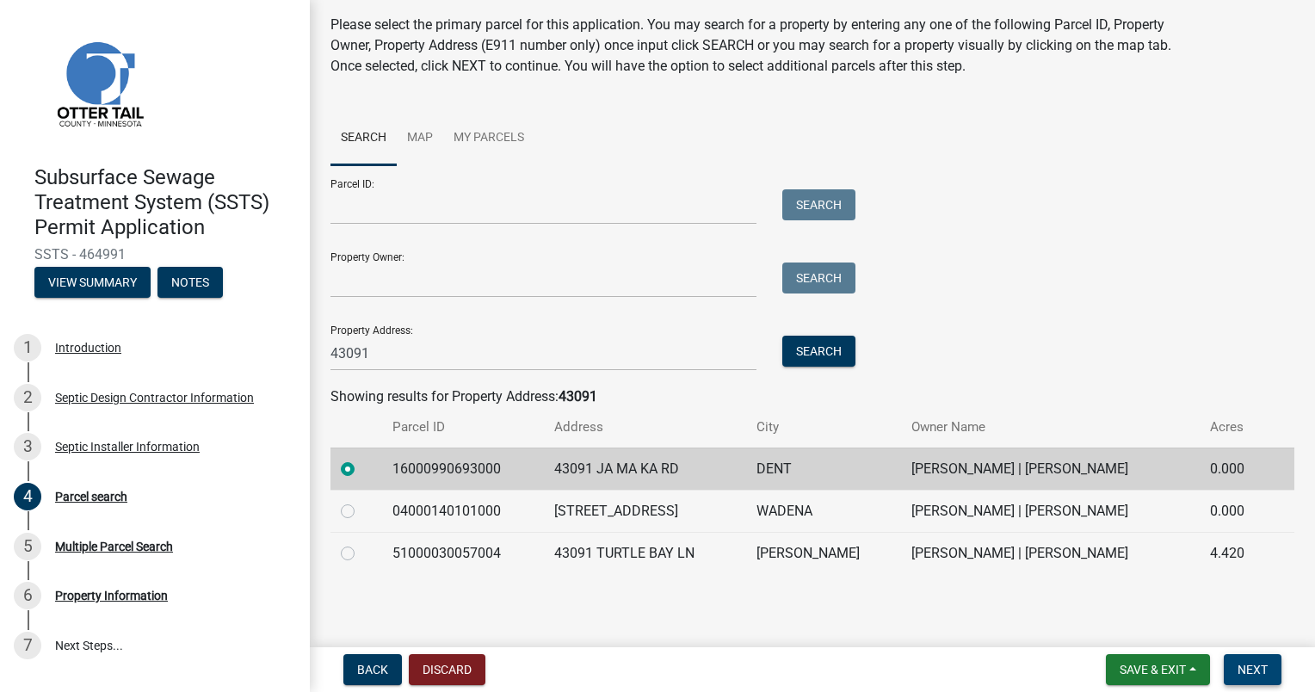
click at [1252, 664] on span "Next" at bounding box center [1253, 670] width 30 height 14
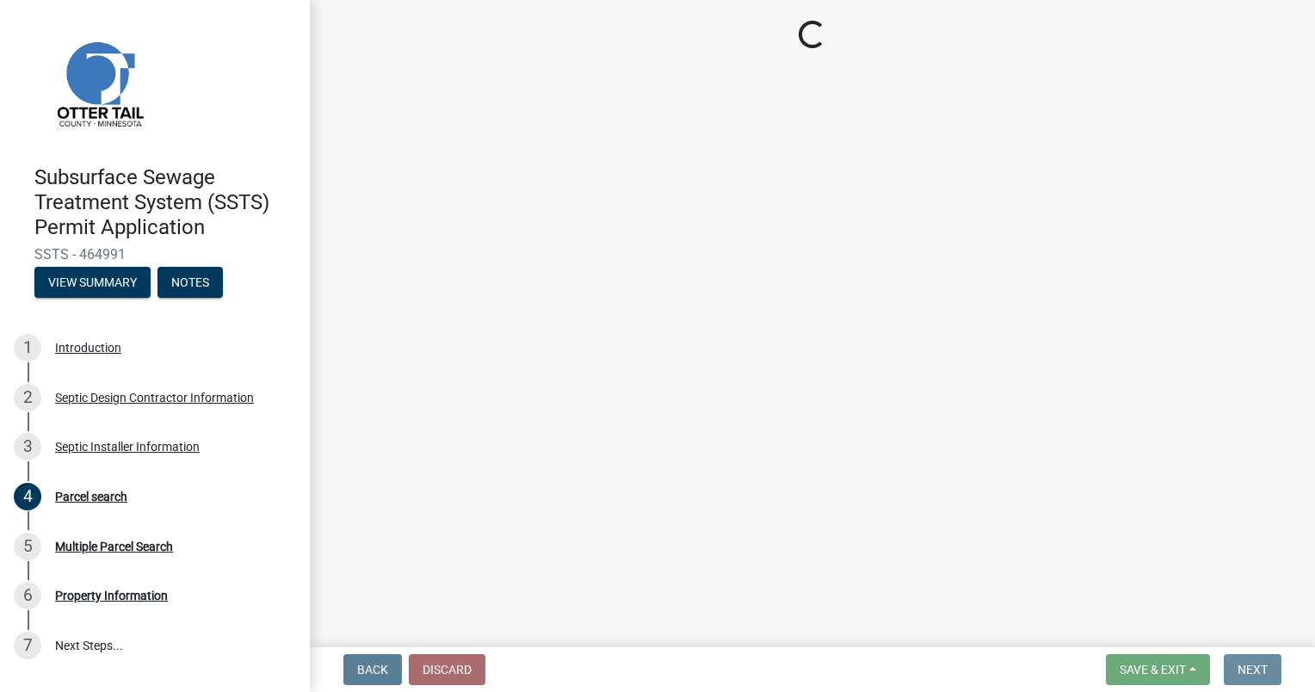
scroll to position [0, 0]
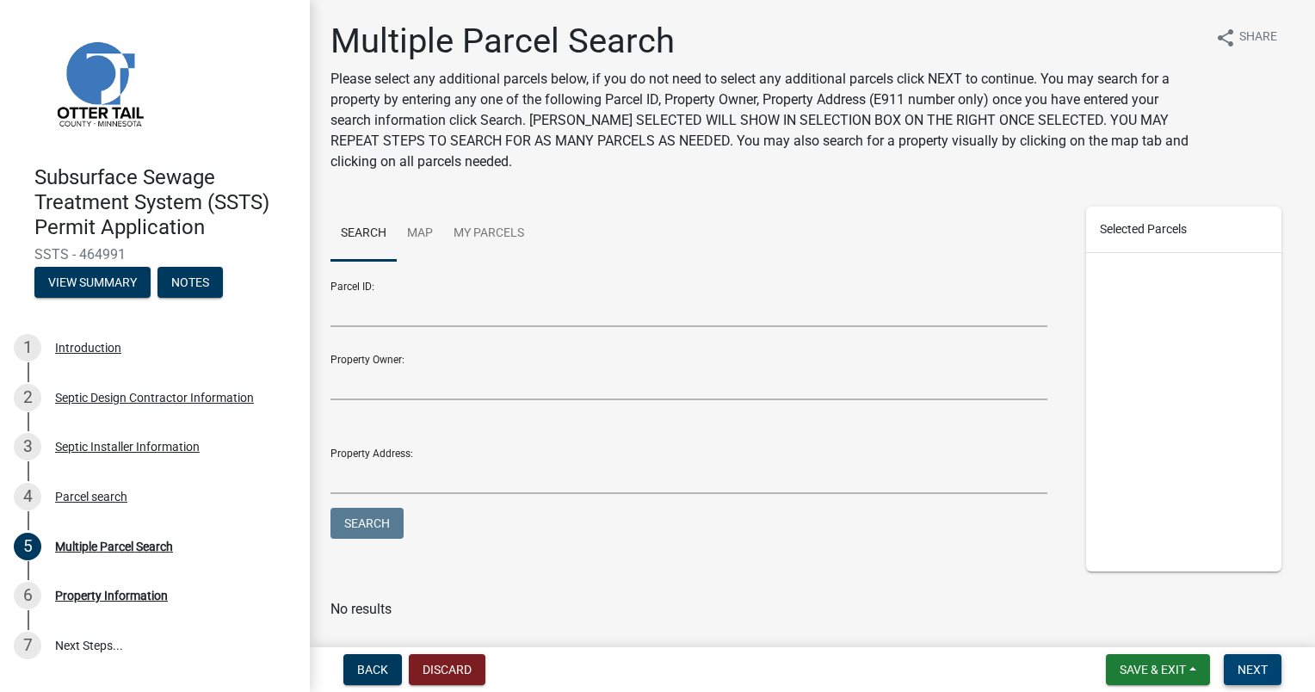
click at [1243, 670] on span "Next" at bounding box center [1253, 670] width 30 height 14
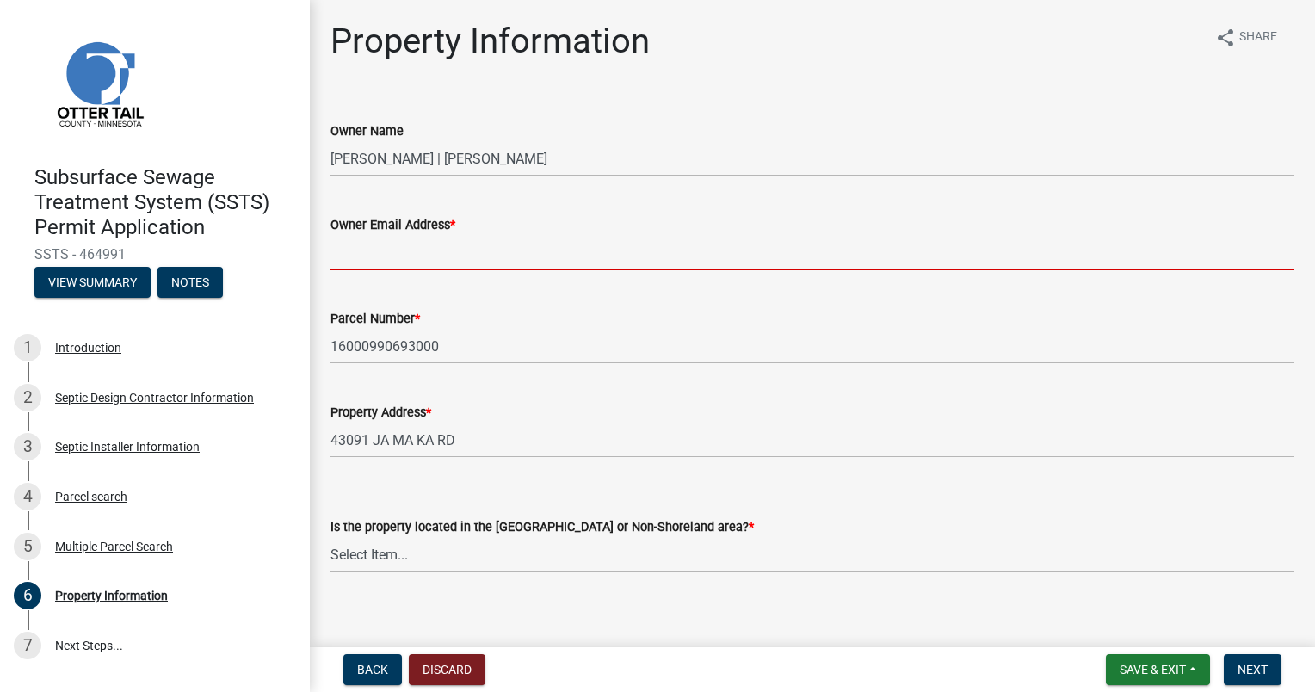
click at [391, 251] on input "Owner Email Address *" at bounding box center [812, 252] width 964 height 35
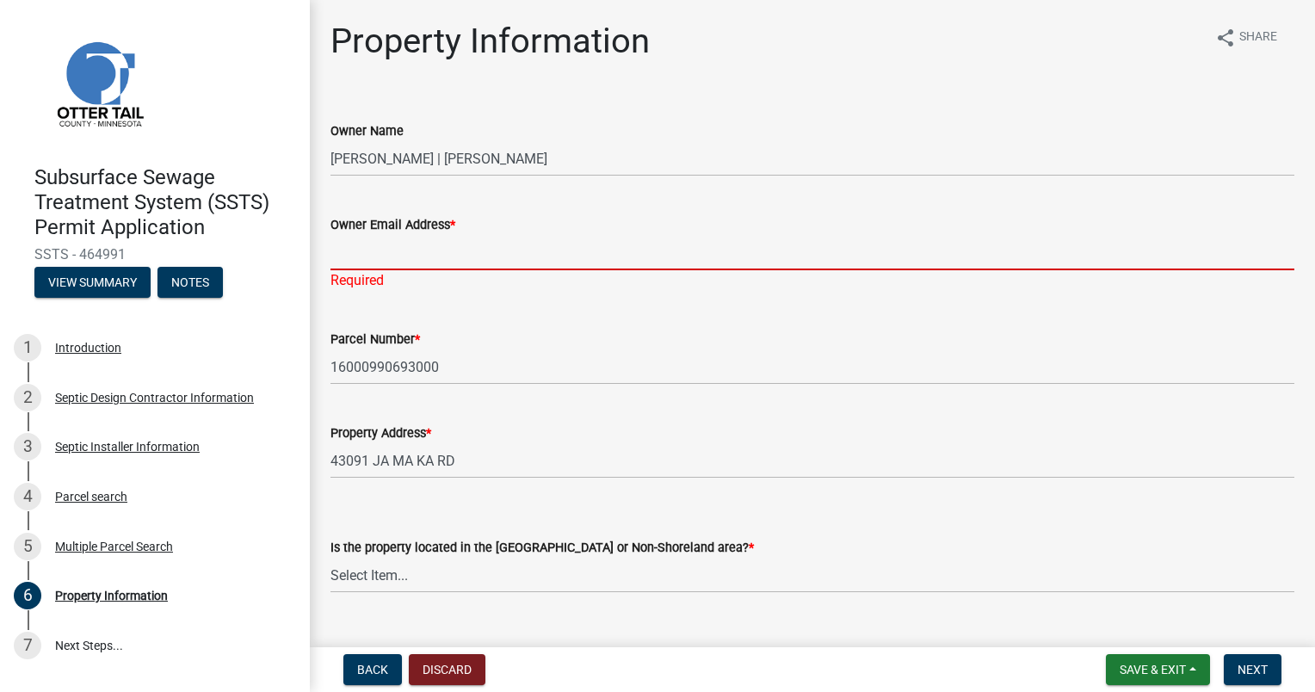
paste input "dansally@arvig.net"
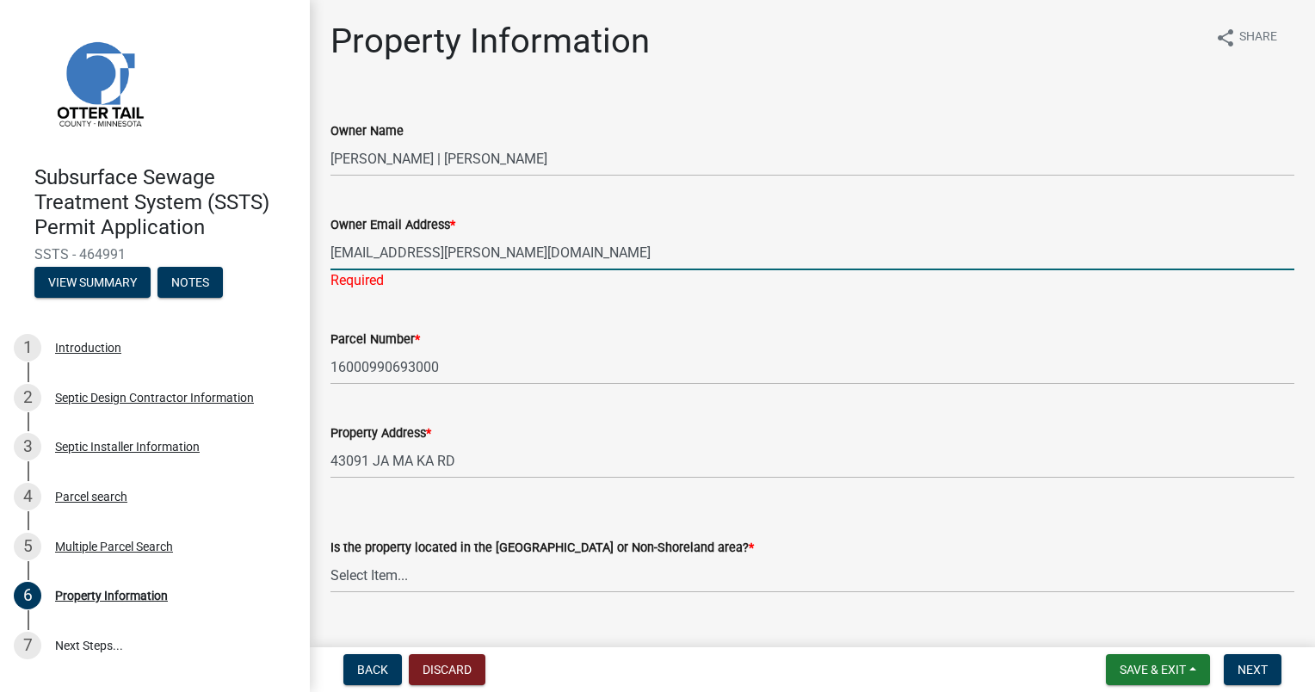
type input "dansally@arvig.net"
click at [364, 575] on wm-data-entity-input "Is the property located in the Shoreland or Non-Shoreland area? * Select Item..…" at bounding box center [812, 550] width 964 height 116
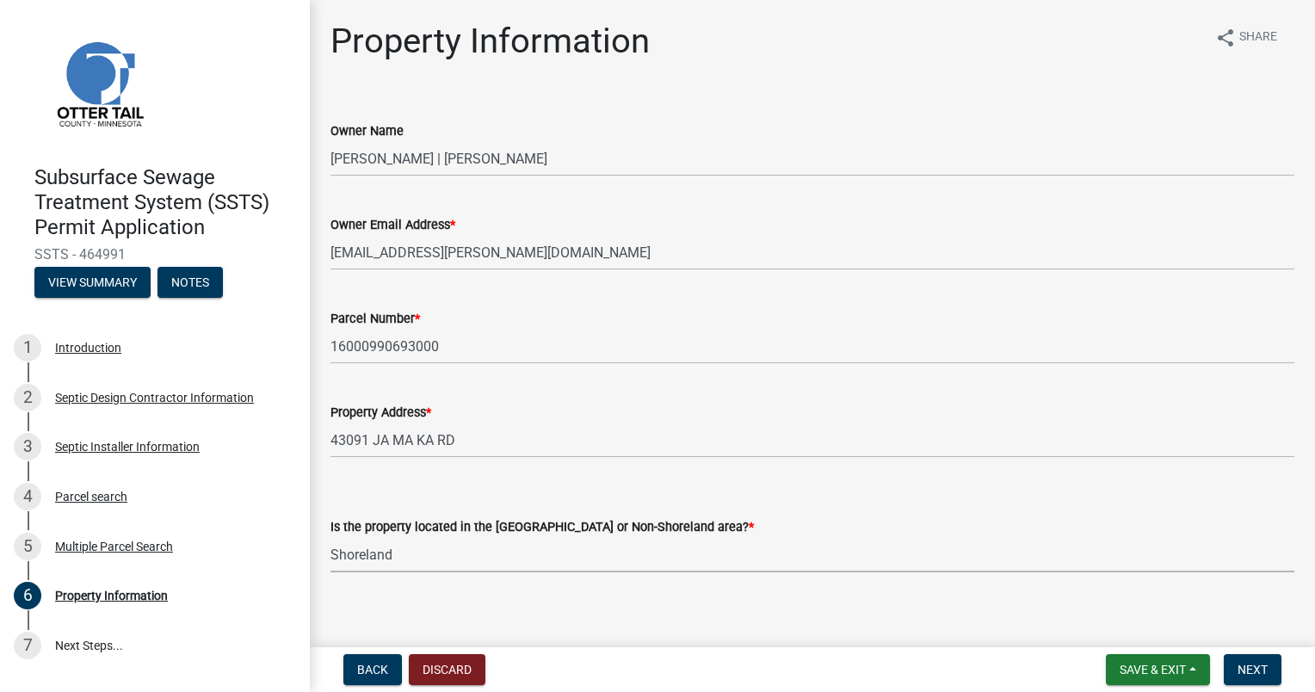
click at [330, 537] on select "Select Item... Shoreland Non-Shoreland" at bounding box center [812, 554] width 964 height 35
select select "f91142e6-e911-469c-9754-896c7e7f9e05"
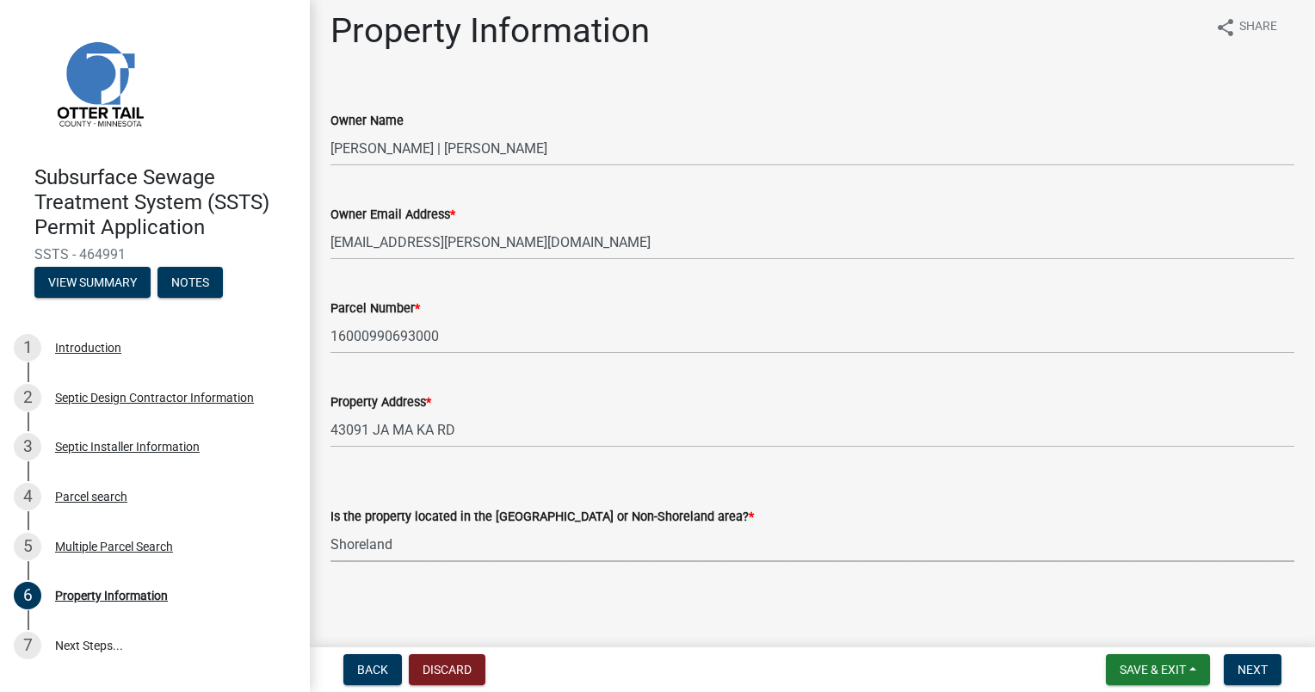
scroll to position [14, 0]
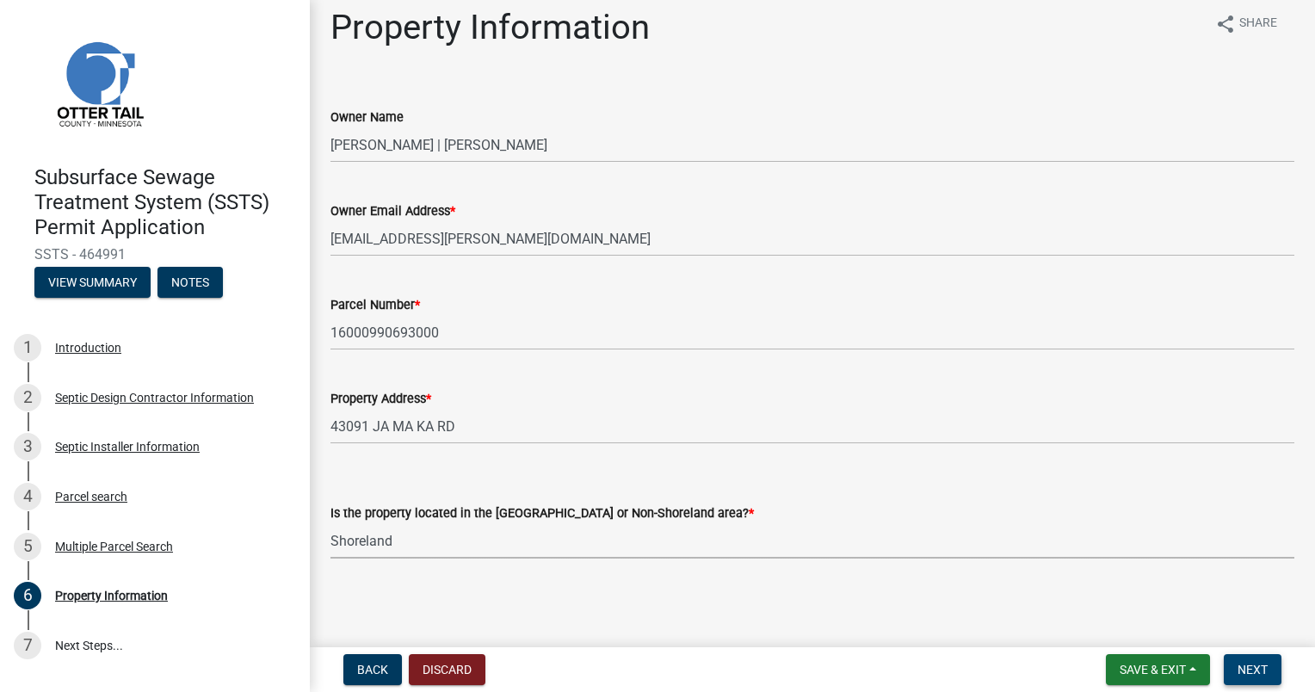
click at [1250, 671] on span "Next" at bounding box center [1253, 670] width 30 height 14
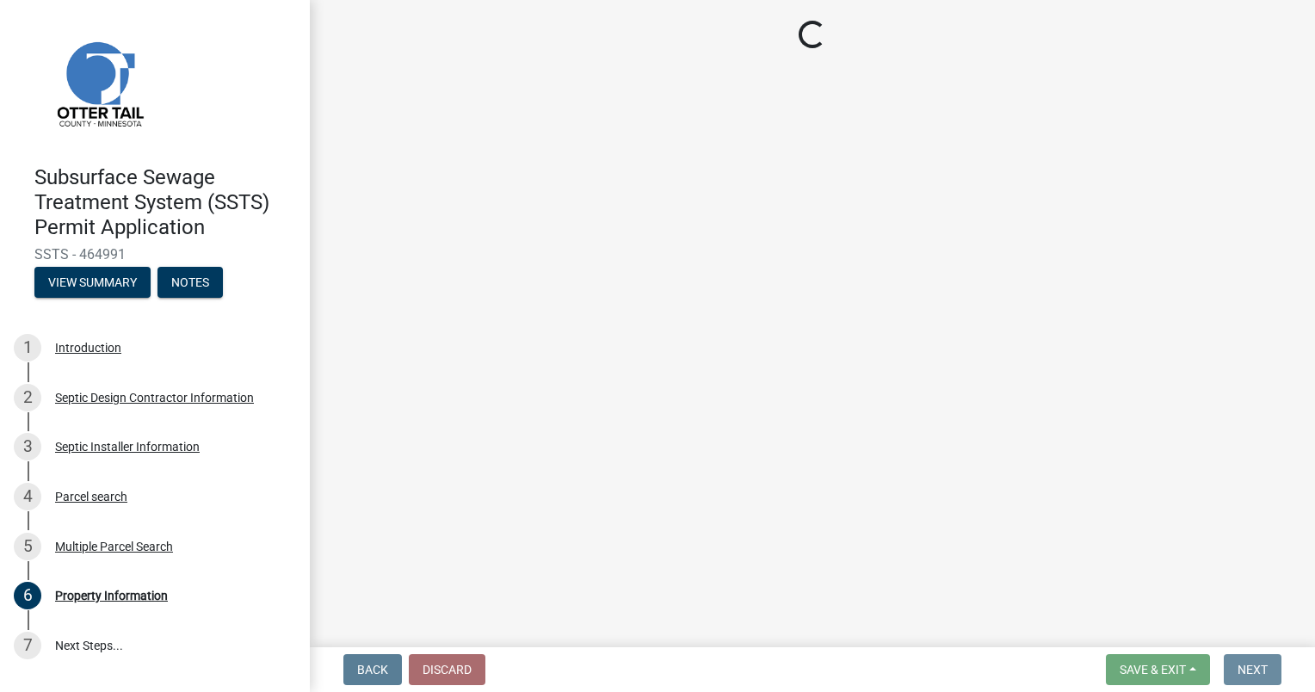
scroll to position [0, 0]
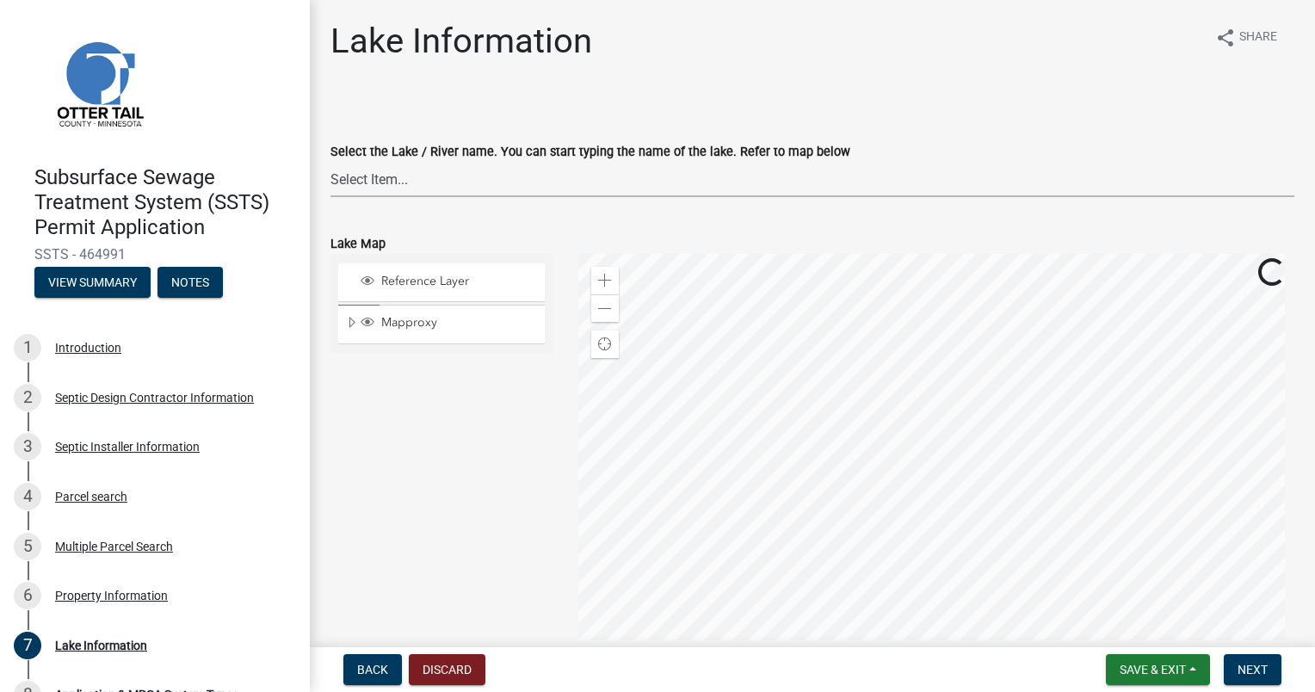
click at [372, 172] on select "Select Item... None Adley 56-031 Albert 56-118 Alfred 56-600 Alice 56-244 Alice…" at bounding box center [812, 179] width 964 height 35
select select "8c3e9422-9c2c-4e5a-93c7-1f81a12ac65f"
drag, startPoint x: 372, startPoint y: 172, endPoint x: 362, endPoint y: 169, distance: 10.1
click at [365, 170] on select "Select Item... None Adley 56-031 Albert 56-118 Alfred 56-600 Alice 56-244 Alice…" at bounding box center [812, 179] width 964 height 35
click at [375, 179] on select "Select Item... None Adley 56-031 Albert 56-118 Alfred 56-600 Alice 56-244 Alice…" at bounding box center [812, 179] width 964 height 35
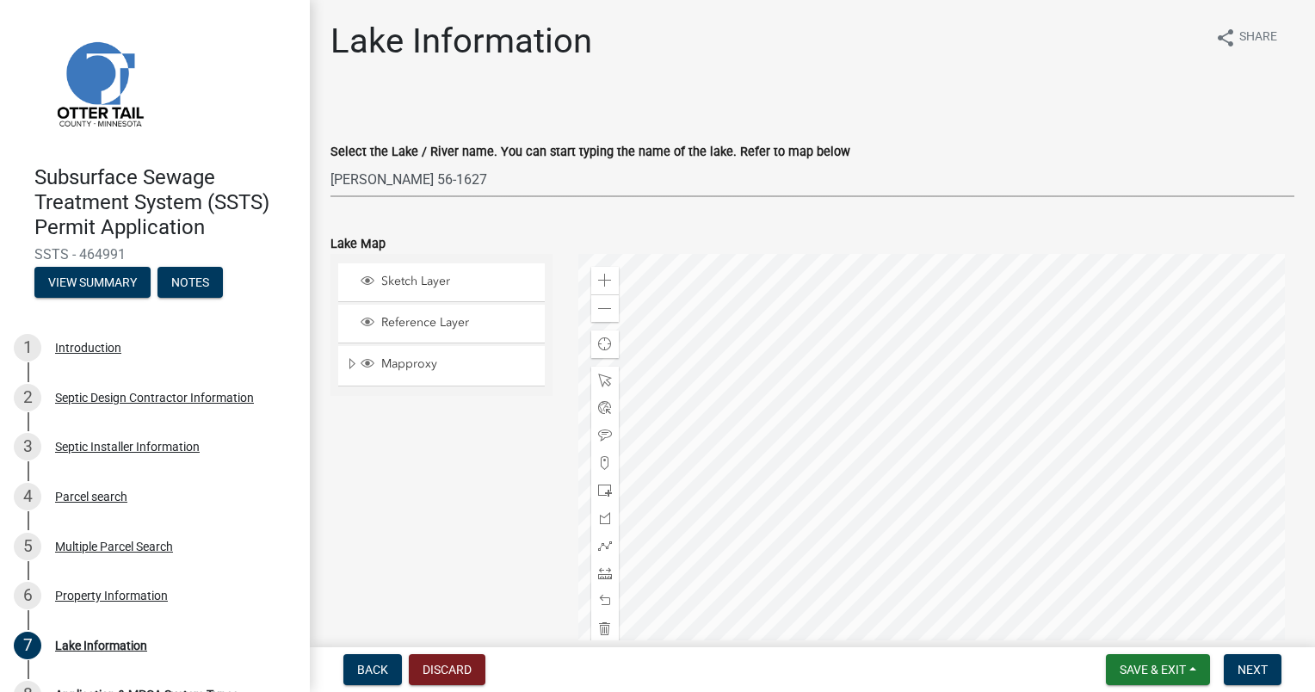
click at [382, 180] on select "Select Item... None Adley 56-031 Albert 56-118 Alfred 56-600 Alice 56-244 Alice…" at bounding box center [812, 179] width 964 height 35
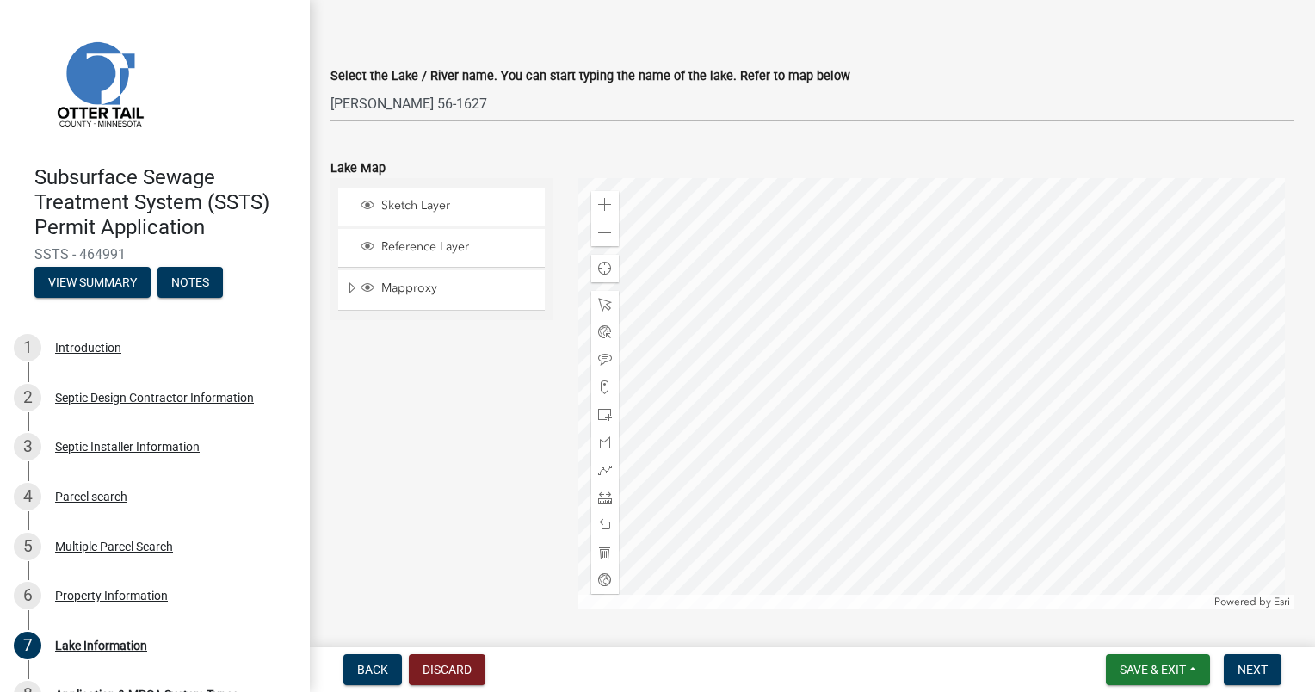
scroll to position [172, 0]
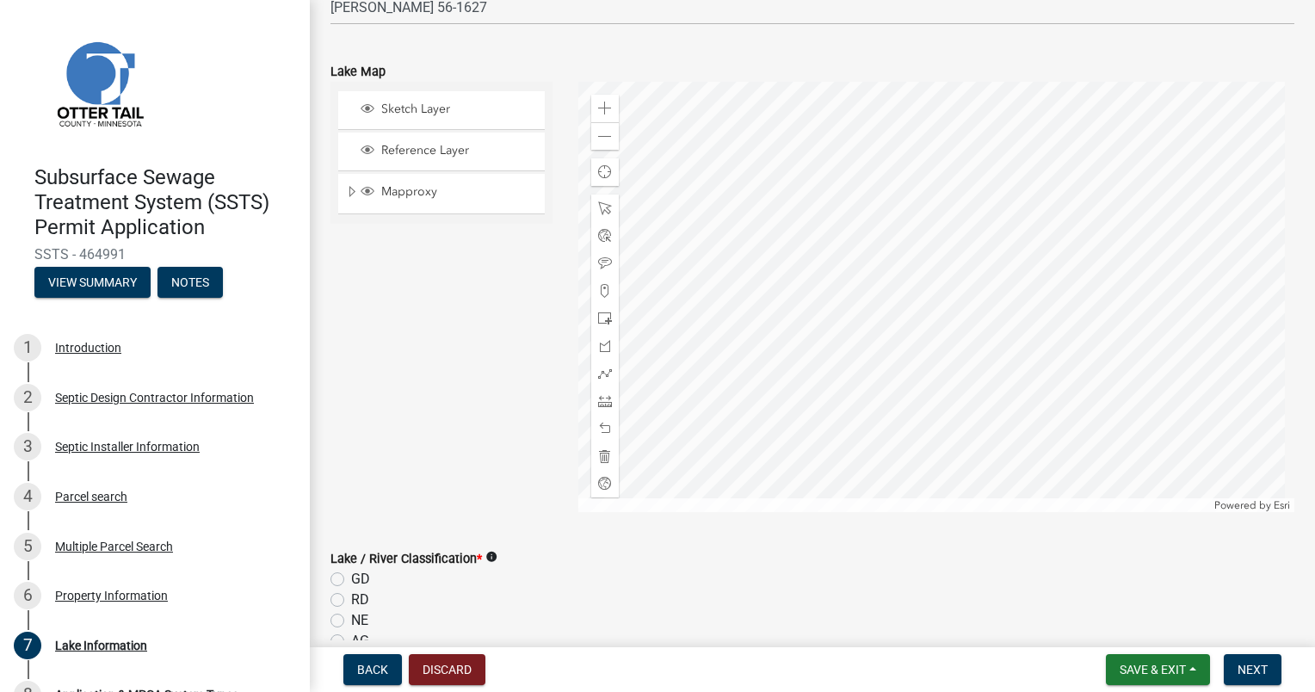
click at [351, 622] on label "NE" at bounding box center [359, 620] width 17 height 21
click at [351, 621] on input "NE" at bounding box center [356, 615] width 11 height 11
radio input "true"
click at [602, 140] on span at bounding box center [605, 137] width 14 height 14
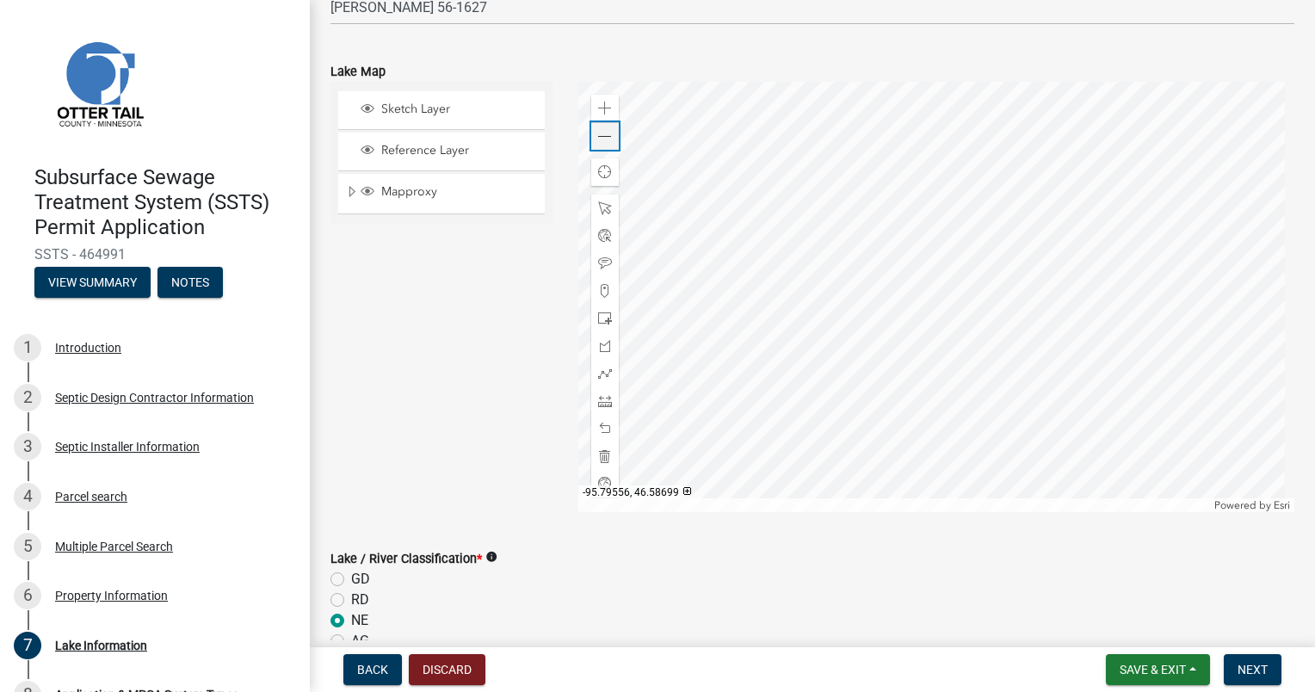
click at [602, 140] on span at bounding box center [605, 137] width 14 height 14
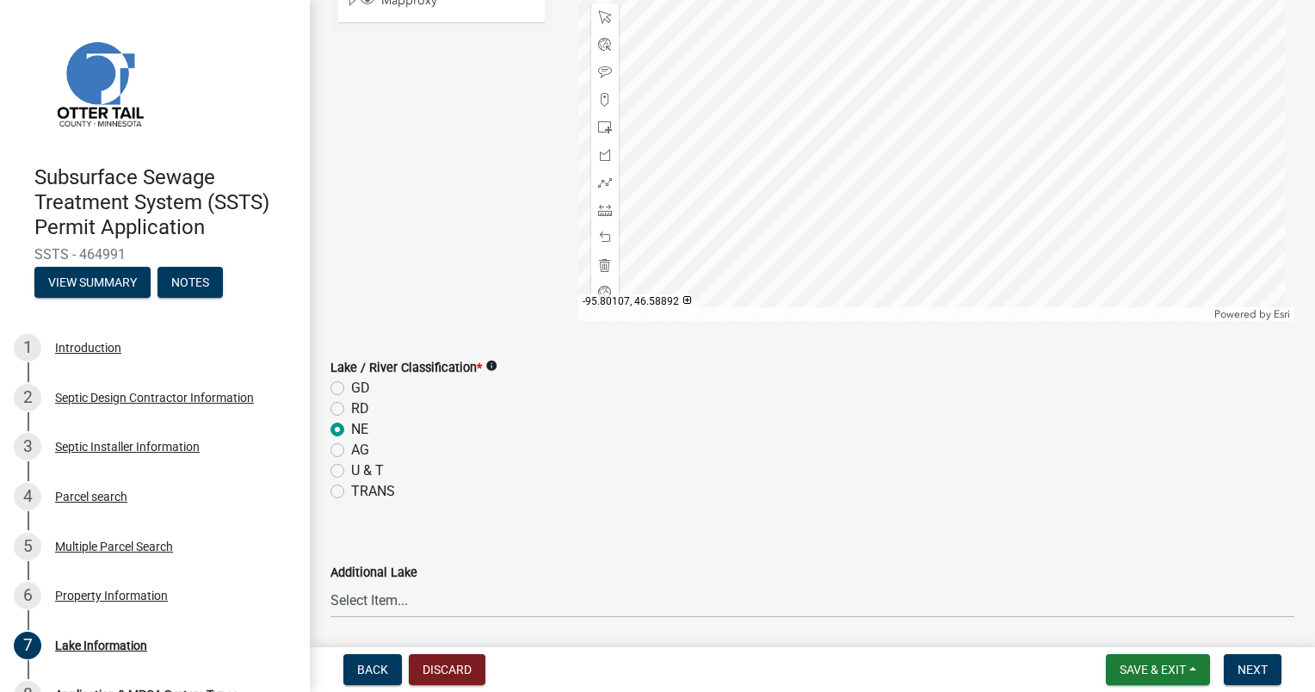
scroll to position [430, 0]
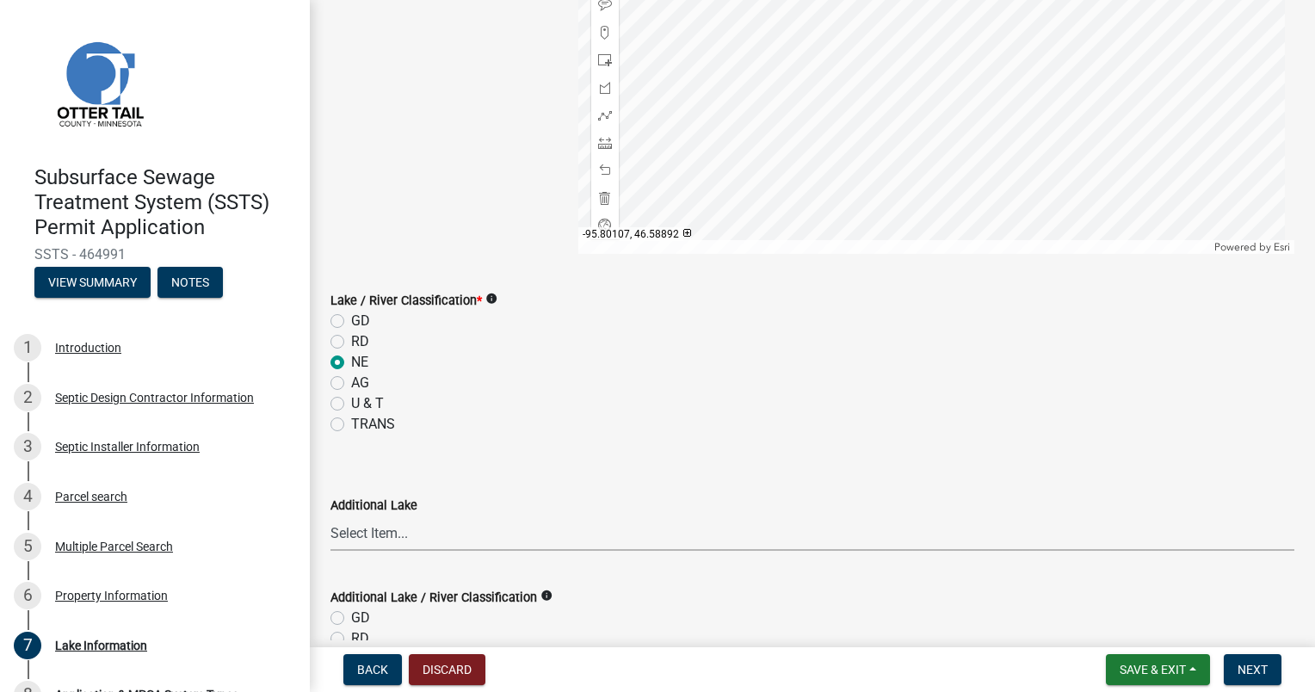
click at [379, 525] on select "Select Item... None Adley 56-031 Albert 56-118 Alfred 56-600 Alice 56-244 Alice…" at bounding box center [812, 533] width 964 height 35
click at [330, 516] on select "Select Item... None Adley 56-031 Albert 56-118 Alfred 56-600 Alice 56-244 Alice…" at bounding box center [812, 533] width 964 height 35
select select "575c96c9-b999-4e4a-9e4c-af57e33bf89a"
click at [351, 634] on label "RD" at bounding box center [360, 638] width 18 height 21
click at [351, 634] on input "RD" at bounding box center [356, 633] width 11 height 11
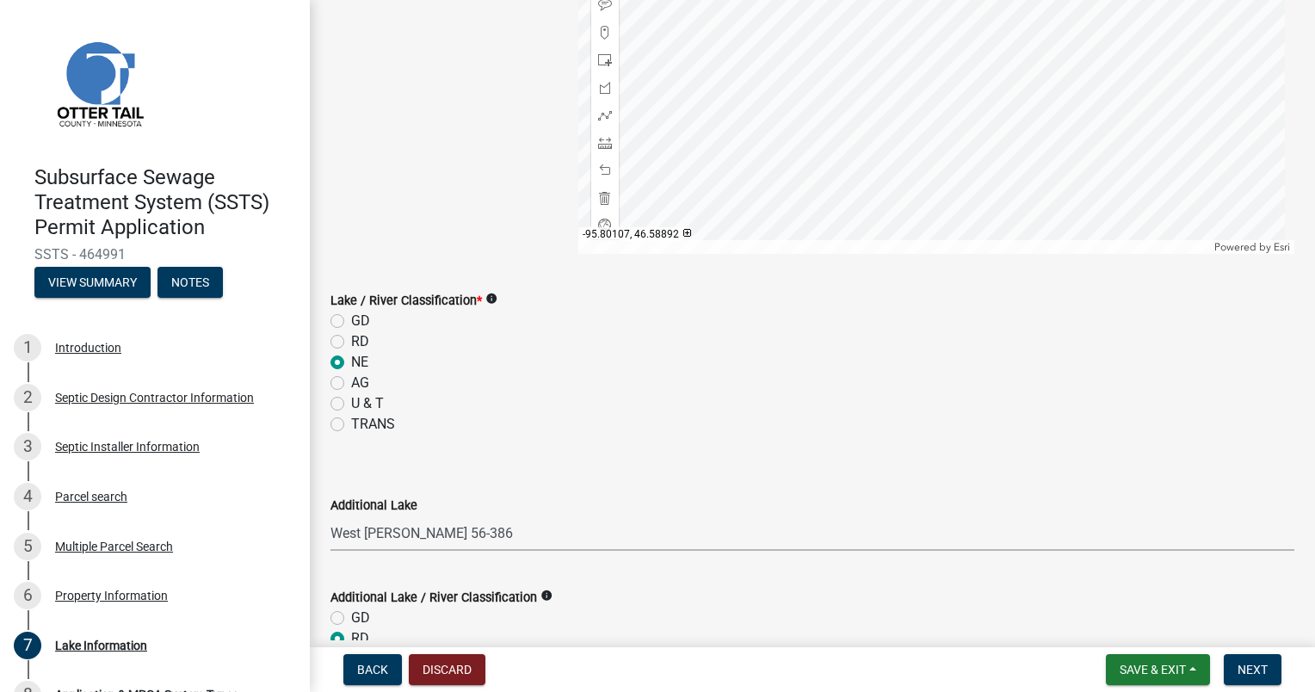
radio input "true"
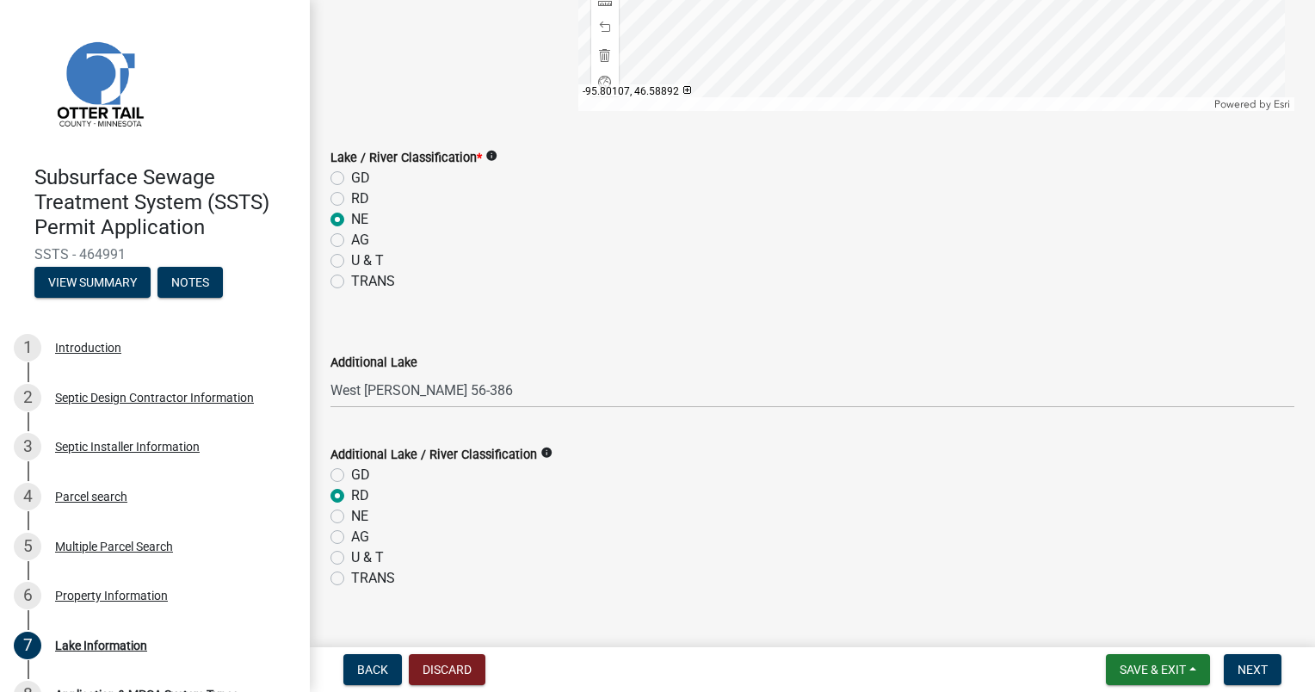
scroll to position [604, 0]
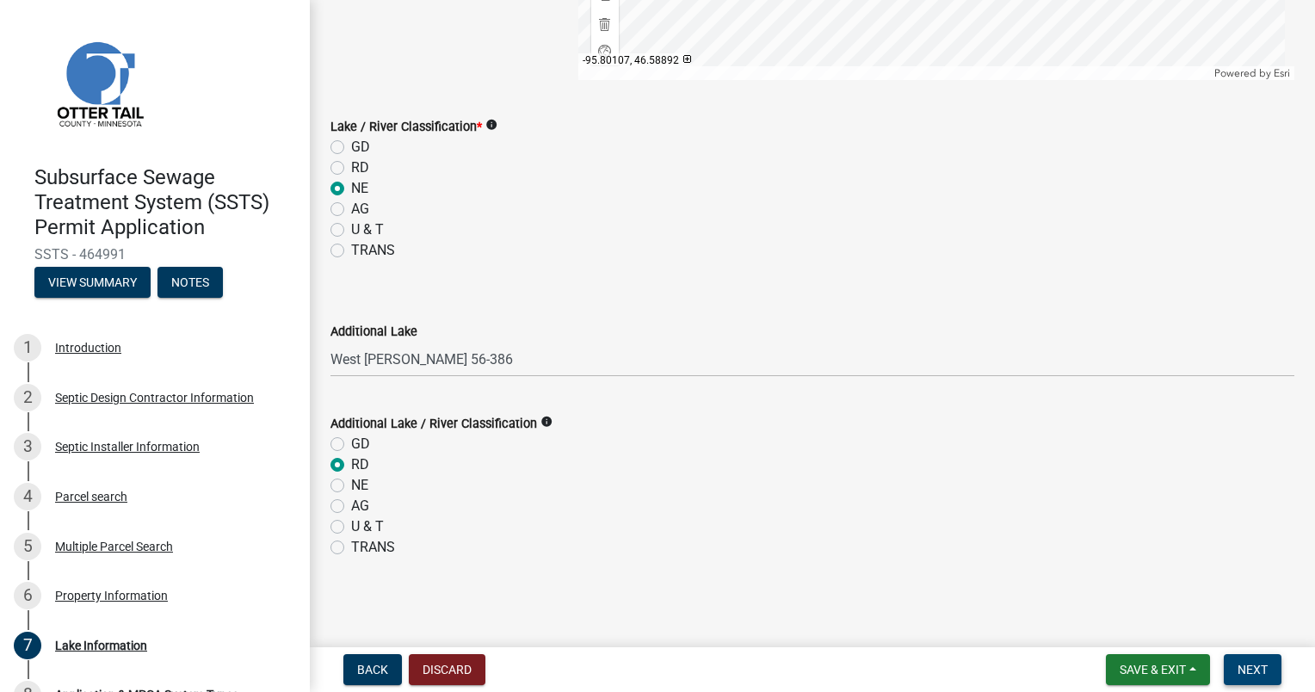
click at [1240, 664] on span "Next" at bounding box center [1253, 670] width 30 height 14
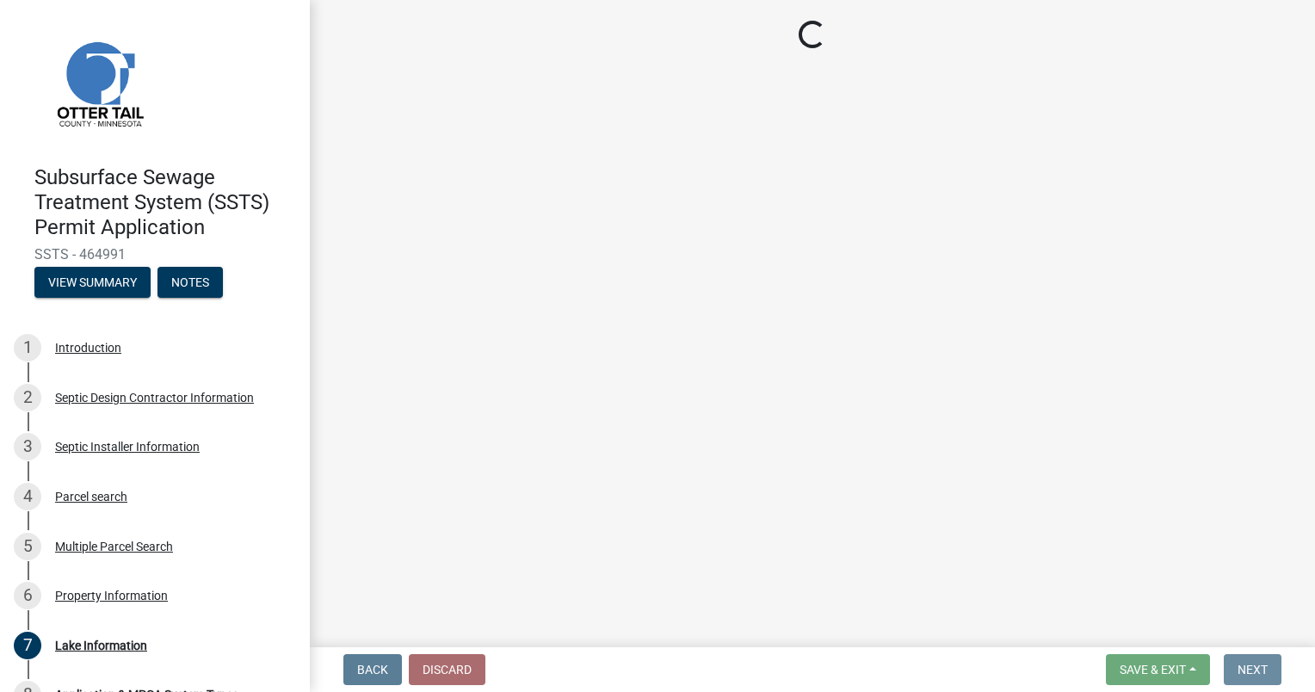
scroll to position [0, 0]
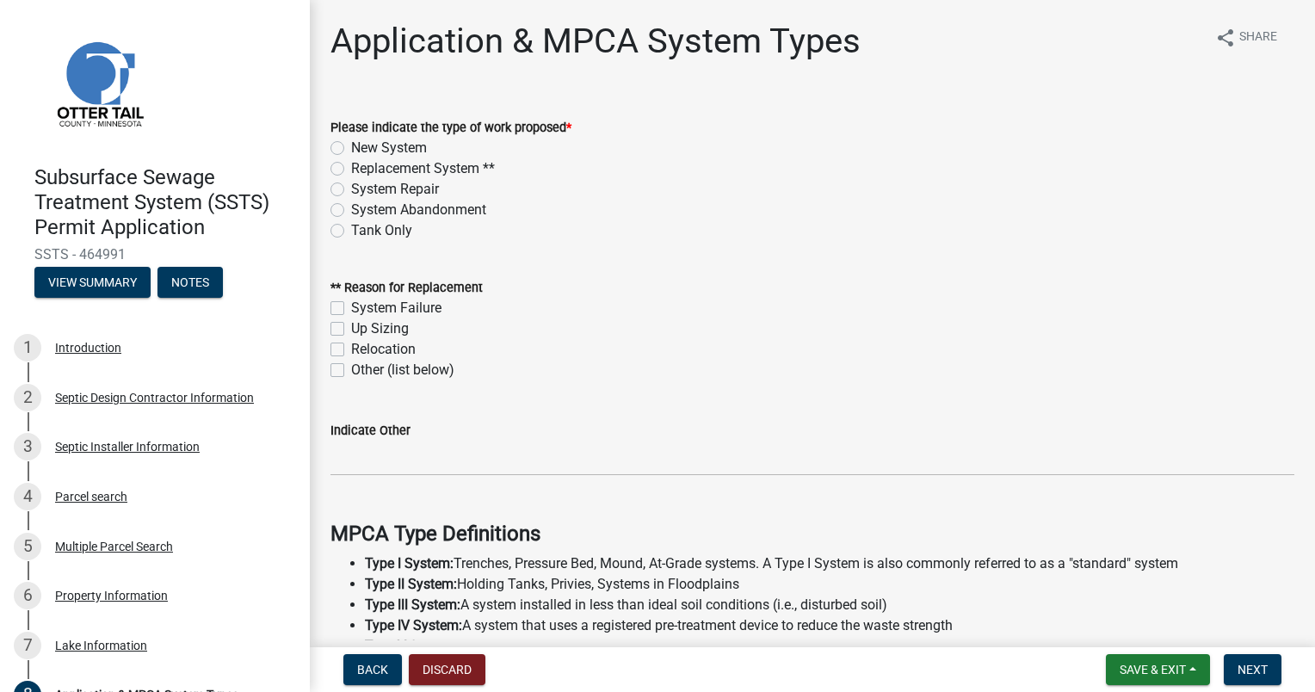
click at [351, 166] on label "Replacement System **" at bounding box center [423, 168] width 144 height 21
click at [351, 166] on input "Replacement System **" at bounding box center [356, 163] width 11 height 11
radio input "true"
click at [351, 306] on label "System Failure" at bounding box center [396, 308] width 90 height 21
click at [351, 306] on input "System Failure" at bounding box center [356, 303] width 11 height 11
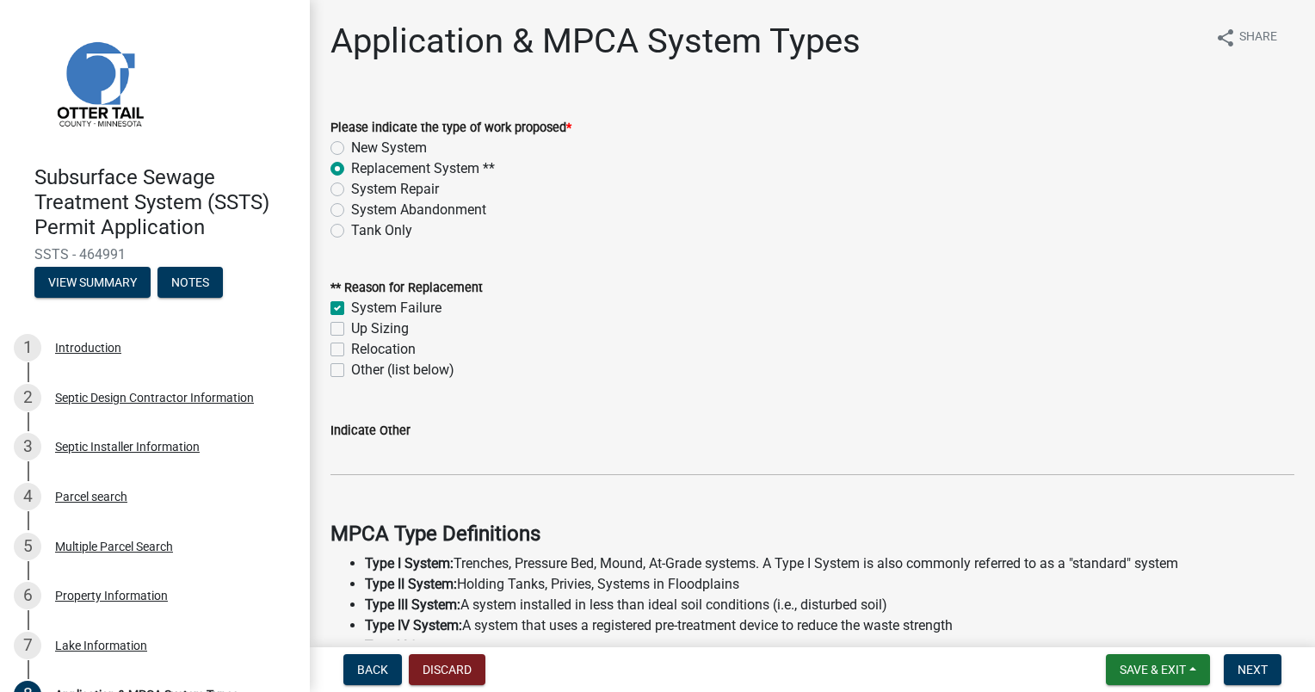
checkbox input "true"
checkbox input "false"
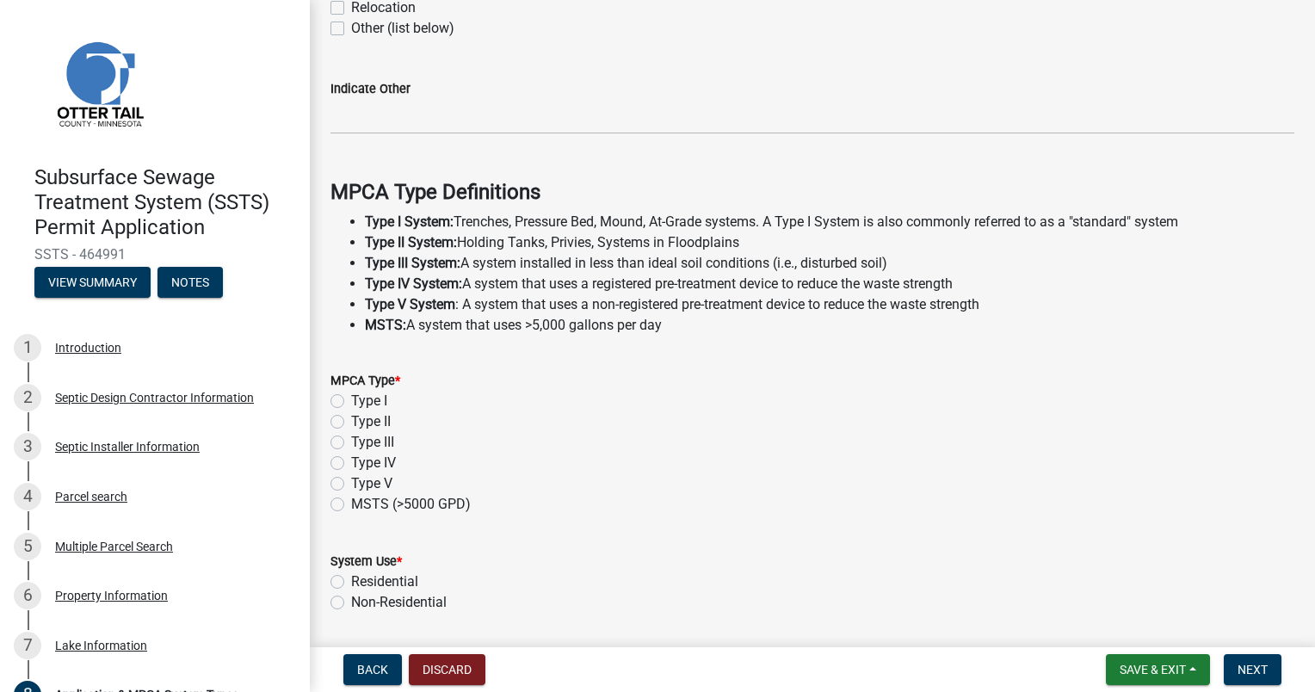
scroll to position [344, 0]
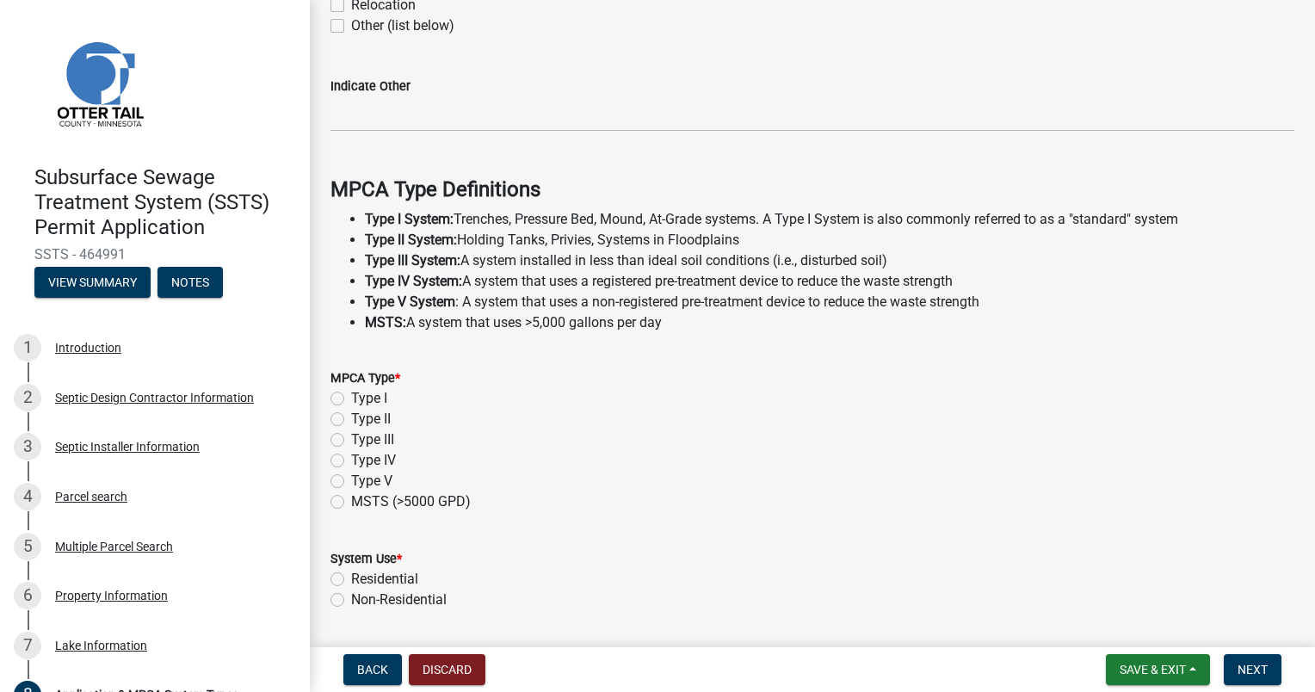
click at [351, 439] on label "Type III" at bounding box center [372, 439] width 43 height 21
click at [351, 439] on input "Type III" at bounding box center [356, 434] width 11 height 11
radio input "true"
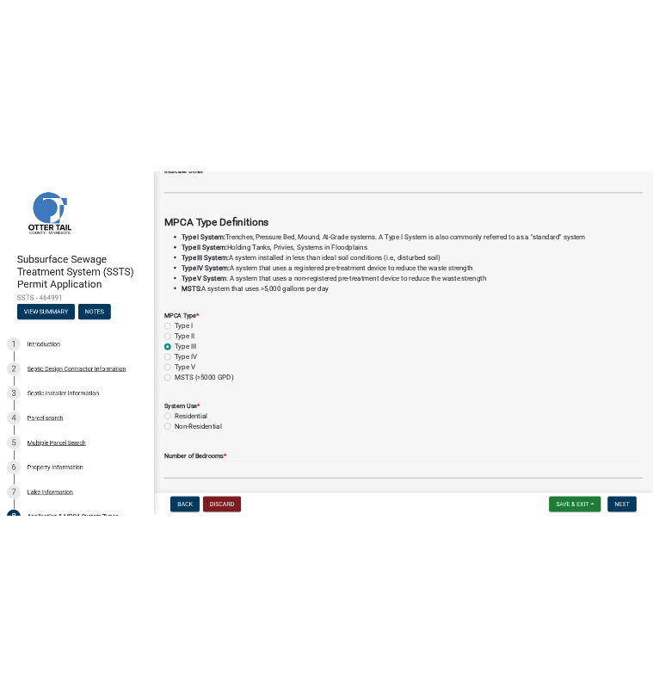
scroll to position [516, 0]
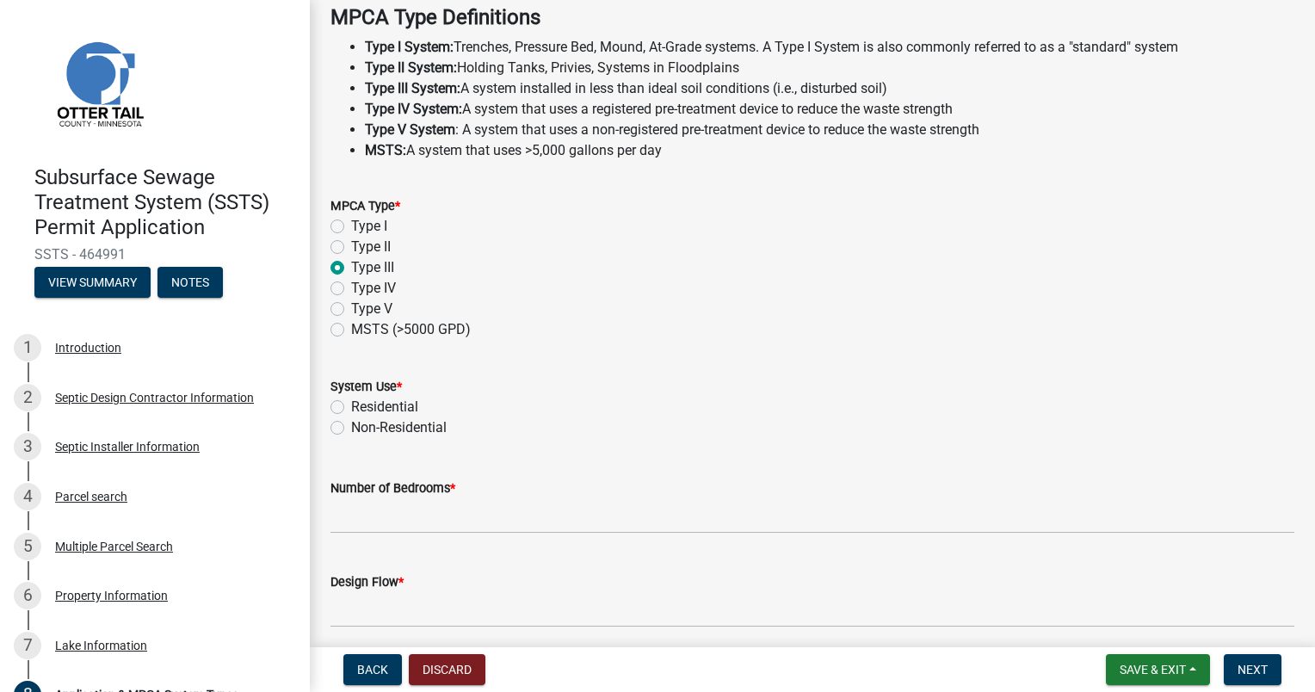
click at [351, 405] on label "Residential" at bounding box center [384, 407] width 67 height 21
click at [351, 405] on input "Residential" at bounding box center [356, 402] width 11 height 11
radio input "true"
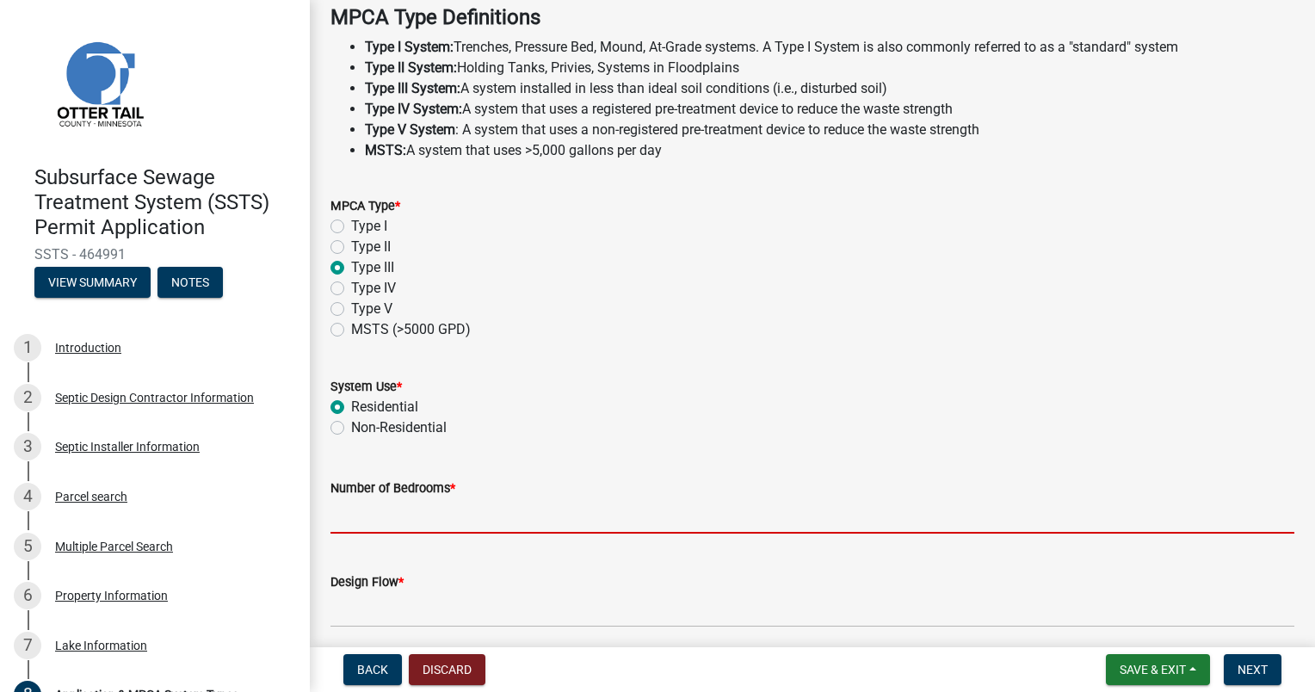
click at [360, 517] on input "Number of Bedrooms *" at bounding box center [812, 515] width 964 height 35
type input "3"
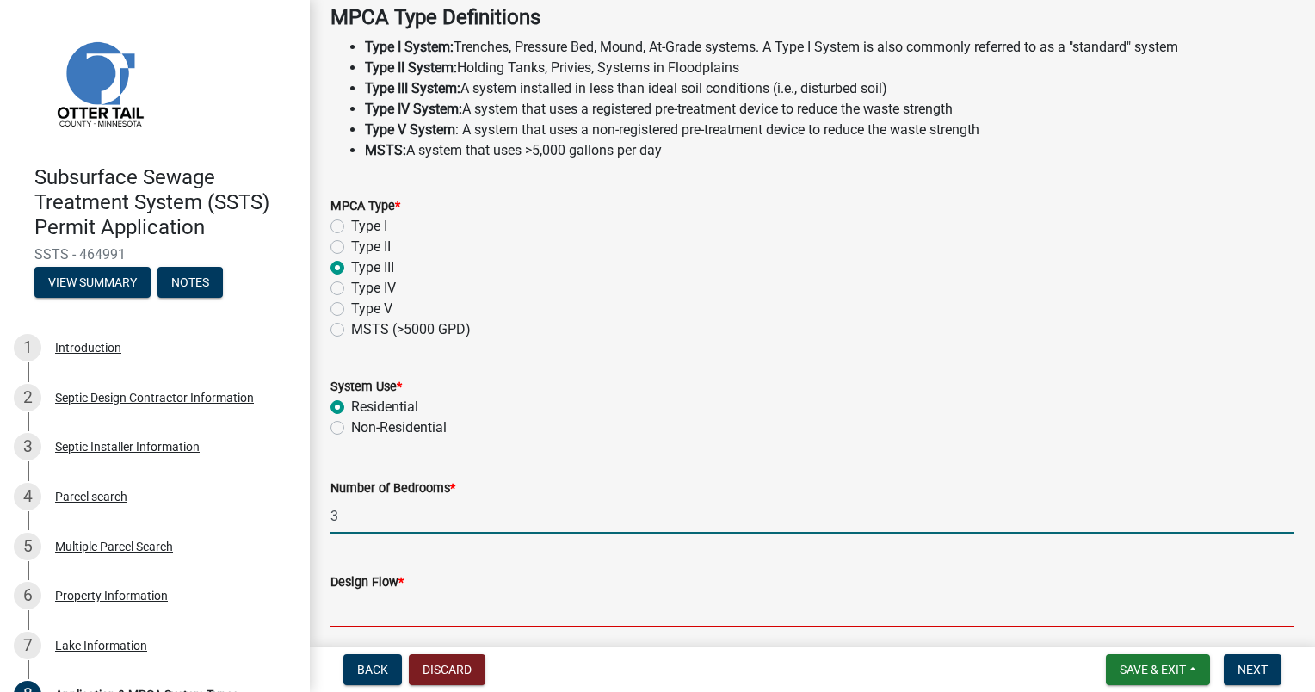
click at [369, 618] on input "Design Flow *" at bounding box center [812, 609] width 964 height 35
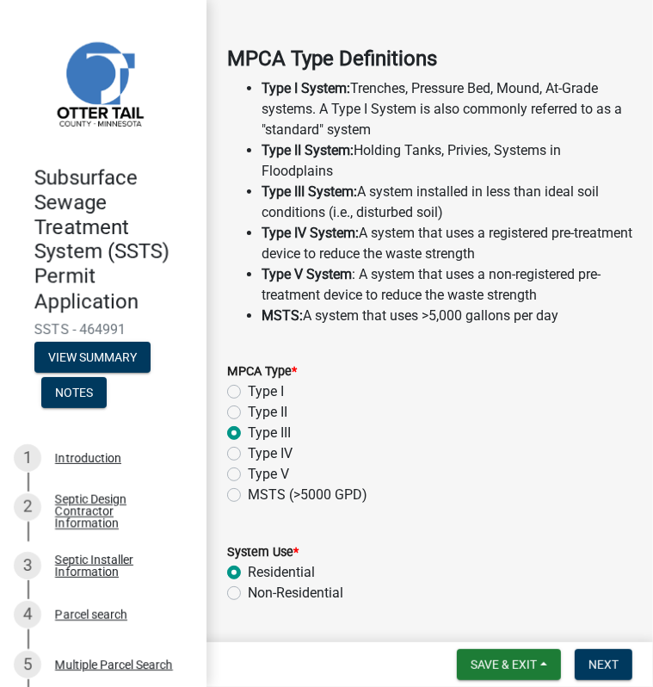
type input "450"
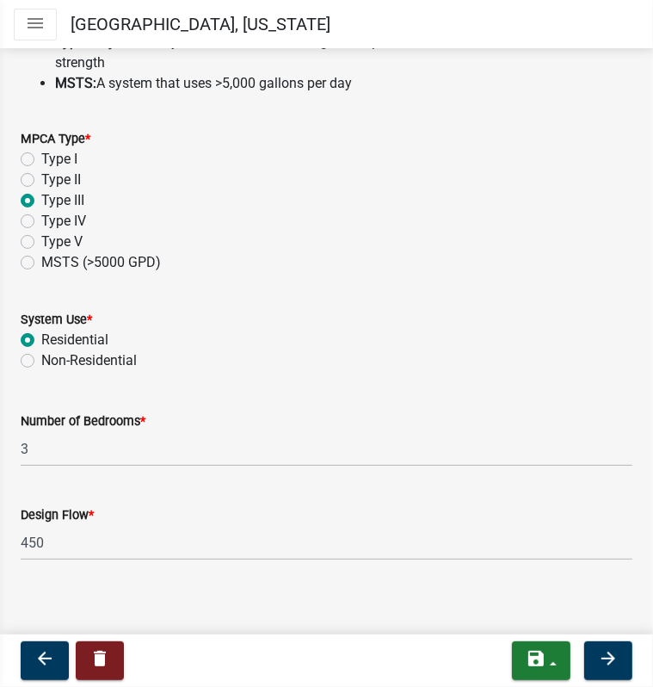
scroll to position [738, 0]
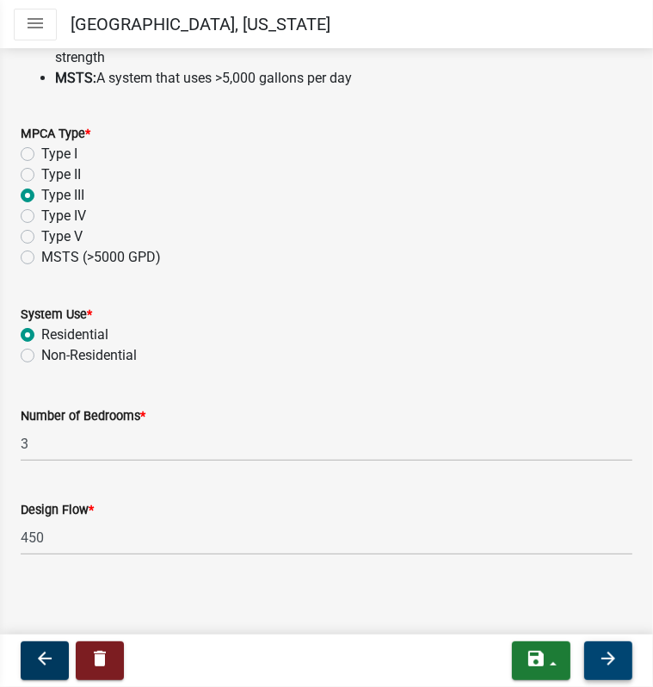
click at [600, 650] on icon "arrow_forward" at bounding box center [608, 658] width 21 height 21
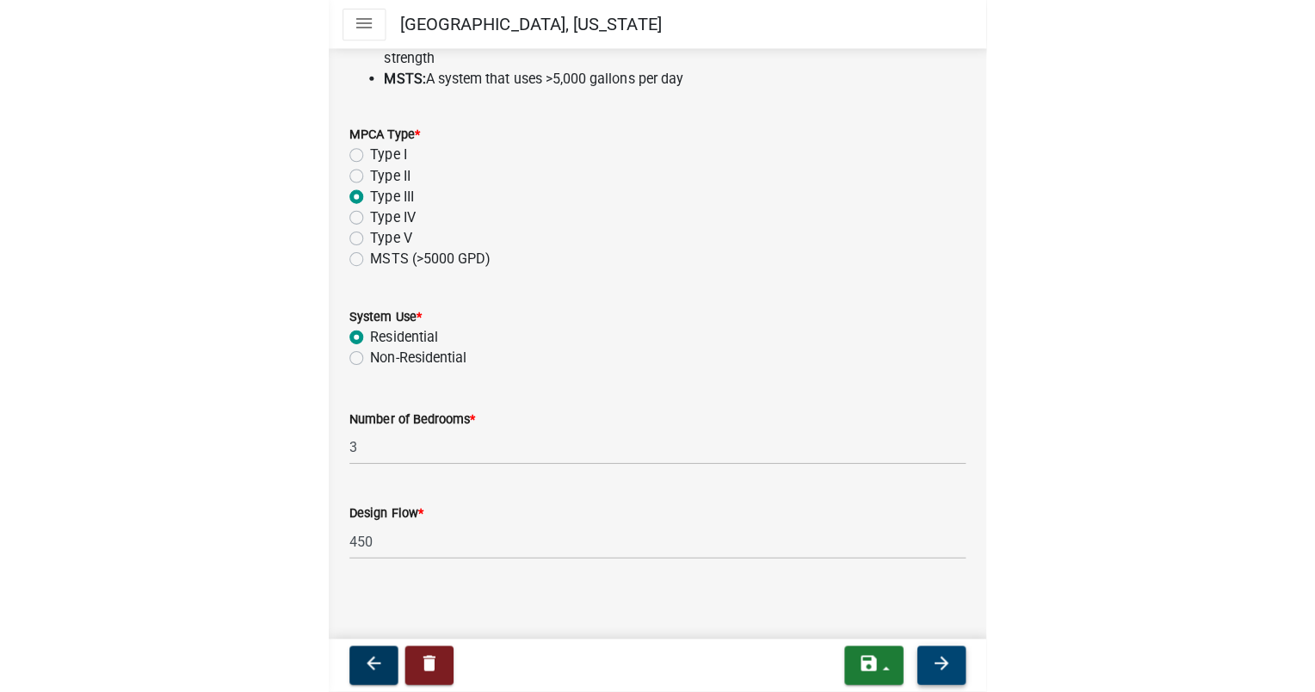
scroll to position [0, 0]
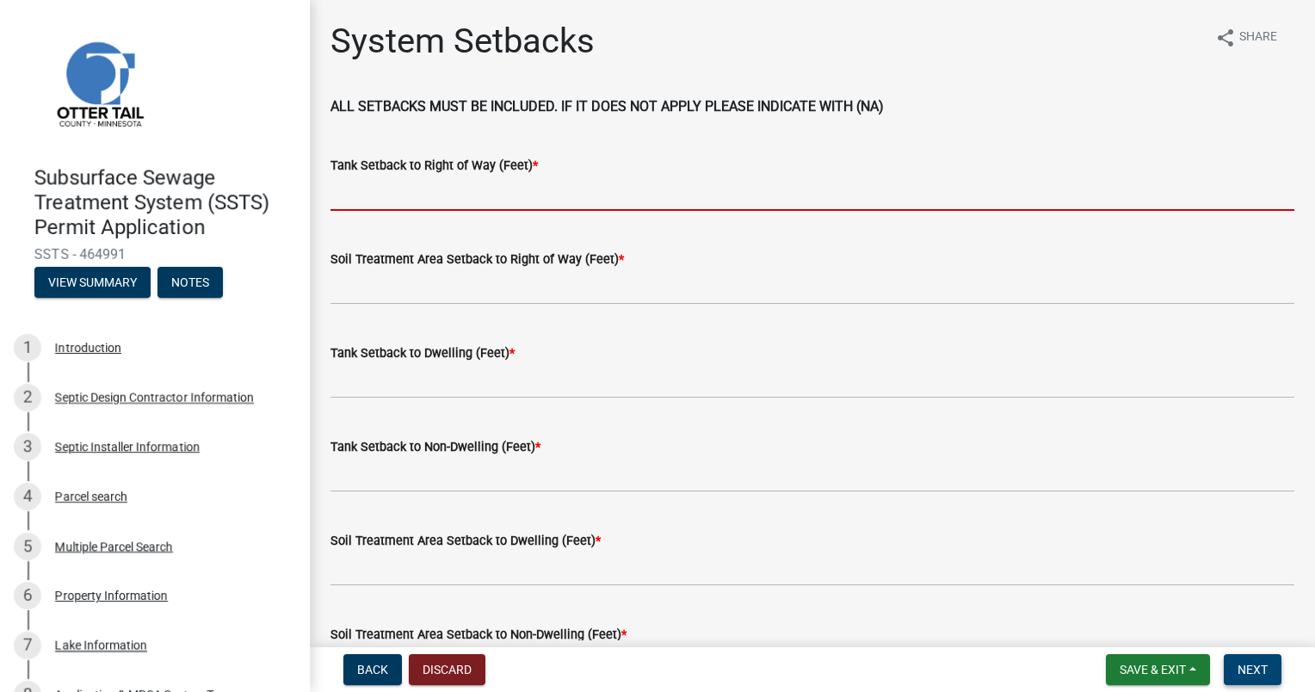
click at [376, 190] on input "Tank Setback to Right of Way (Feet) *" at bounding box center [812, 193] width 964 height 35
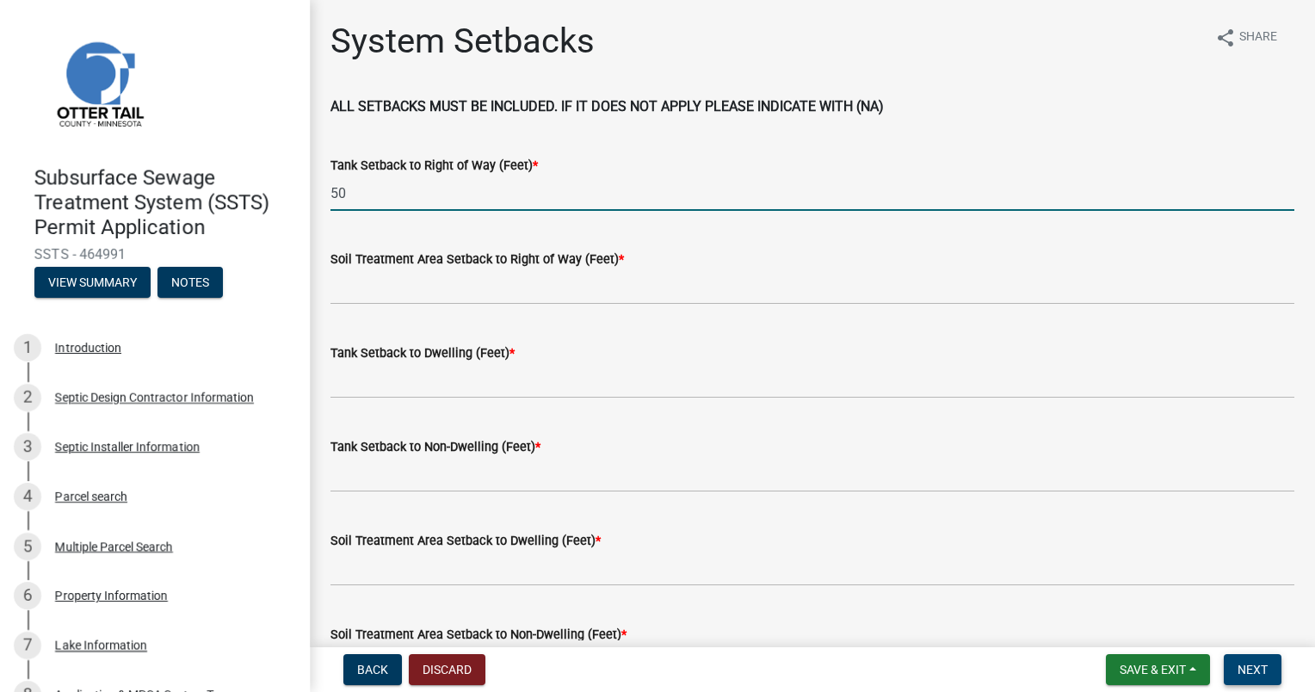
type input "50"
click at [336, 296] on input "Soil Treatment Area Setback to Right of Way (Feet) *" at bounding box center [812, 286] width 964 height 35
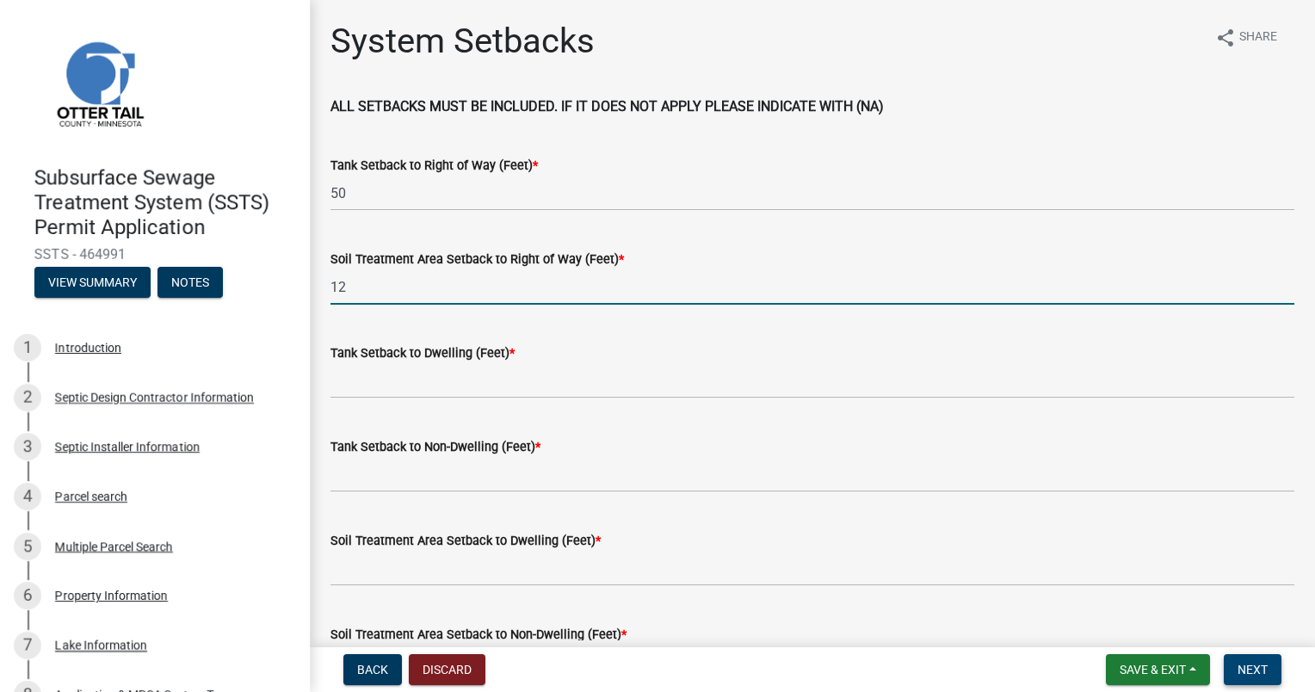
type input "12"
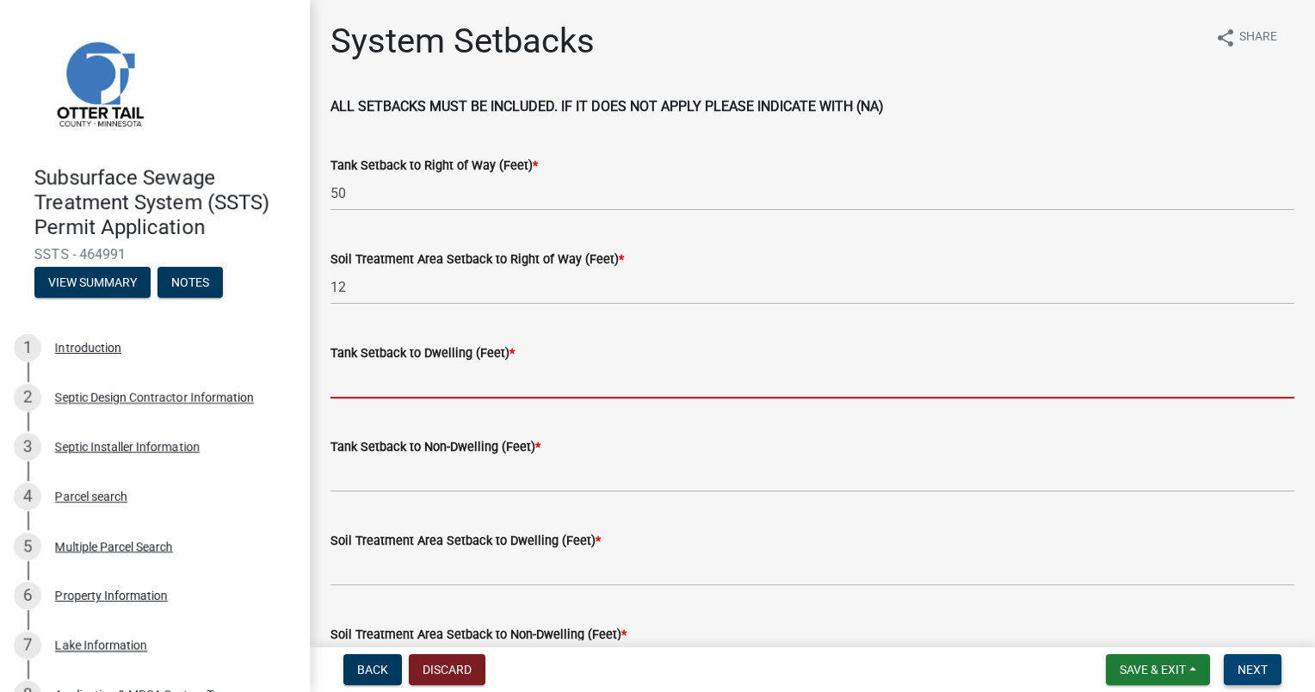
click at [349, 389] on input "Tank Setback to Dwelling (Feet) *" at bounding box center [812, 380] width 964 height 35
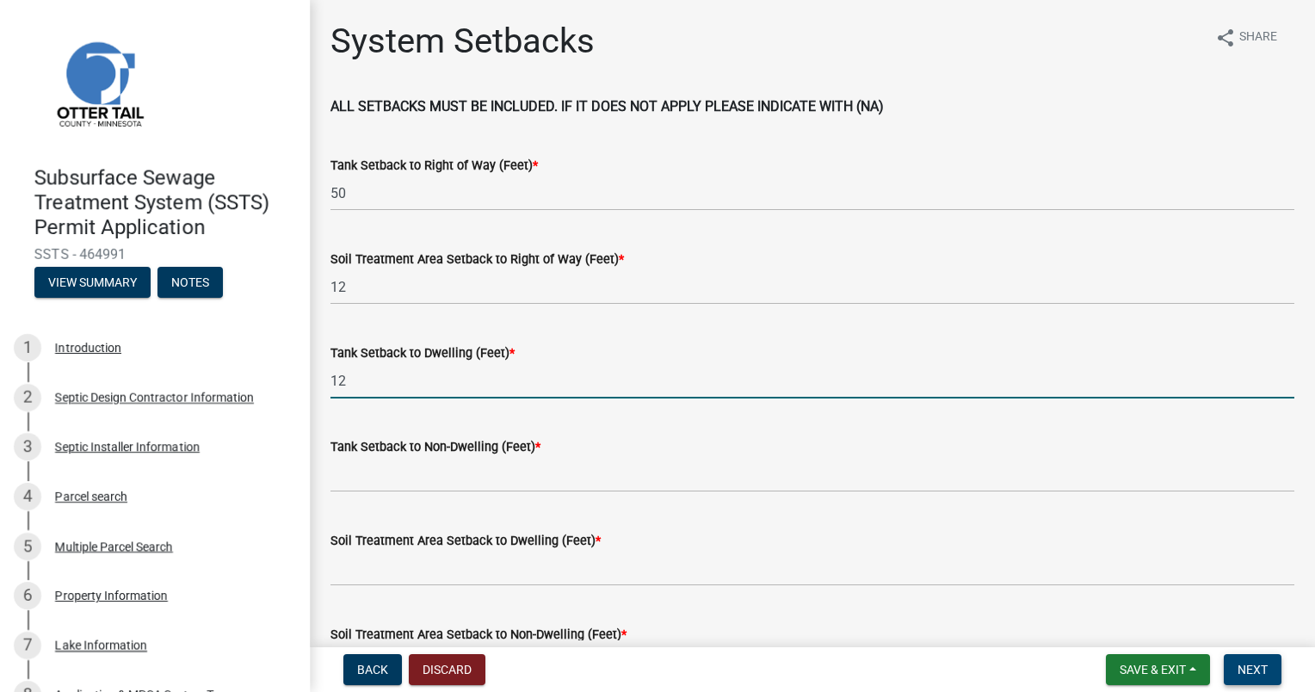
type input "12"
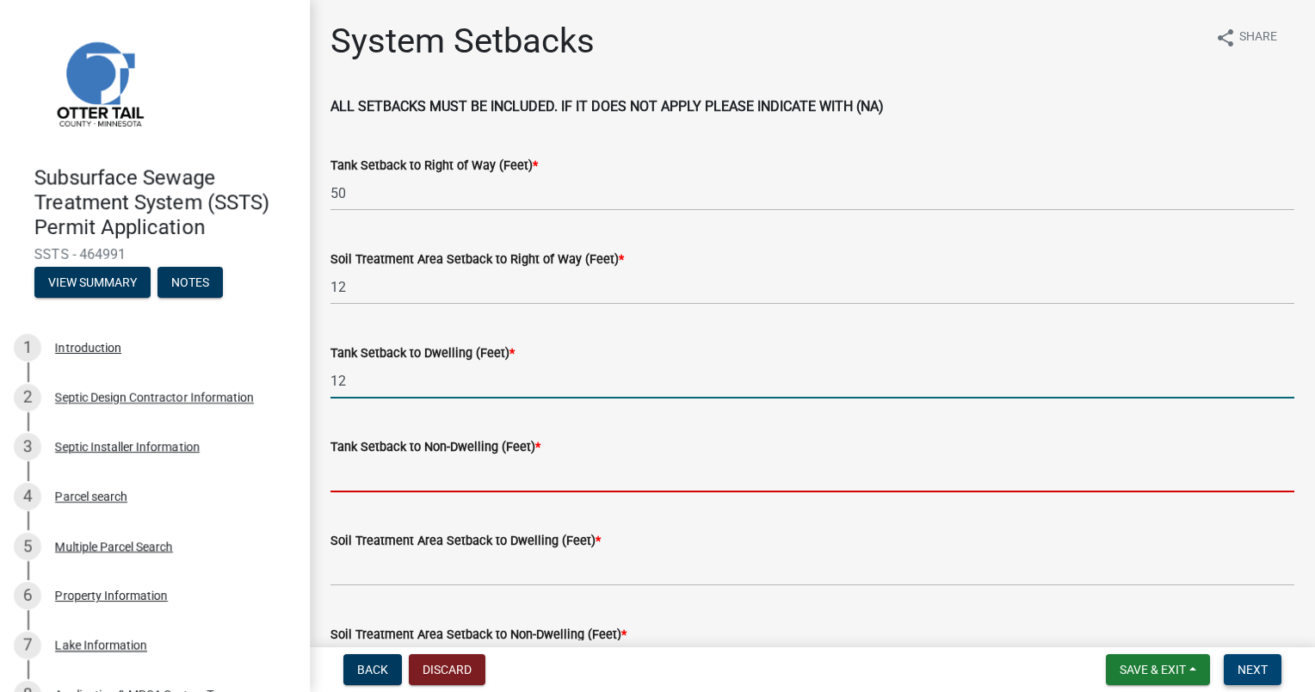
click at [369, 475] on input "Tank Setback to Non-Dwelling (Feet) *" at bounding box center [812, 474] width 964 height 35
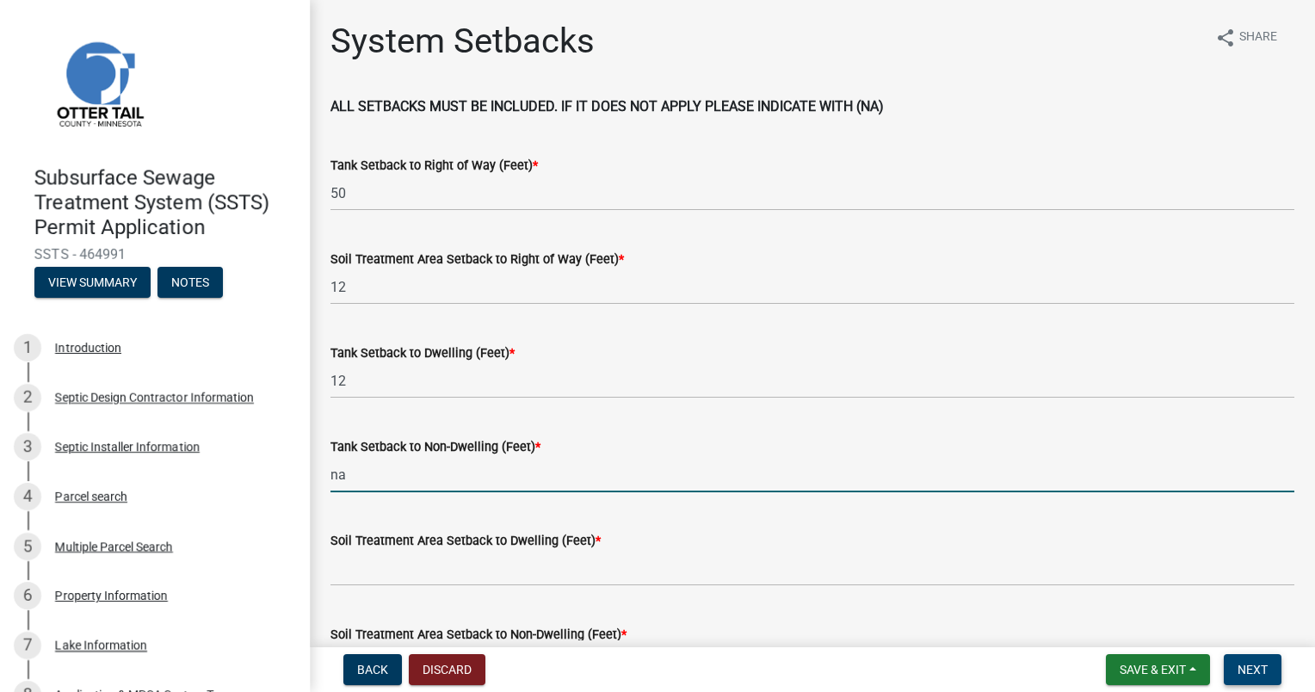
type input "na"
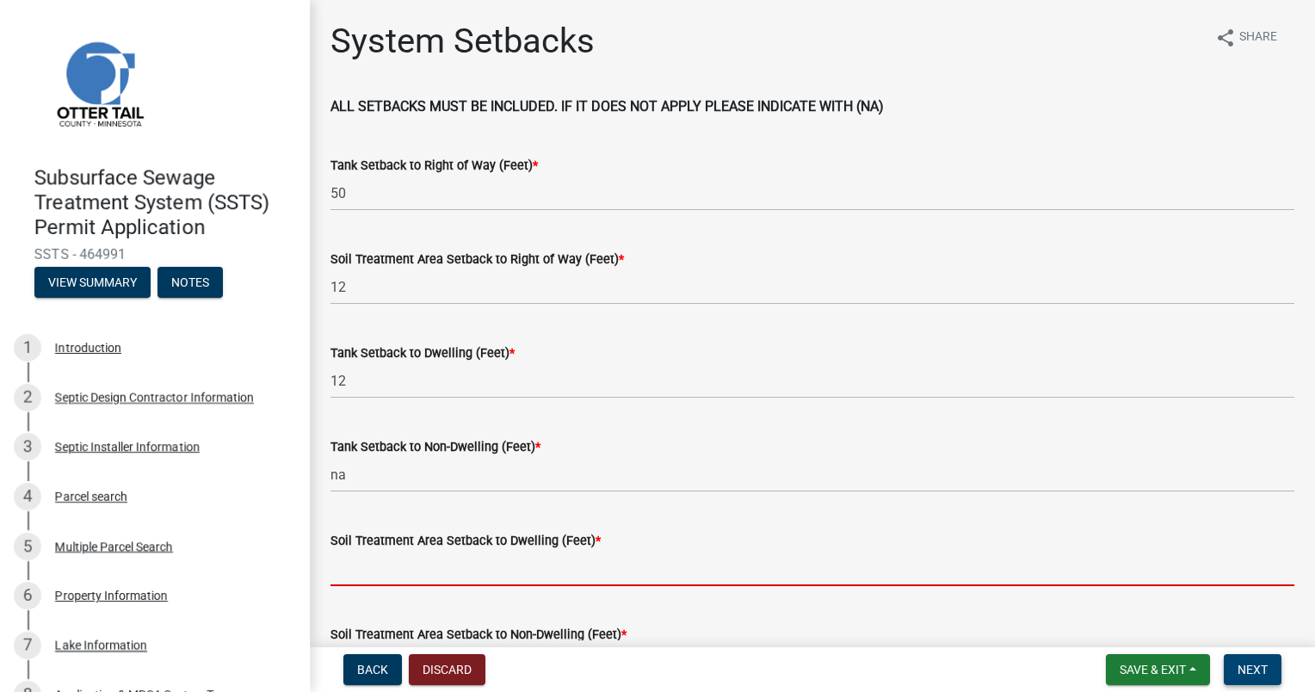
click at [381, 568] on input "Soil Treatment Area Setback to Dwelling (Feet) *" at bounding box center [812, 568] width 964 height 35
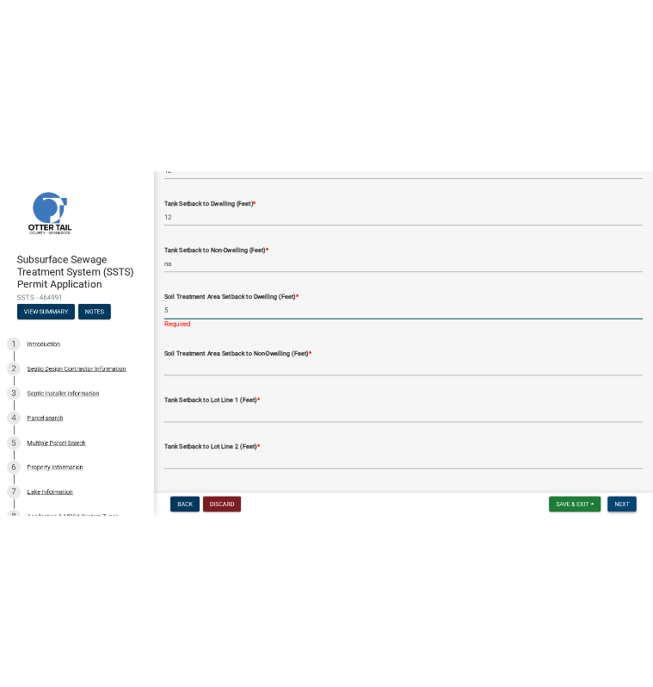
scroll to position [344, 0]
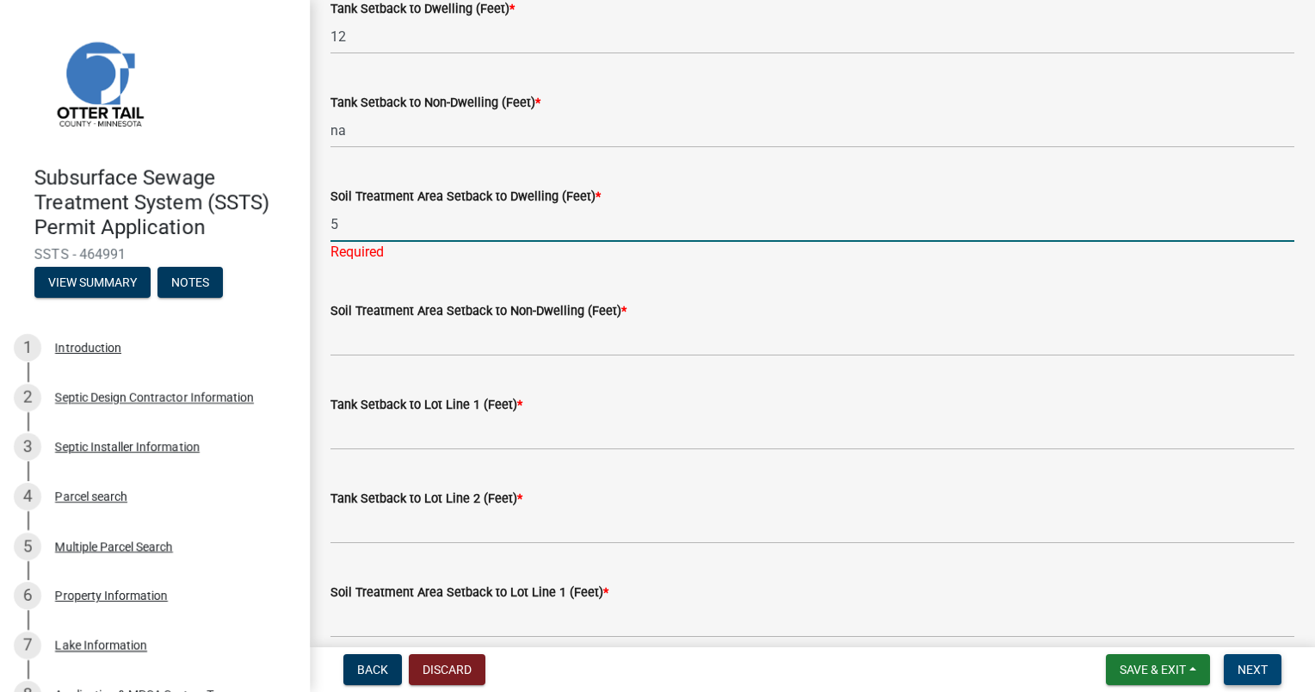
type input "5"
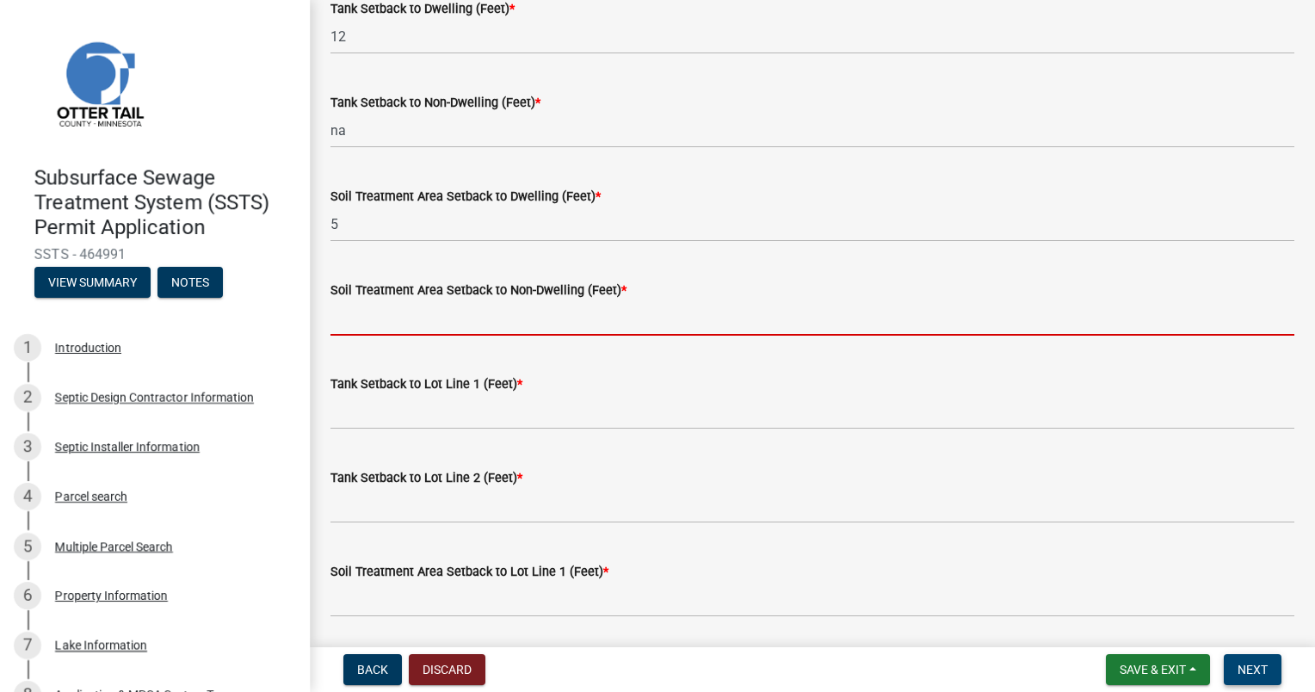
click at [365, 344] on wm-data-entity-input "Soil Treatment Area Setback to Non-Dwelling (Feet) *" at bounding box center [812, 303] width 964 height 94
type input "na"
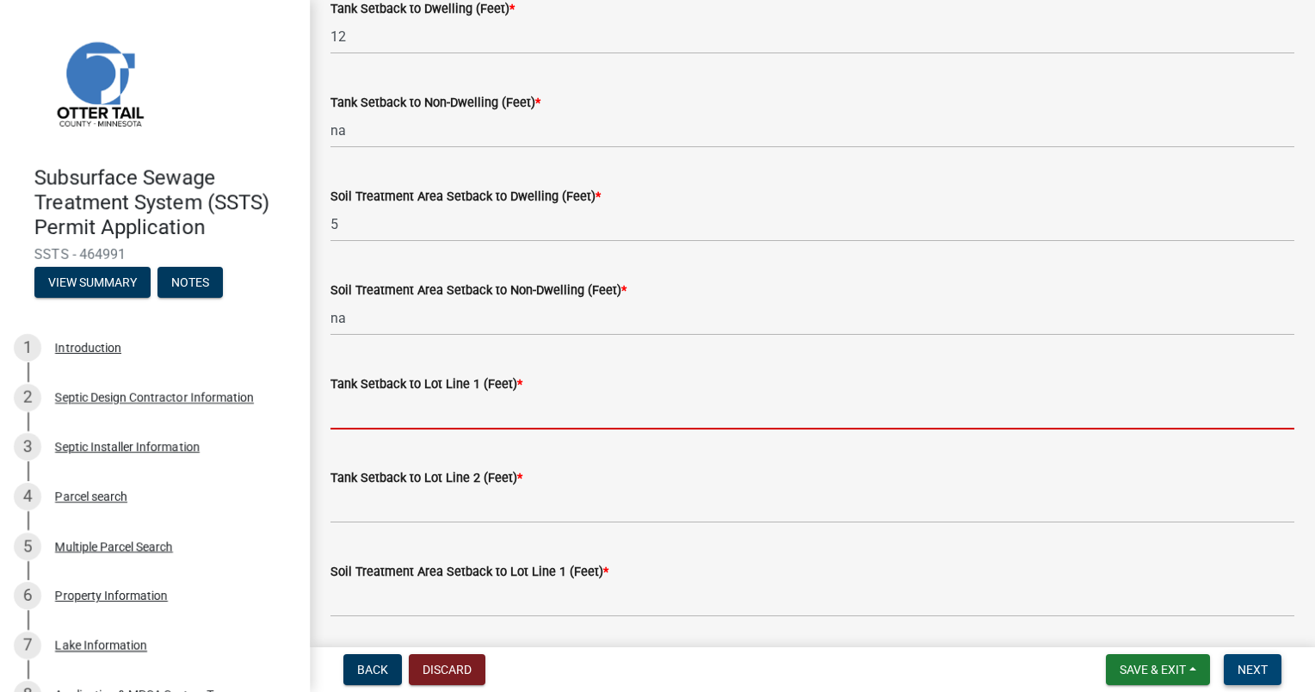
click at [351, 417] on input "Tank Setback to Lot Line 1 (Feet) *" at bounding box center [812, 411] width 964 height 35
type input "5"
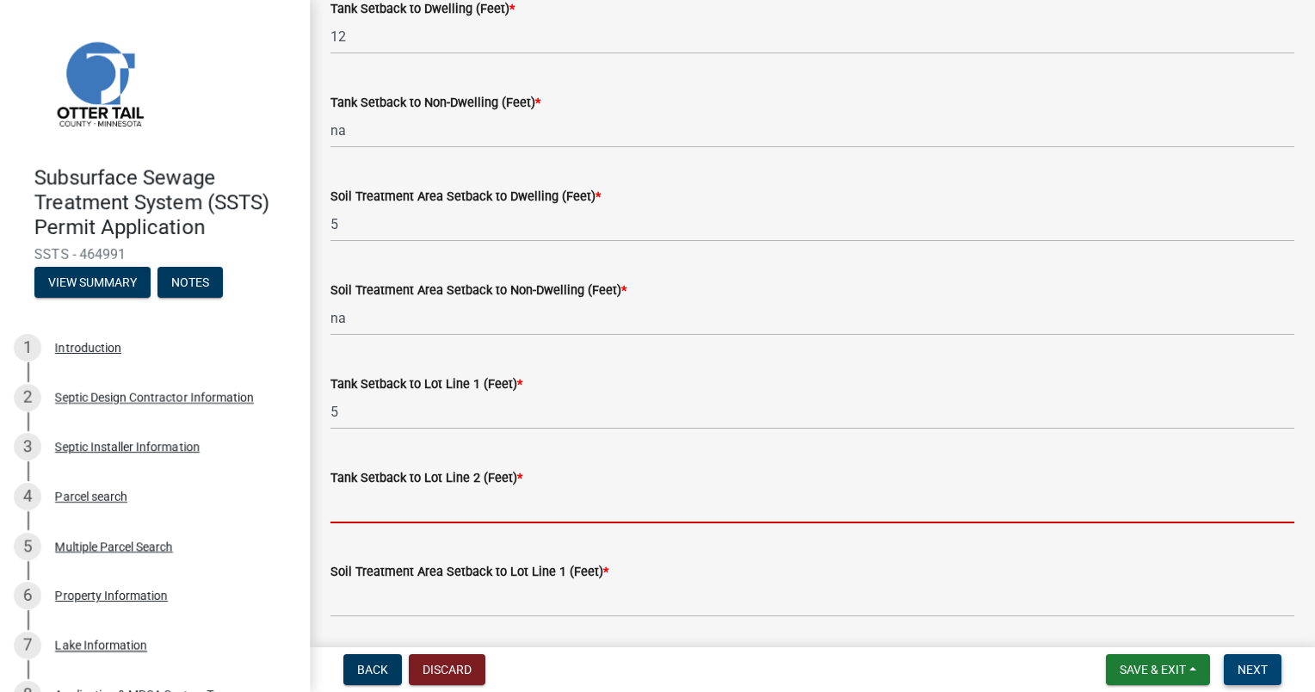
click at [361, 516] on input "Tank Setback to Lot Line 2 (Feet) *" at bounding box center [812, 505] width 964 height 35
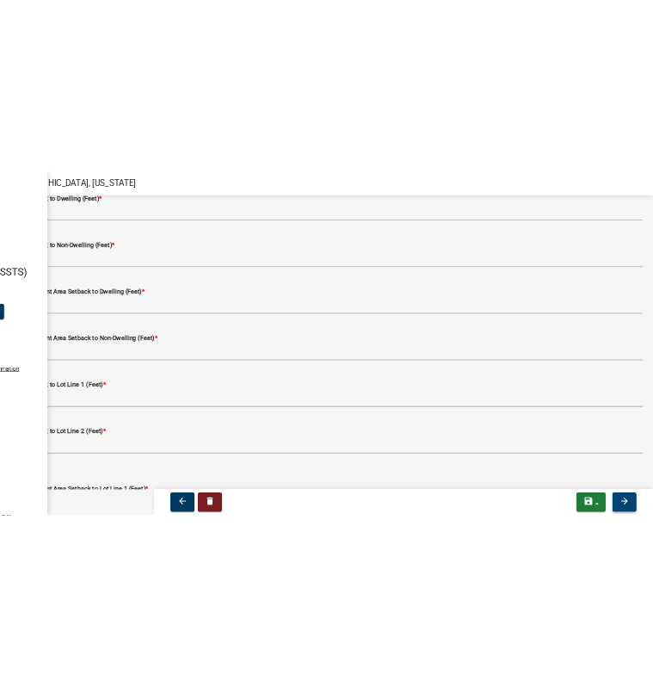
scroll to position [427, 0]
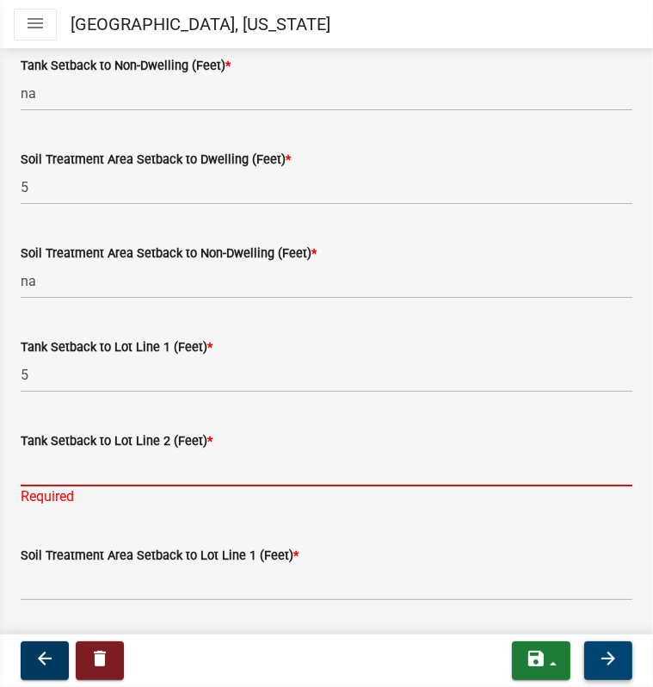
click at [28, 463] on input "Tank Setback to Lot Line 2 (Feet) *" at bounding box center [327, 468] width 612 height 35
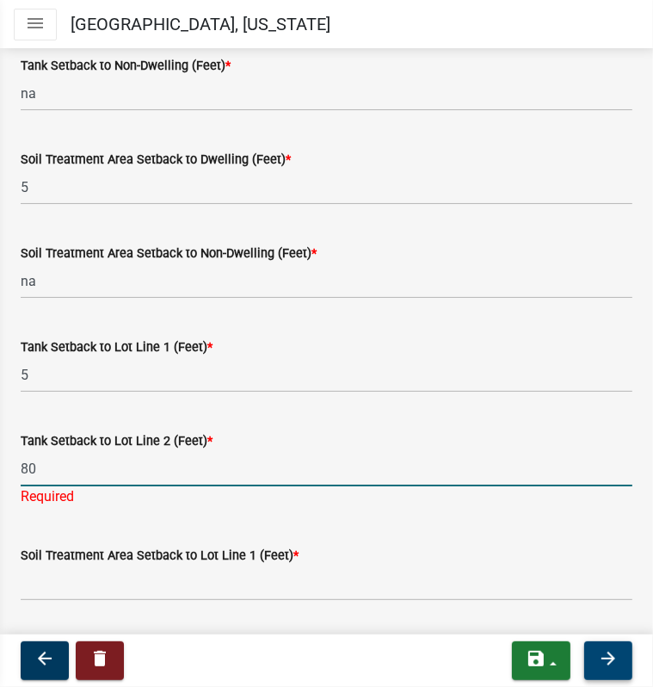
type input "80"
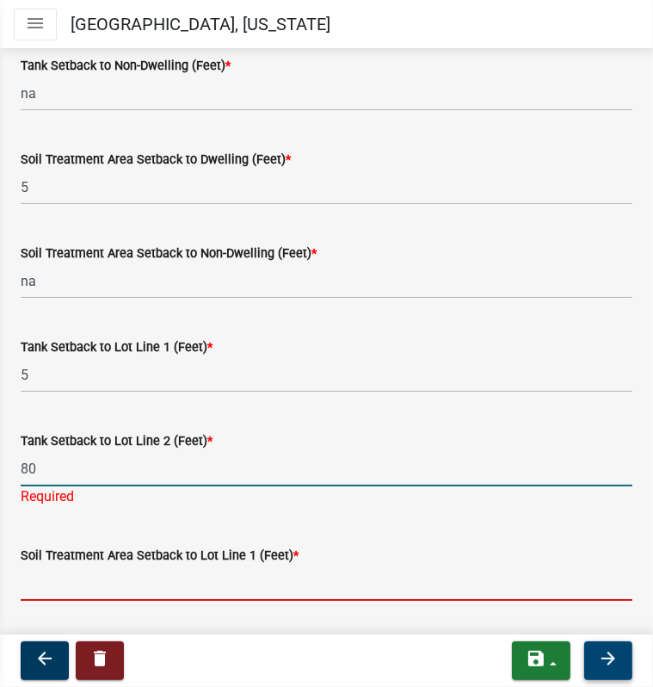
click at [52, 577] on input "Soil Treatment Area Setback to Lot Line 1 (Feet) *" at bounding box center [327, 582] width 612 height 35
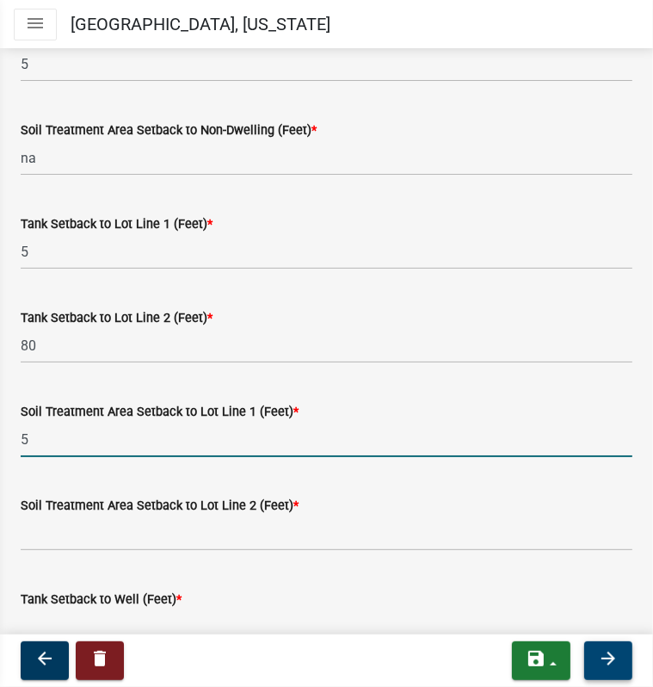
scroll to position [599, 0]
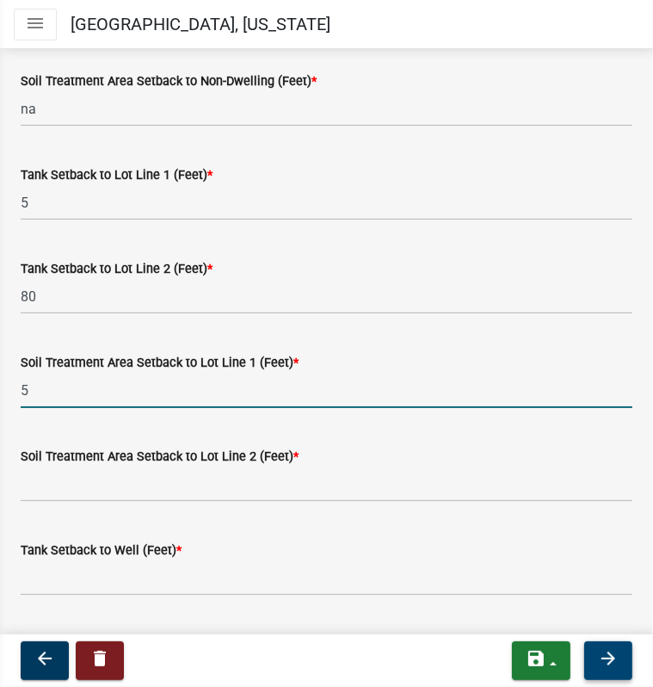
type input "5"
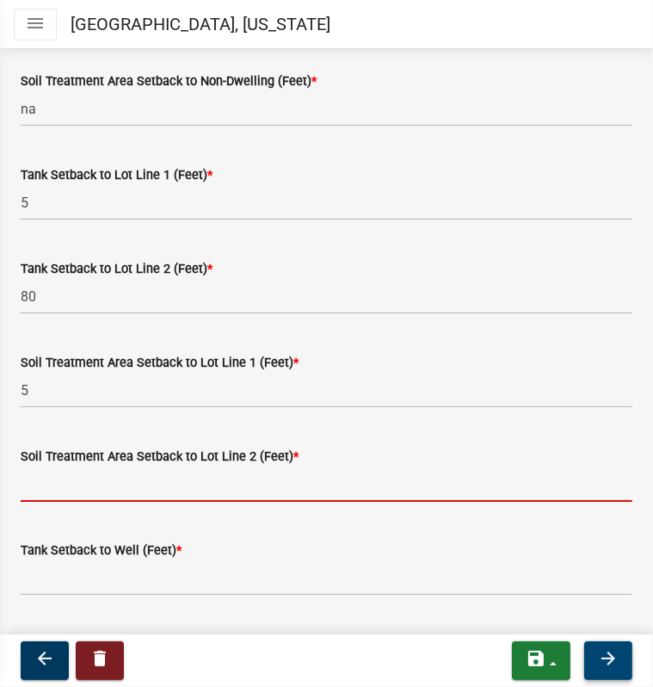
click at [120, 485] on input "Soil Treatment Area Setback to Lot Line 2 (Feet) *" at bounding box center [327, 483] width 612 height 35
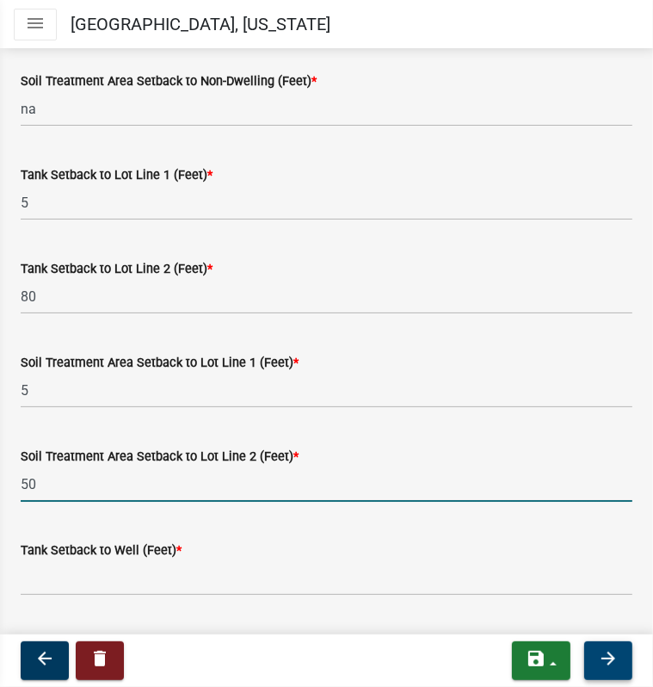
type input "5"
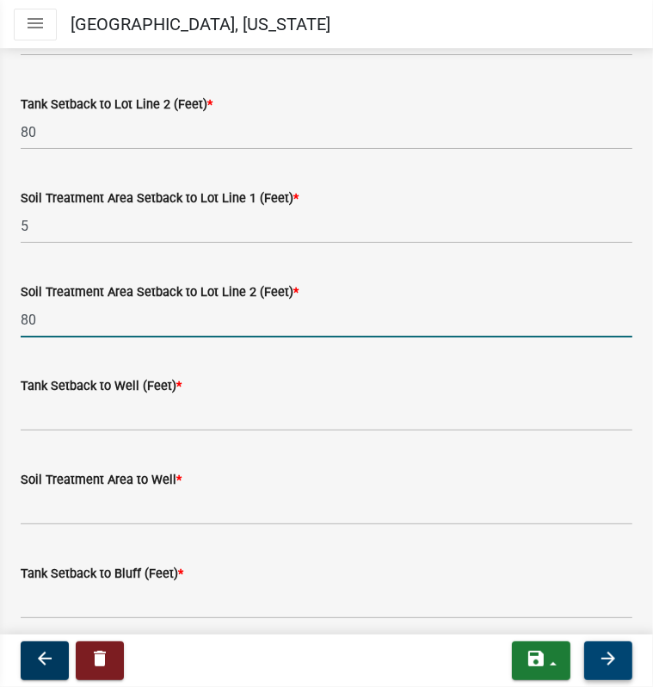
scroll to position [771, 0]
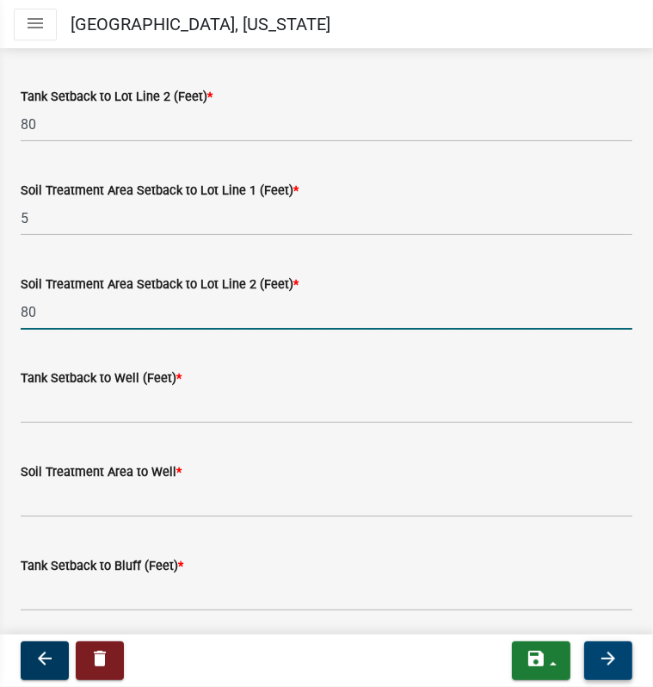
type input "80"
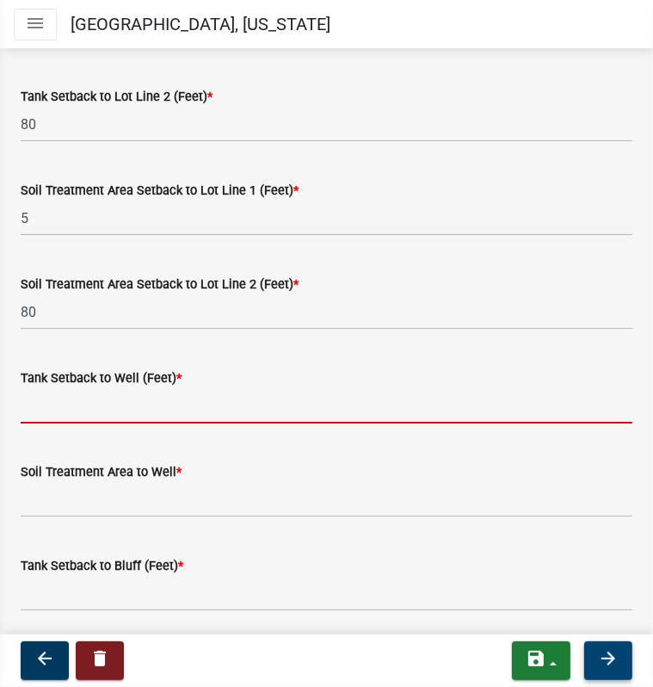
click at [122, 403] on input "Tank Setback to Well (Feet) *" at bounding box center [327, 405] width 612 height 35
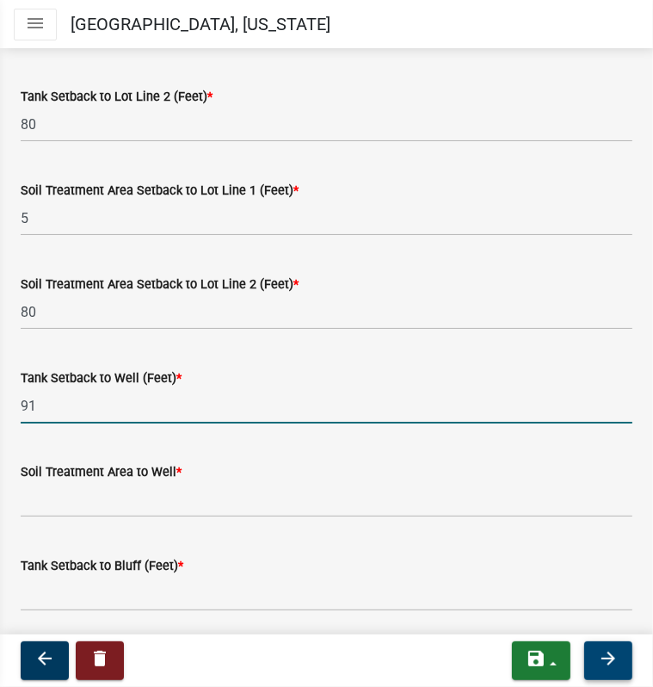
drag, startPoint x: 50, startPoint y: 406, endPoint x: 0, endPoint y: 404, distance: 50.0
click at [0, 405] on div "System Setbacks share Share ALL SETBACKS MUST BE INCLUDED. IF IT DOES NOT APPLY…" at bounding box center [326, 157] width 653 height 1725
type input "87"
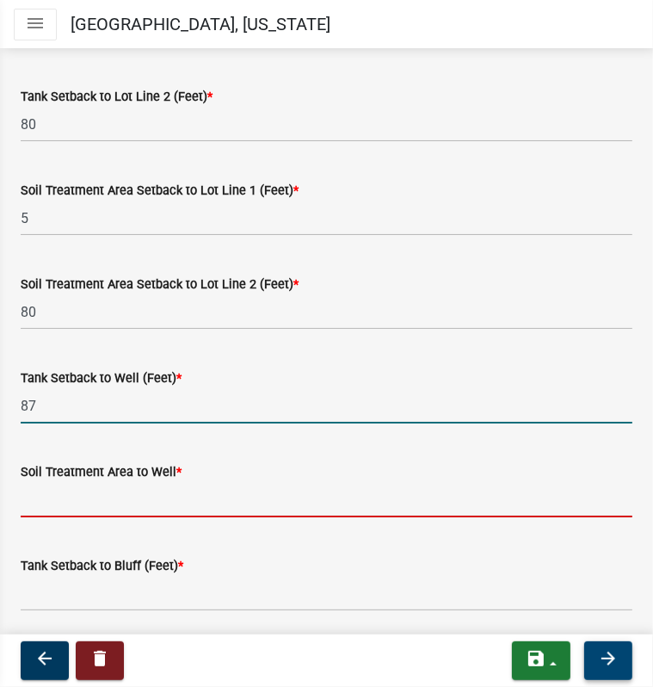
click at [50, 500] on input "Soil Treatment Area to Well *" at bounding box center [327, 499] width 612 height 35
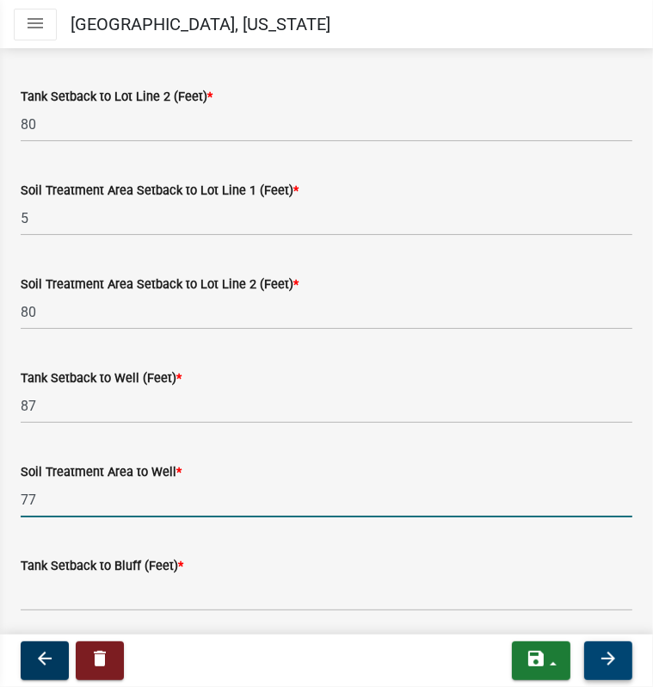
type input "77"
click at [76, 592] on input "Tank Setback to Bluff (Feet) *" at bounding box center [327, 593] width 612 height 35
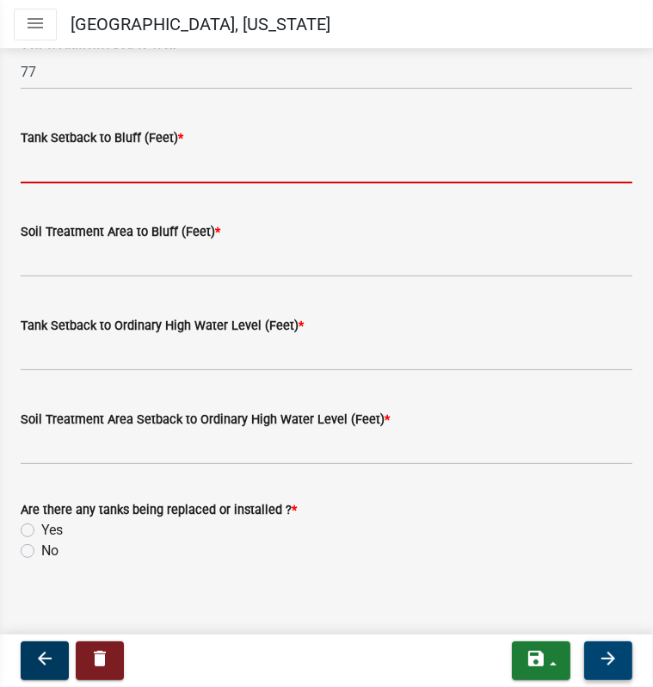
scroll to position [1202, 0]
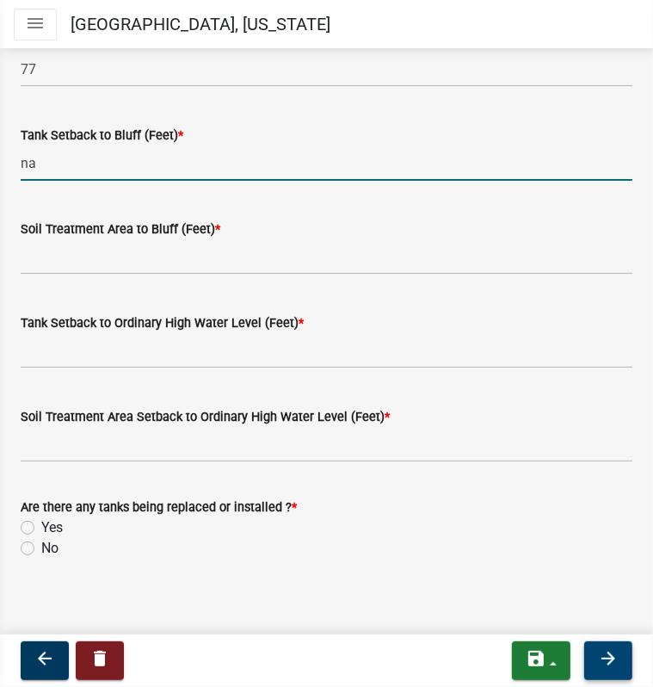
type input "na"
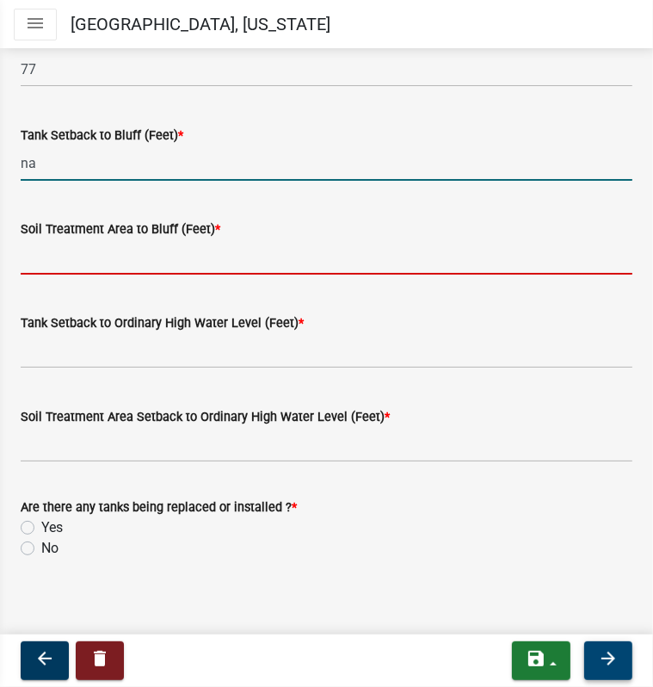
click at [51, 259] on input "Soil Treatment Area to Bluff (Feet) *" at bounding box center [327, 256] width 612 height 35
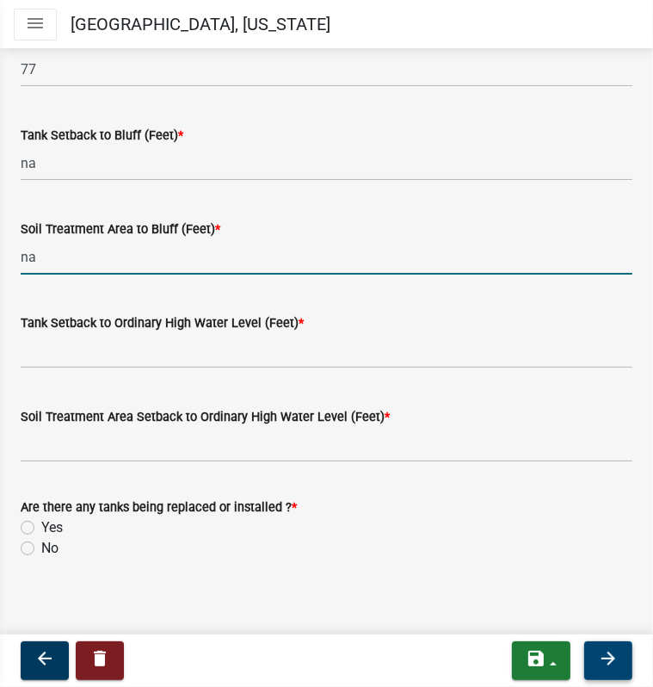
type input "na"
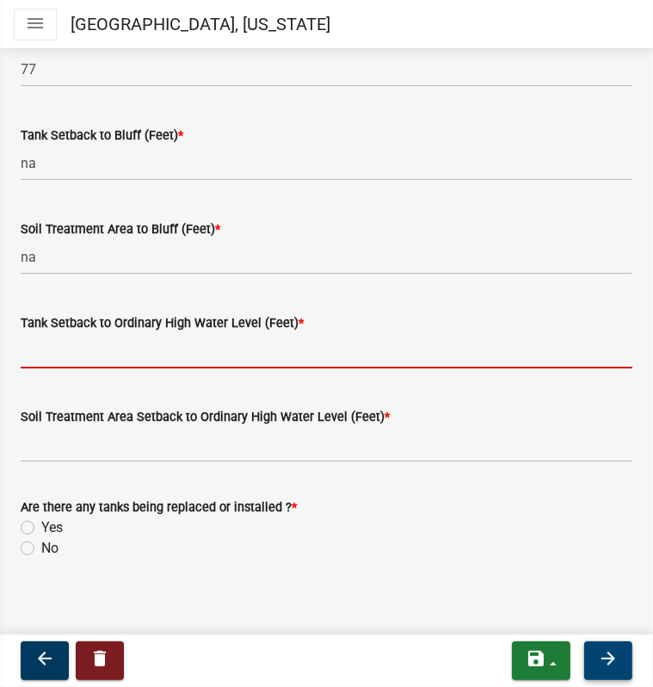
click at [40, 353] on input "Tank Setback to Ordinary High Water Level (Feet) *" at bounding box center [327, 350] width 612 height 35
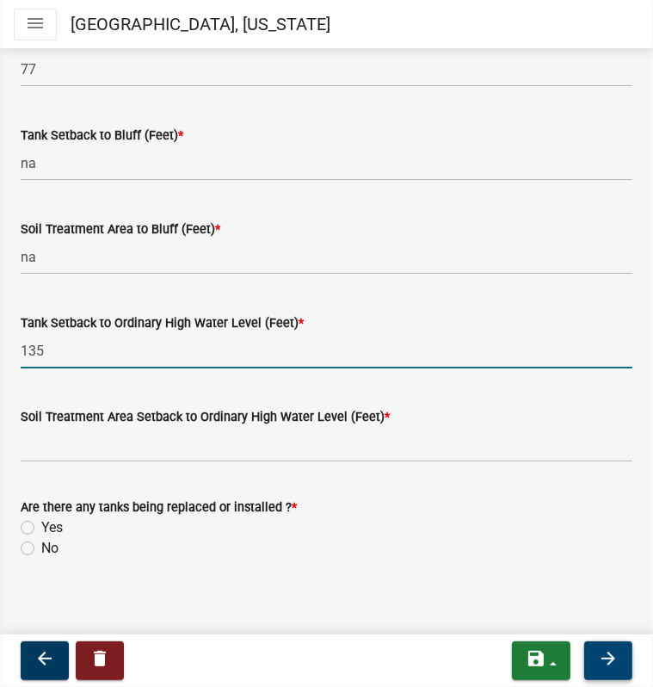
type input "135"
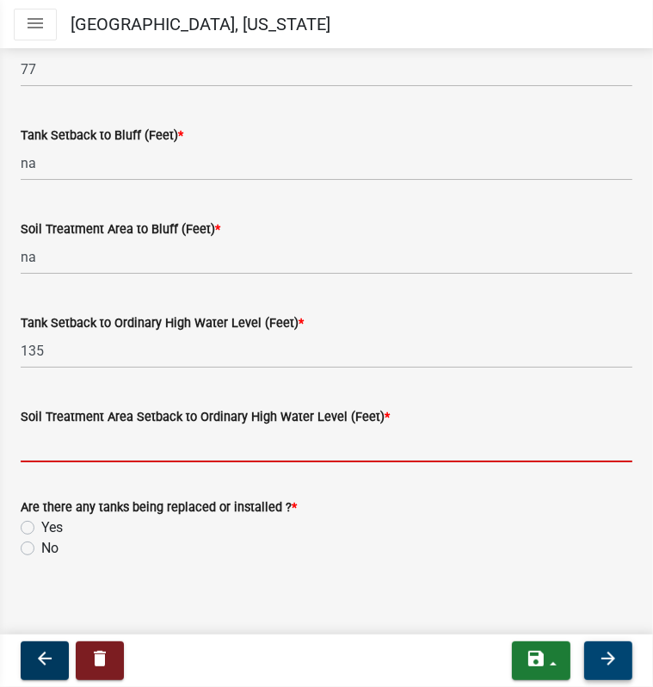
click at [108, 442] on input "Soil Treatment Area Setback to Ordinary High Water Level (Feet) *" at bounding box center [327, 444] width 612 height 35
type input "125"
click at [41, 522] on label "Yes" at bounding box center [52, 527] width 22 height 21
click at [41, 522] on input "Yes" at bounding box center [46, 522] width 11 height 11
radio input "true"
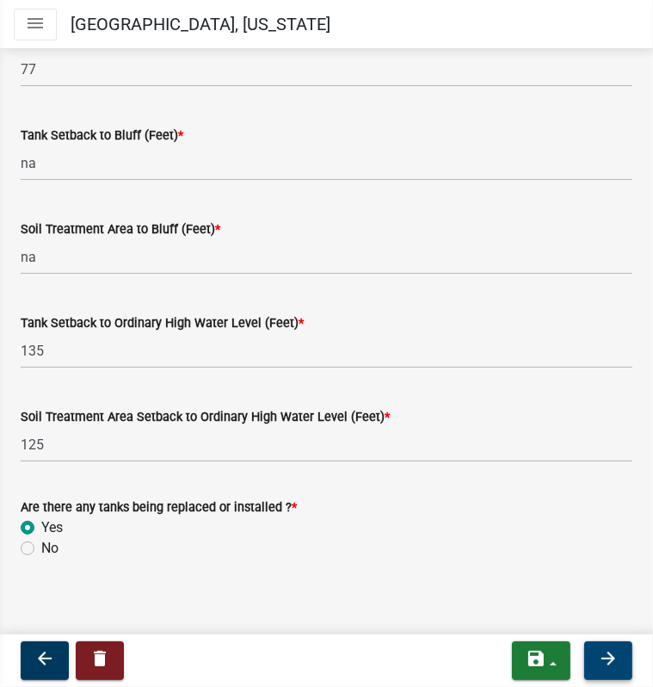
click at [606, 658] on icon "arrow_forward" at bounding box center [608, 658] width 21 height 21
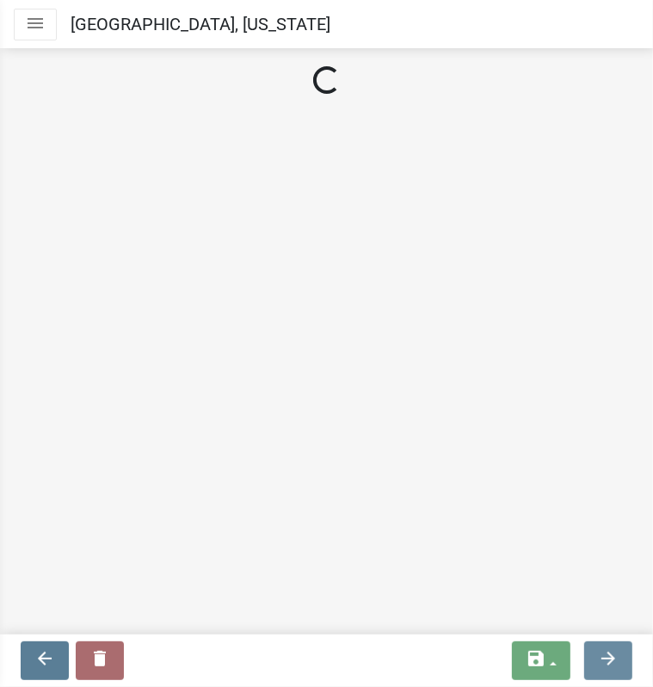
scroll to position [0, 0]
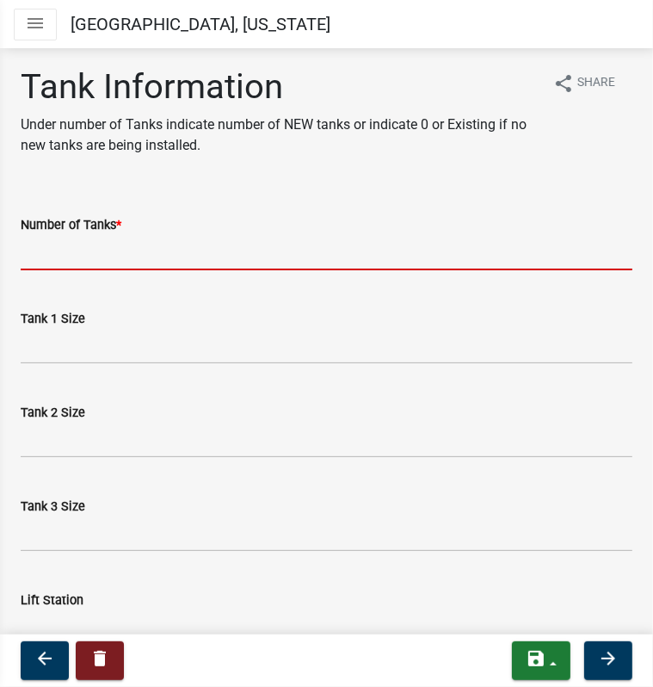
click at [164, 256] on input "Number of Tanks *" at bounding box center [327, 252] width 612 height 35
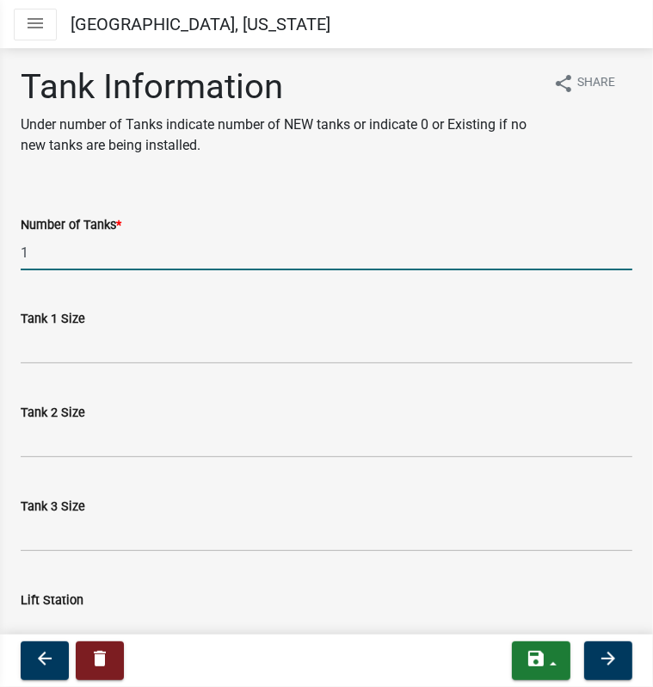
type input "1"
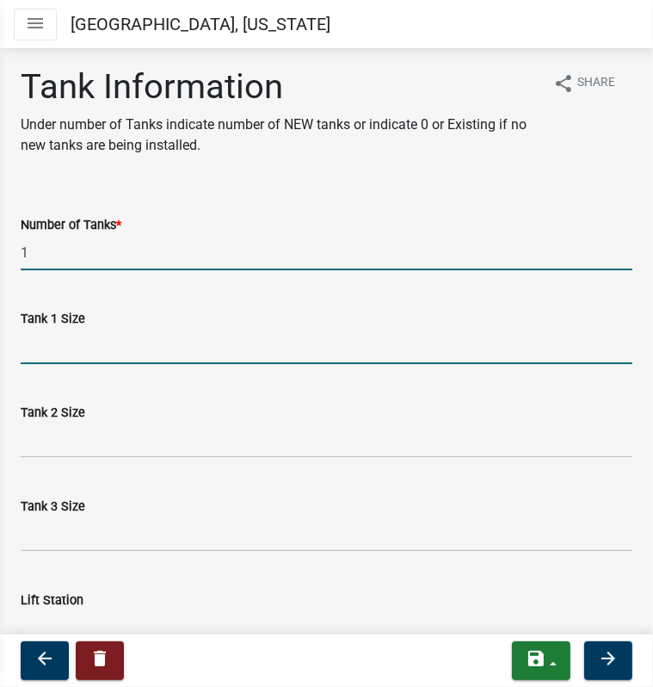
click at [40, 343] on input "Tank 1 Size" at bounding box center [327, 346] width 612 height 35
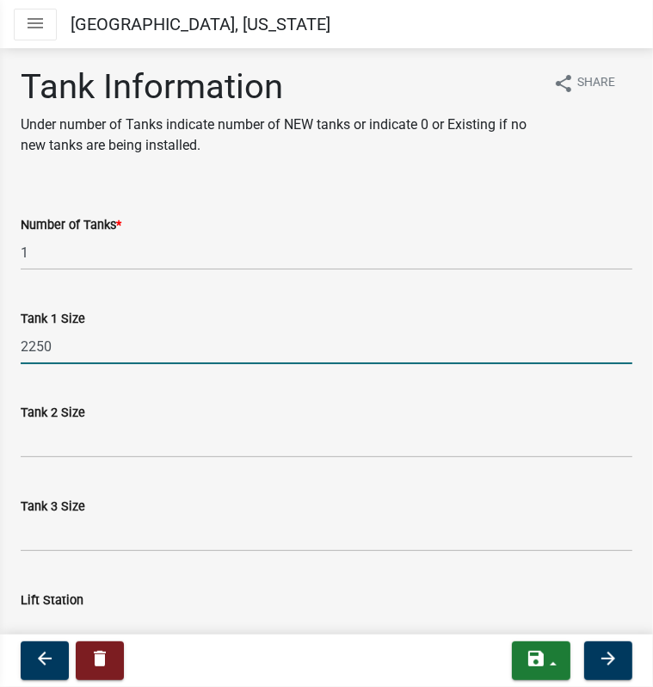
click at [49, 349] on input "2250" at bounding box center [327, 346] width 612 height 35
click at [48, 339] on input "2250" at bounding box center [327, 346] width 612 height 35
drag, startPoint x: 52, startPoint y: 349, endPoint x: 10, endPoint y: 348, distance: 41.3
click at [12, 349] on div "Tank 1 Size 2250" at bounding box center [327, 324] width 638 height 80
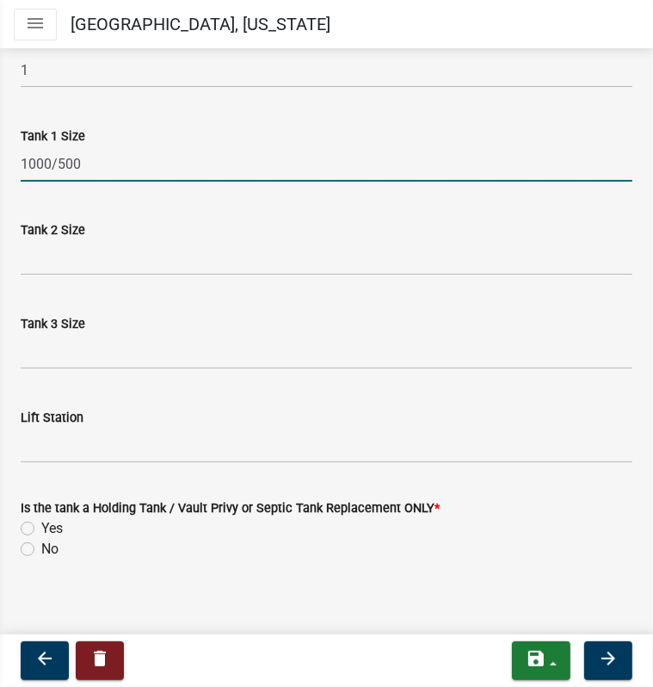
scroll to position [189, 0]
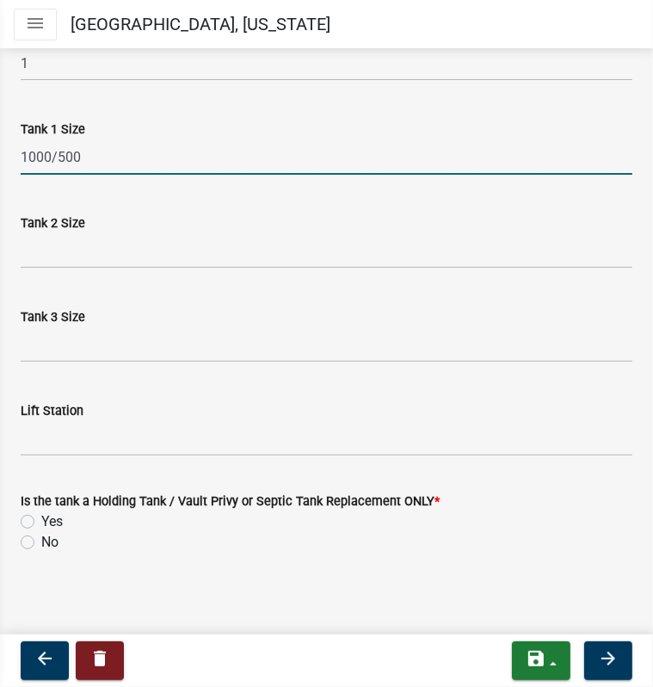
type input "1000/500"
click at [41, 541] on label "No" at bounding box center [49, 542] width 17 height 21
click at [41, 541] on input "No" at bounding box center [46, 537] width 11 height 11
radio input "true"
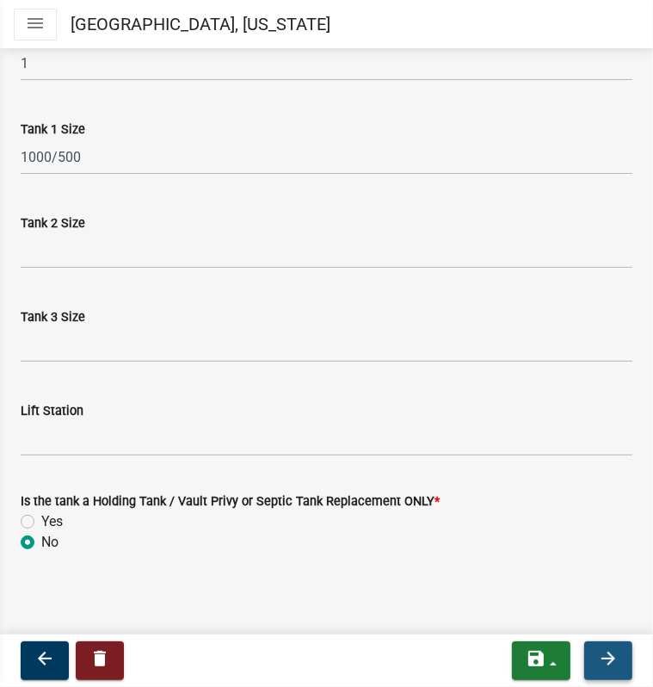
click at [594, 652] on button "arrow_forward" at bounding box center [608, 660] width 48 height 39
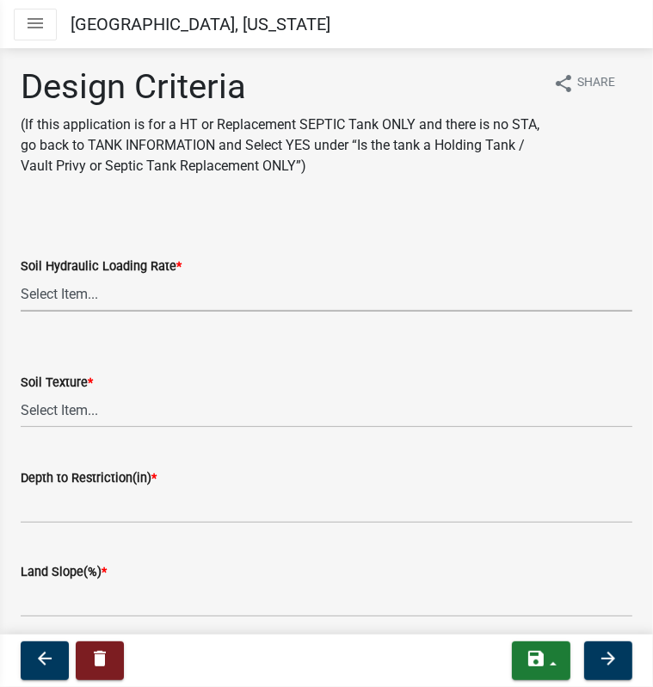
click at [55, 303] on select "Select Item... 1.6 gpd/ft2 1.2 gpd/ft2 1.0 gpd/ft2 0.87 gpd/ft2 0.78 gpd/ft2 0.…" at bounding box center [327, 293] width 612 height 35
click at [21, 276] on select "Select Item... 1.6 gpd/ft2 1.2 gpd/ft2 1.0 gpd/ft2 0.87 gpd/ft2 0.78 gpd/ft2 0.…" at bounding box center [327, 293] width 612 height 35
select select "eaa6e4cf-be76-4366-bfe5-e87acfaaf3f4"
click at [49, 408] on select "Select Item... Coarse Sand (COS) Sand (S) Fine Sand (FS) Very Fine Sand (VFS) L…" at bounding box center [327, 409] width 612 height 35
click at [21, 392] on select "Select Item... Coarse Sand (COS) Sand (S) Fine Sand (FS) Very Fine Sand (VFS) L…" at bounding box center [327, 409] width 612 height 35
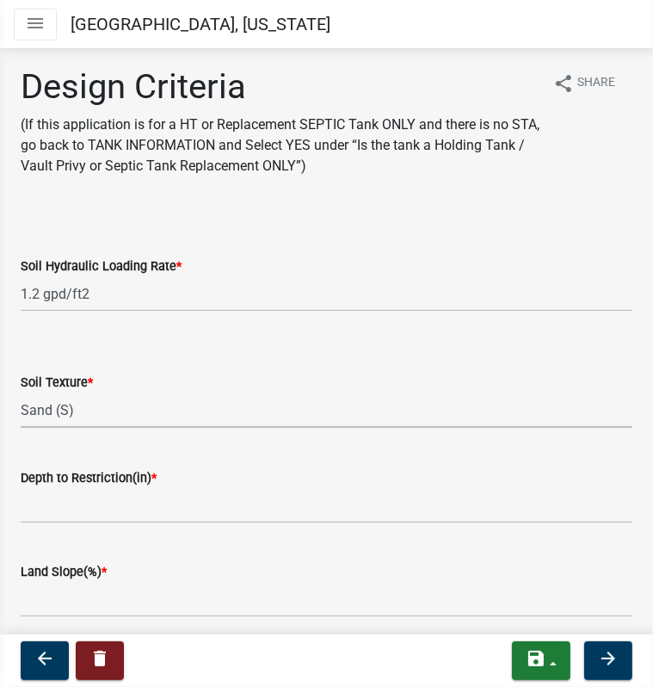
select select "48b77c43-c0ca-4757-a1b1-e2e69db0f822"
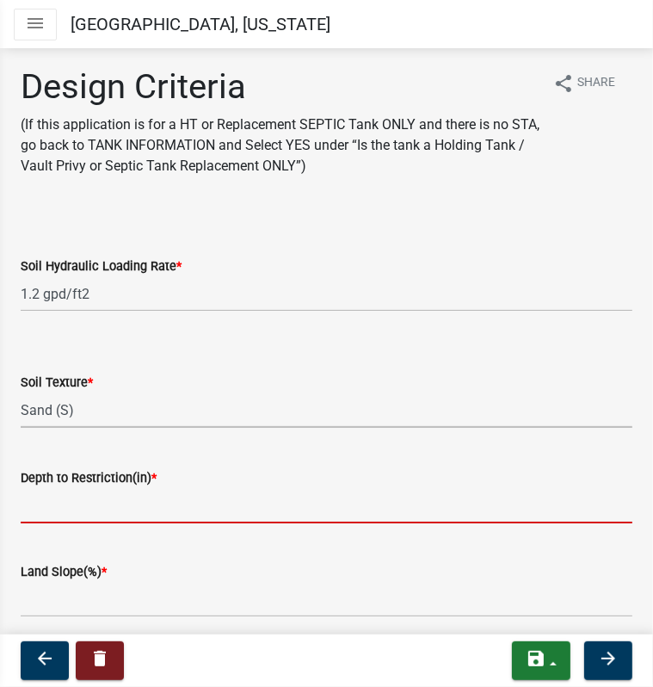
click at [169, 506] on input "Depth to Restriction(in) *" at bounding box center [327, 505] width 612 height 35
click at [33, 304] on select "Select Item... 1.6 gpd/ft2 1.2 gpd/ft2 1.0 gpd/ft2 0.87 gpd/ft2 0.78 gpd/ft2 0.…" at bounding box center [327, 293] width 612 height 35
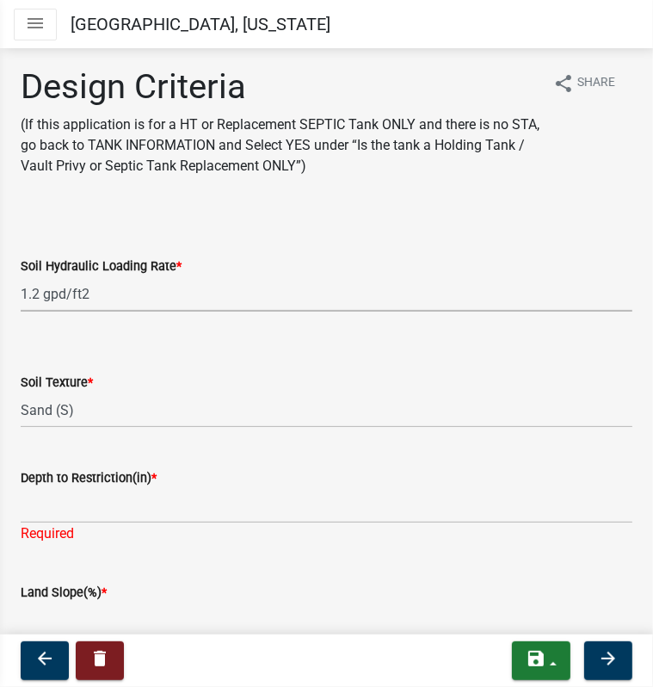
click at [51, 296] on select "Select Item... 1.6 gpd/ft2 1.2 gpd/ft2 1.0 gpd/ft2 0.87 gpd/ft2 0.78 gpd/ft2 0.…" at bounding box center [327, 293] width 612 height 35
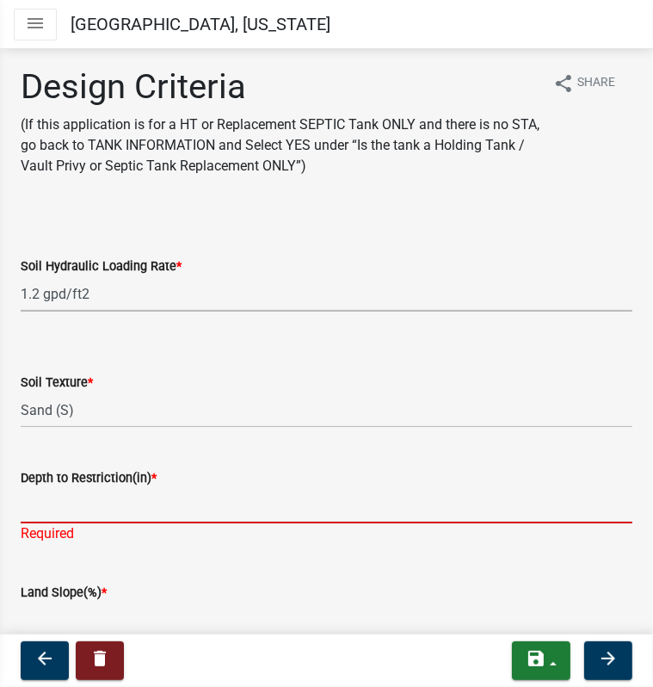
click at [76, 508] on input "Depth to Restriction(in) *" at bounding box center [327, 505] width 612 height 35
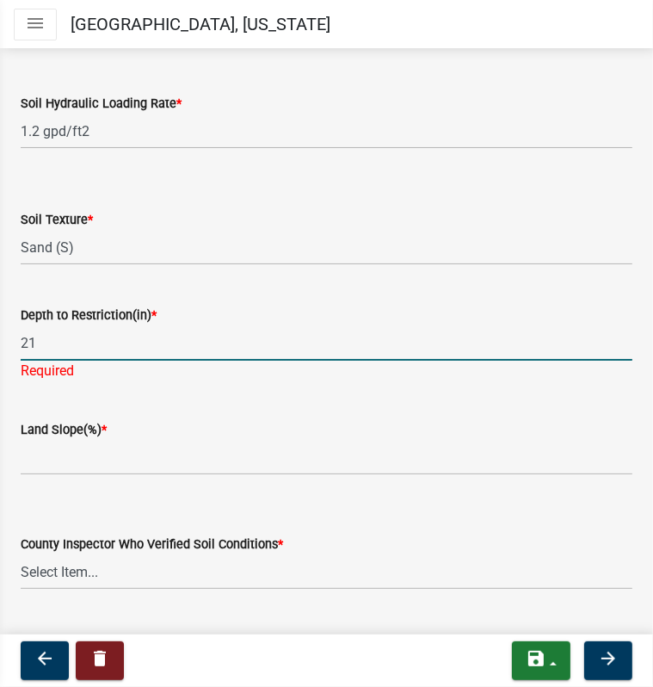
scroll to position [172, 0]
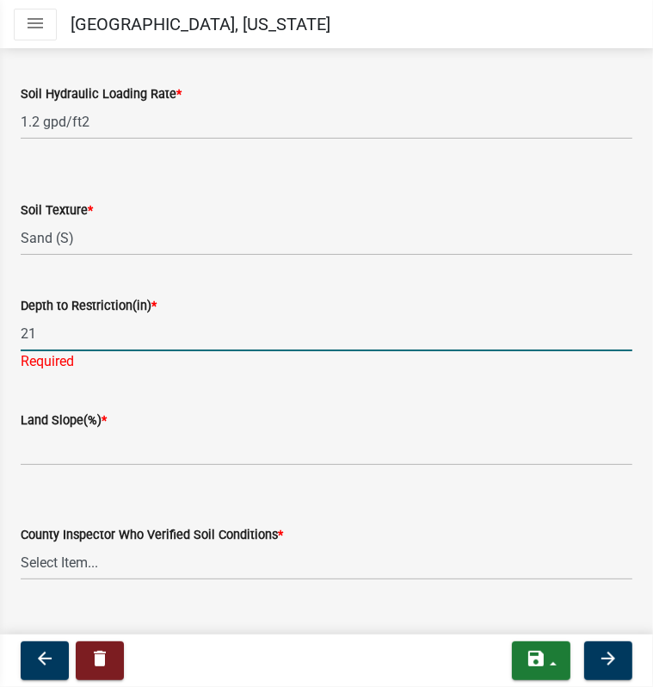
type input "21"
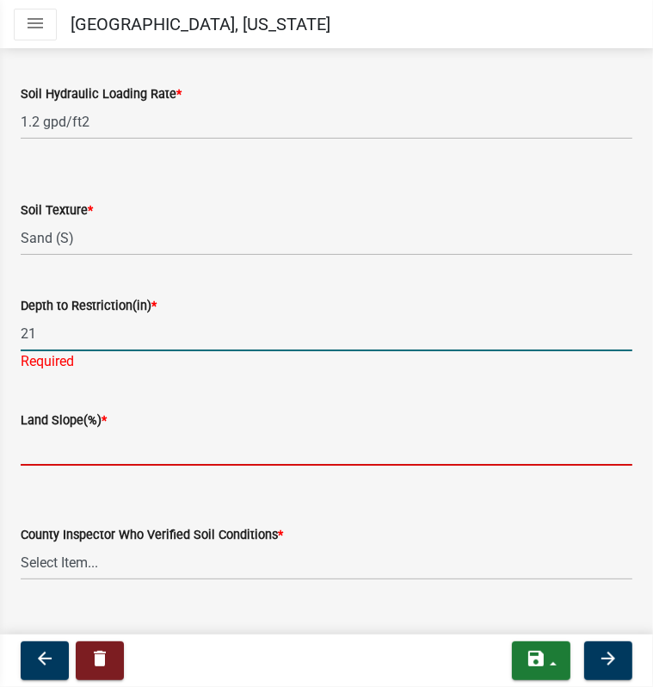
click at [114, 437] on input "Land Slope(%) *" at bounding box center [327, 447] width 612 height 35
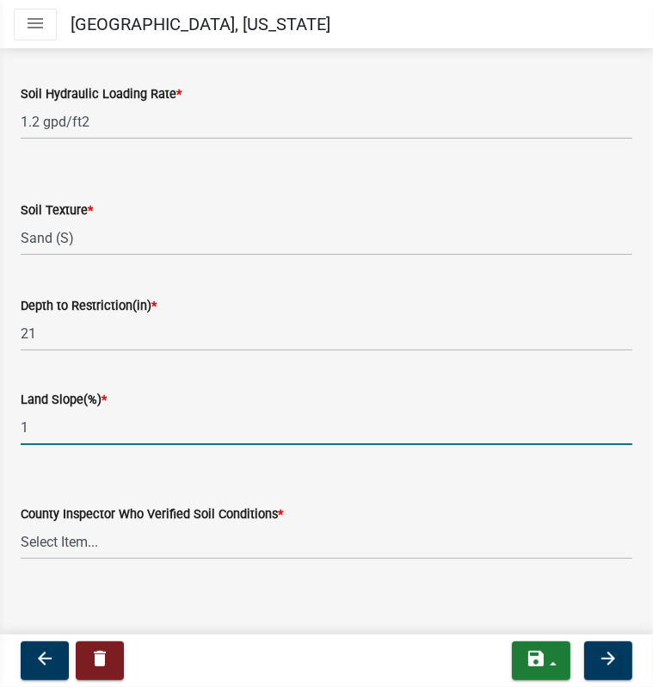
type input "1"
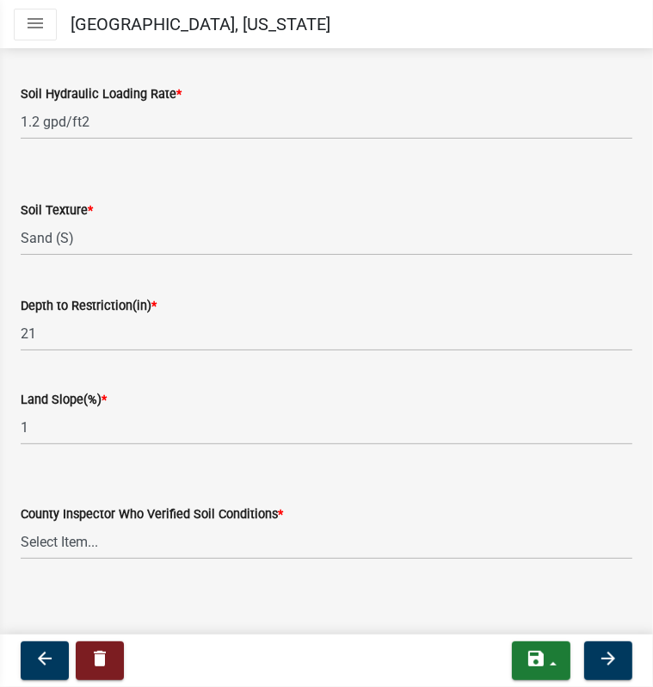
click at [343, 480] on div "County Inspector Who Verified Soil Conditions * Select Item... Alexis Newark An…" at bounding box center [327, 509] width 612 height 101
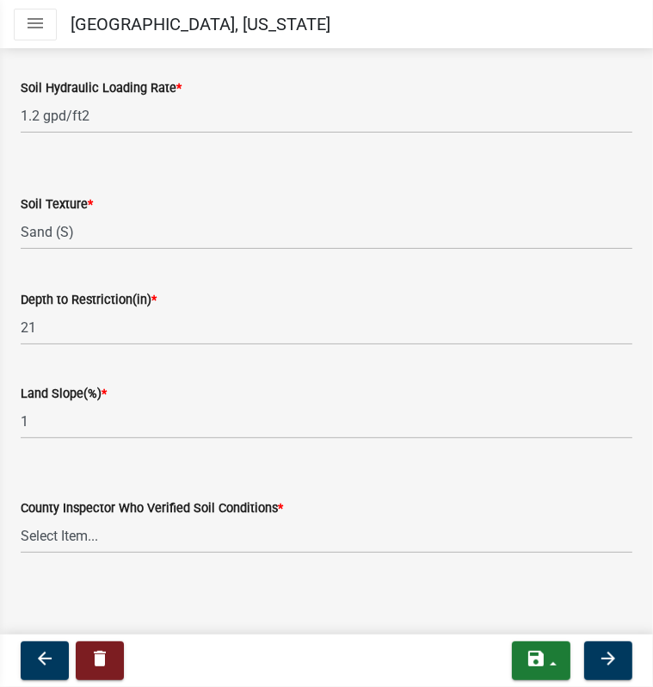
scroll to position [179, 0]
click at [219, 530] on select "Select Item... Alexis Newark Andrea Perales Brittany Tollefson Chris LeClair Co…" at bounding box center [327, 534] width 612 height 35
click at [21, 517] on select "Select Item... Alexis Newark Andrea Perales Brittany Tollefson Chris LeClair Co…" at bounding box center [327, 534] width 612 height 35
select select "77ed3ba4-a6d5-4048-ab27-59c0bc717e6e"
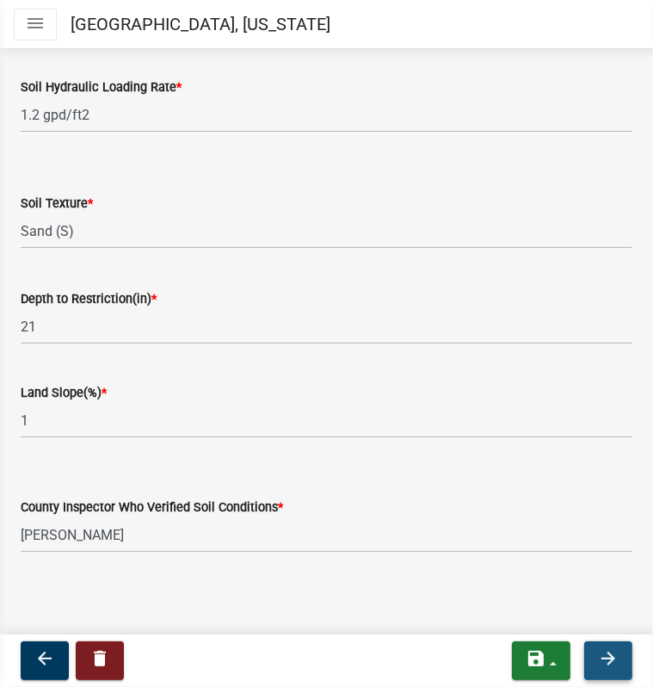
click at [605, 653] on icon "arrow_forward" at bounding box center [608, 658] width 21 height 21
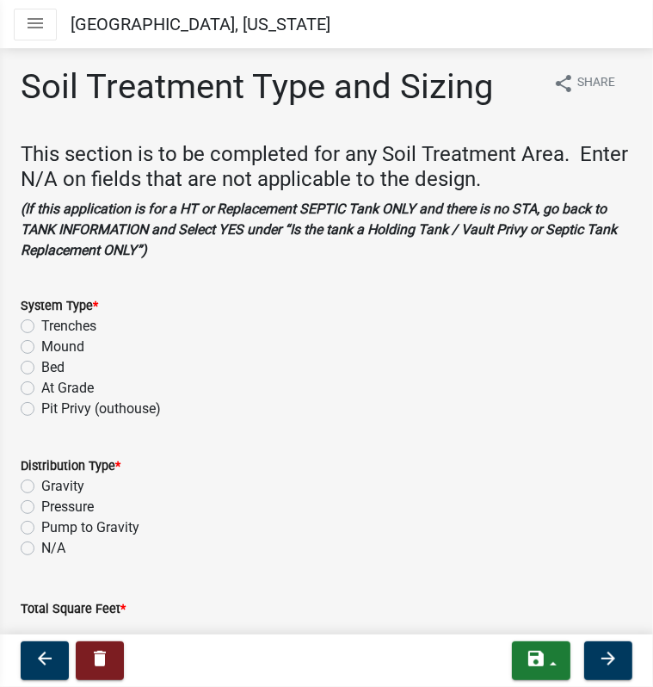
click at [41, 343] on label "Mound" at bounding box center [62, 347] width 43 height 21
click at [41, 343] on input "Mound" at bounding box center [46, 342] width 11 height 11
radio input "true"
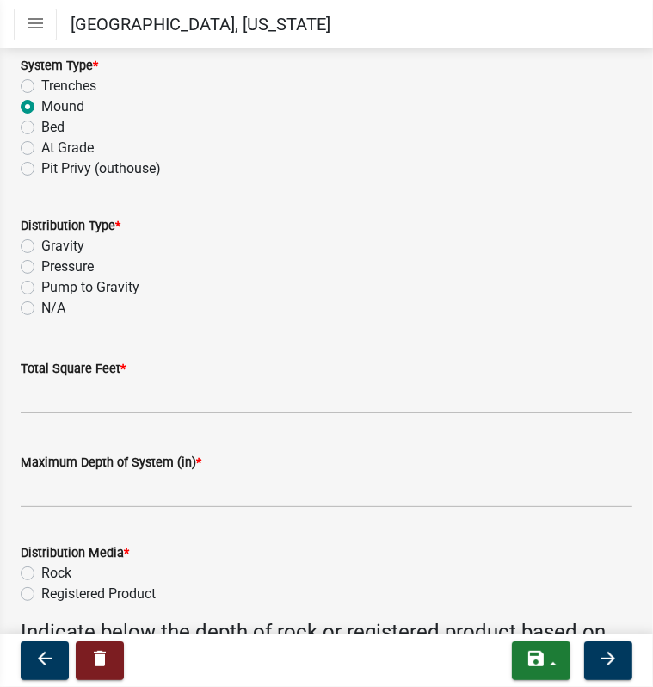
scroll to position [258, 0]
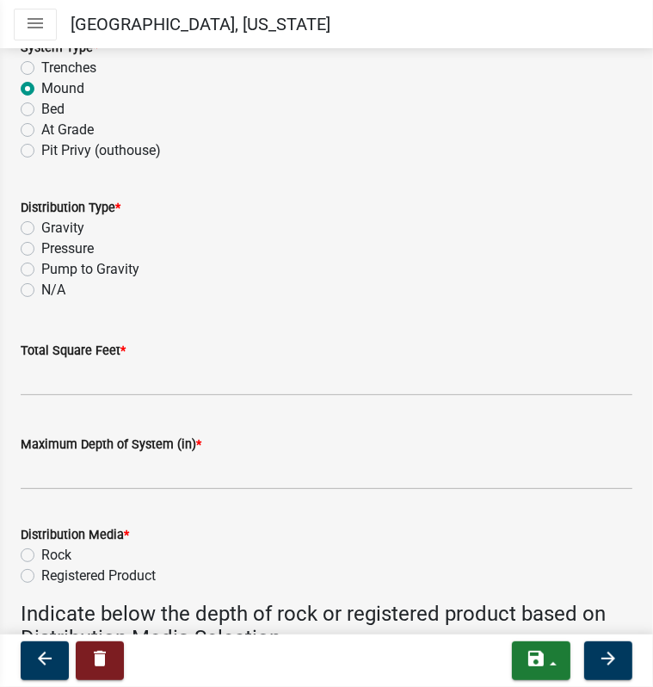
click at [41, 249] on label "Pressure" at bounding box center [67, 248] width 53 height 21
click at [41, 249] on input "Pressure" at bounding box center [46, 243] width 11 height 11
radio input "true"
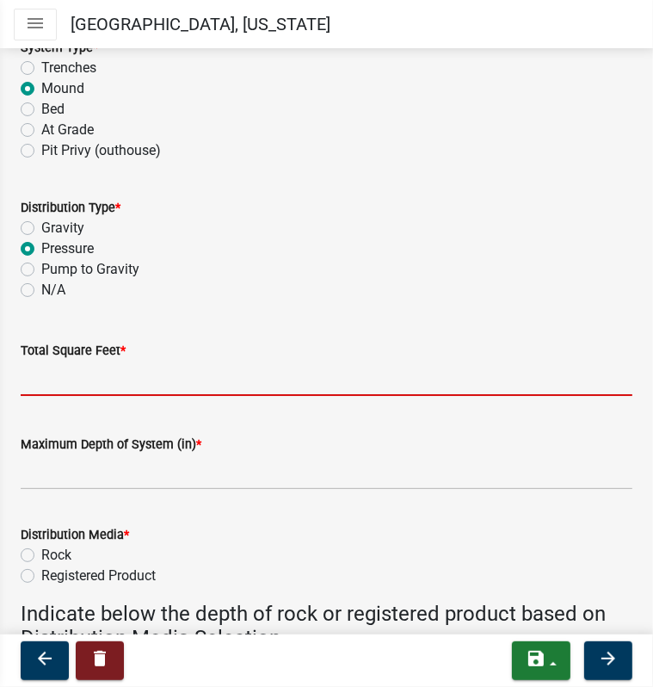
drag, startPoint x: 41, startPoint y: 371, endPoint x: 114, endPoint y: 374, distance: 73.2
click at [42, 371] on input "Total Square Feet *" at bounding box center [327, 378] width 612 height 35
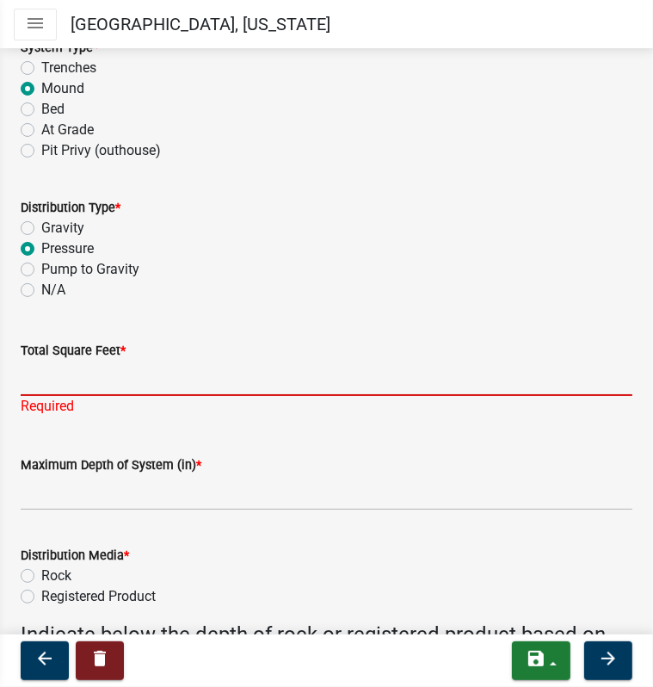
click at [34, 378] on input "Total Square Feet *" at bounding box center [327, 378] width 612 height 35
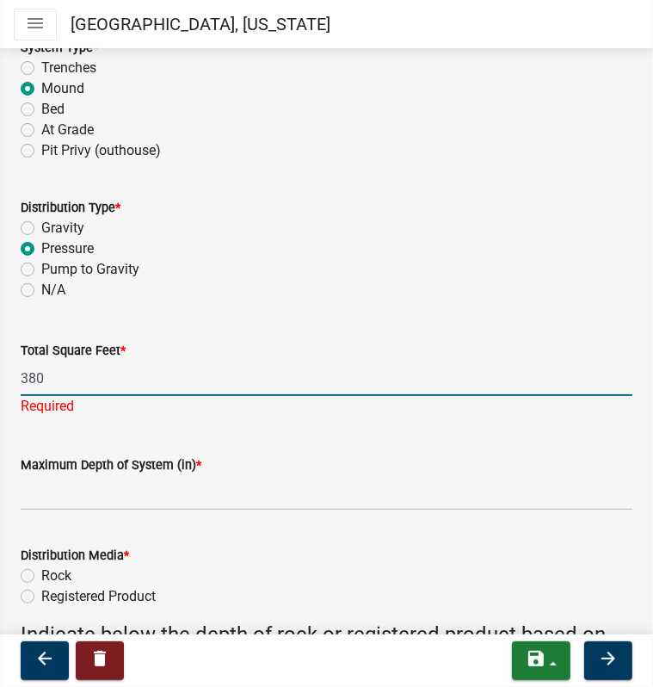
type input "380"
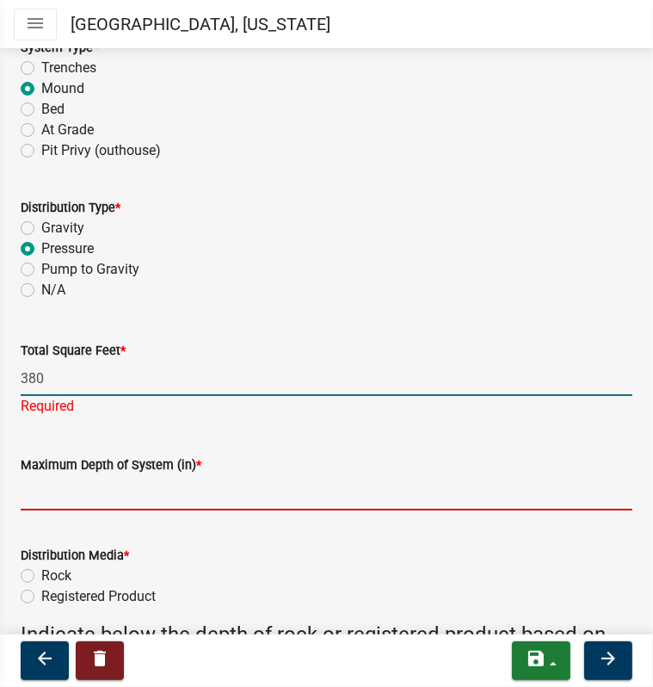
click at [77, 493] on wm-data-entity-input "Maximum Depth of System (in) *" at bounding box center [327, 477] width 612 height 94
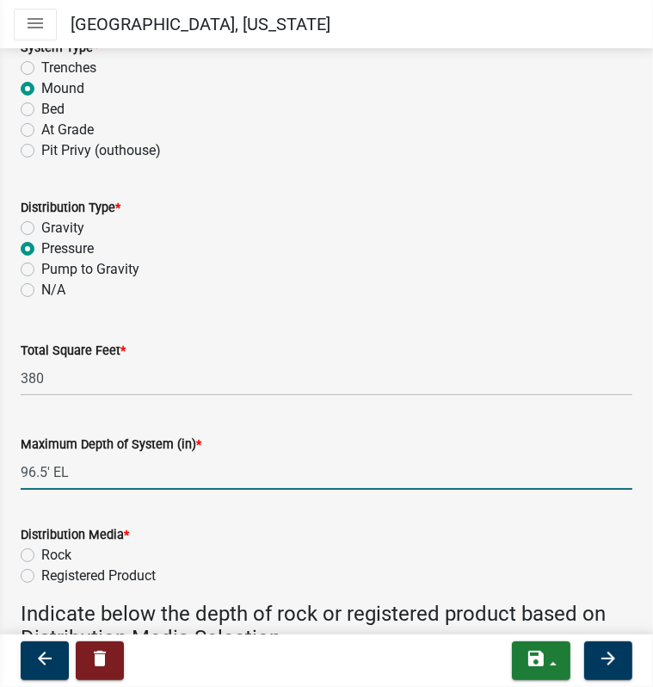
drag, startPoint x: 79, startPoint y: 473, endPoint x: -4, endPoint y: 464, distance: 83.9
click at [0, 464] on html "Internet Explorer does NOT work with GeoPermits. Get a new browser for more sec…" at bounding box center [326, 343] width 653 height 687
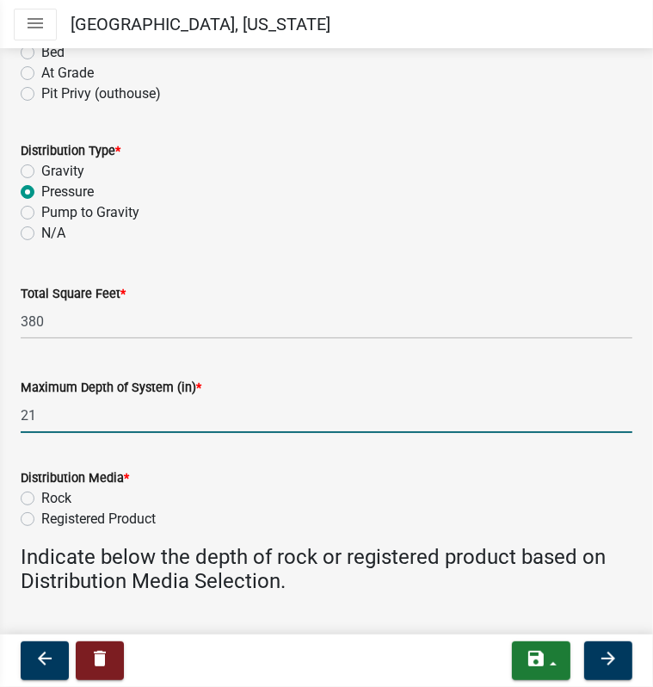
scroll to position [344, 0]
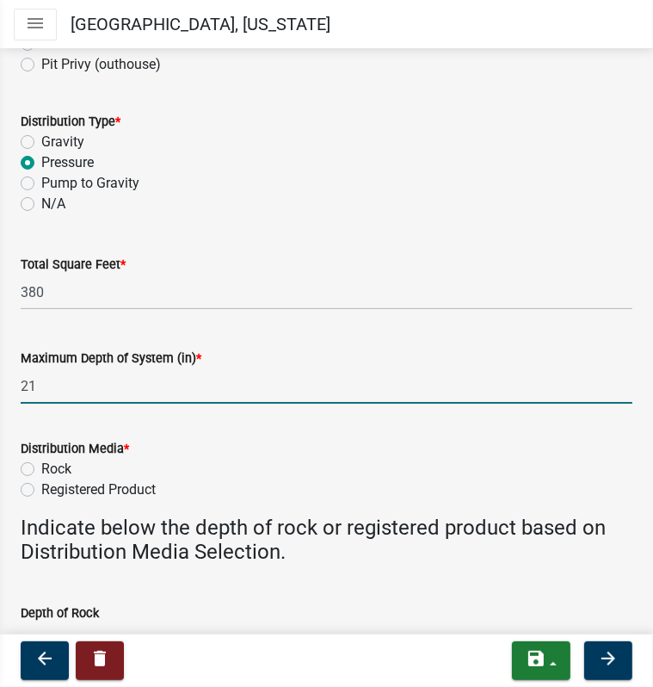
type input "21"
click at [41, 466] on label "Rock" at bounding box center [56, 469] width 30 height 21
click at [41, 466] on input "Rock" at bounding box center [46, 464] width 11 height 11
radio input "true"
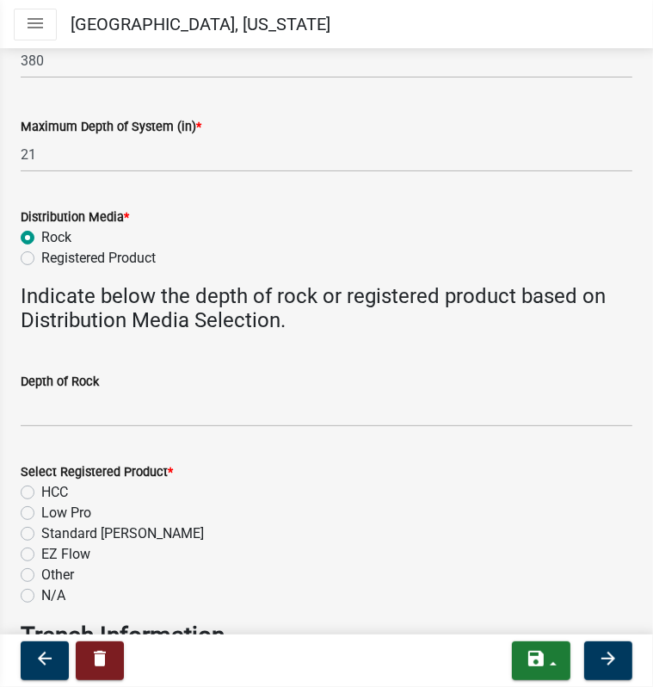
scroll to position [689, 0]
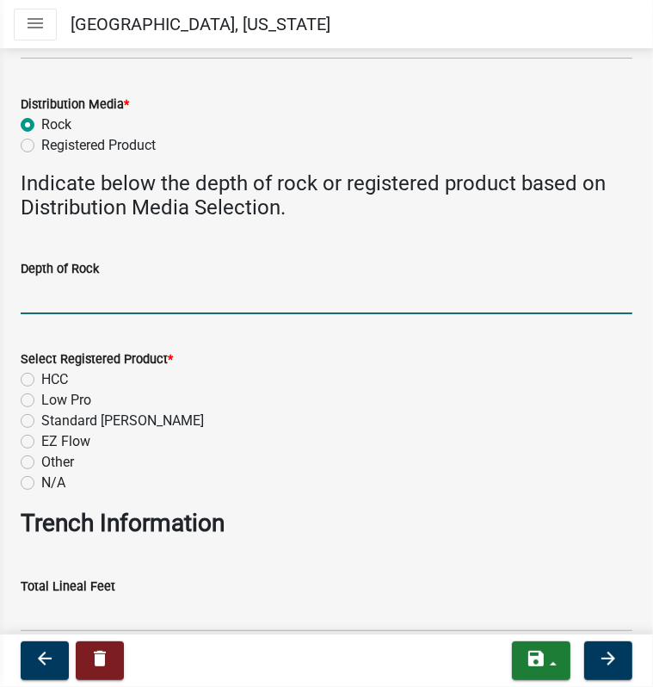
click at [34, 291] on input "Depth of Rock" at bounding box center [327, 296] width 612 height 35
click at [54, 300] on input "Depth of Rock" at bounding box center [327, 296] width 612 height 35
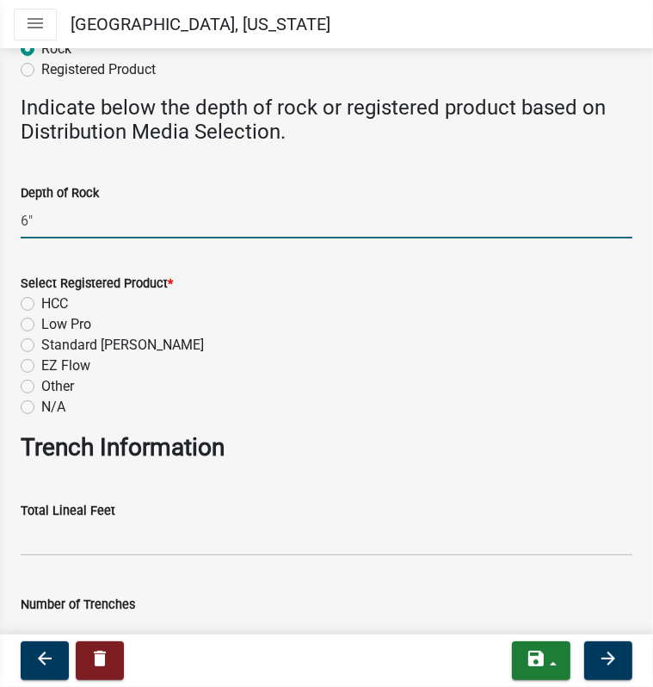
scroll to position [1033, 0]
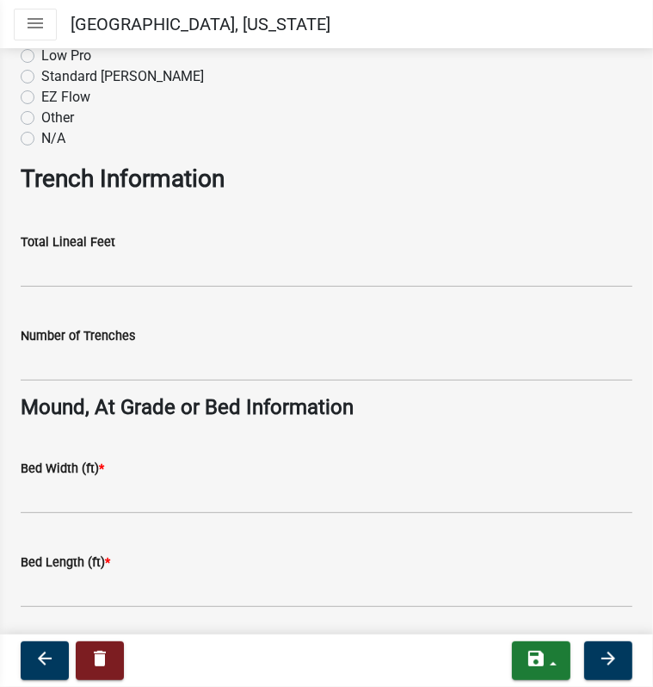
type input "6""
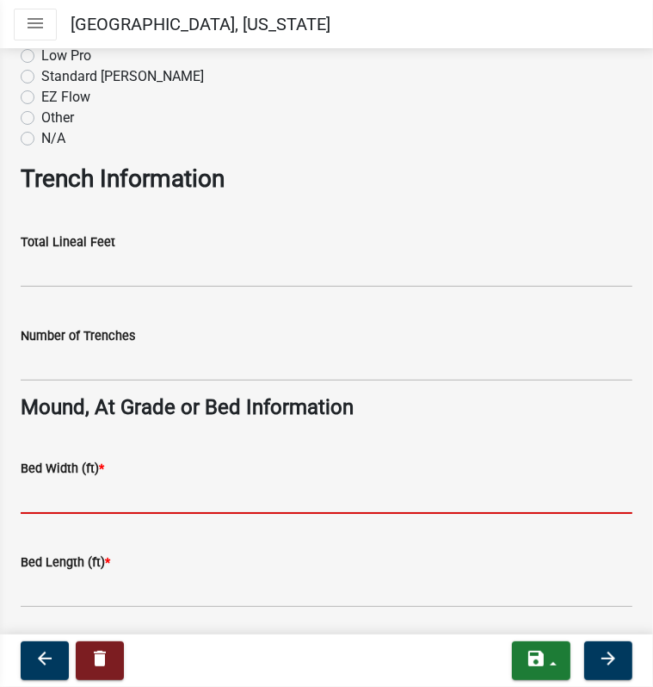
click at [53, 494] on input "Bed Width (ft) *" at bounding box center [327, 496] width 612 height 35
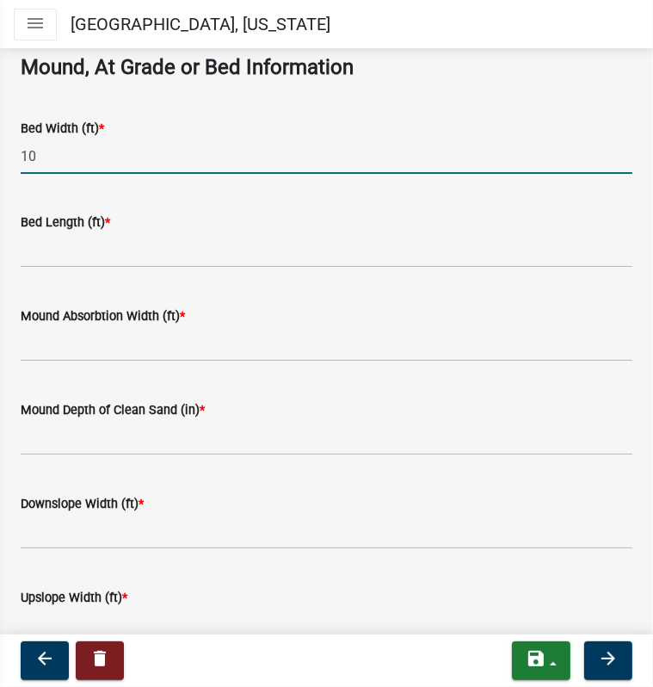
scroll to position [1377, 0]
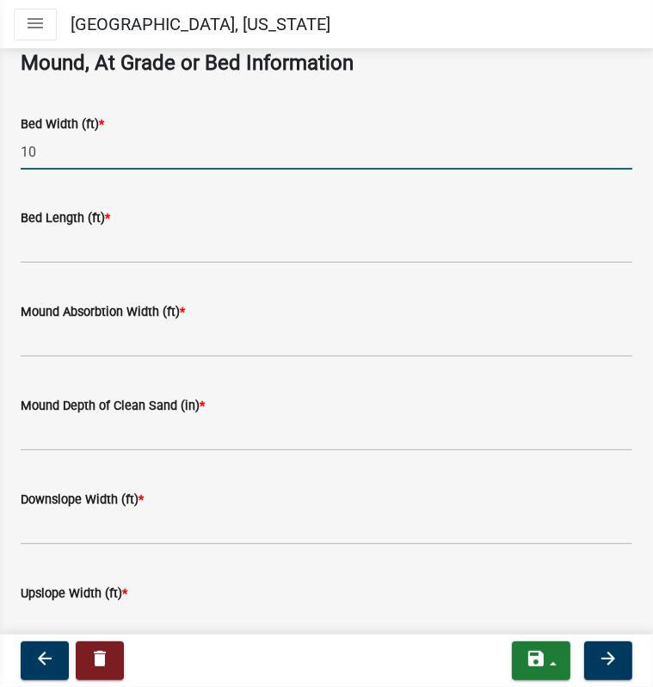
type input "10"
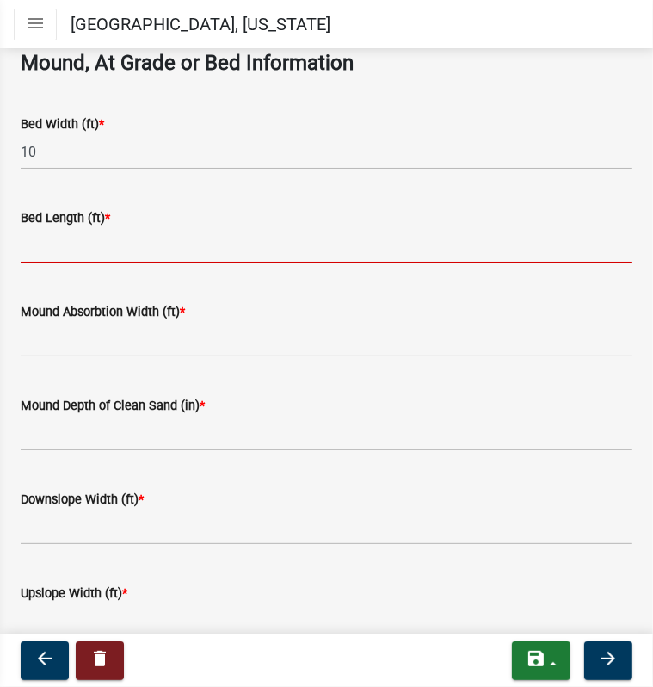
click at [55, 240] on input "Bed Length (ft) *" at bounding box center [327, 245] width 612 height 35
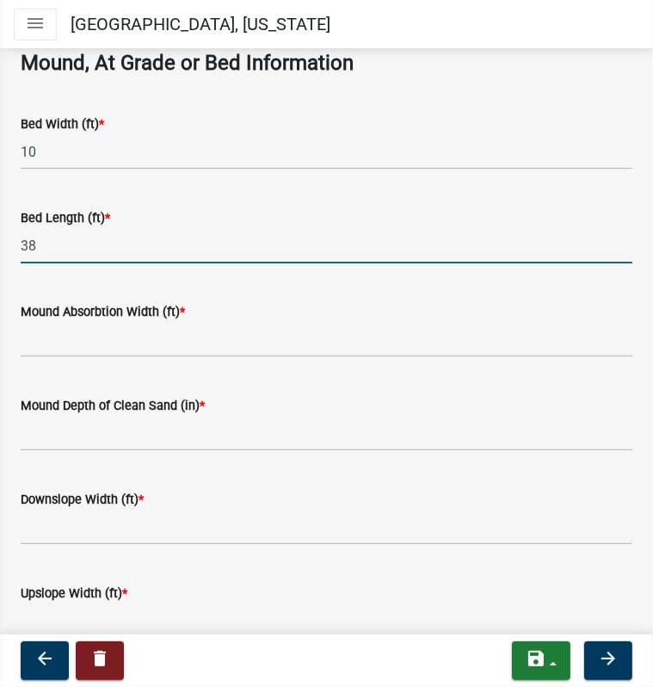
type input "38"
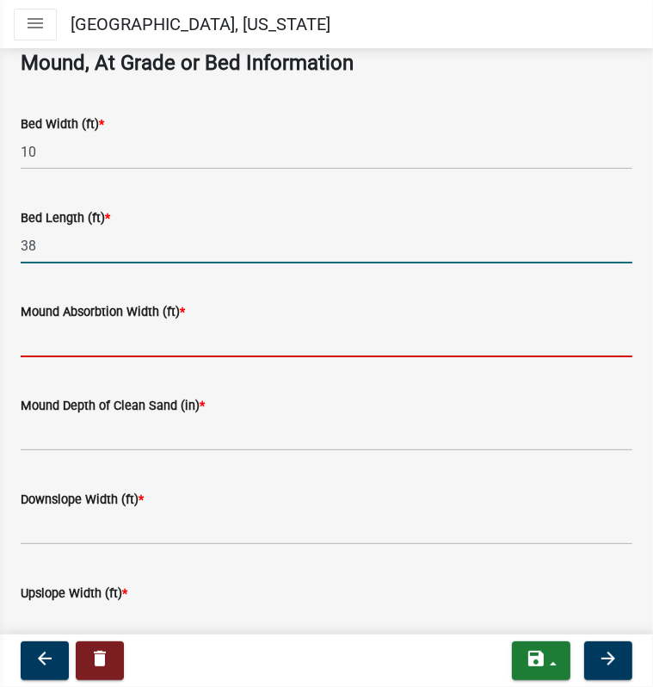
click at [52, 342] on input "Mound Absorbtion Width (ft) *" at bounding box center [327, 339] width 612 height 35
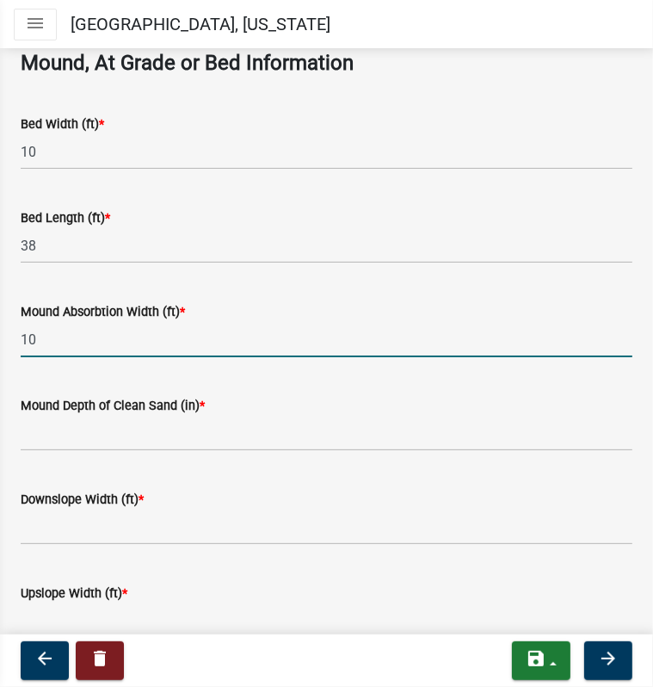
type input "10"
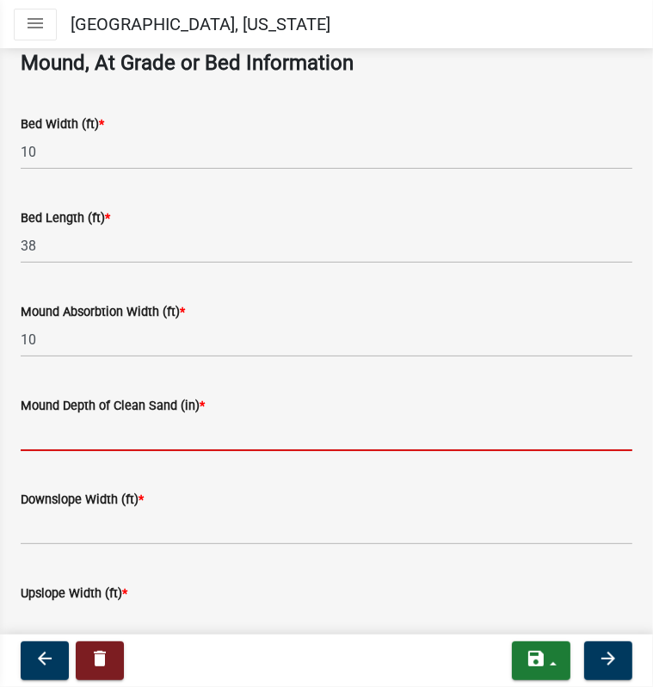
drag, startPoint x: 52, startPoint y: 433, endPoint x: 135, endPoint y: 414, distance: 85.6
click at [52, 432] on input "Mound Depth of Clean Sand (in) *" at bounding box center [327, 433] width 612 height 35
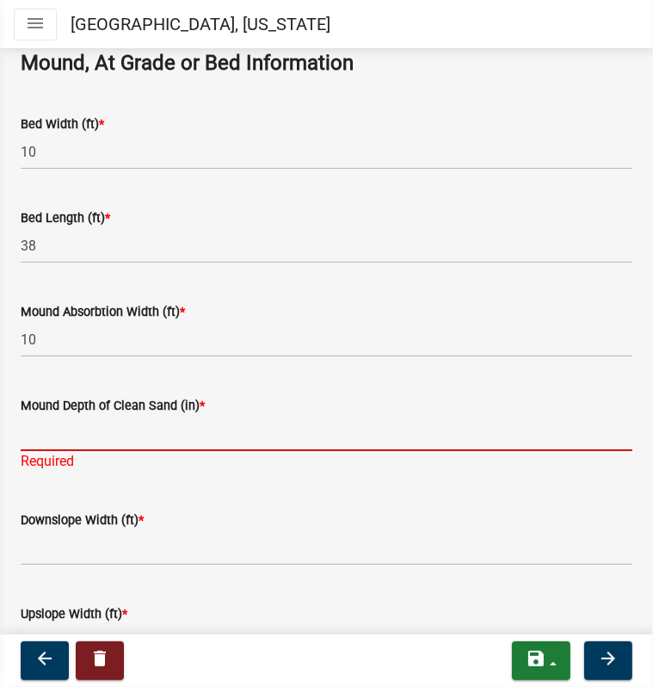
click at [43, 431] on input "Mound Depth of Clean Sand (in) *" at bounding box center [327, 433] width 612 height 35
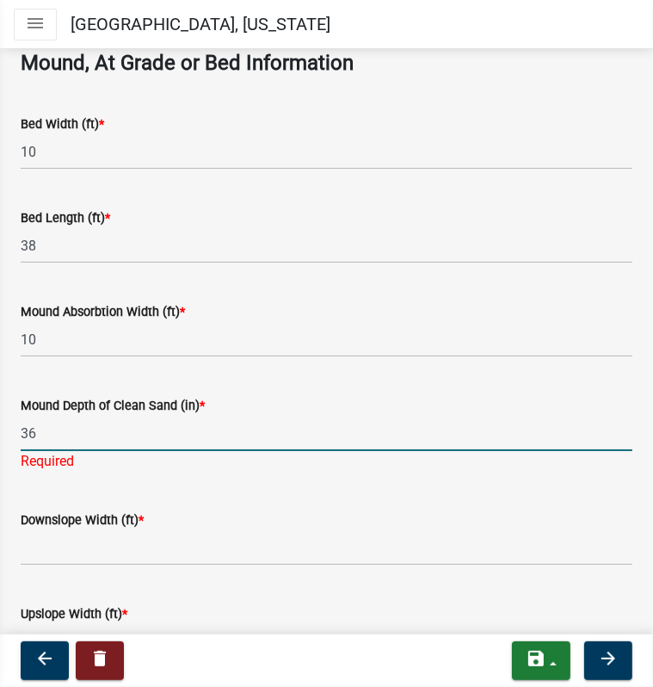
type input "36"
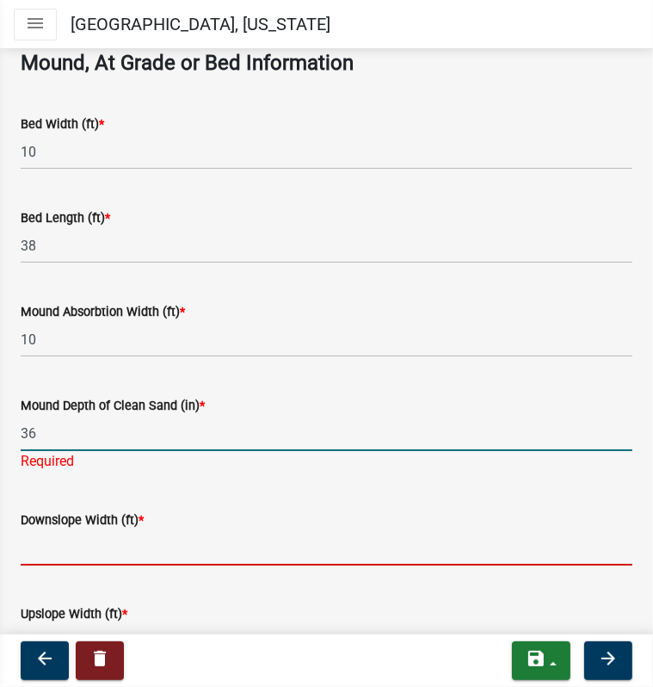
click at [44, 548] on wm-data-entity-input "Downslope Width (ft) *" at bounding box center [327, 532] width 612 height 94
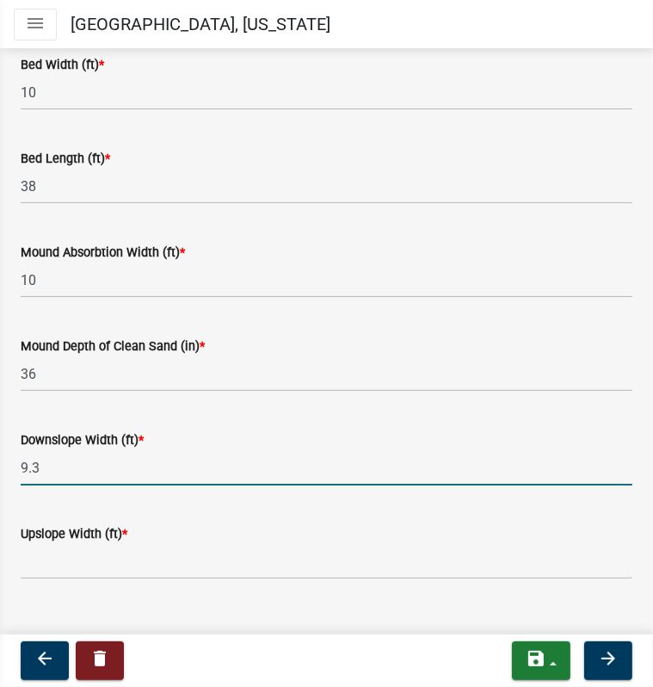
scroll to position [1461, 0]
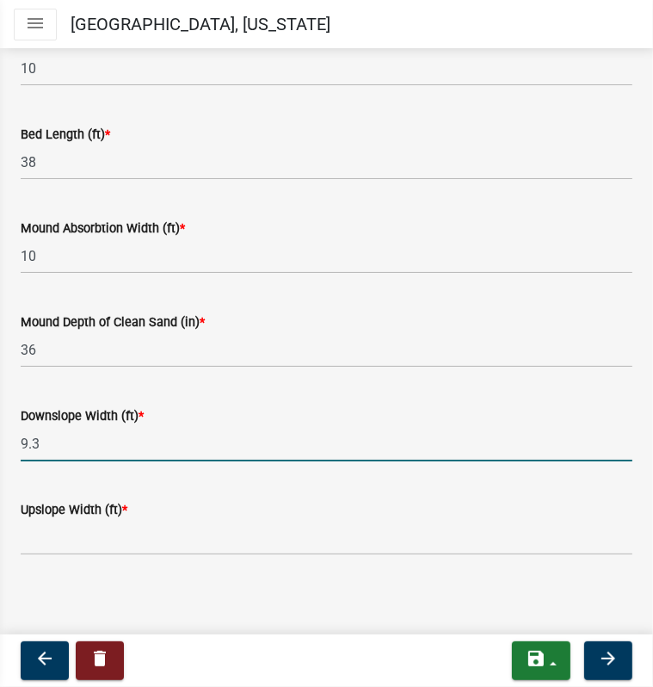
type input "9.3"
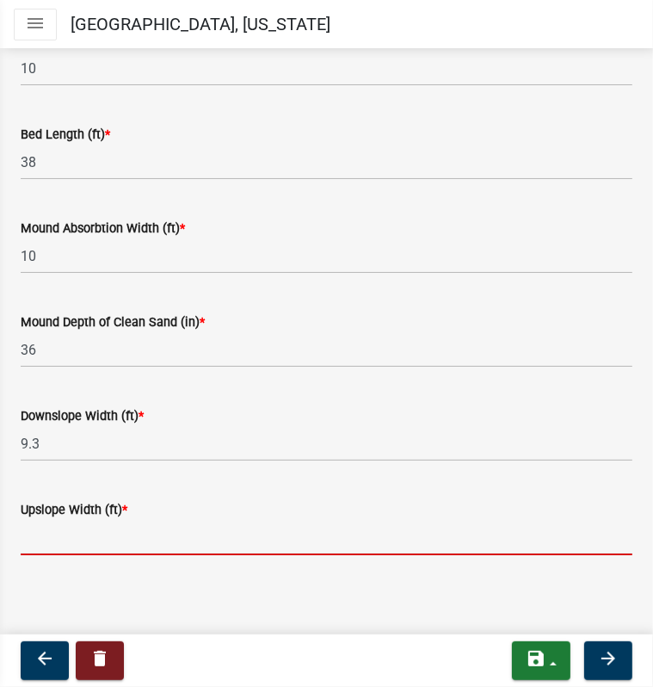
click at [35, 537] on input "Upslope Width (ft) *" at bounding box center [327, 537] width 612 height 35
type input "9.3"
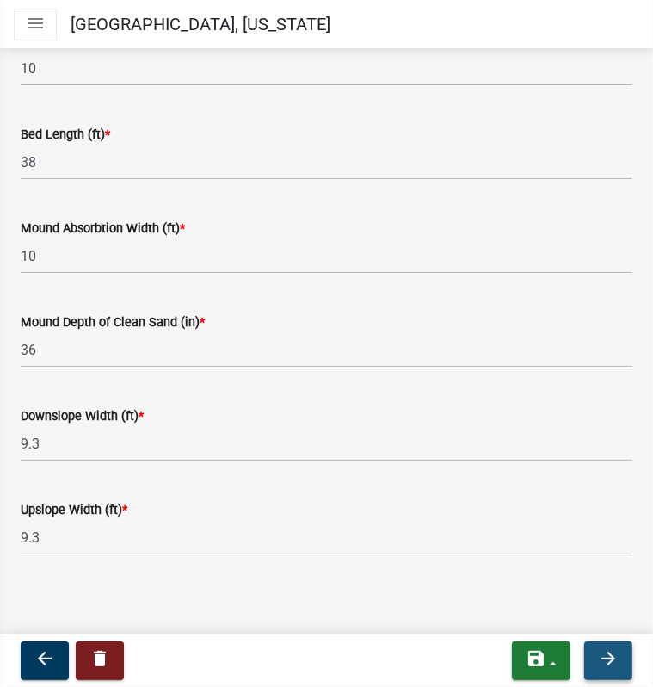
click at [606, 655] on icon "arrow_forward" at bounding box center [608, 658] width 21 height 21
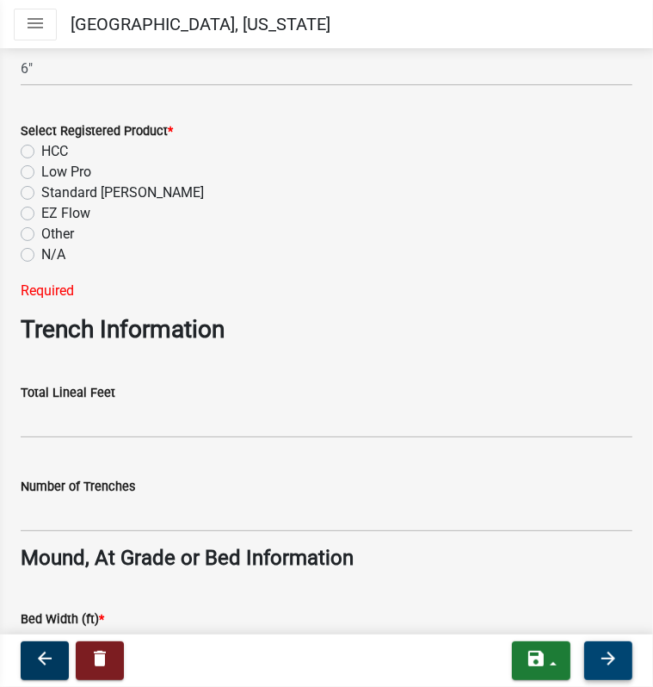
scroll to position [893, 0]
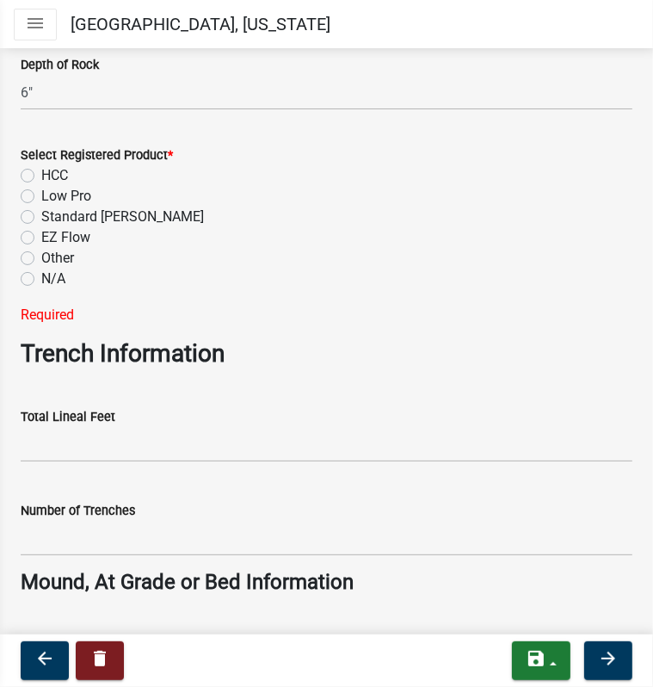
click at [41, 271] on label "N/A" at bounding box center [53, 279] width 24 height 21
click at [41, 271] on input "N/A" at bounding box center [46, 274] width 11 height 11
radio input "true"
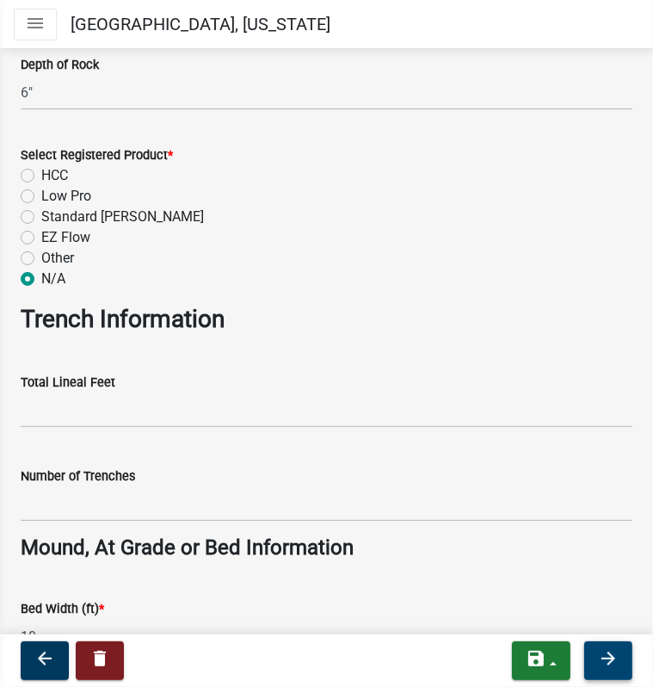
click at [592, 668] on button "arrow_forward" at bounding box center [608, 660] width 48 height 39
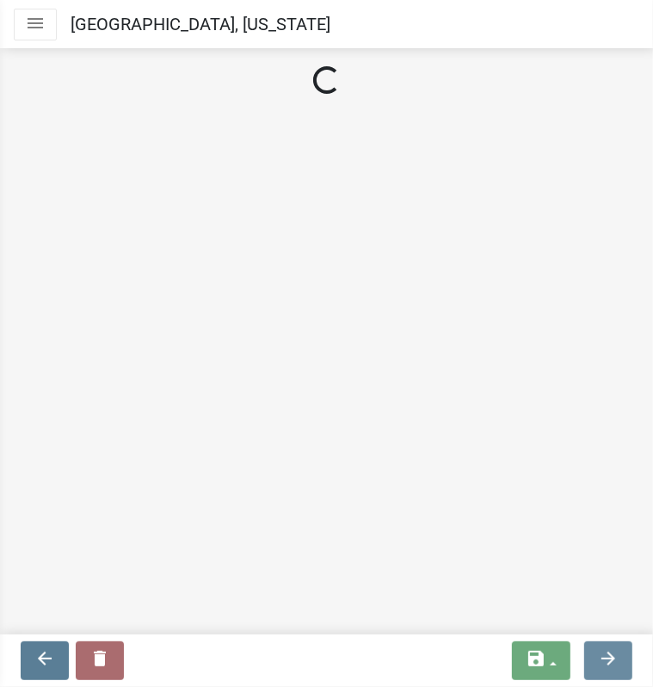
scroll to position [0, 0]
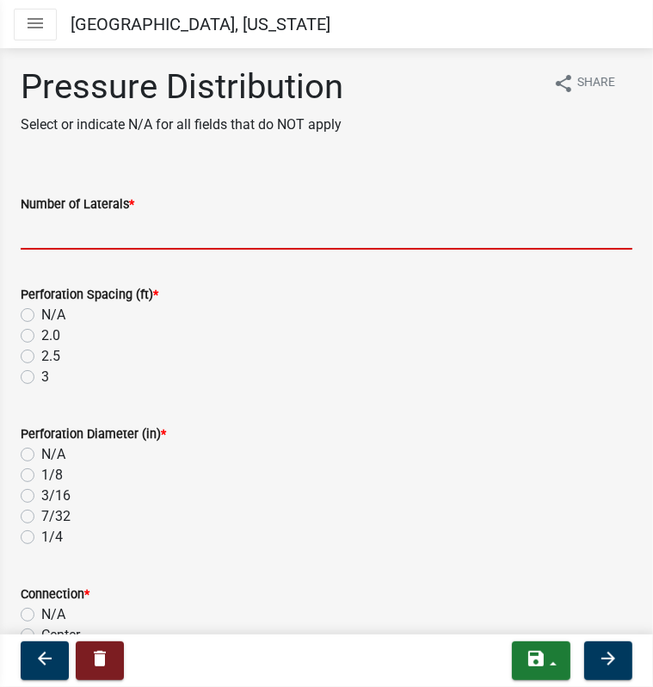
click at [164, 235] on input "Number of Laterals *" at bounding box center [327, 231] width 612 height 35
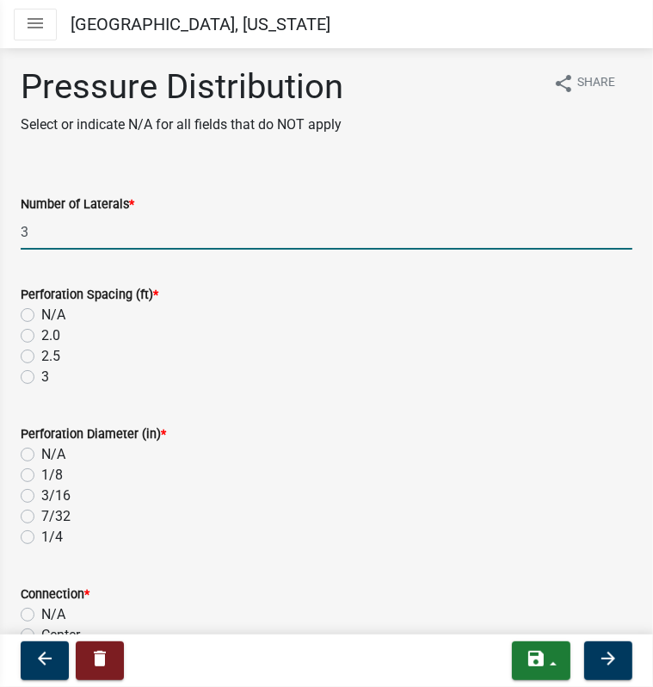
type input "3"
click at [41, 376] on label "3" at bounding box center [45, 377] width 8 height 21
click at [41, 376] on input "3" at bounding box center [46, 372] width 11 height 11
radio input "true"
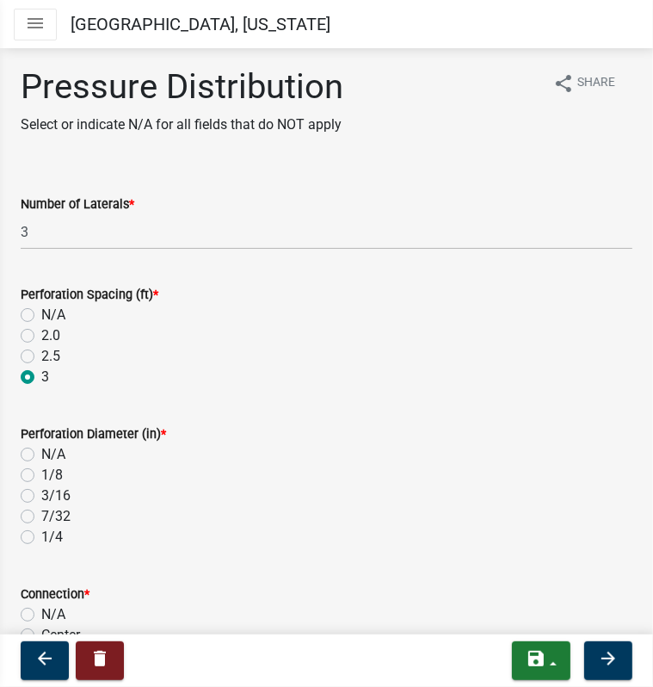
click at [41, 538] on label "1/4" at bounding box center [52, 537] width 22 height 21
click at [41, 538] on input "1/4" at bounding box center [46, 532] width 11 height 11
radio input "true"
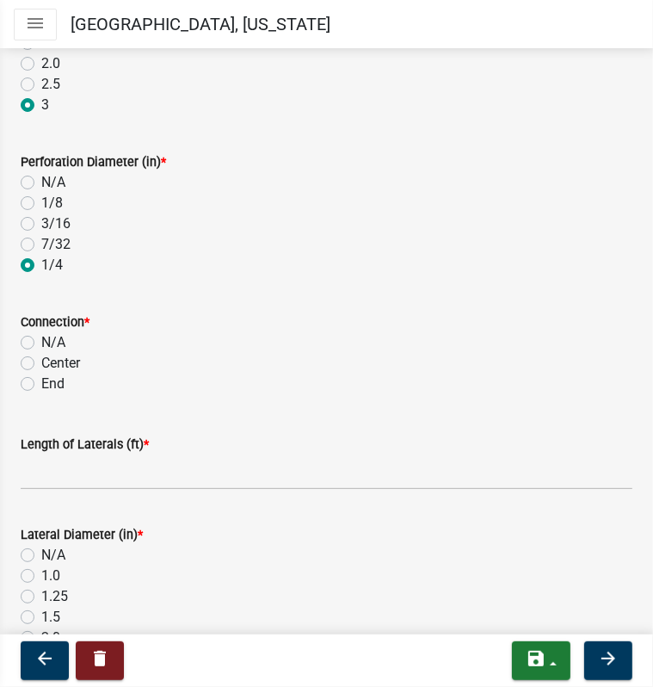
scroll to position [344, 0]
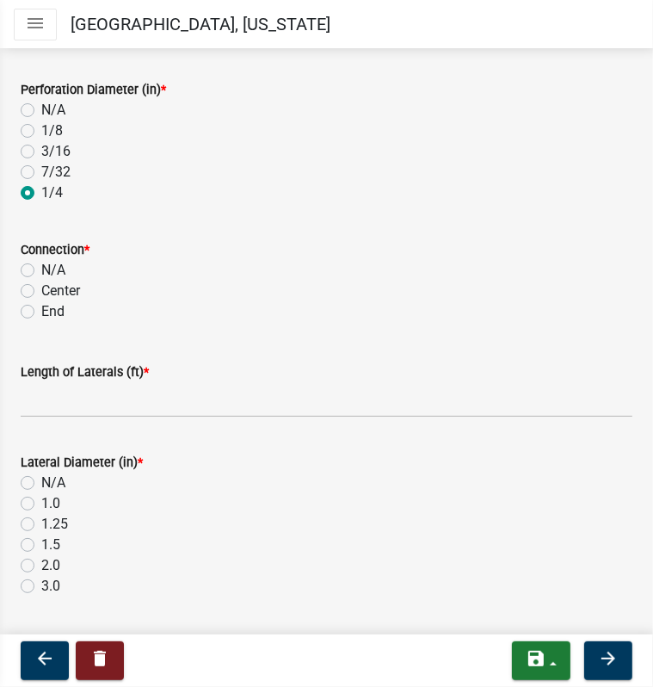
click at [41, 270] on label "N/A" at bounding box center [53, 270] width 24 height 21
click at [41, 270] on input "N/A" at bounding box center [46, 265] width 11 height 11
radio input "true"
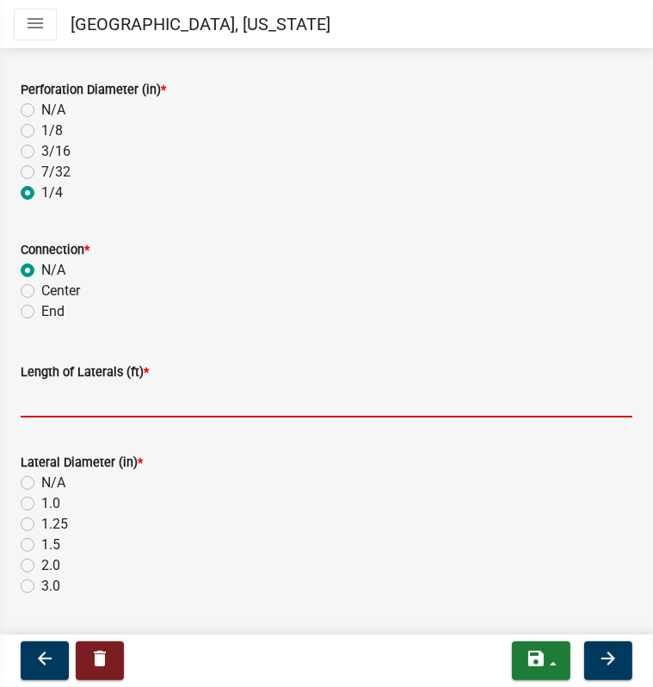
click at [35, 400] on input "Length of Laterals (ft) *" at bounding box center [327, 399] width 612 height 35
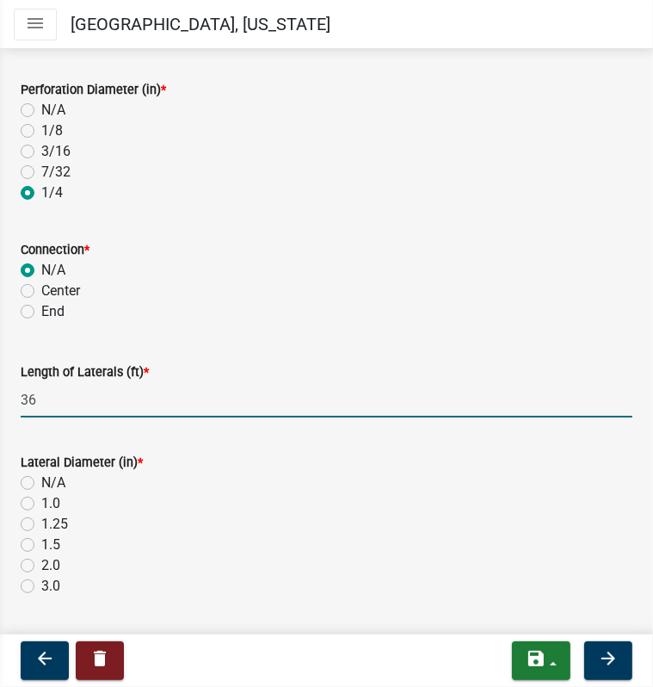
type input "36"
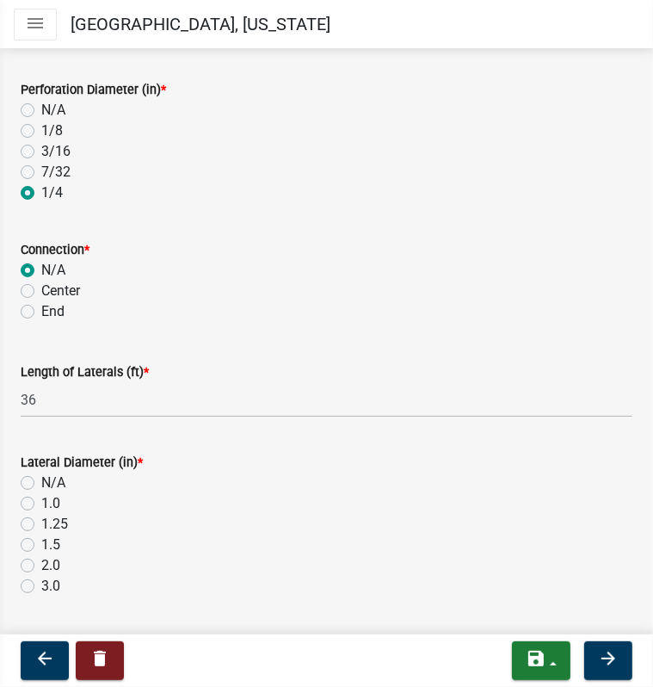
click at [41, 310] on label "End" at bounding box center [52, 311] width 23 height 21
click at [41, 310] on input "End" at bounding box center [46, 306] width 11 height 11
radio input "true"
click at [41, 566] on label "2.0" at bounding box center [50, 565] width 19 height 21
click at [41, 566] on input "2.0" at bounding box center [46, 560] width 11 height 11
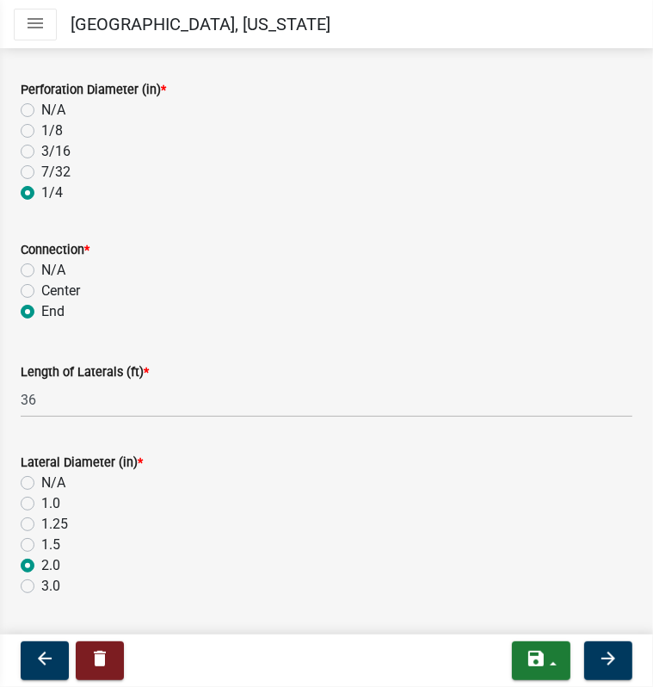
radio input "true"
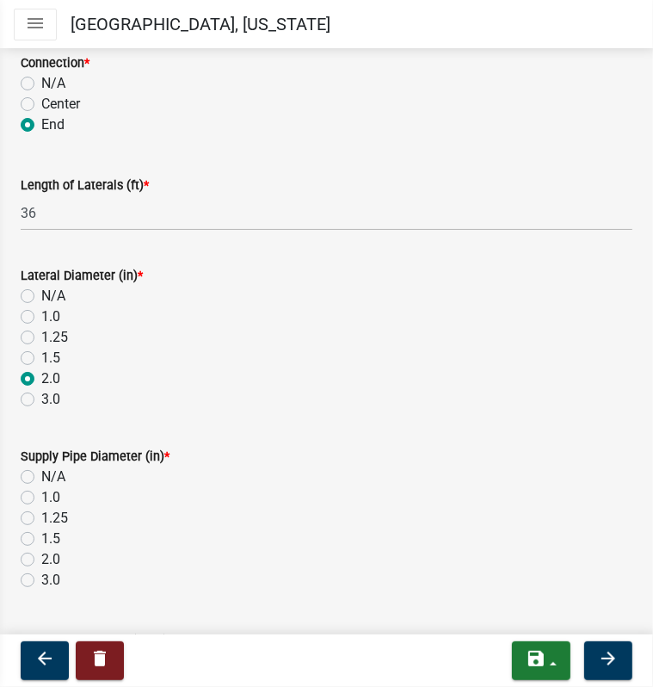
scroll to position [602, 0]
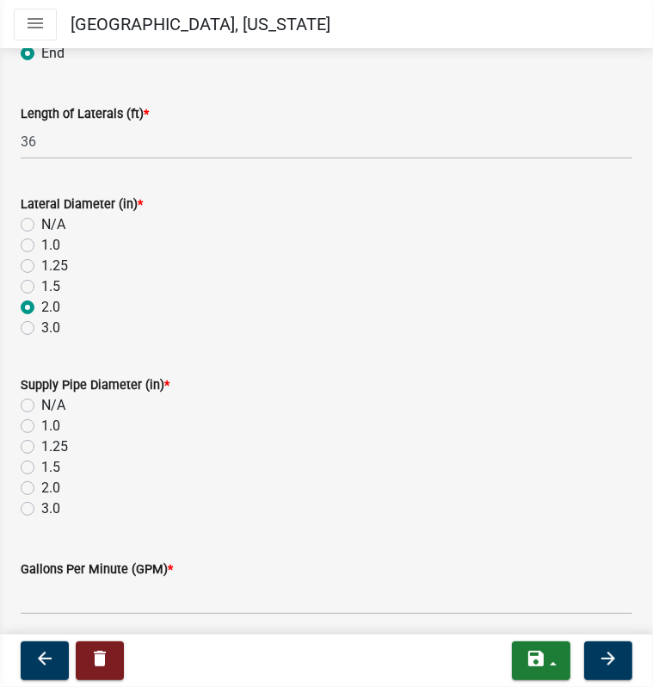
click at [41, 486] on label "2.0" at bounding box center [50, 488] width 19 height 21
click at [41, 486] on input "2.0" at bounding box center [46, 483] width 11 height 11
radio input "true"
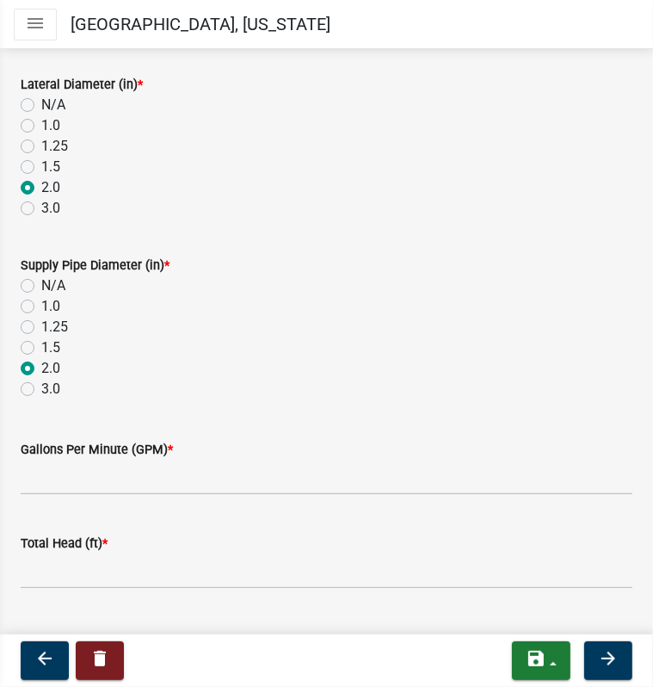
scroll to position [757, 0]
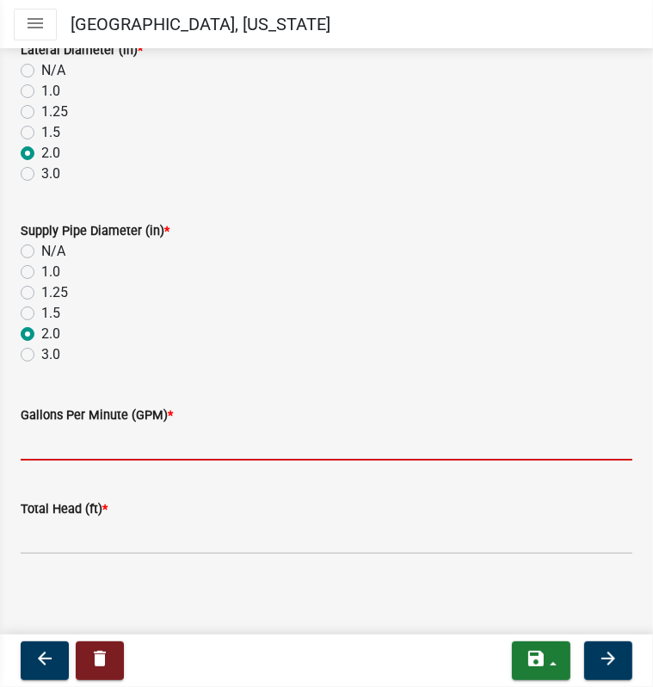
click at [59, 442] on input "Gallons Per Minute (GPM) *" at bounding box center [327, 442] width 612 height 35
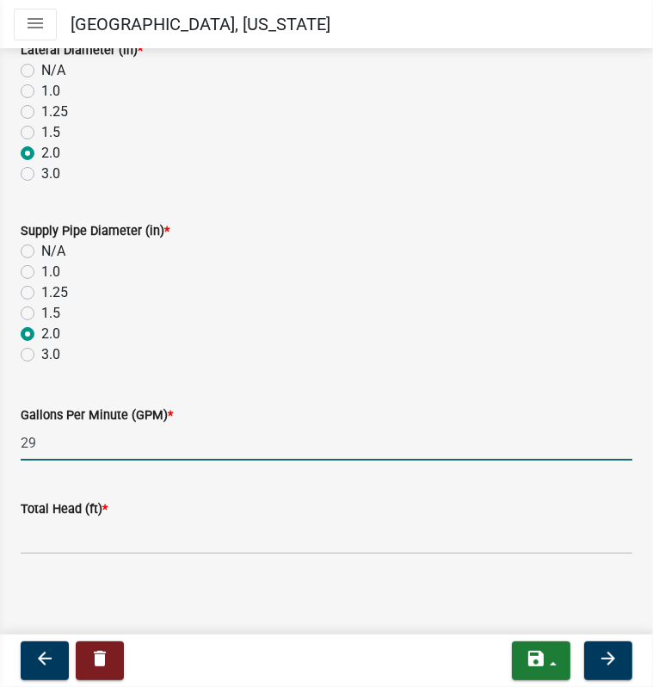
type input "29"
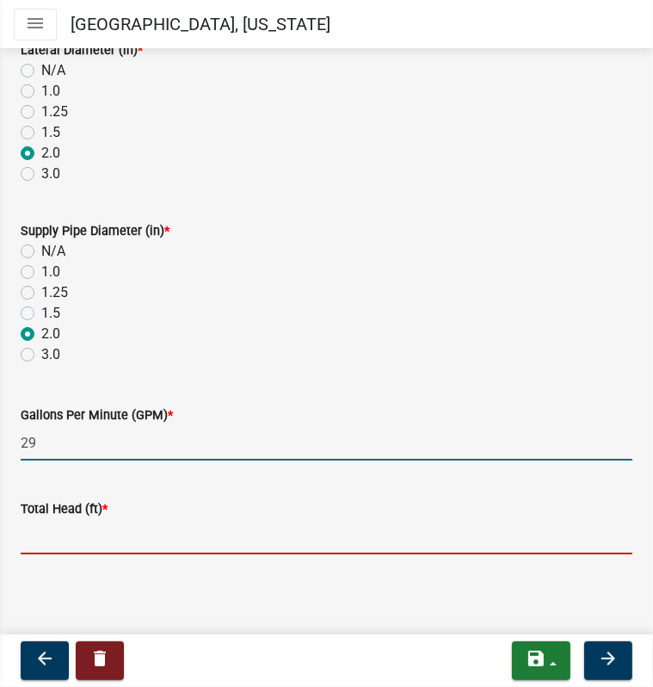
click at [69, 526] on input "Total Head (ft) *" at bounding box center [327, 536] width 612 height 35
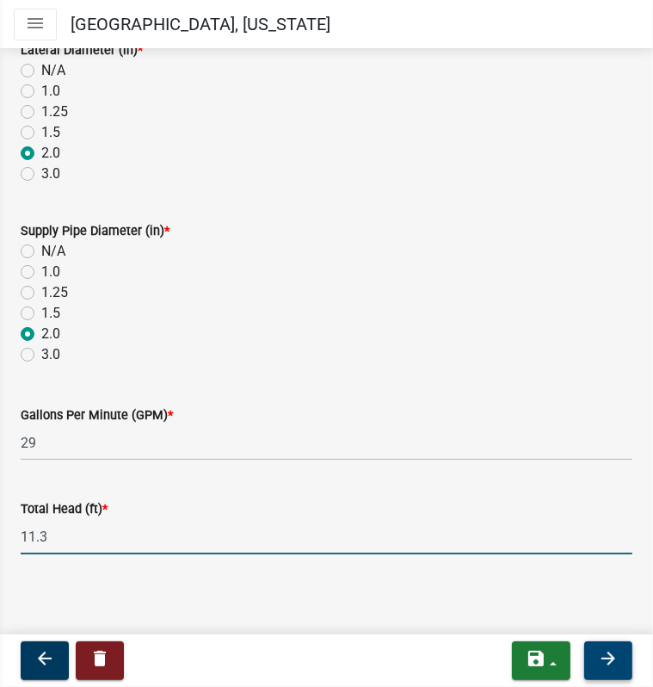
type input "11.3"
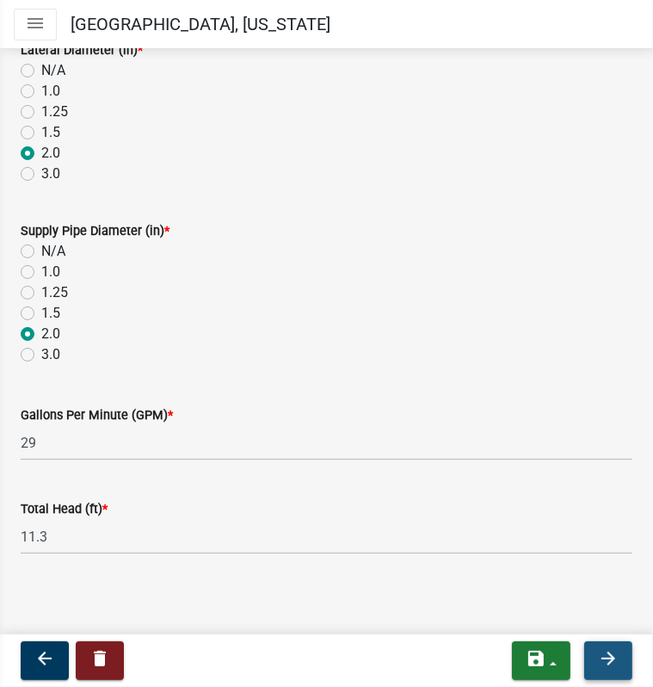
click at [608, 651] on icon "arrow_forward" at bounding box center [608, 658] width 21 height 21
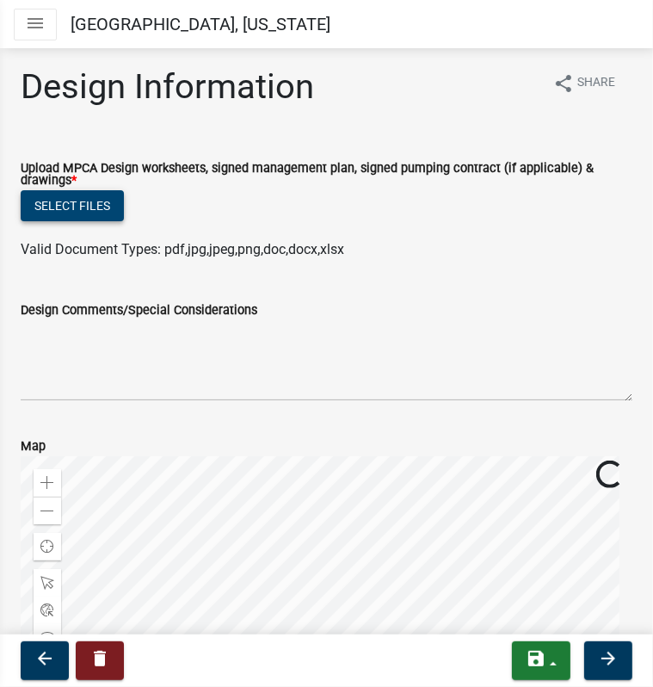
click at [87, 203] on button "Select files" at bounding box center [72, 205] width 103 height 31
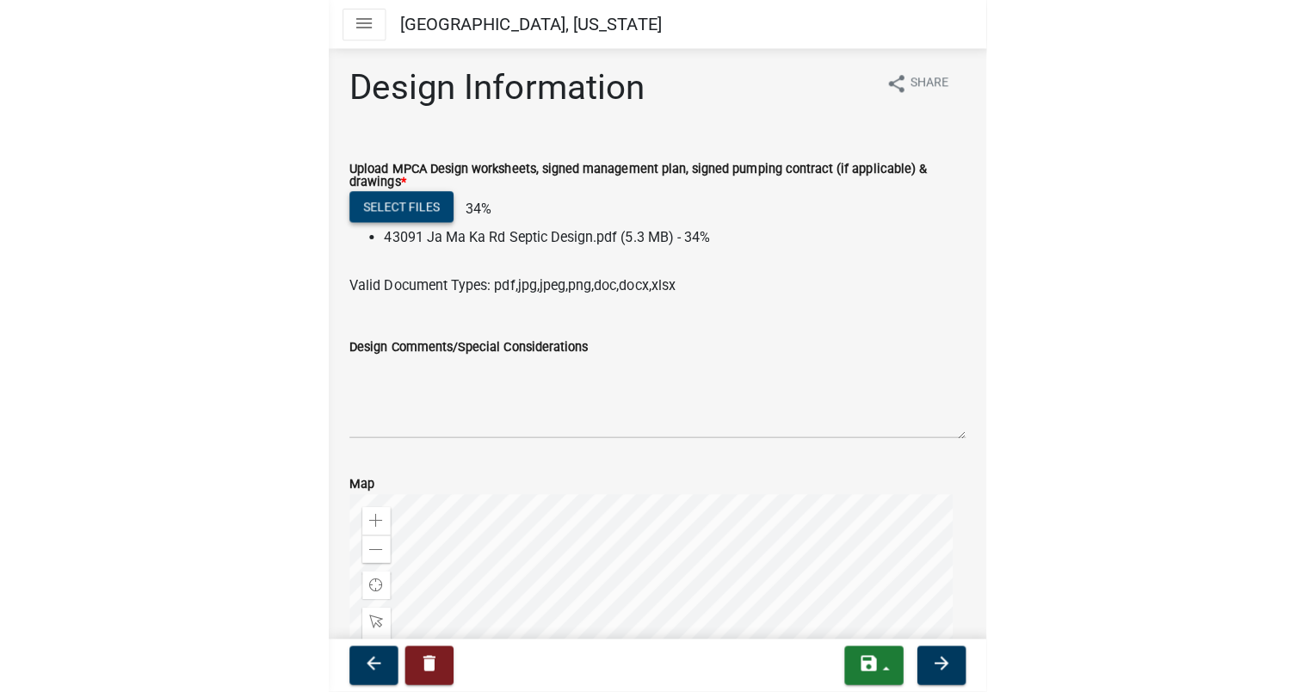
scroll to position [86, 0]
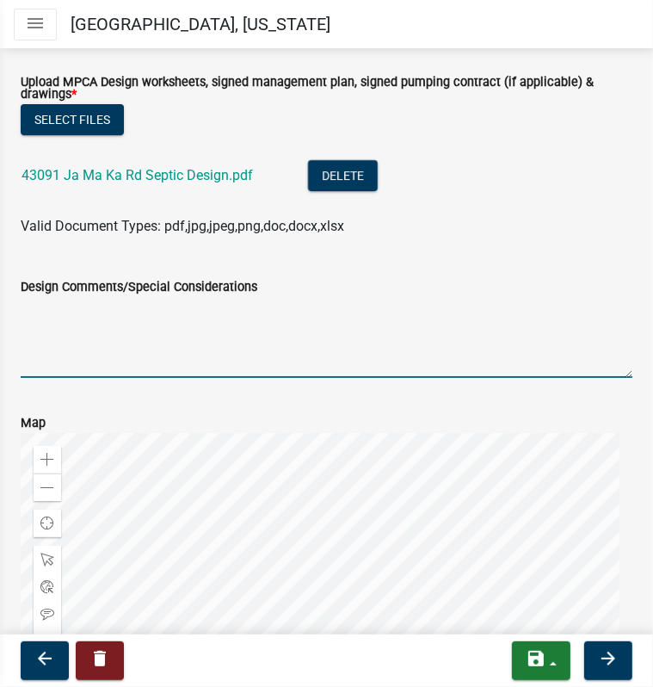
click at [99, 331] on textarea "Design Comments/Special Considerations" at bounding box center [327, 337] width 612 height 81
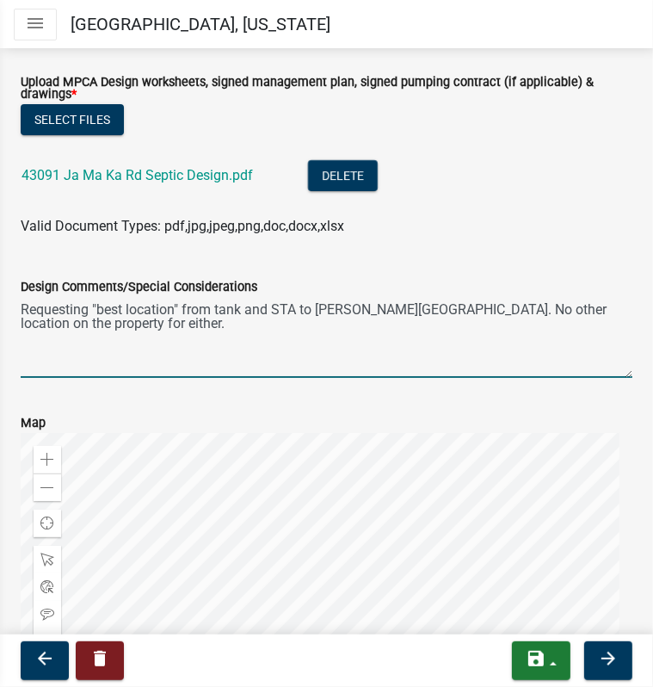
drag, startPoint x: 433, startPoint y: 311, endPoint x: 462, endPoint y: 308, distance: 29.4
click at [462, 308] on textarea "Requesting "best location" from tank and STA to Hoffman Lake. No other location…" at bounding box center [327, 337] width 612 height 81
click at [86, 331] on textarea "Requesting "best location" from tank and STA to Hoffman Lake. No location on th…" at bounding box center [327, 337] width 612 height 81
click at [430, 308] on textarea "Requesting "best location" from tank and STA to Hoffman Lake. No location on th…" at bounding box center [327, 337] width 612 height 81
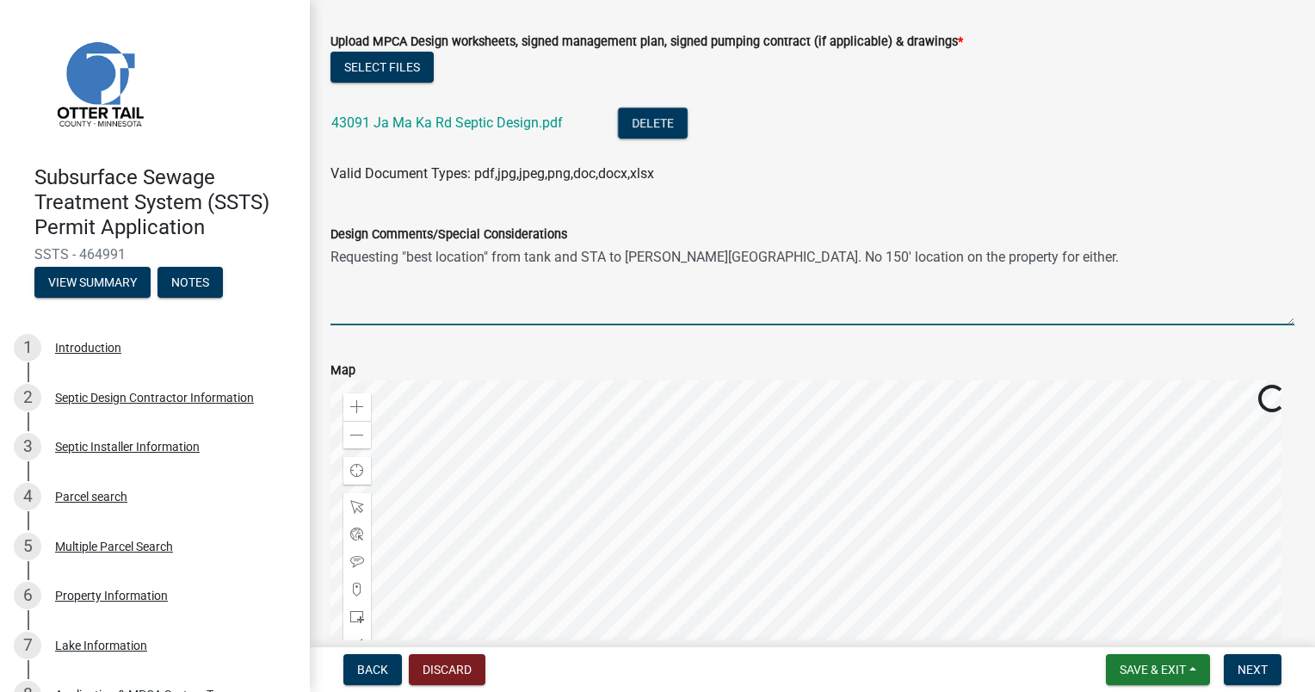
drag, startPoint x: 720, startPoint y: 257, endPoint x: 1004, endPoint y: 245, distance: 285.1
click at [1004, 245] on textarea "Requesting "best location" from tank and STA to Hoffman Lake. No 150' location …" at bounding box center [812, 284] width 964 height 81
click at [492, 256] on textarea "Requesting "best location" from tank and STA to Hoffman Lake." at bounding box center [812, 284] width 964 height 81
drag, startPoint x: 406, startPoint y: 254, endPoint x: 459, endPoint y: 257, distance: 52.6
click at [406, 253] on textarea "Requesting "best location from tank and STA to Hoffman Lake." at bounding box center [812, 284] width 964 height 81
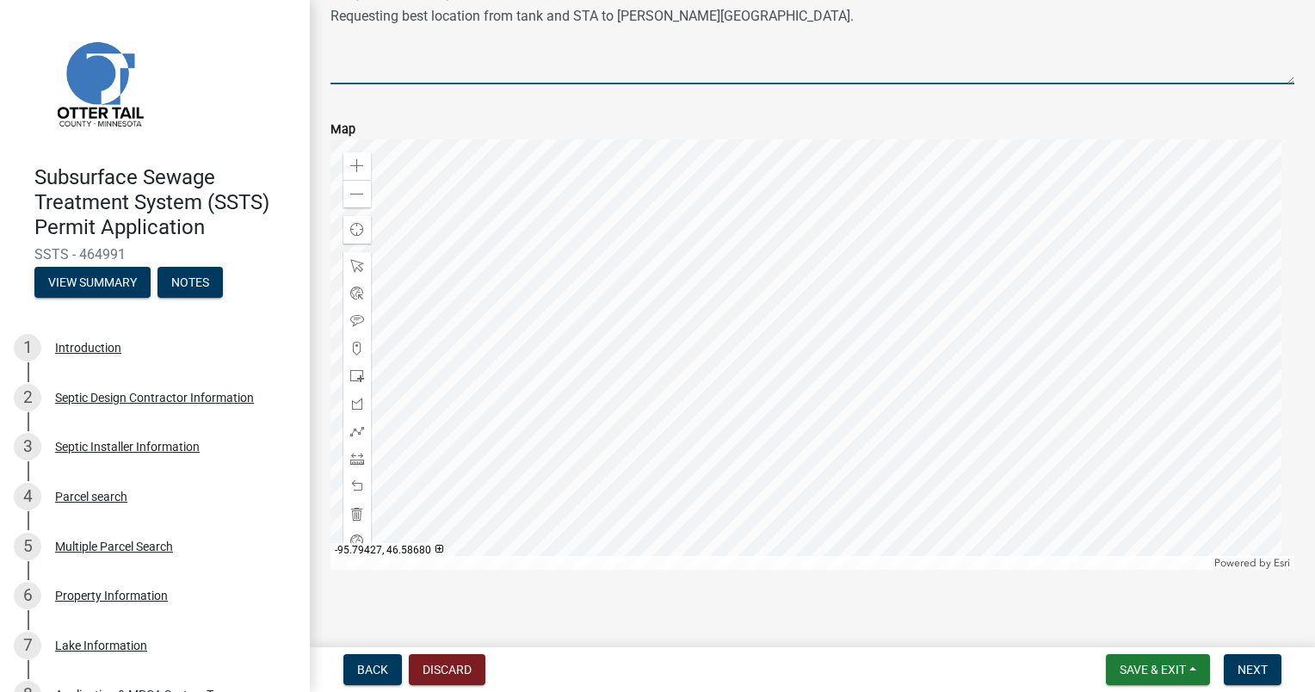
scroll to position [339, 0]
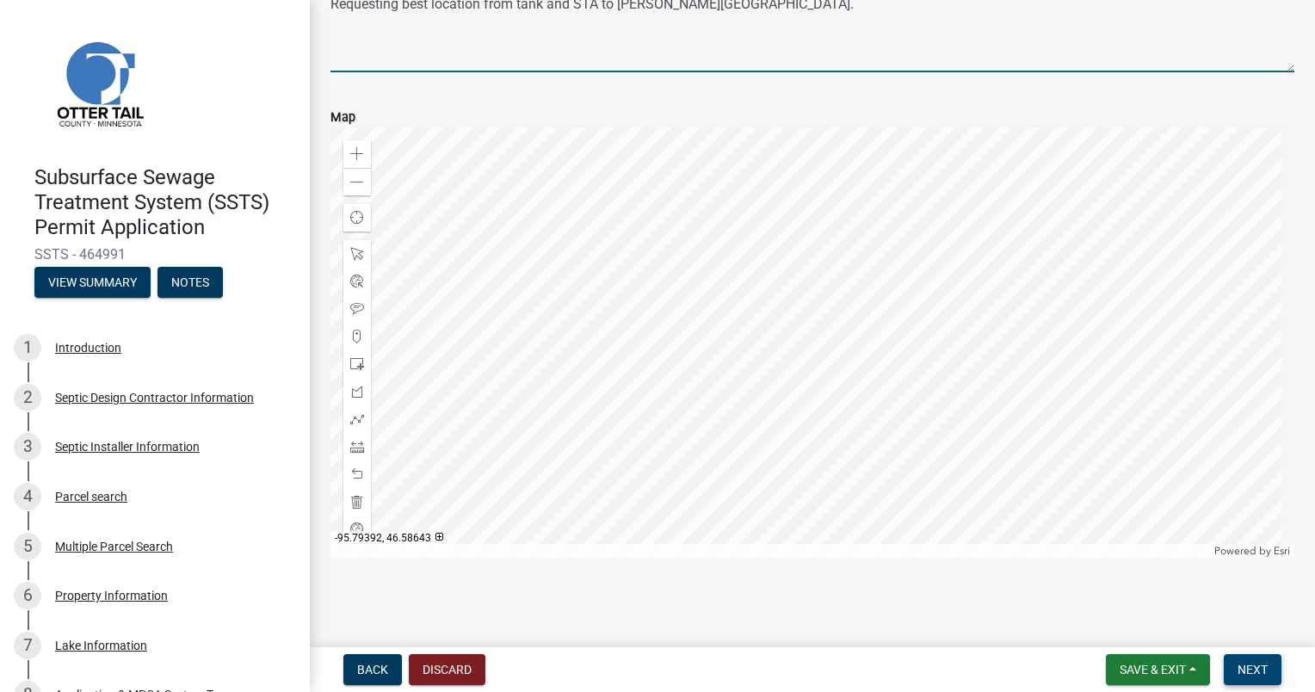
type textarea "Requesting best location from tank and STA to Hoffman Lake."
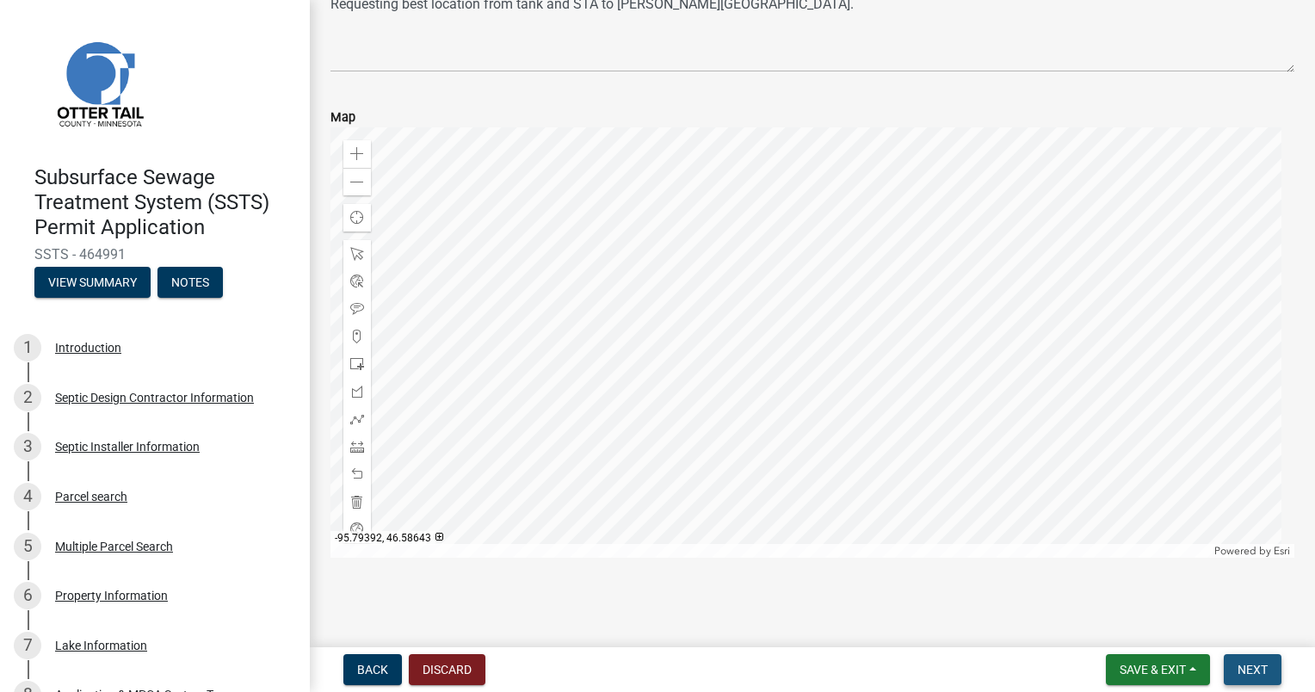
click at [1243, 660] on button "Next" at bounding box center [1253, 669] width 58 height 31
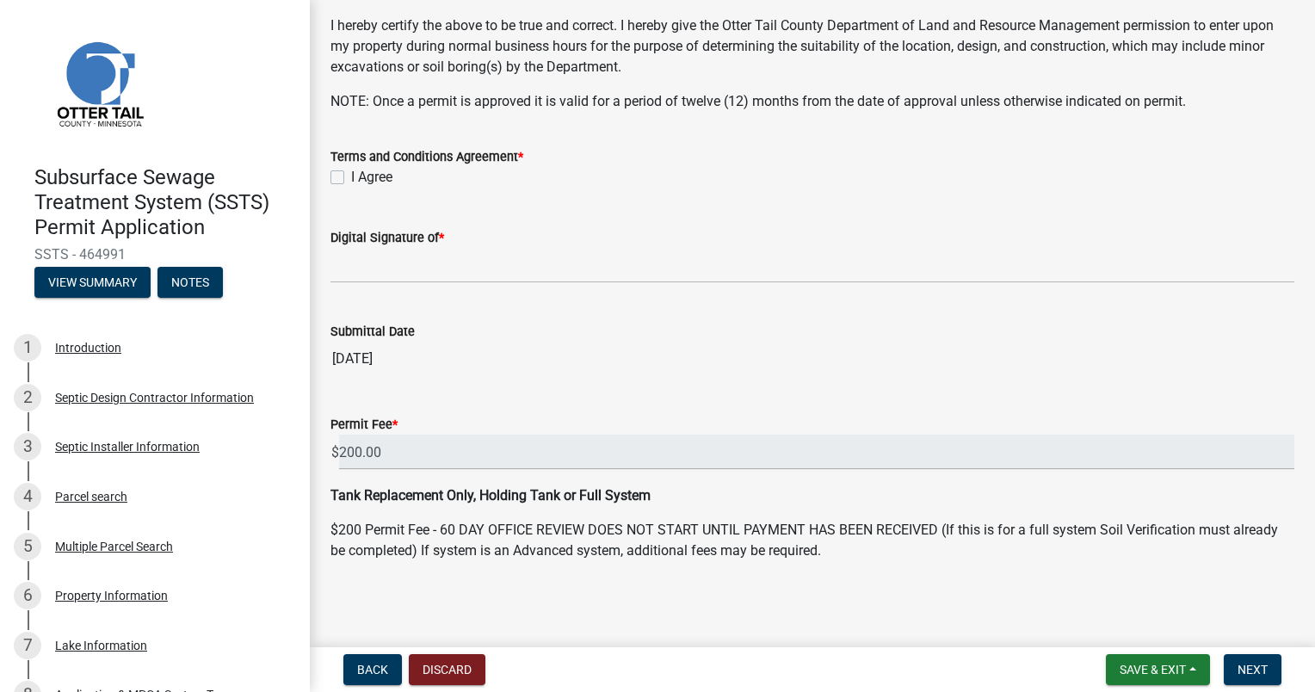
scroll to position [516, 0]
click at [351, 172] on label "I Agree" at bounding box center [371, 175] width 41 height 21
click at [351, 172] on input "I Agree" at bounding box center [356, 170] width 11 height 11
checkbox input "true"
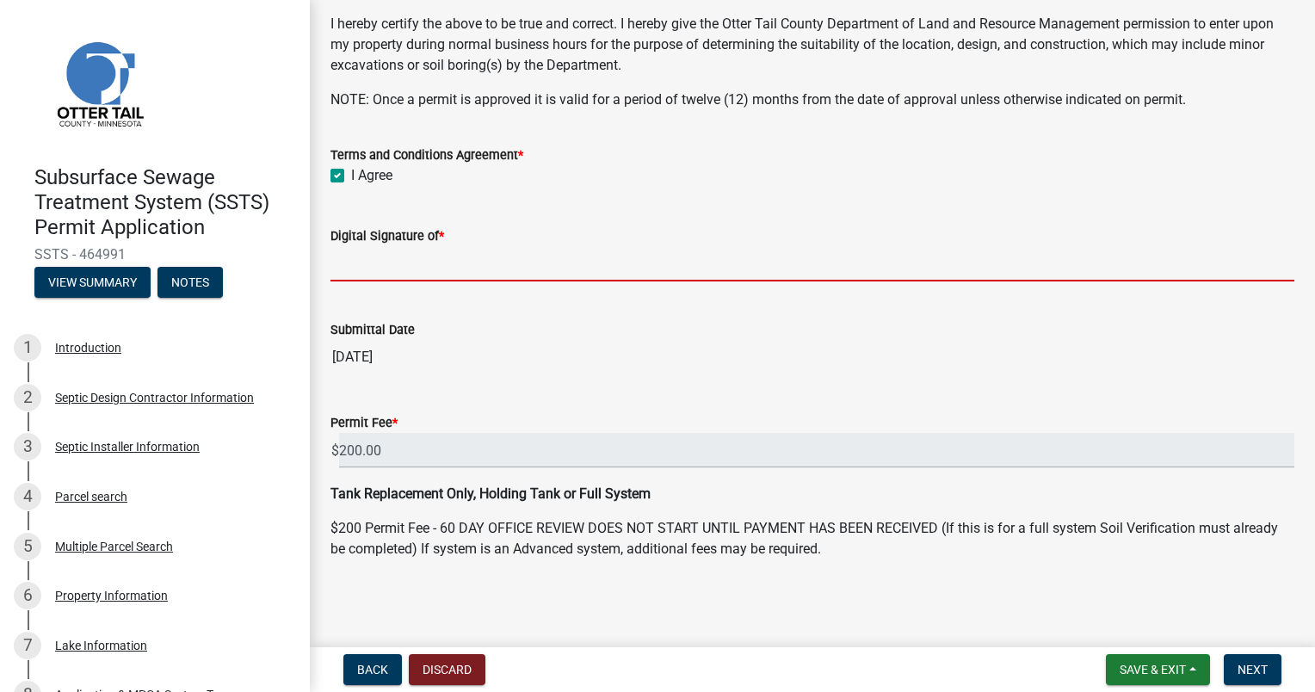
click at [348, 256] on input "Digital Signature of *" at bounding box center [812, 263] width 964 height 35
type input "[PERSON_NAME] [PERSON_NAME]"
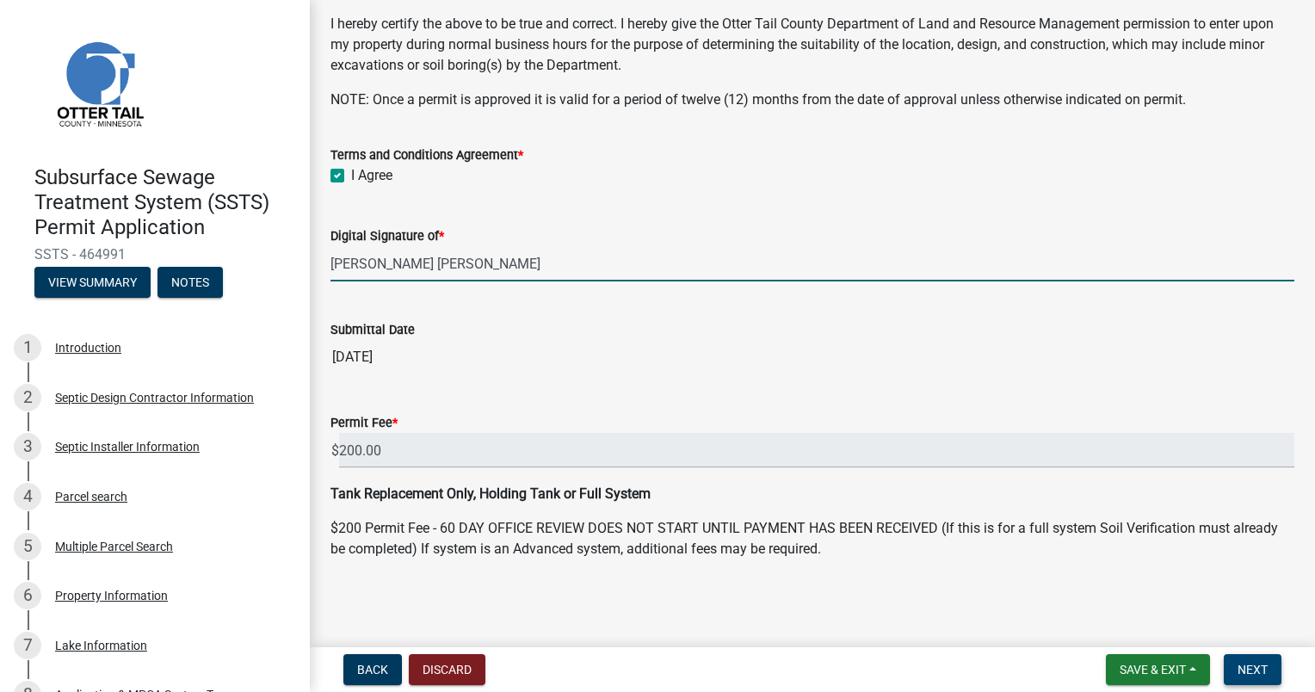
click at [1245, 668] on span "Next" at bounding box center [1253, 670] width 30 height 14
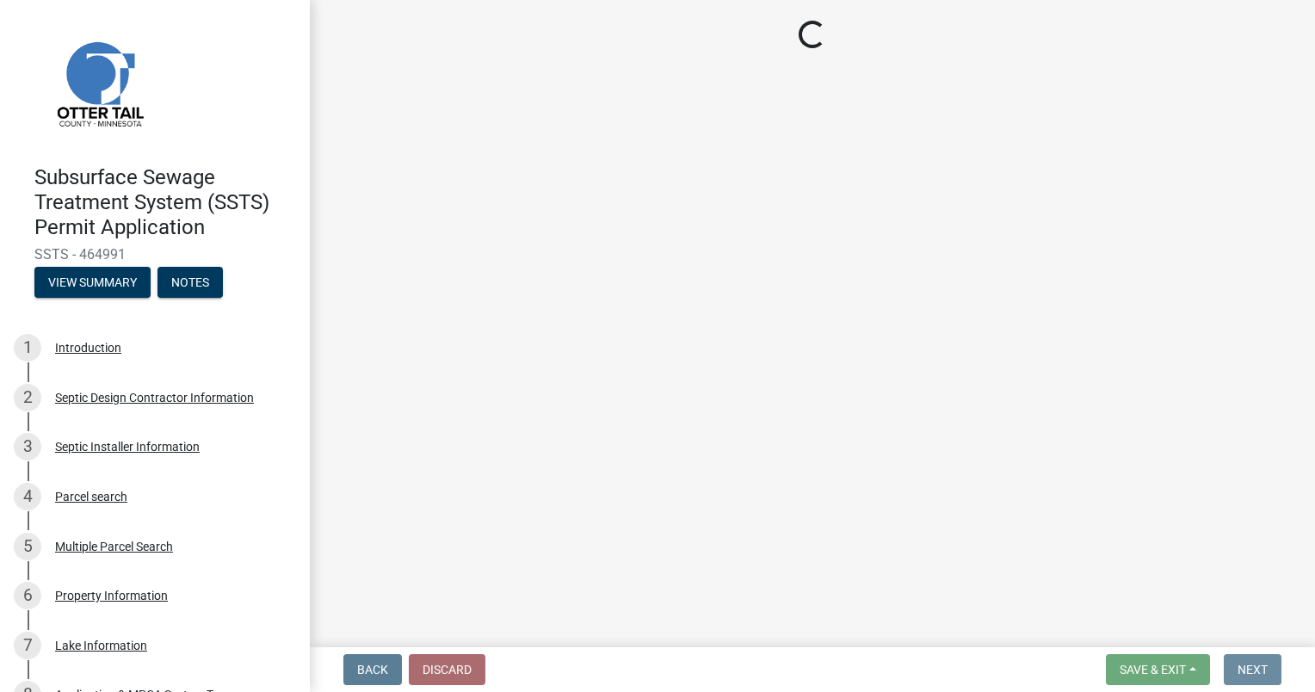
scroll to position [0, 0]
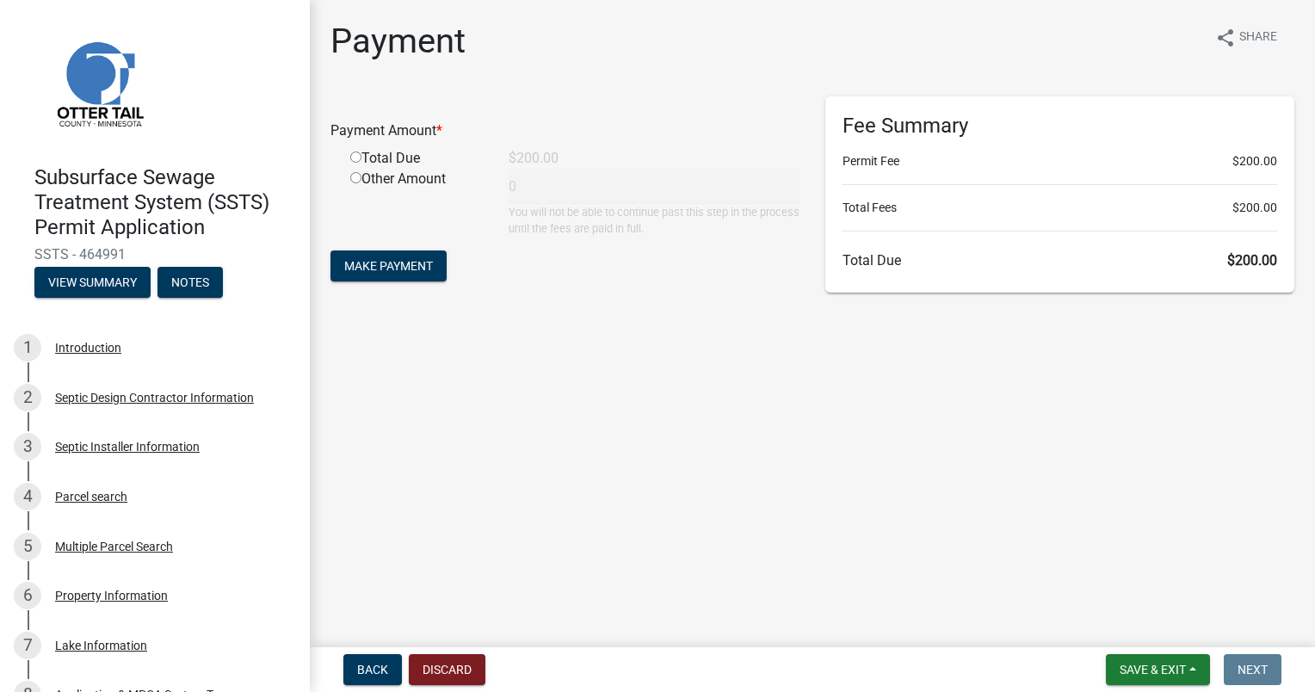
click at [358, 150] on div "Total Due" at bounding box center [416, 158] width 158 height 21
click at [355, 155] on input "radio" at bounding box center [355, 156] width 11 height 11
radio input "true"
type input "200"
click at [372, 265] on span "Make Payment" at bounding box center [388, 266] width 89 height 14
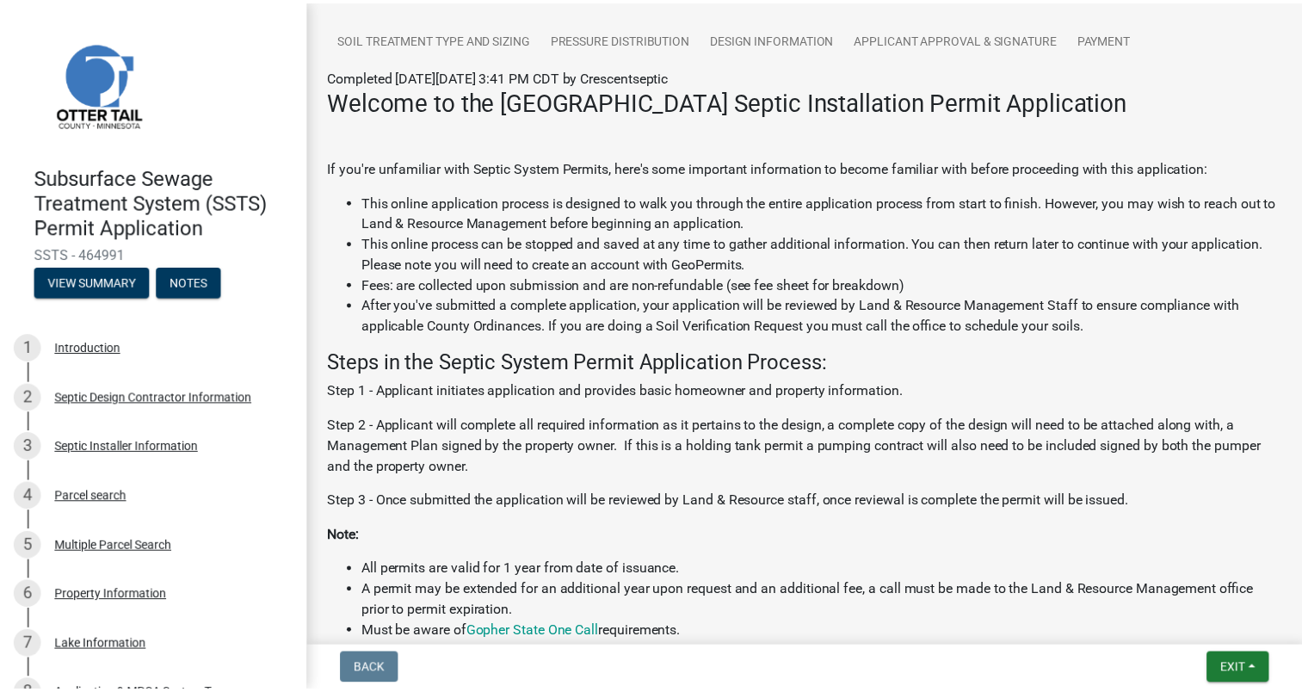
scroll to position [344, 0]
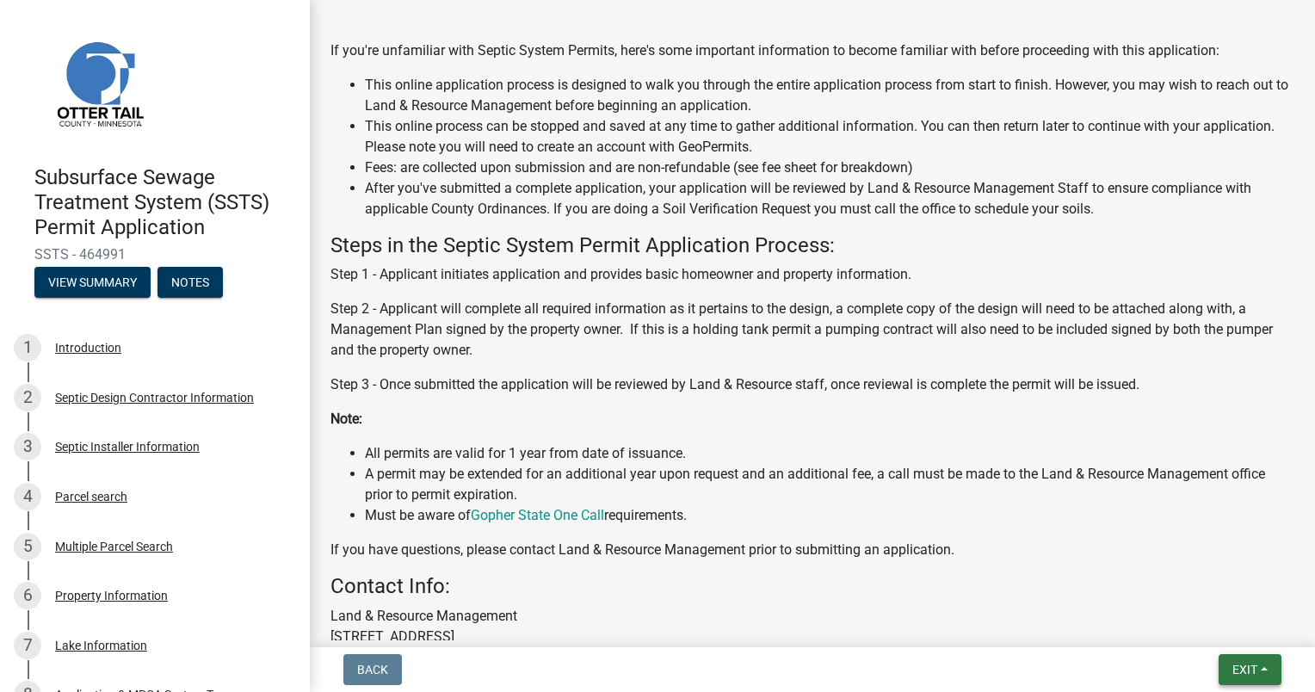
click at [1239, 659] on button "Exit" at bounding box center [1250, 669] width 63 height 31
click at [1200, 621] on button "Save & Exit" at bounding box center [1214, 624] width 138 height 41
